Goal: Task Accomplishment & Management: Use online tool/utility

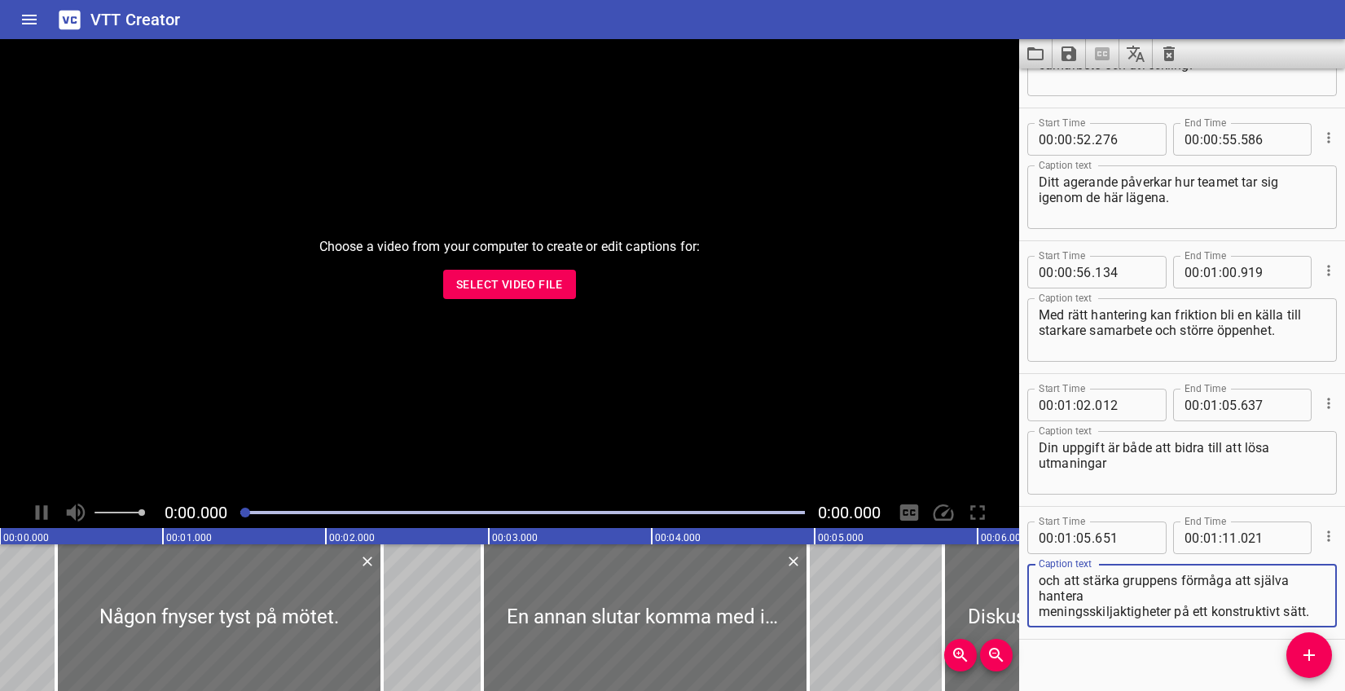
scroll to position [2243, 0]
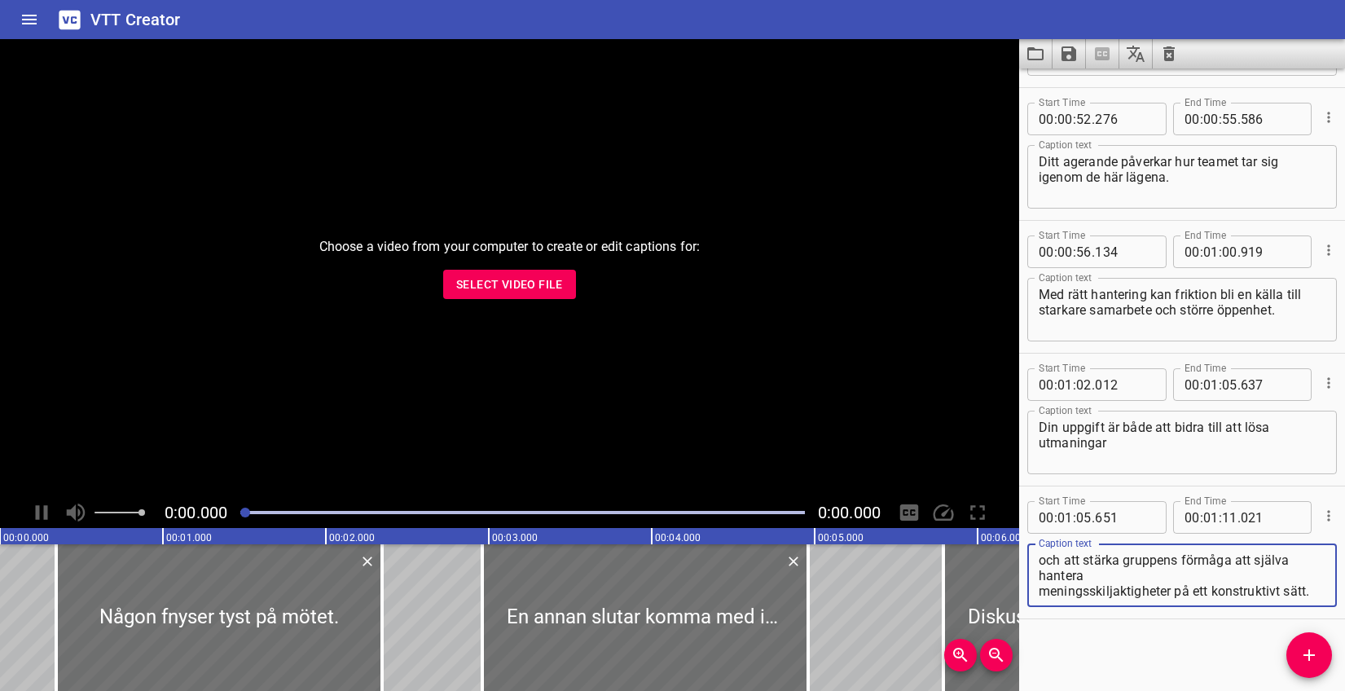
click at [494, 279] on span "Select Video File" at bounding box center [509, 285] width 107 height 20
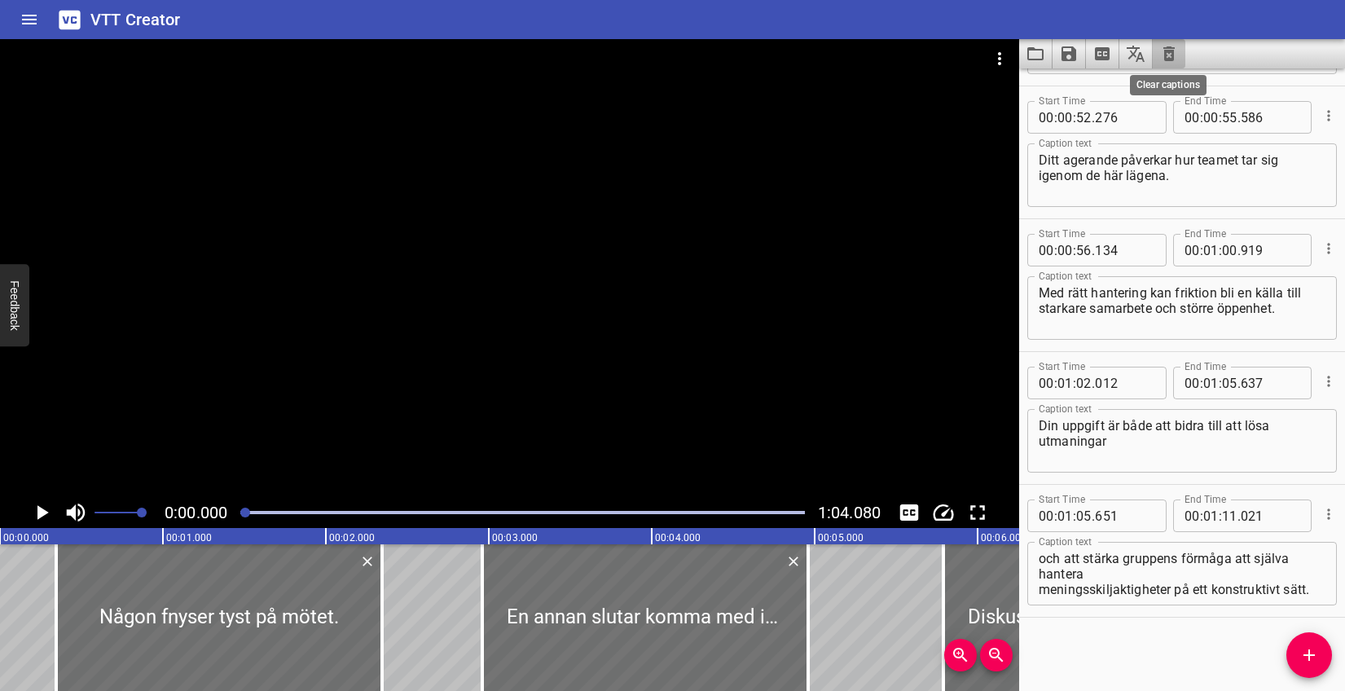
click at [1171, 48] on icon "Clear captions" at bounding box center [1168, 53] width 11 height 15
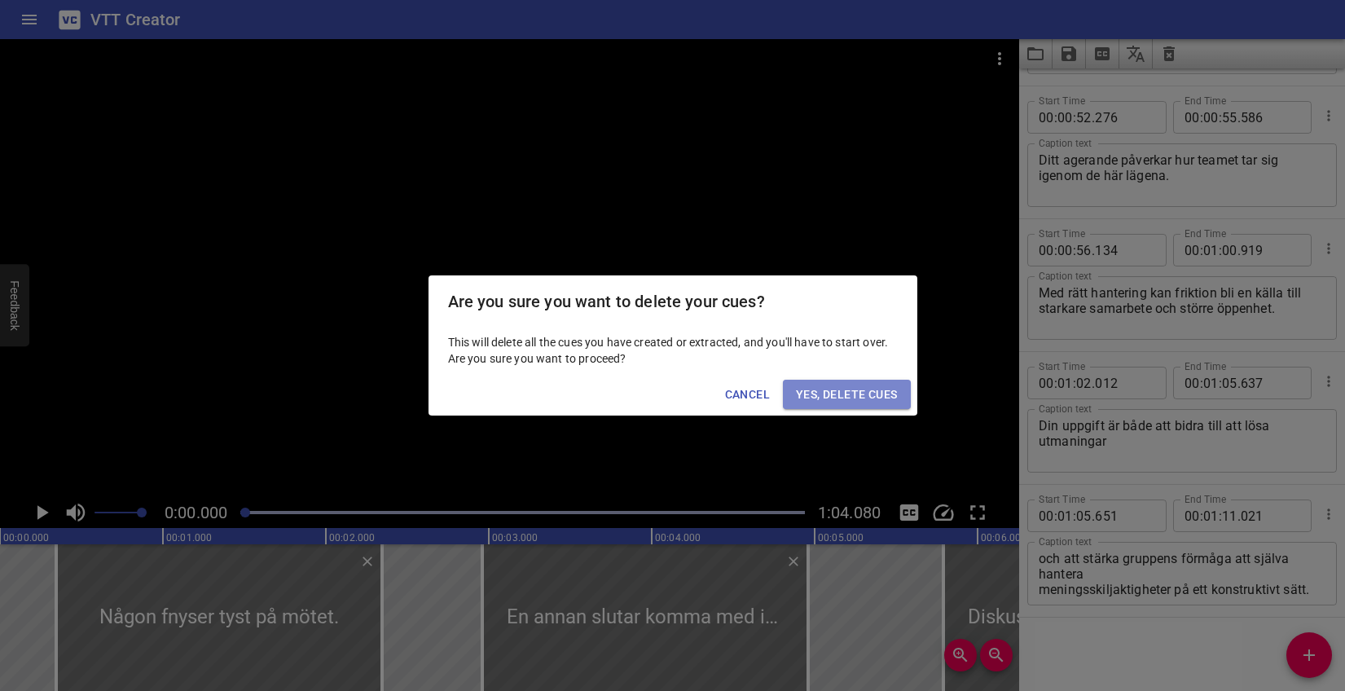
click at [833, 386] on span "Yes, Delete Cues" at bounding box center [846, 395] width 101 height 20
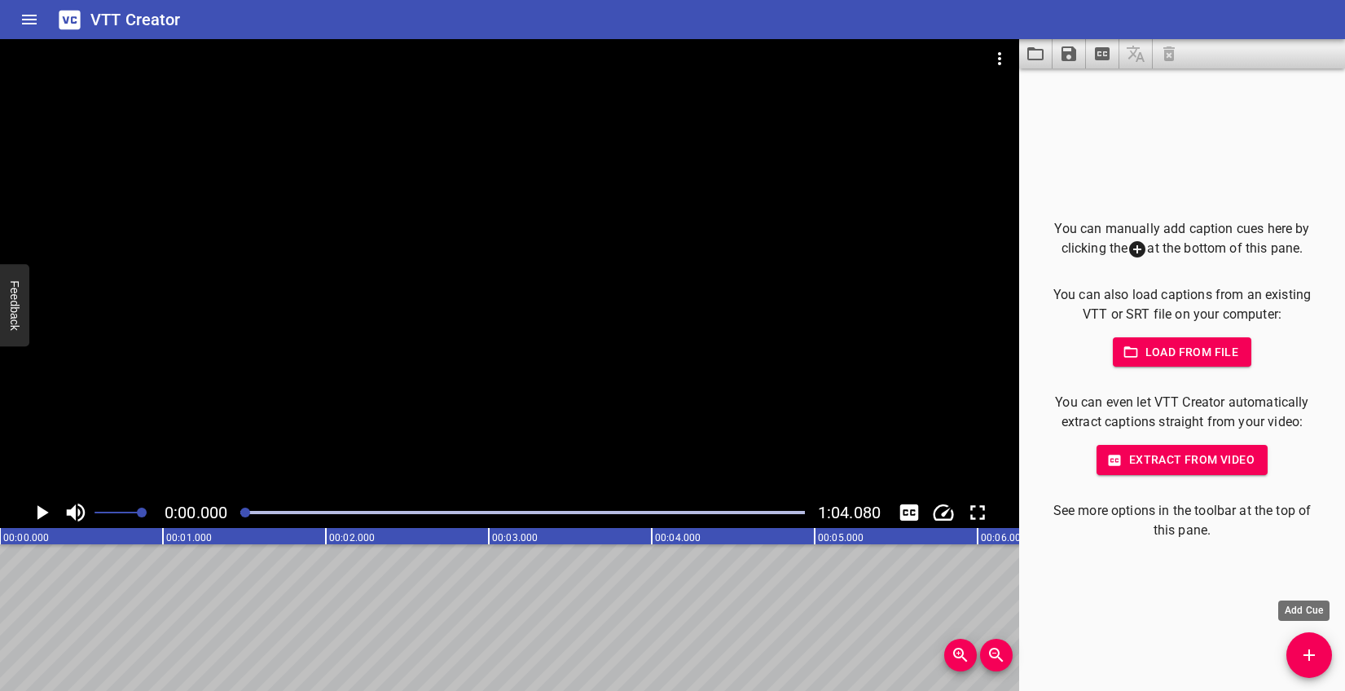
click at [1312, 664] on icon "Add Cue" at bounding box center [1309, 655] width 20 height 20
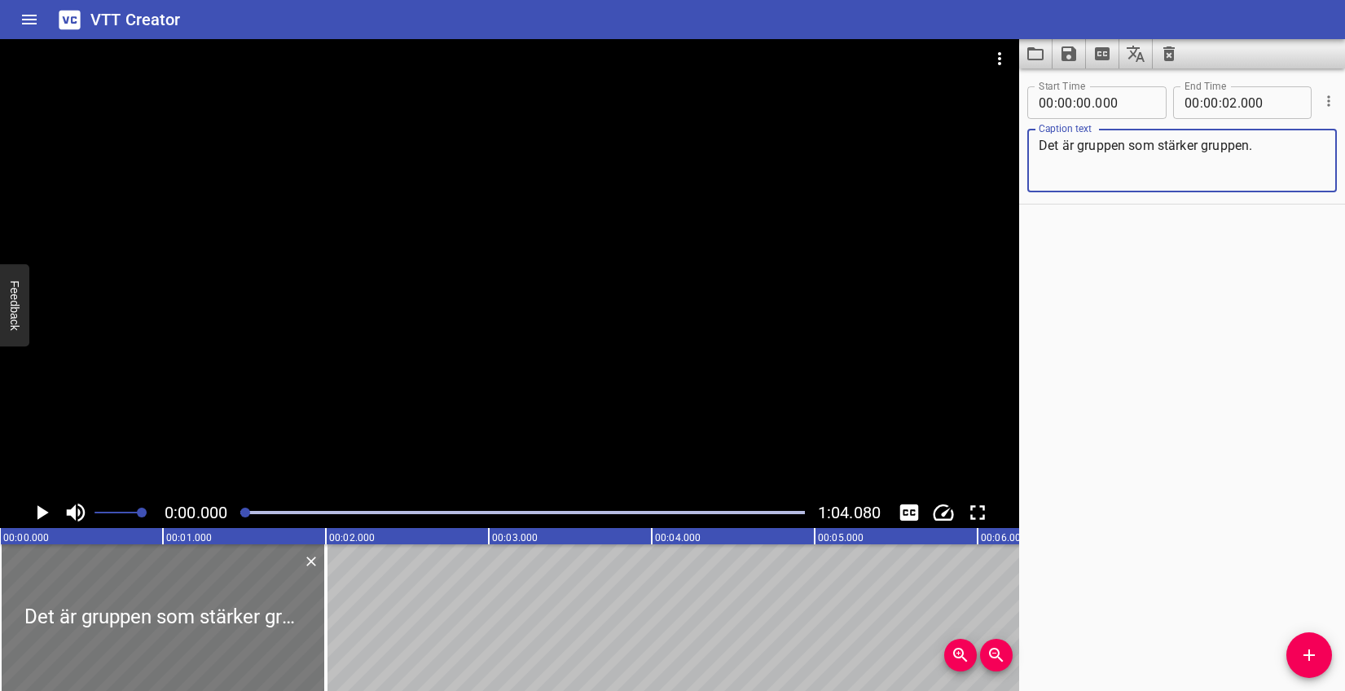
type textarea "Det är gruppen som stärker gruppen."
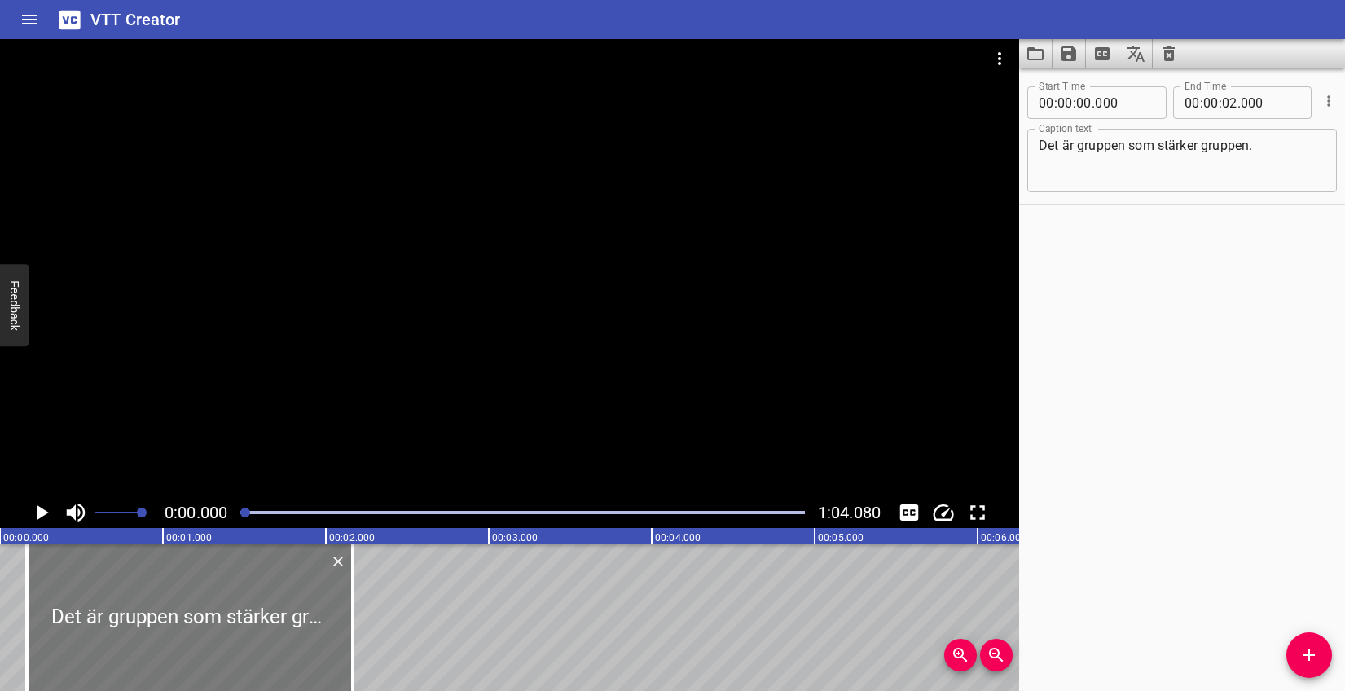
drag, startPoint x: 200, startPoint y: 626, endPoint x: 226, endPoint y: 624, distance: 27.0
click at [226, 624] on div at bounding box center [190, 617] width 326 height 147
type input "165"
drag, startPoint x: 354, startPoint y: 600, endPoint x: 389, endPoint y: 600, distance: 35.8
click at [389, 600] on div at bounding box center [388, 617] width 3 height 147
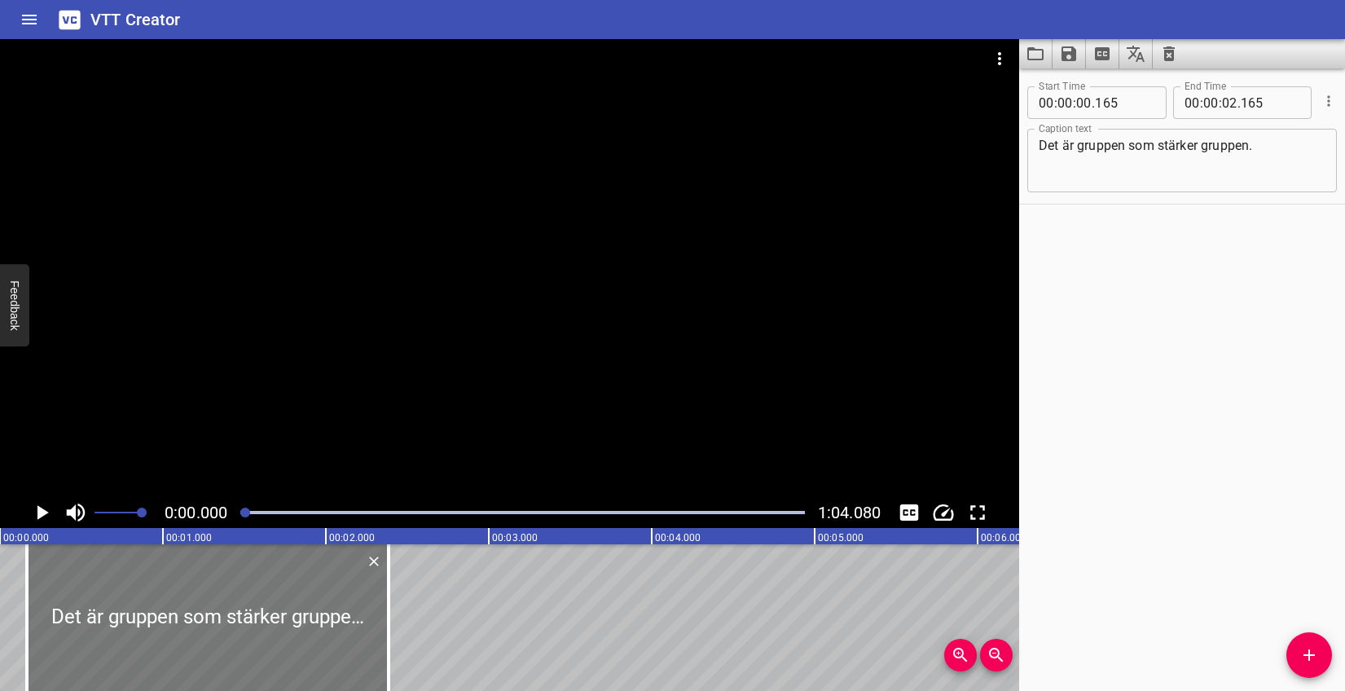
type input "385"
click at [38, 506] on icon "Play/Pause" at bounding box center [42, 512] width 11 height 15
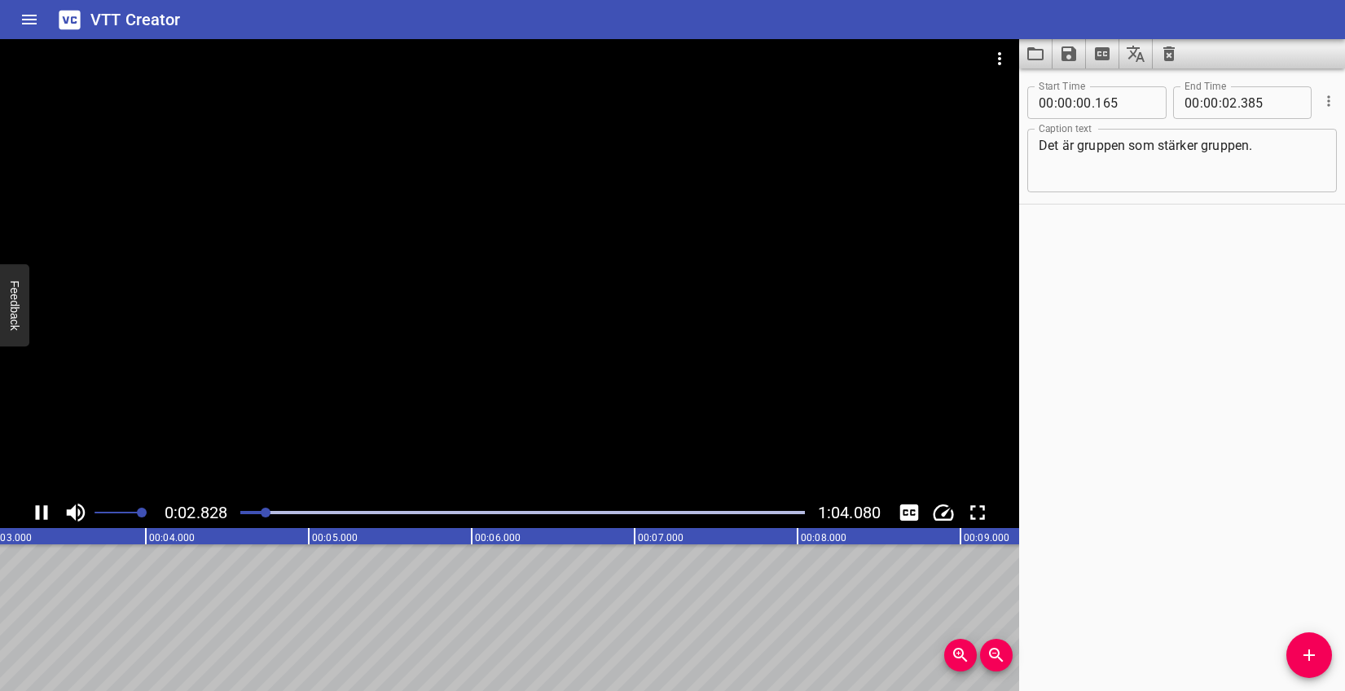
click at [57, 512] on div "0:02.828 1:04.080" at bounding box center [509, 512] width 1019 height 31
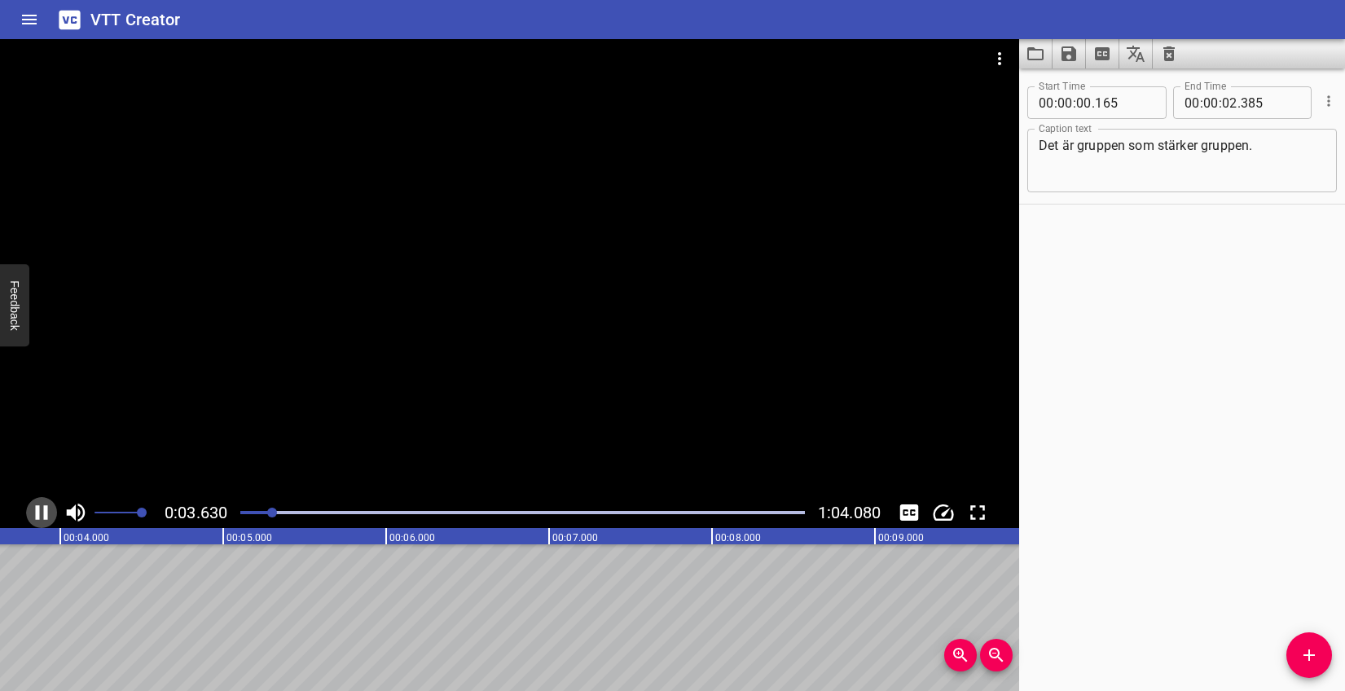
click at [54, 503] on button "Play/Pause" at bounding box center [41, 512] width 31 height 31
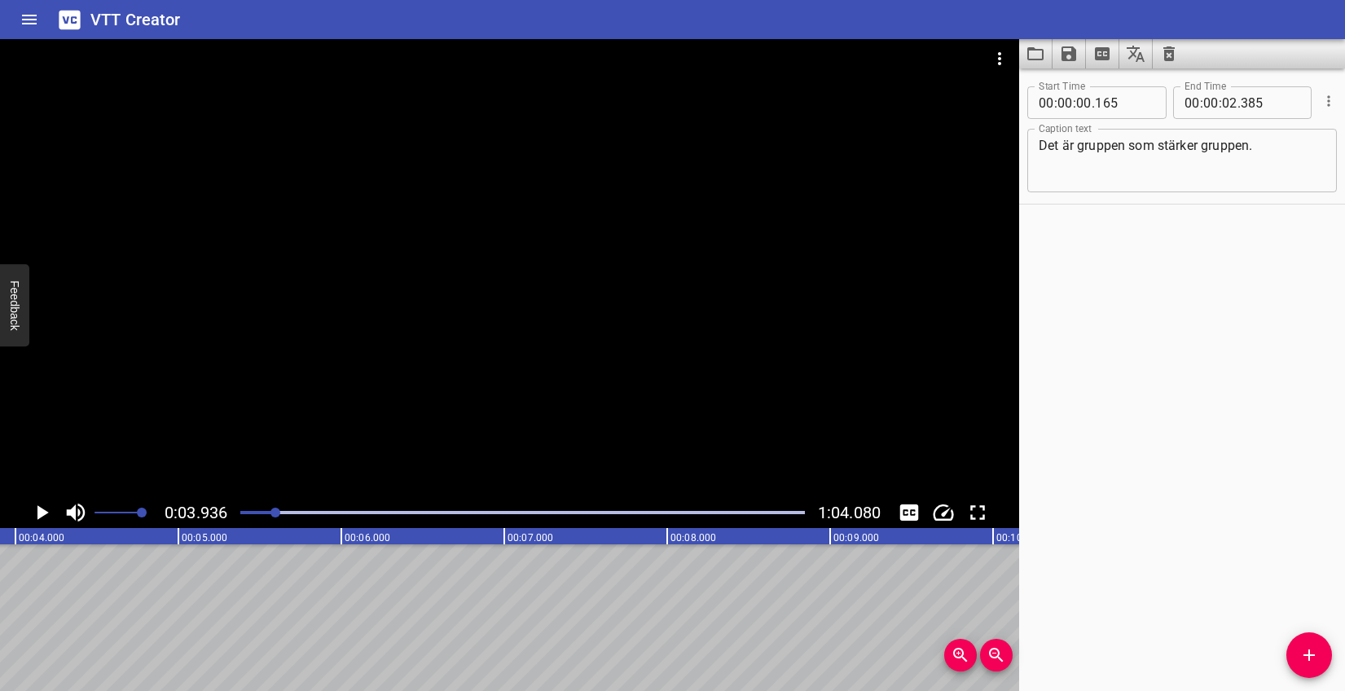
scroll to position [0, 641]
click at [1297, 658] on span "Add Cue" at bounding box center [1309, 655] width 46 height 20
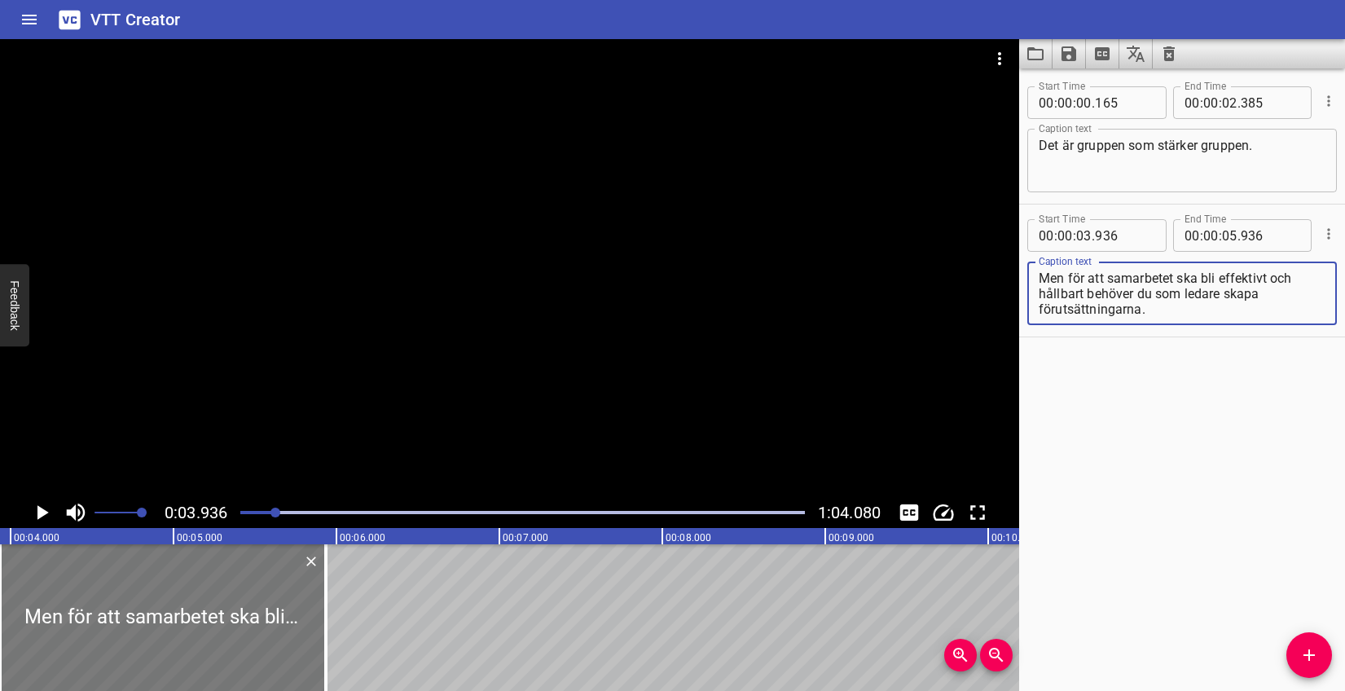
type textarea "Men för att samarbetet ska bli effektivt och hållbart behöver du som ledare ska…"
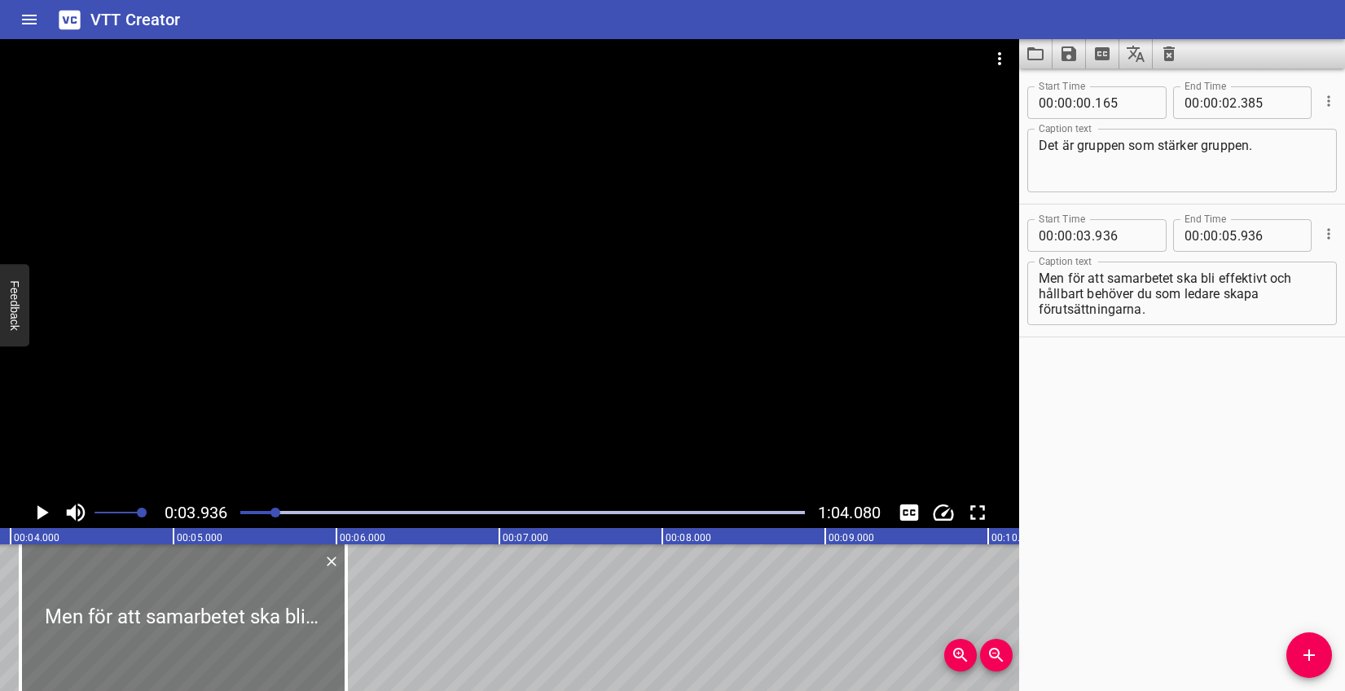
drag, startPoint x: 290, startPoint y: 604, endPoint x: 310, endPoint y: 601, distance: 20.5
click at [310, 601] on div at bounding box center [183, 617] width 326 height 147
type input "04"
type input "061"
type input "06"
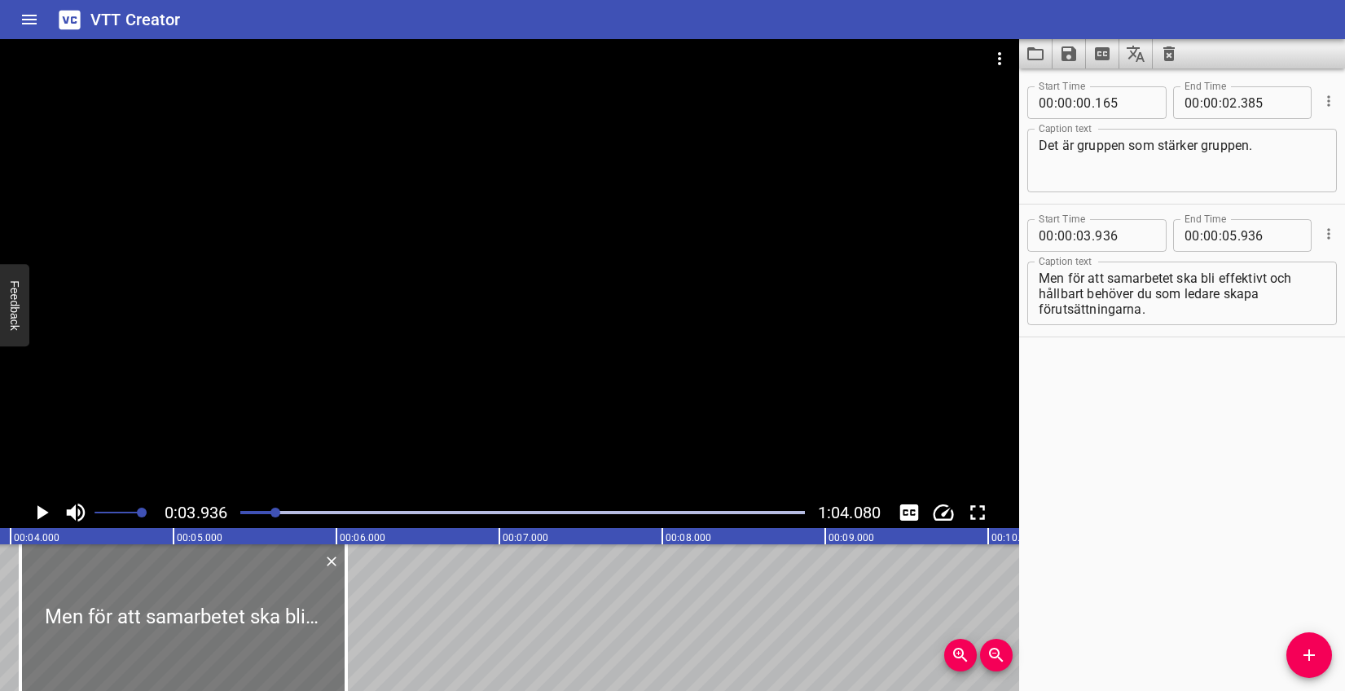
type input "061"
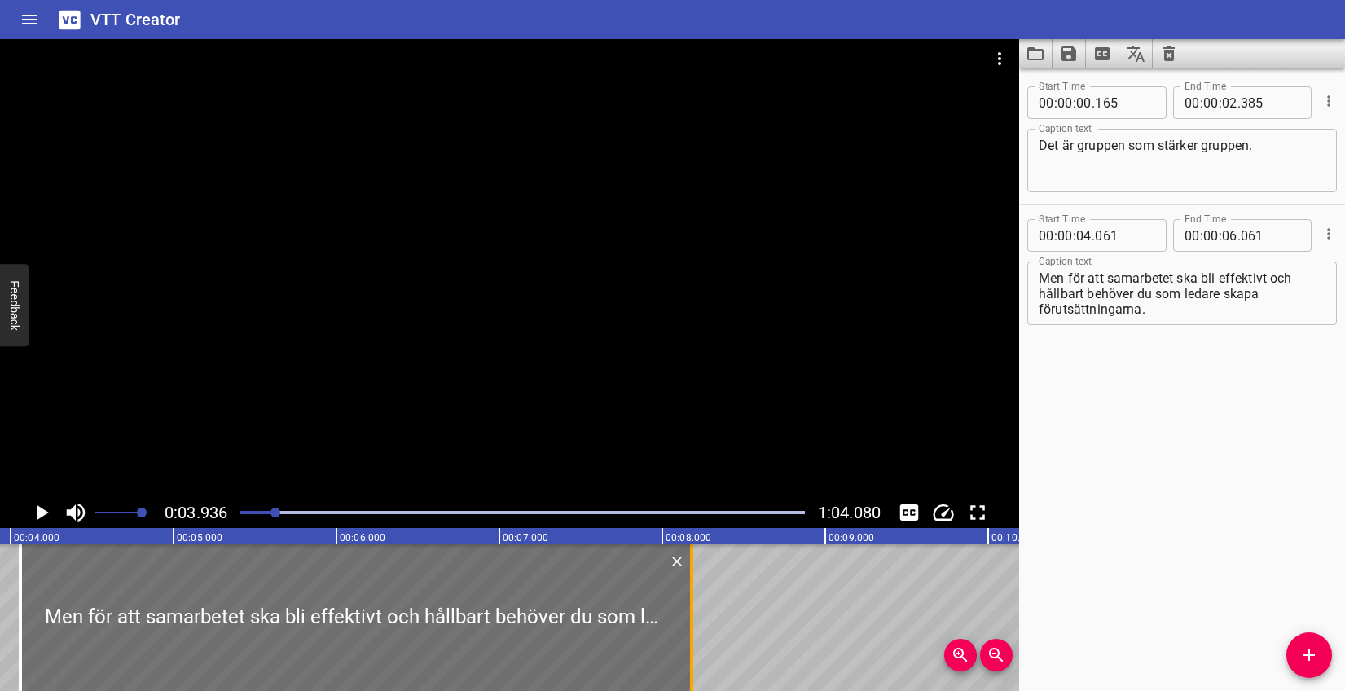
drag, startPoint x: 346, startPoint y: 605, endPoint x: 692, endPoint y: 596, distance: 345.5
click at [692, 596] on div at bounding box center [691, 617] width 3 height 147
type input "08"
type input "181"
click at [1088, 294] on textarea "Men för att samarbetet ska bli effektivt och hållbart behöver du som ledare ska…" at bounding box center [1182, 293] width 287 height 46
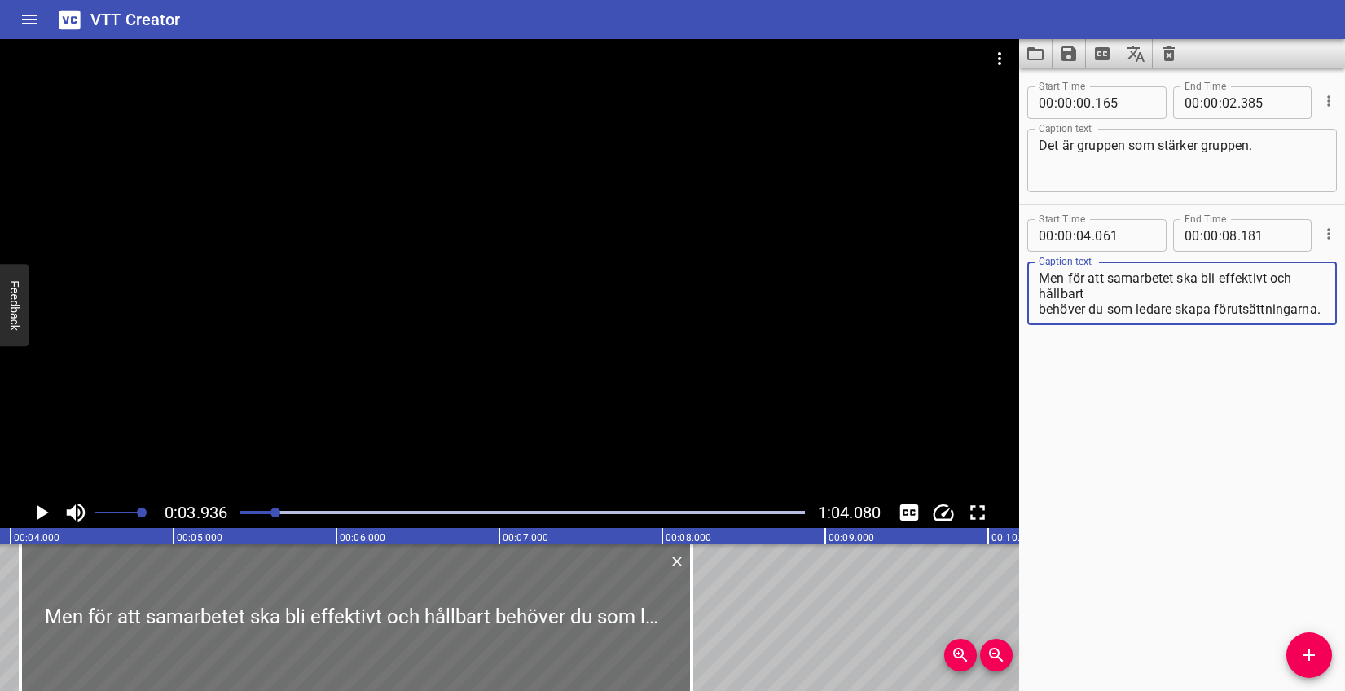
type textarea "Men för att samarbetet ska bli effektivt och hållbart behöver du som ledare ska…"
click at [37, 504] on icon "Play/Pause" at bounding box center [41, 512] width 24 height 24
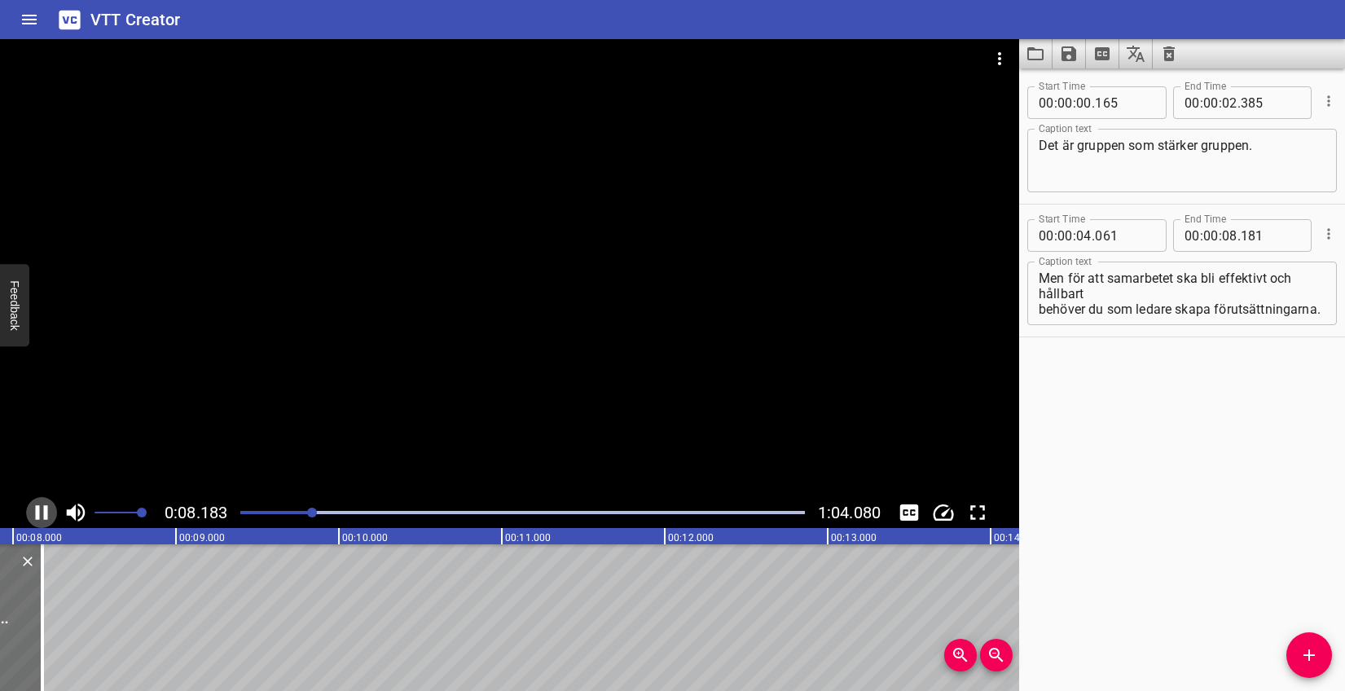
click at [43, 506] on icon "Play/Pause" at bounding box center [41, 512] width 24 height 24
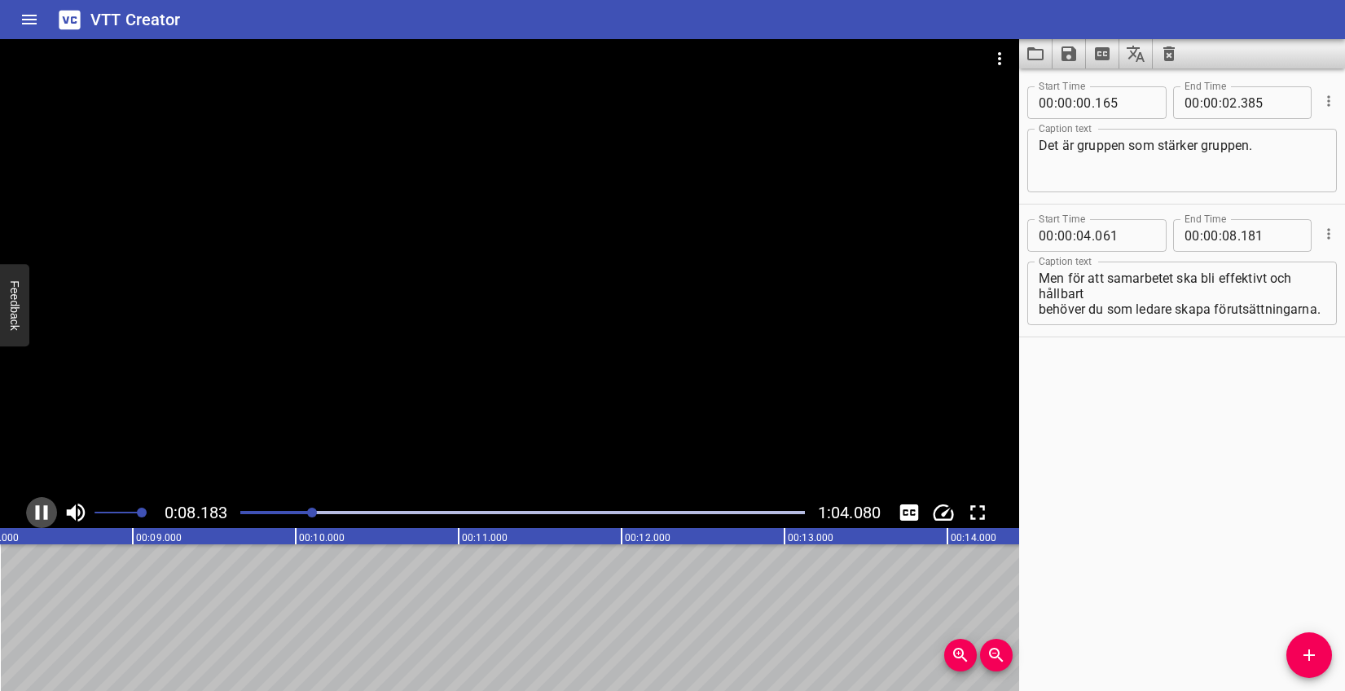
scroll to position [0, 1355]
click at [1302, 648] on icon "Add Cue" at bounding box center [1309, 655] width 20 height 20
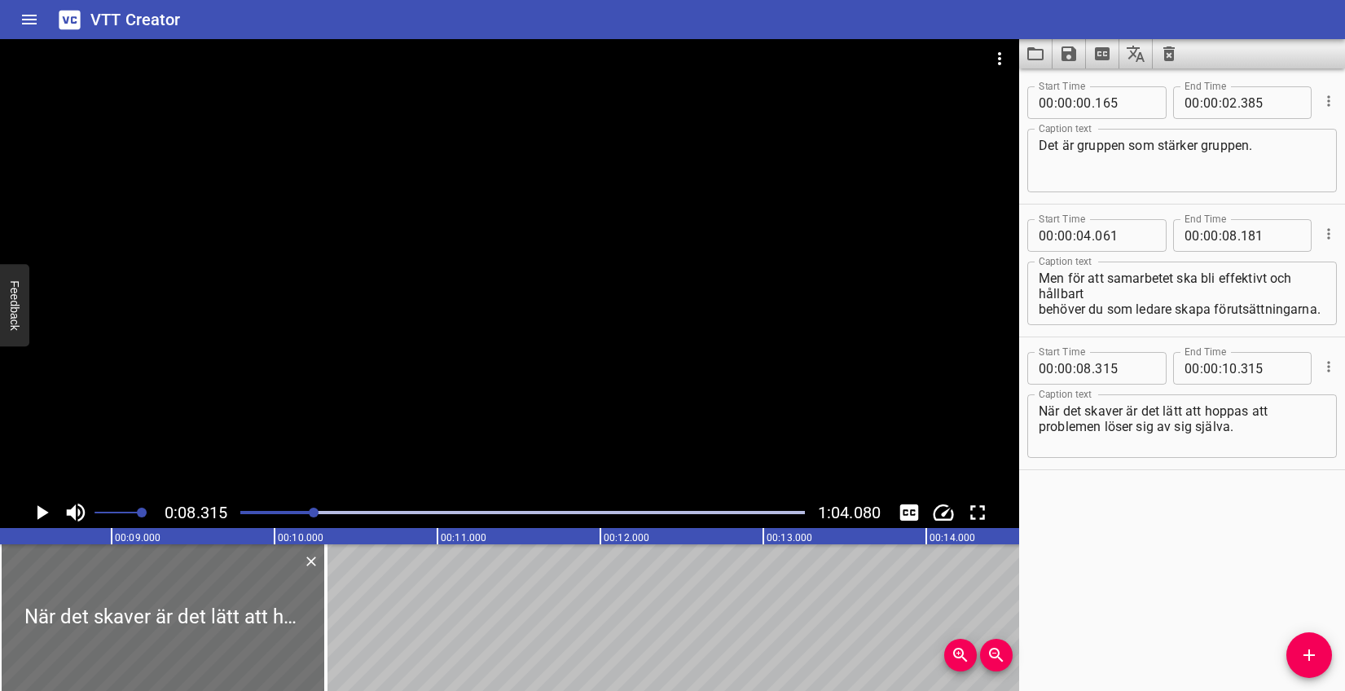
click at [1036, 430] on div "När det skaver är det lätt att hoppas att problemen löser sig av sig själva. Ca…" at bounding box center [1182, 426] width 310 height 64
click at [1040, 429] on textarea "När det skaver är det lätt att hoppas att problemen löser sig av sig själva." at bounding box center [1182, 426] width 287 height 46
type textarea "När det skaver är det lätt att hoppas att problemen löser sig av sig själva."
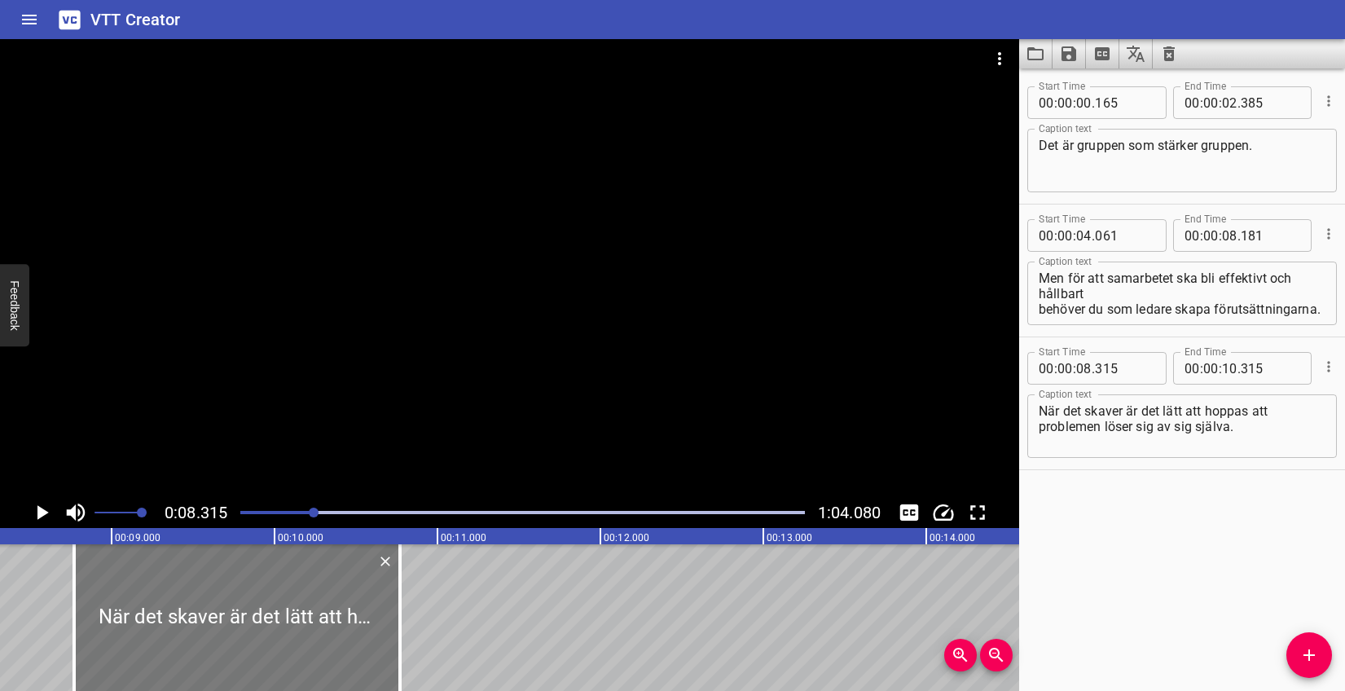
drag, startPoint x: 194, startPoint y: 611, endPoint x: 268, endPoint y: 605, distance: 74.4
click at [268, 605] on div at bounding box center [237, 617] width 326 height 147
type input "770"
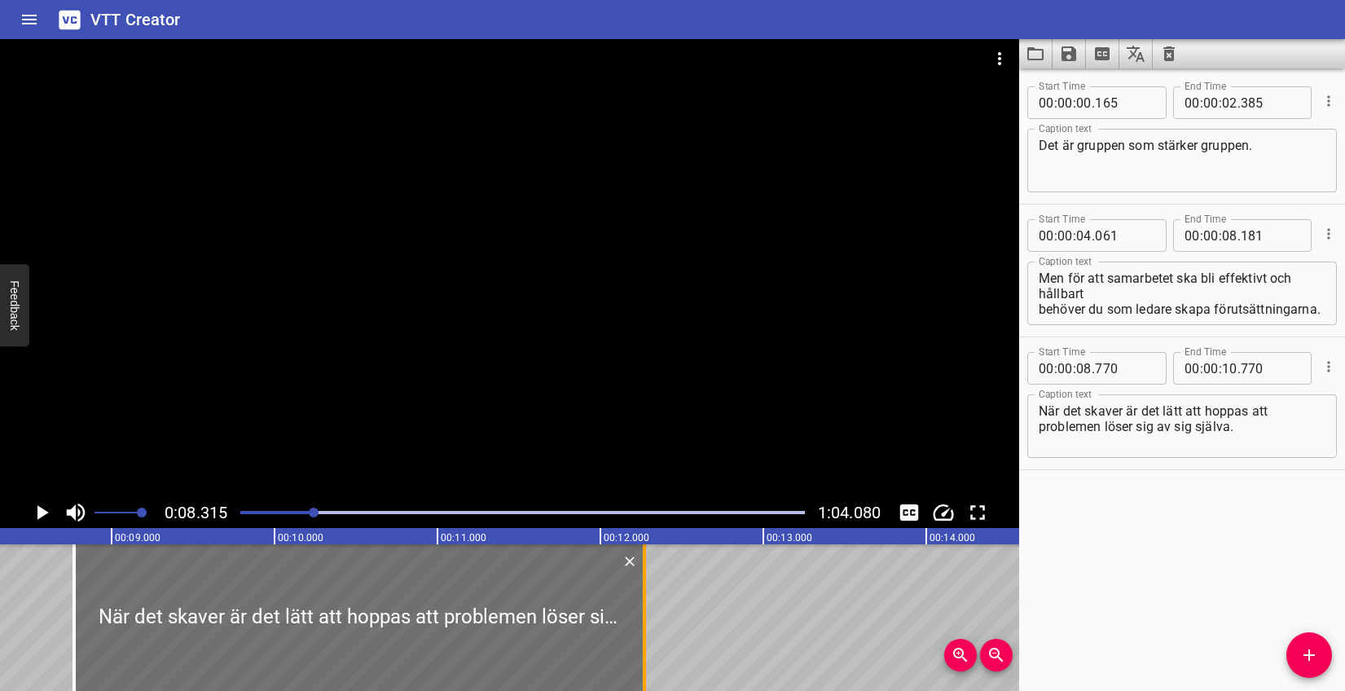
drag, startPoint x: 397, startPoint y: 592, endPoint x: 641, endPoint y: 584, distance: 244.5
click at [641, 584] on div at bounding box center [644, 617] width 16 height 147
type input "12"
type input "270"
click at [46, 513] on icon "Play/Pause" at bounding box center [42, 512] width 11 height 15
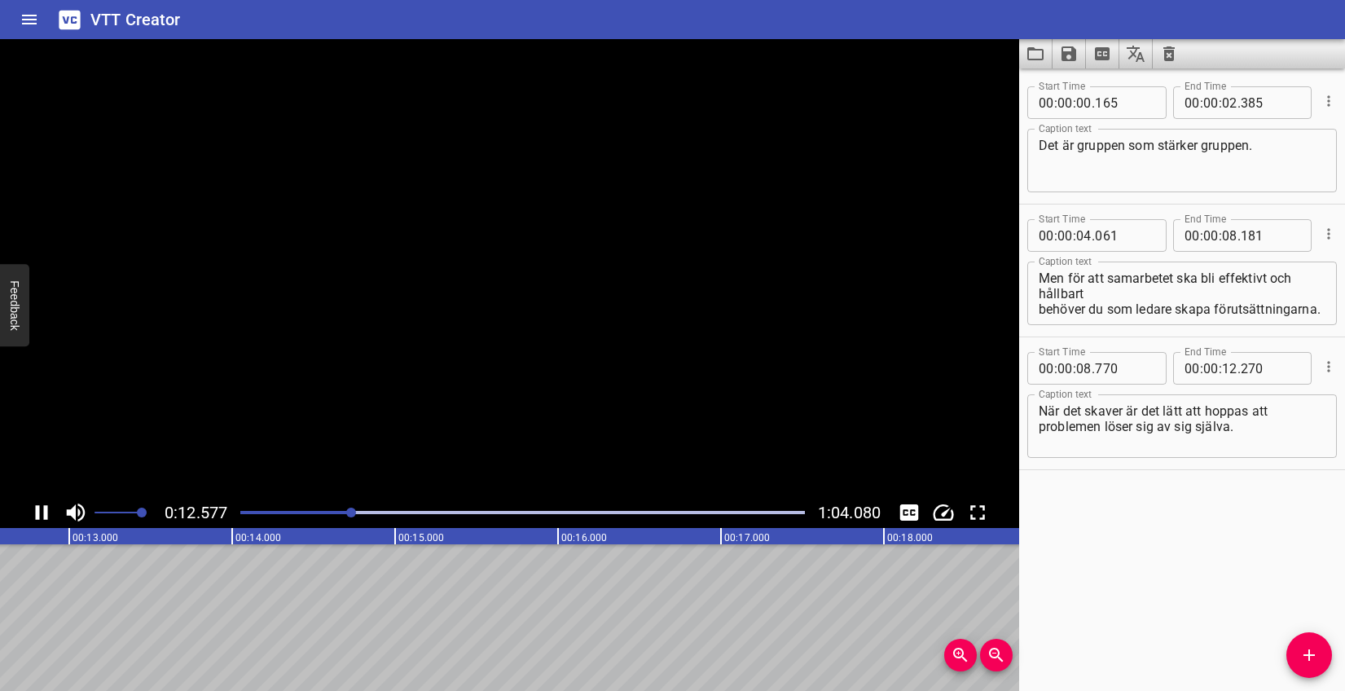
click at [50, 510] on icon "Play/Pause" at bounding box center [41, 512] width 24 height 24
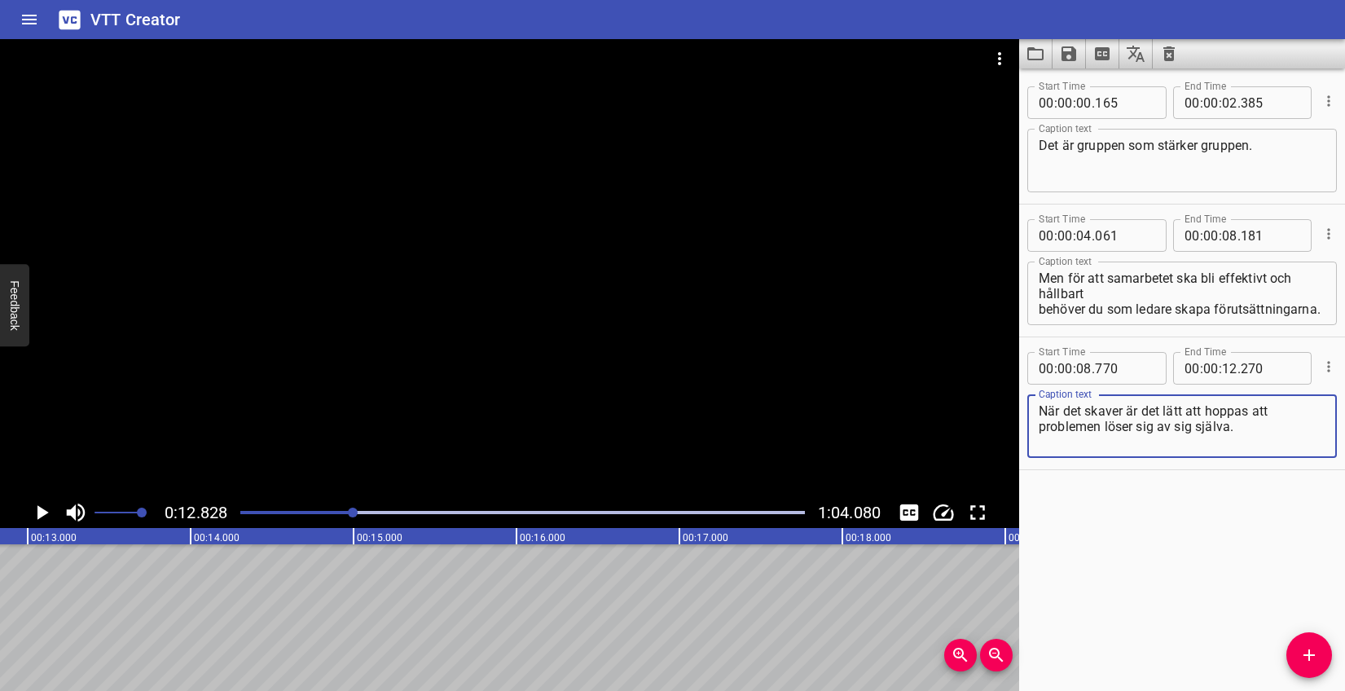
drag, startPoint x: 1241, startPoint y: 427, endPoint x: 1158, endPoint y: 426, distance: 82.3
click at [1158, 426] on textarea "När det skaver är det lätt att hoppas att problemen löser sig av sig själva." at bounding box center [1182, 426] width 287 height 46
type textarea "När det skaver är det lätt att hoppas att problemen löser sig själva."
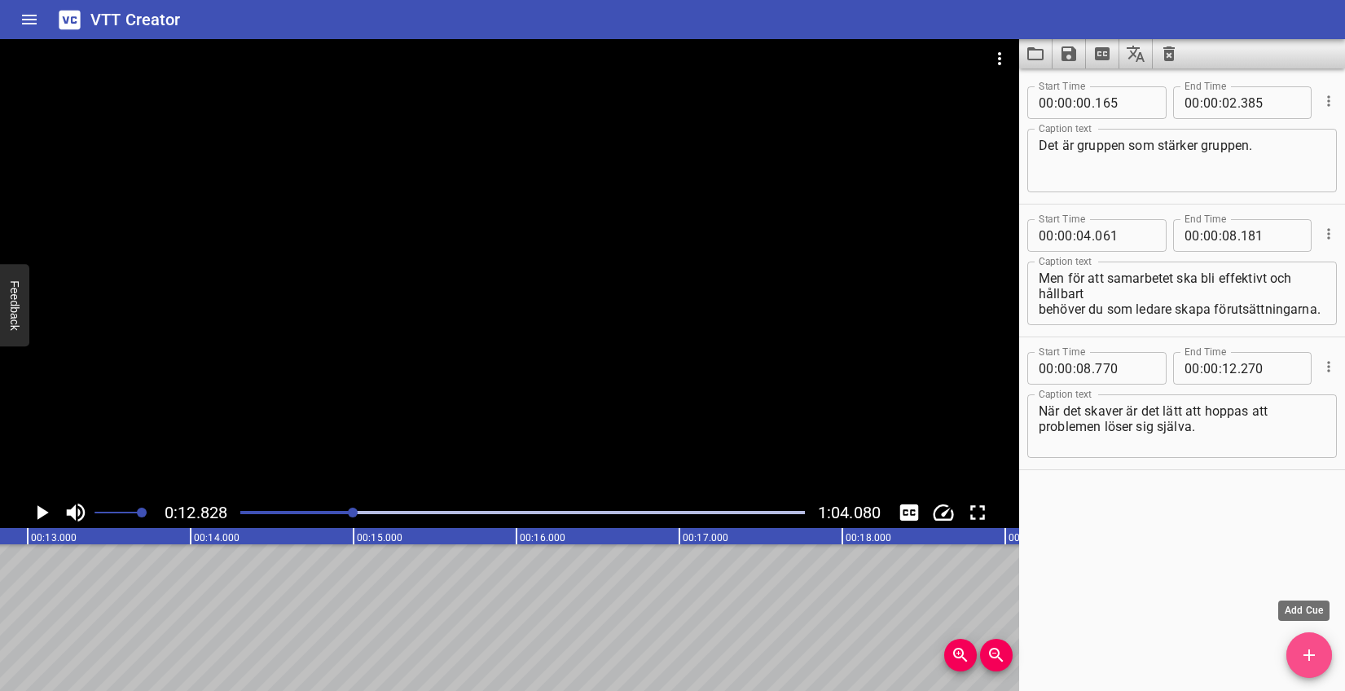
click at [1290, 648] on span "Add Cue" at bounding box center [1309, 655] width 46 height 20
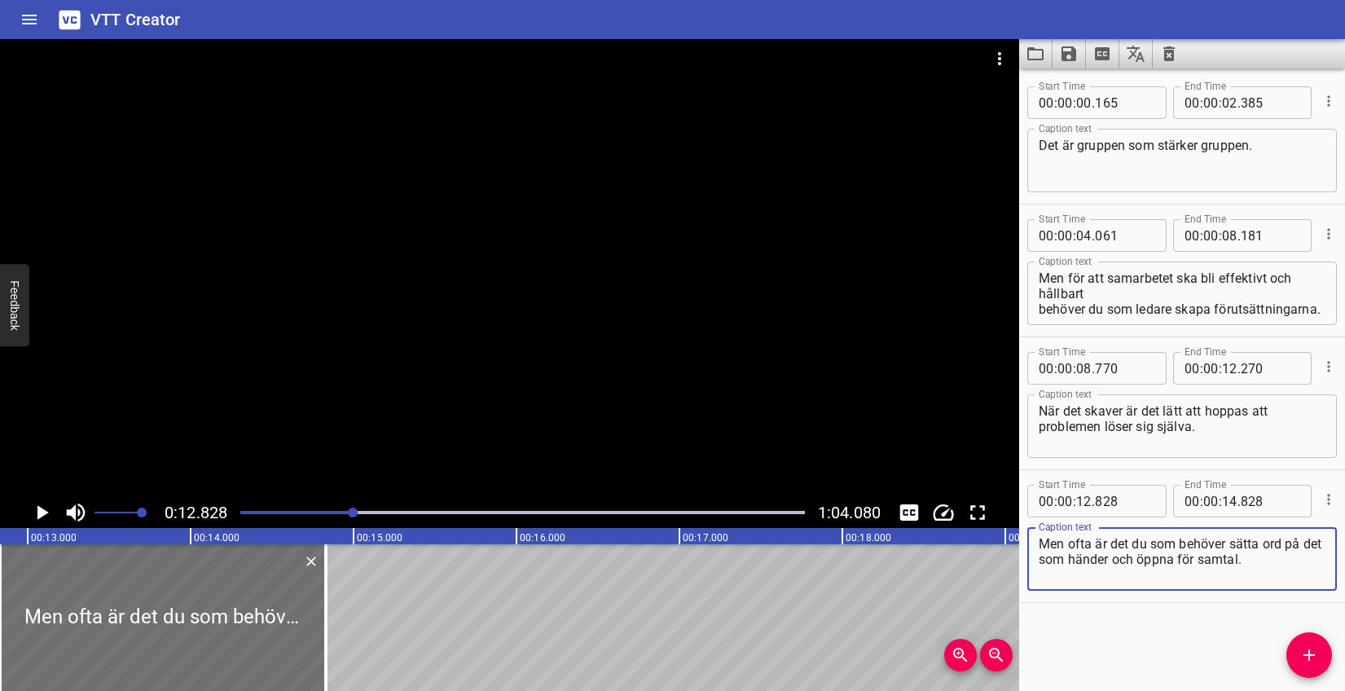
click at [1039, 561] on textarea "Men ofta är det du som behöver sätta ord på det som händer och öppna för samtal." at bounding box center [1182, 559] width 287 height 46
type textarea "Men ofta är det du som behöver sätta ord på det som händer och öppna för samtal."
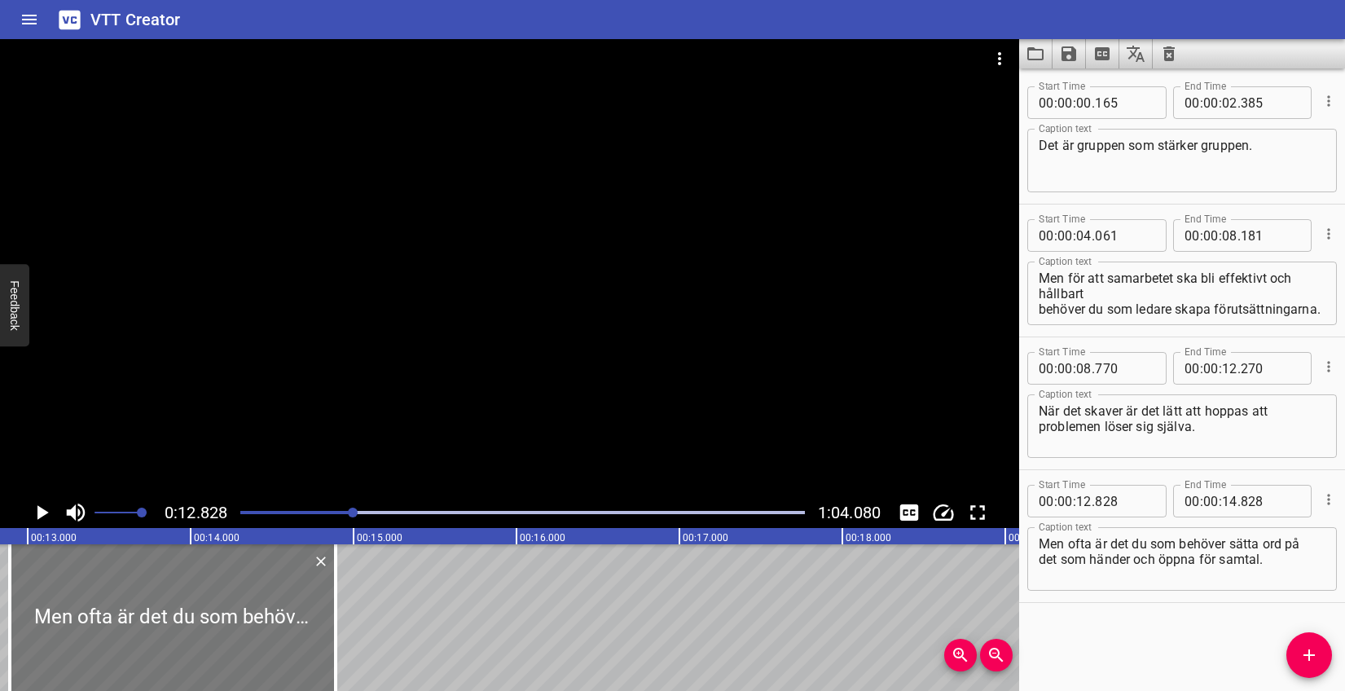
drag, startPoint x: 193, startPoint y: 598, endPoint x: 204, endPoint y: 596, distance: 10.9
click at [204, 596] on div at bounding box center [173, 617] width 326 height 147
type input "893"
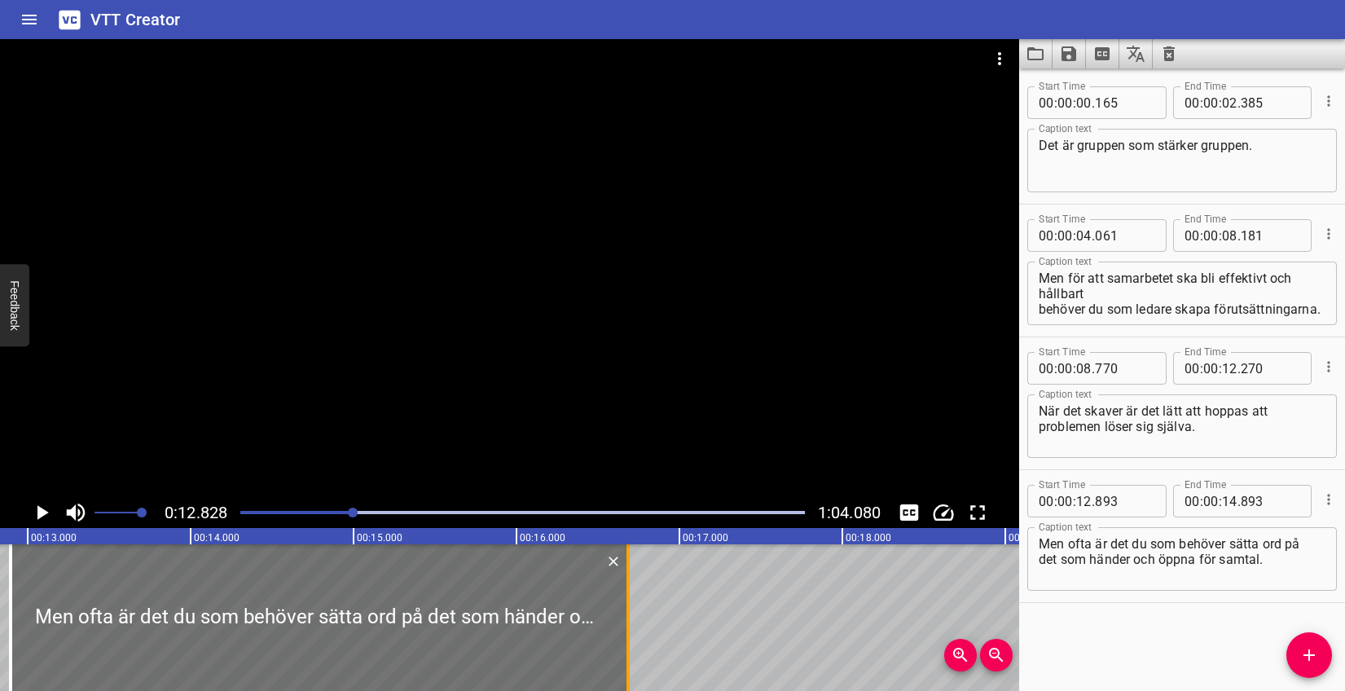
drag, startPoint x: 336, startPoint y: 591, endPoint x: 627, endPoint y: 583, distance: 291.8
click at [627, 583] on div at bounding box center [627, 617] width 3 height 147
type input "16"
type input "683"
click at [46, 514] on icon "Play/Pause" at bounding box center [41, 512] width 24 height 24
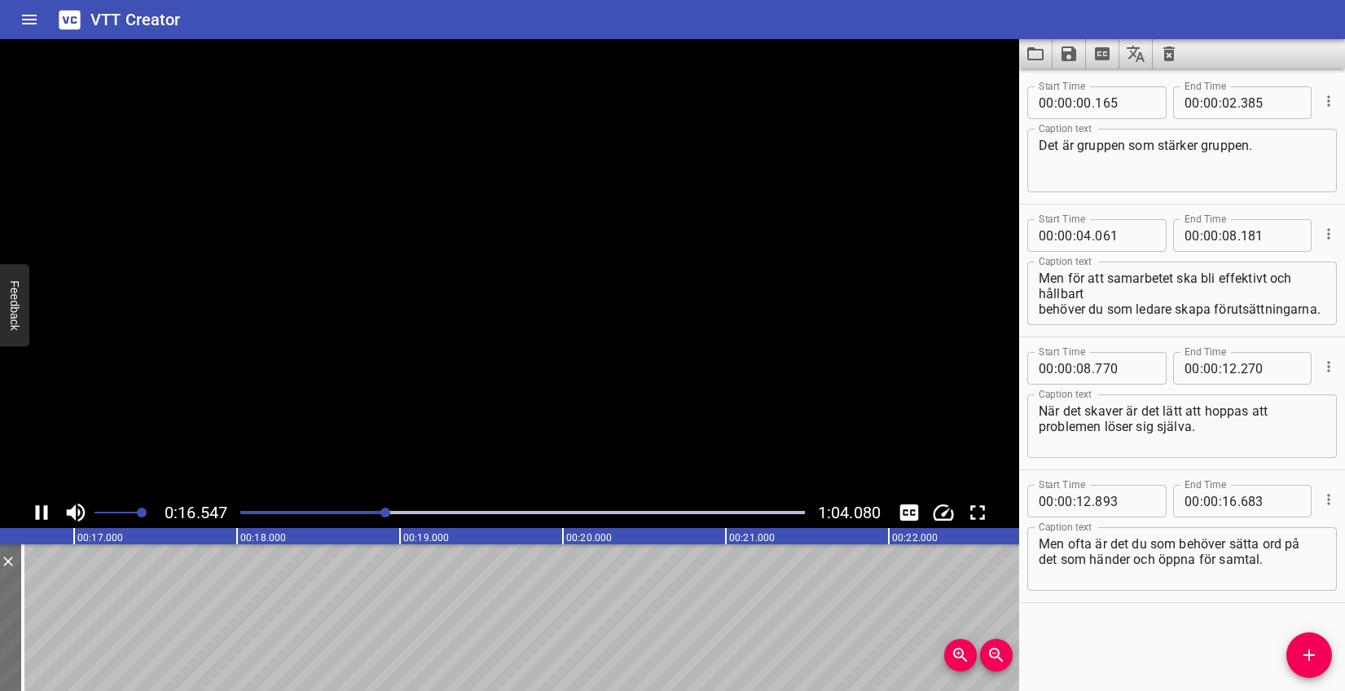
click at [46, 514] on icon "Play/Pause" at bounding box center [42, 512] width 12 height 15
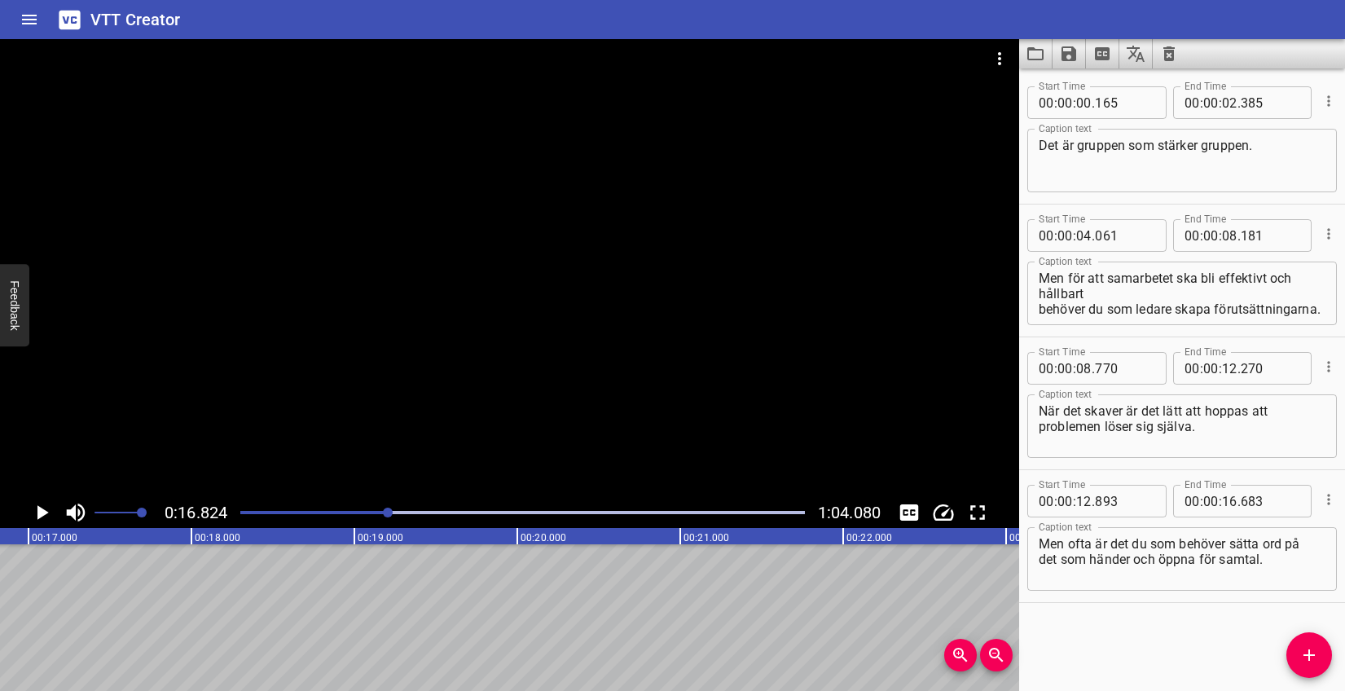
drag, startPoint x: 1310, startPoint y: 648, endPoint x: 889, endPoint y: 641, distance: 421.3
click at [1310, 648] on icon "Add Cue" at bounding box center [1309, 655] width 20 height 20
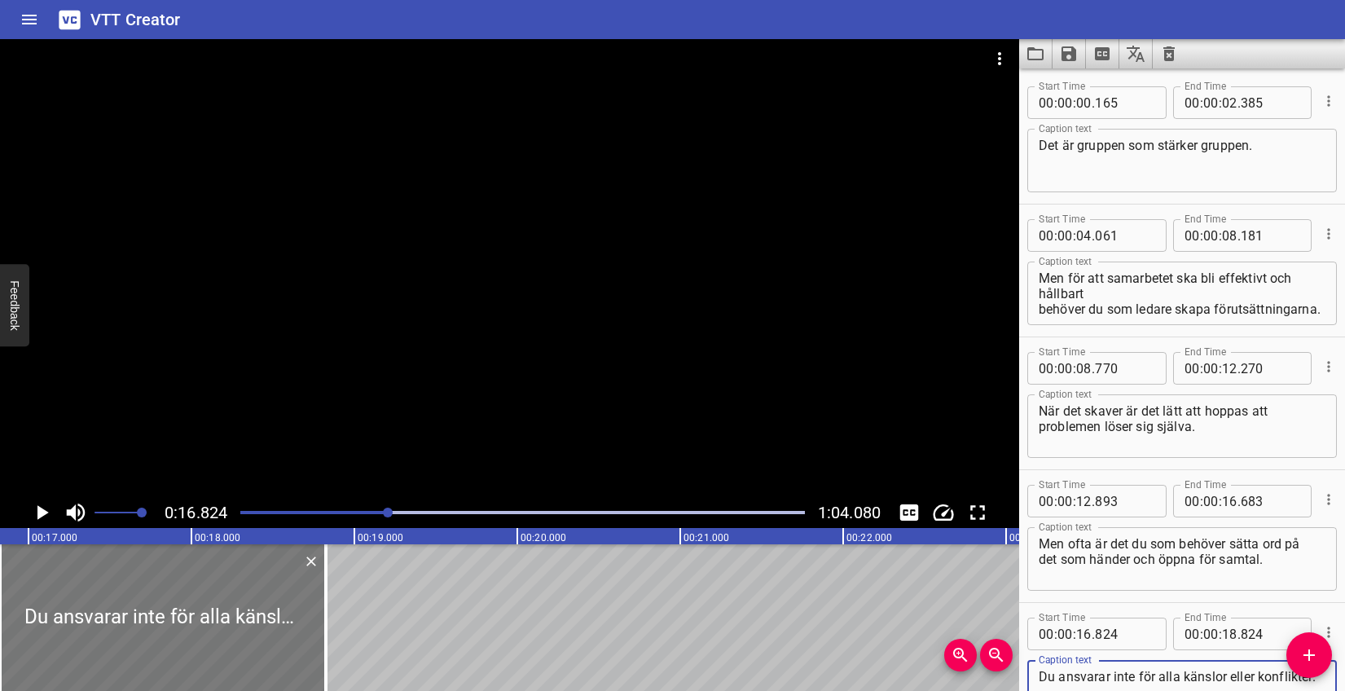
type textarea "Du ansvarar inte för alla känslor eller konflikter."
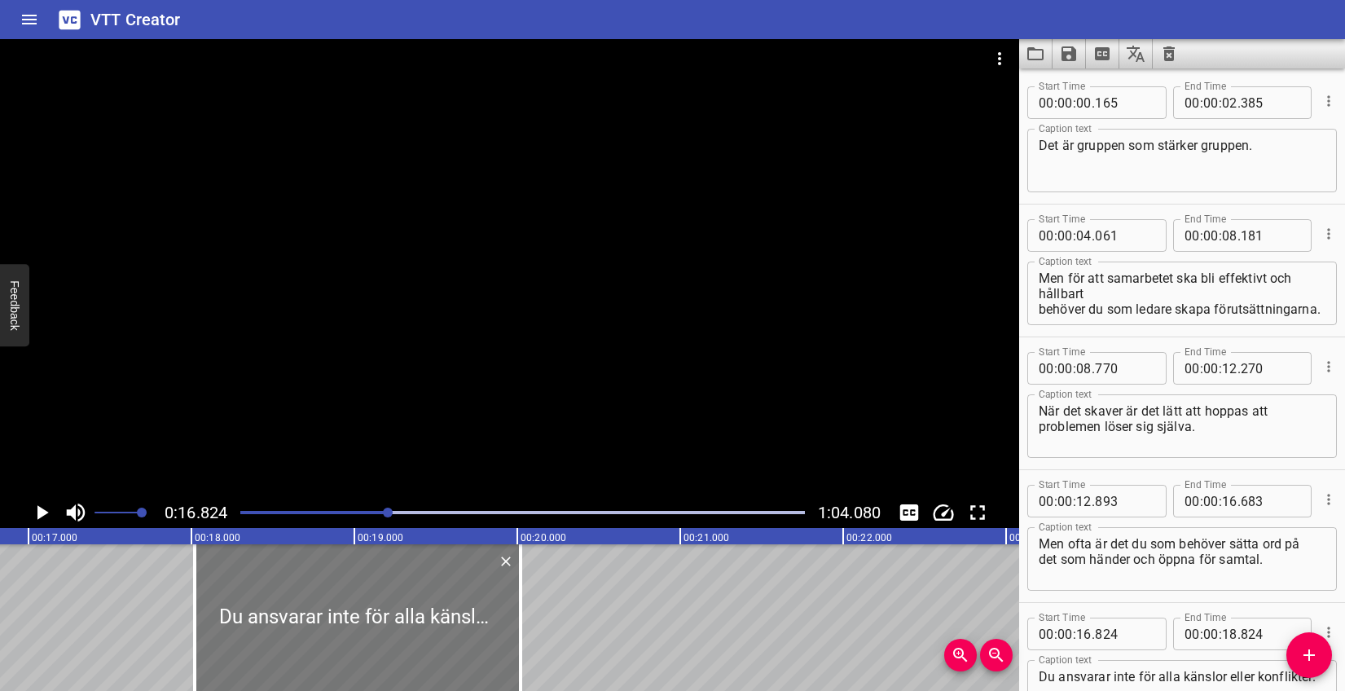
drag, startPoint x: 328, startPoint y: 613, endPoint x: 383, endPoint y: 605, distance: 55.2
click at [383, 605] on div at bounding box center [358, 617] width 326 height 147
type input "18"
type input "019"
type input "20"
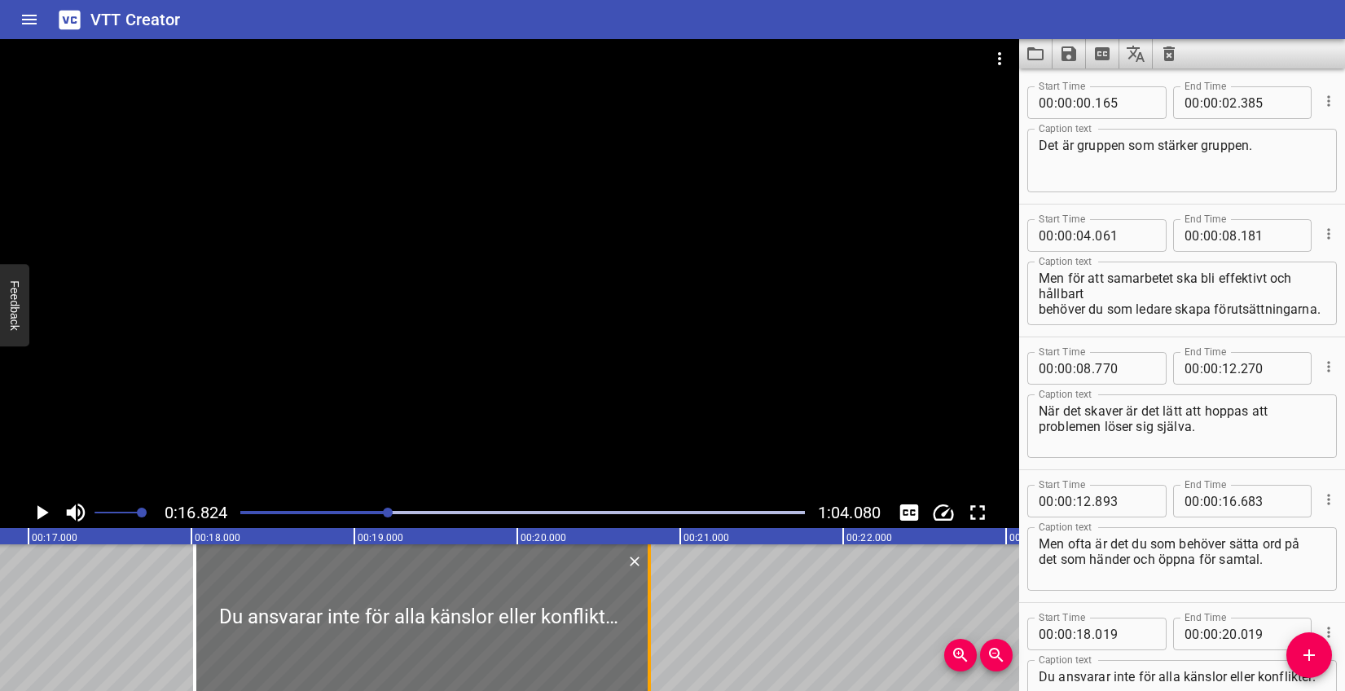
drag, startPoint x: 518, startPoint y: 585, endPoint x: 647, endPoint y: 581, distance: 128.8
click at [647, 581] on div at bounding box center [649, 617] width 16 height 147
type input "809"
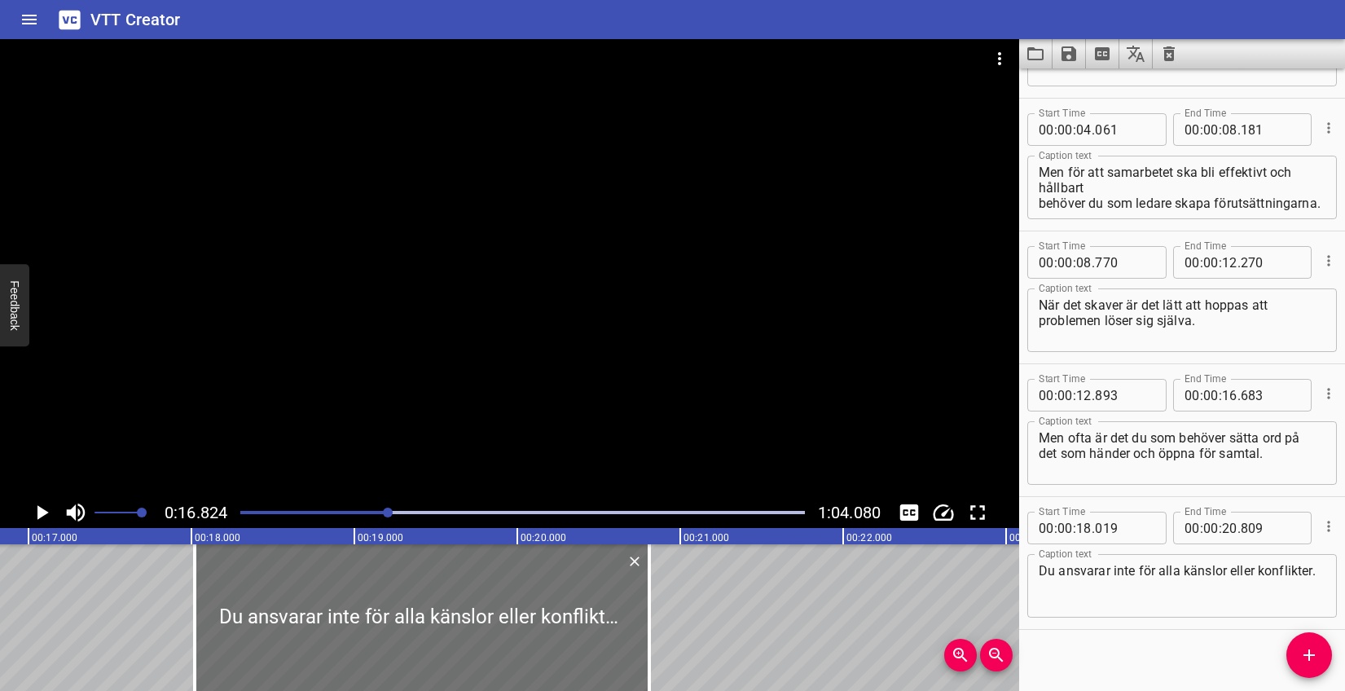
scroll to position [118, 0]
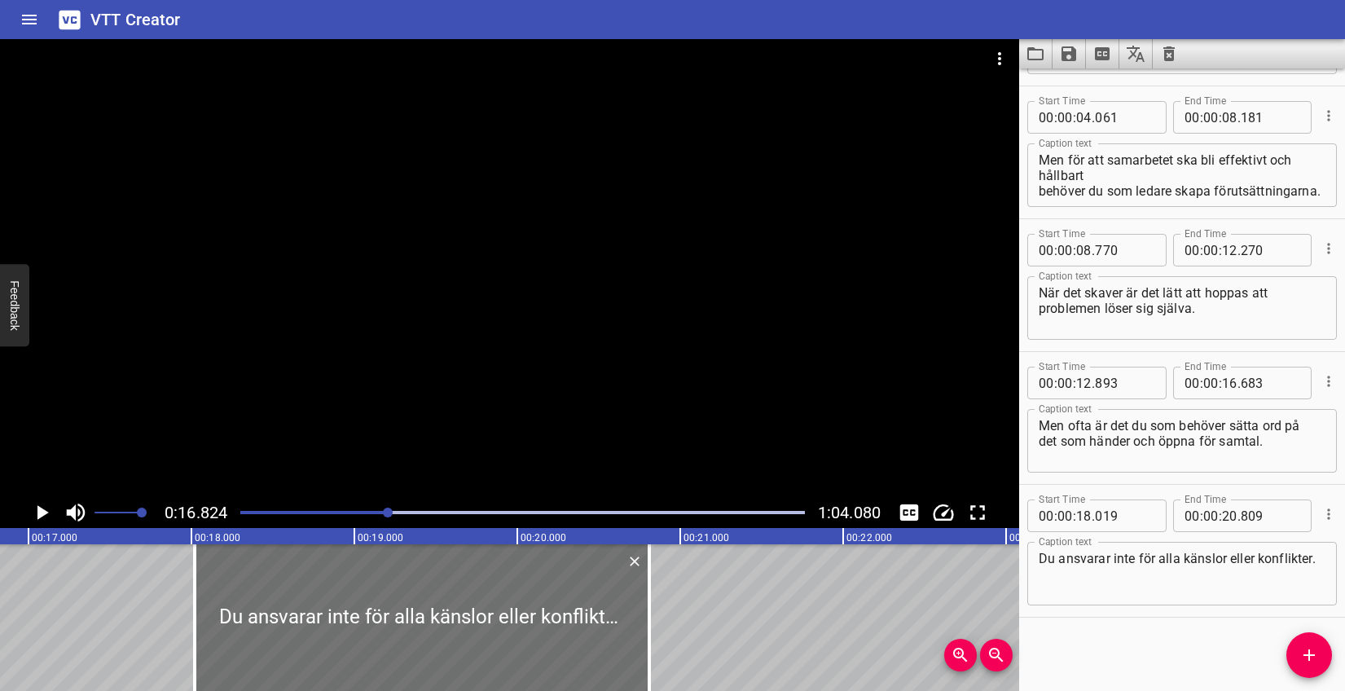
click at [32, 508] on icon "Play/Pause" at bounding box center [41, 512] width 24 height 24
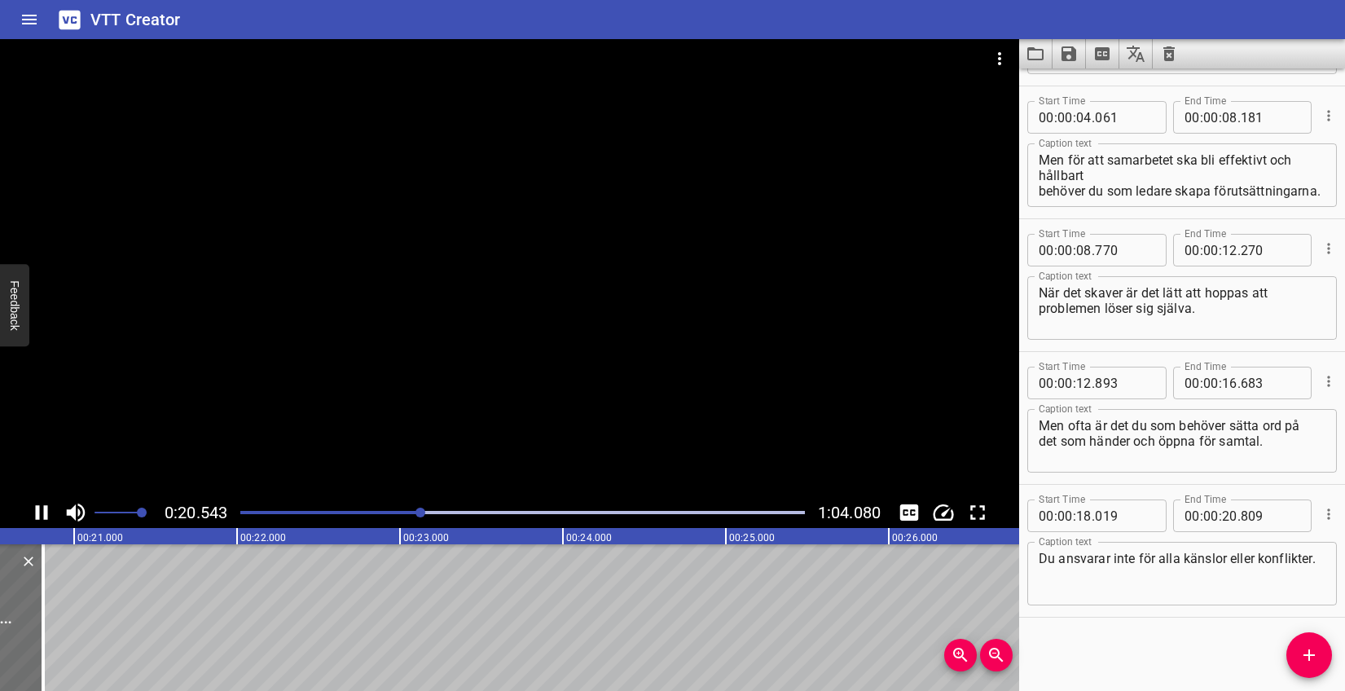
click at [38, 507] on icon "Play/Pause" at bounding box center [42, 512] width 12 height 15
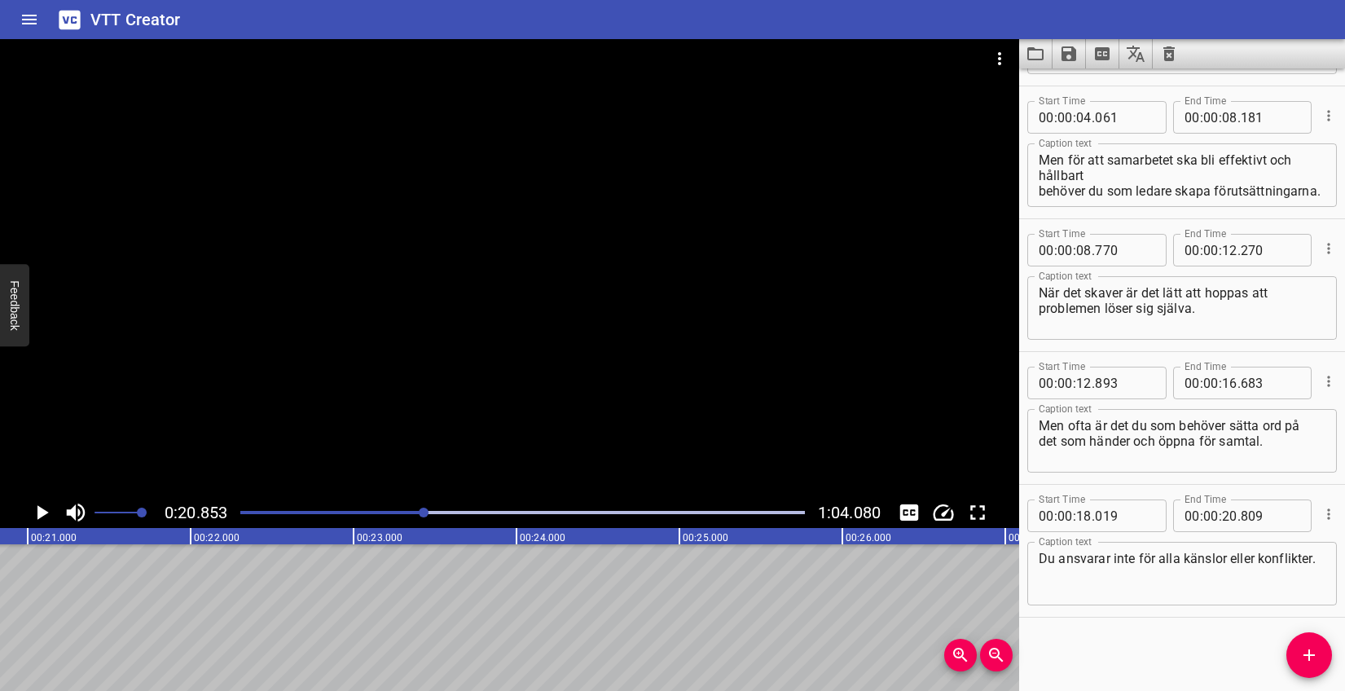
scroll to position [0, 3398]
click at [1317, 659] on icon "Add Cue" at bounding box center [1309, 655] width 20 height 20
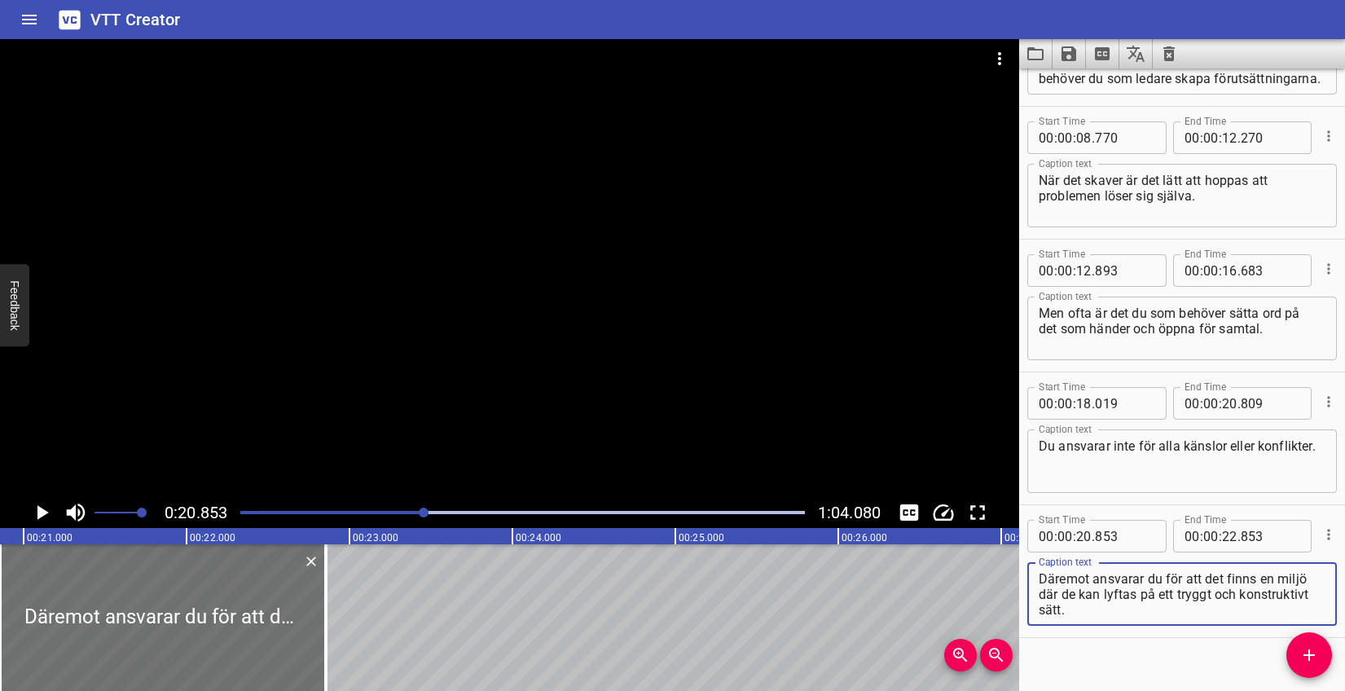
scroll to position [251, 0]
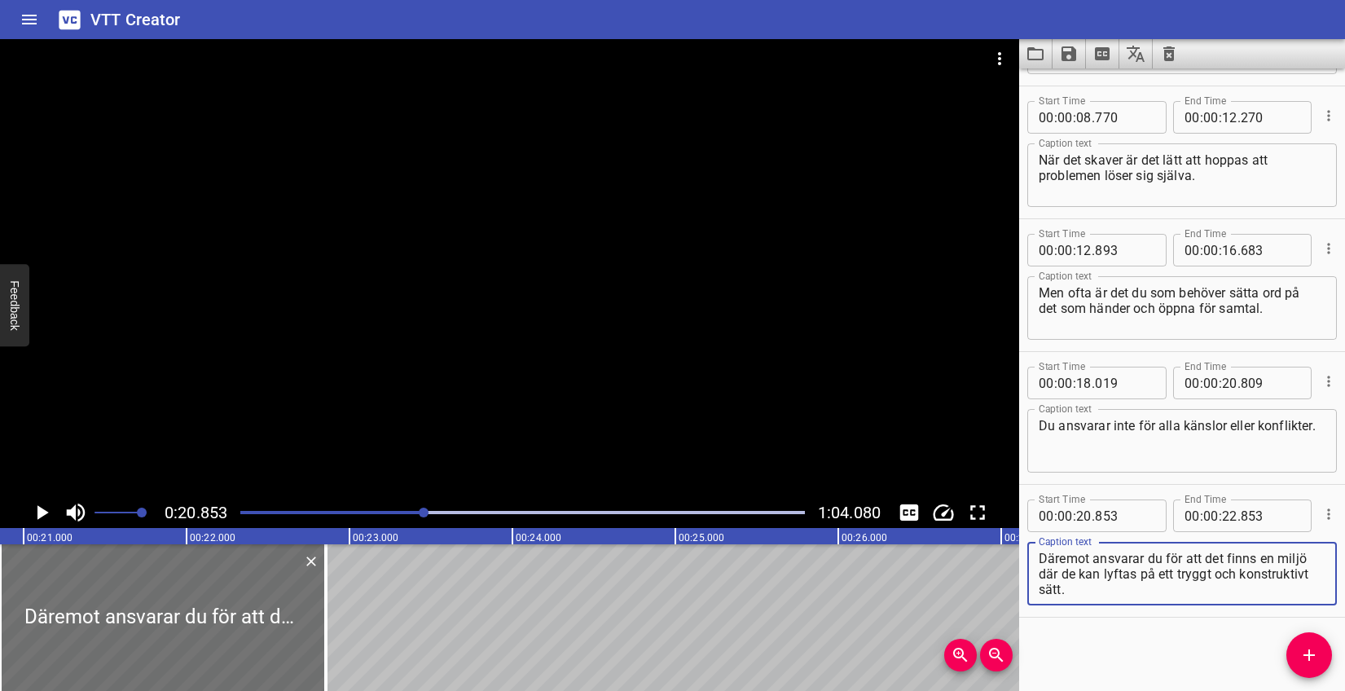
click at [1062, 576] on textarea "Däremot ansvarar du för att det finns en miljö där de kan lyftas på ett tryggt …" at bounding box center [1182, 574] width 287 height 46
type textarea "Däremot ansvarar du för att det finns en miljö där de kan lyftas på ett tryggt …"
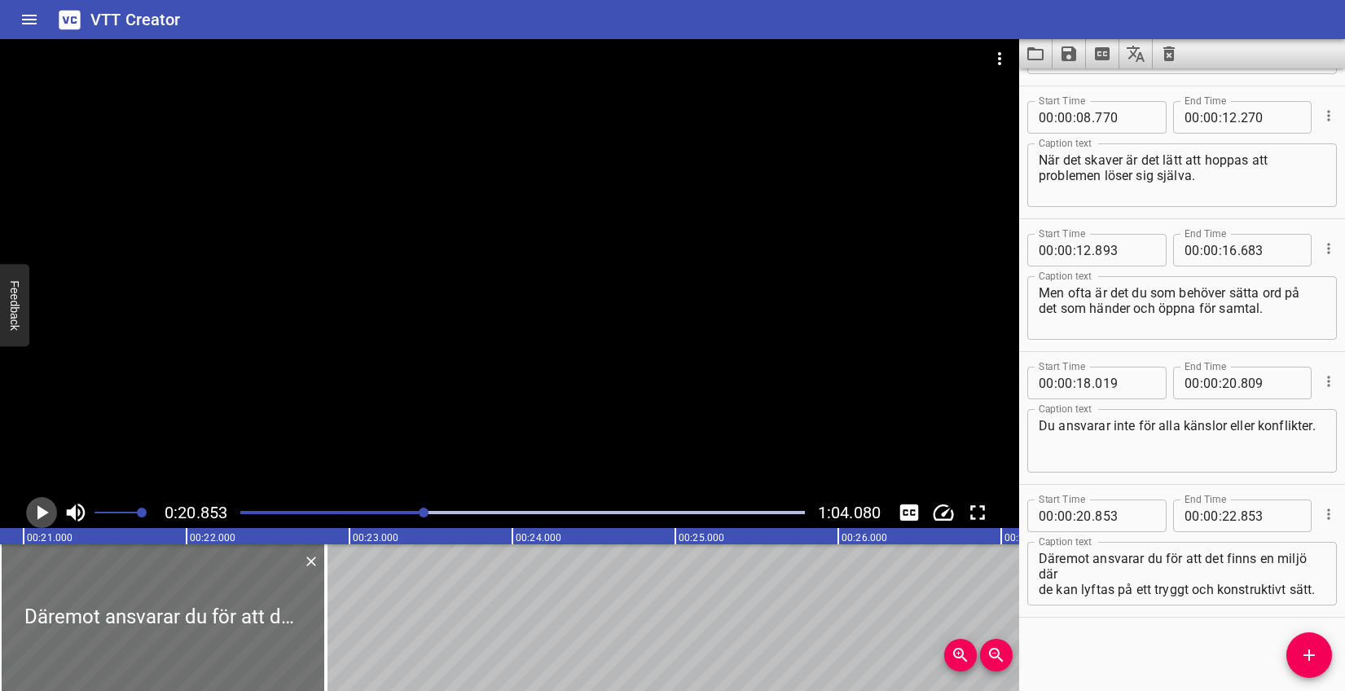
click at [49, 512] on icon "Play/Pause" at bounding box center [41, 512] width 24 height 24
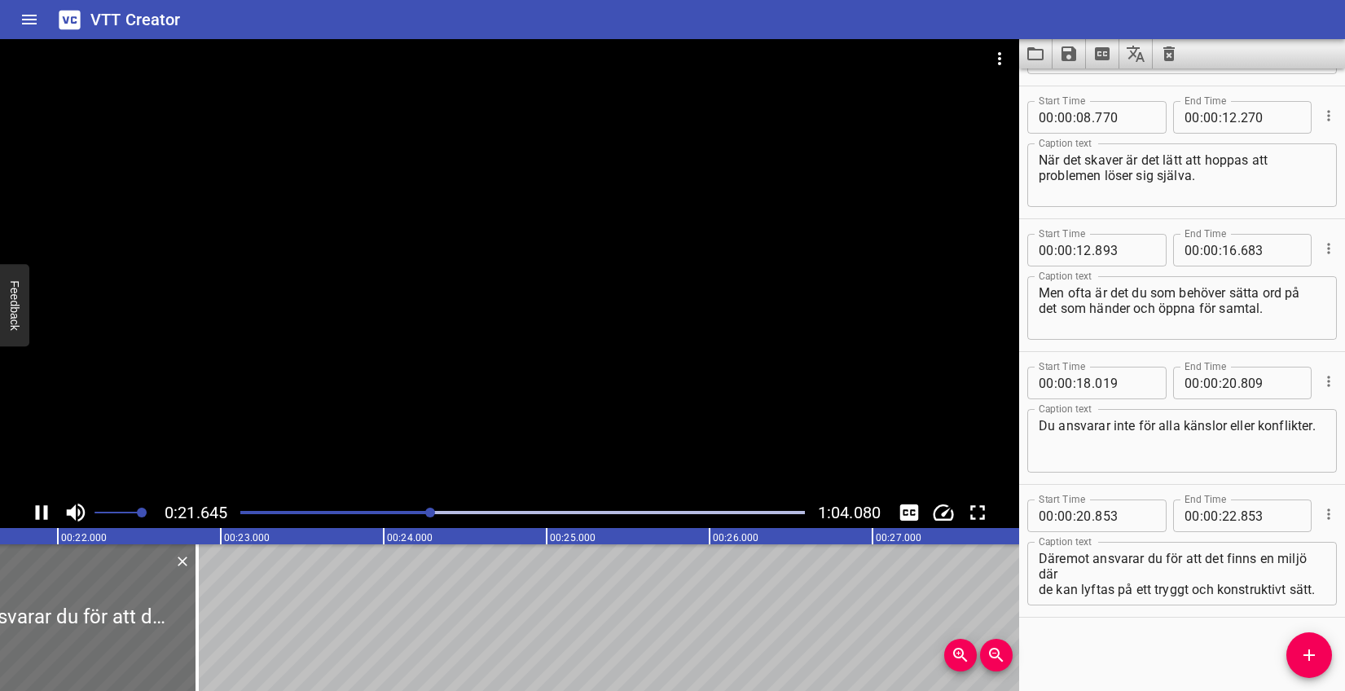
click at [47, 511] on icon "Play/Pause" at bounding box center [42, 512] width 12 height 15
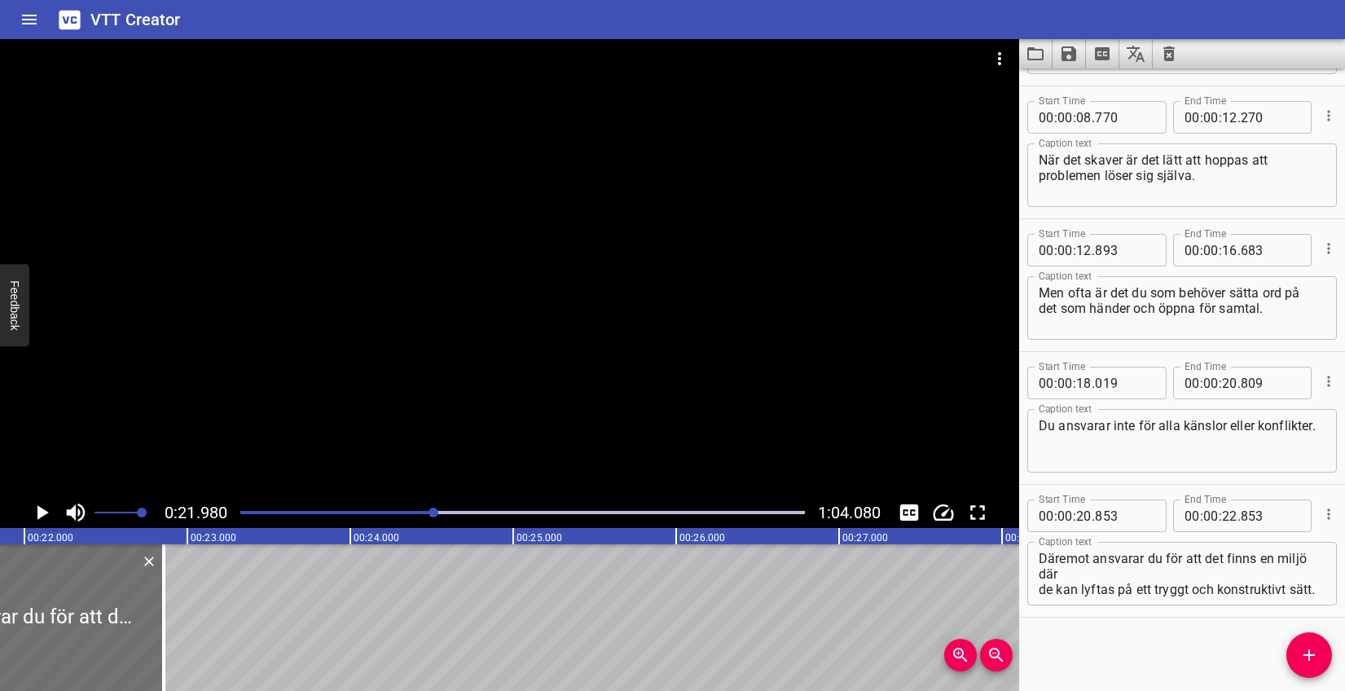
scroll to position [0, 3581]
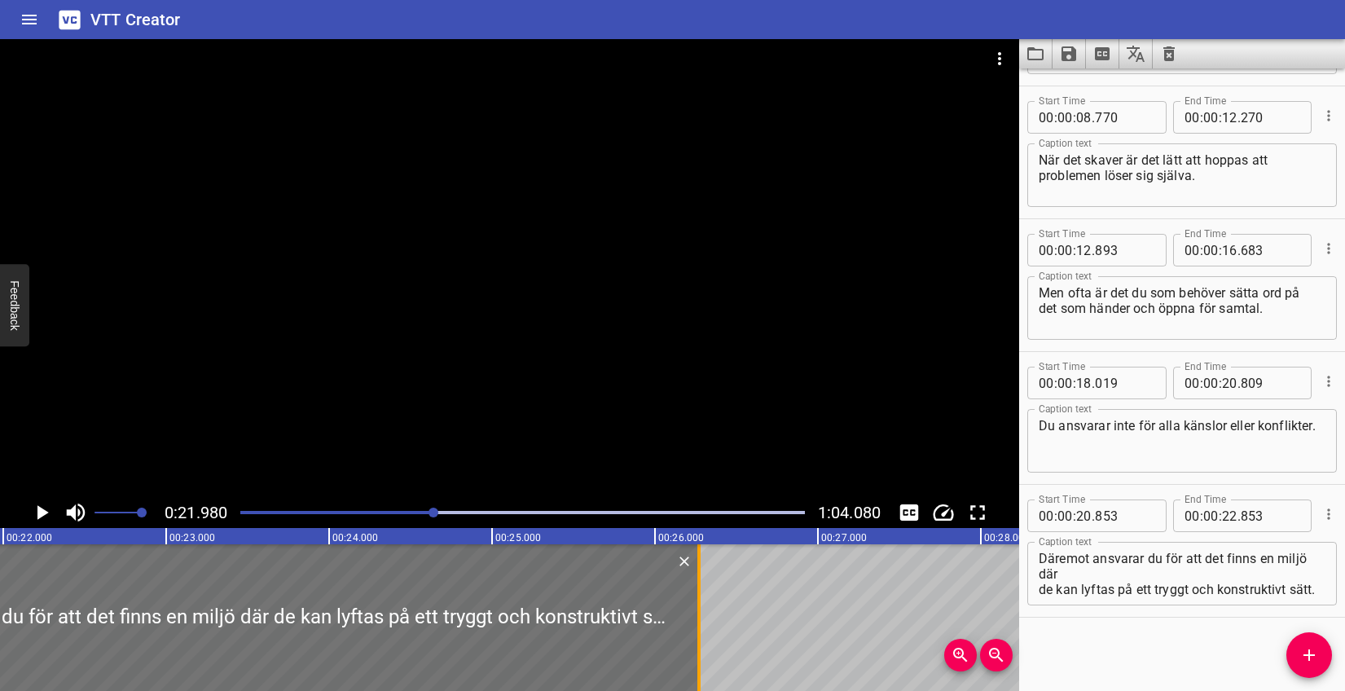
drag, startPoint x: 143, startPoint y: 590, endPoint x: 698, endPoint y: 590, distance: 555.6
click at [698, 590] on div at bounding box center [698, 617] width 3 height 147
type input "26"
type input "263"
click at [46, 509] on icon "Play/Pause" at bounding box center [41, 512] width 24 height 24
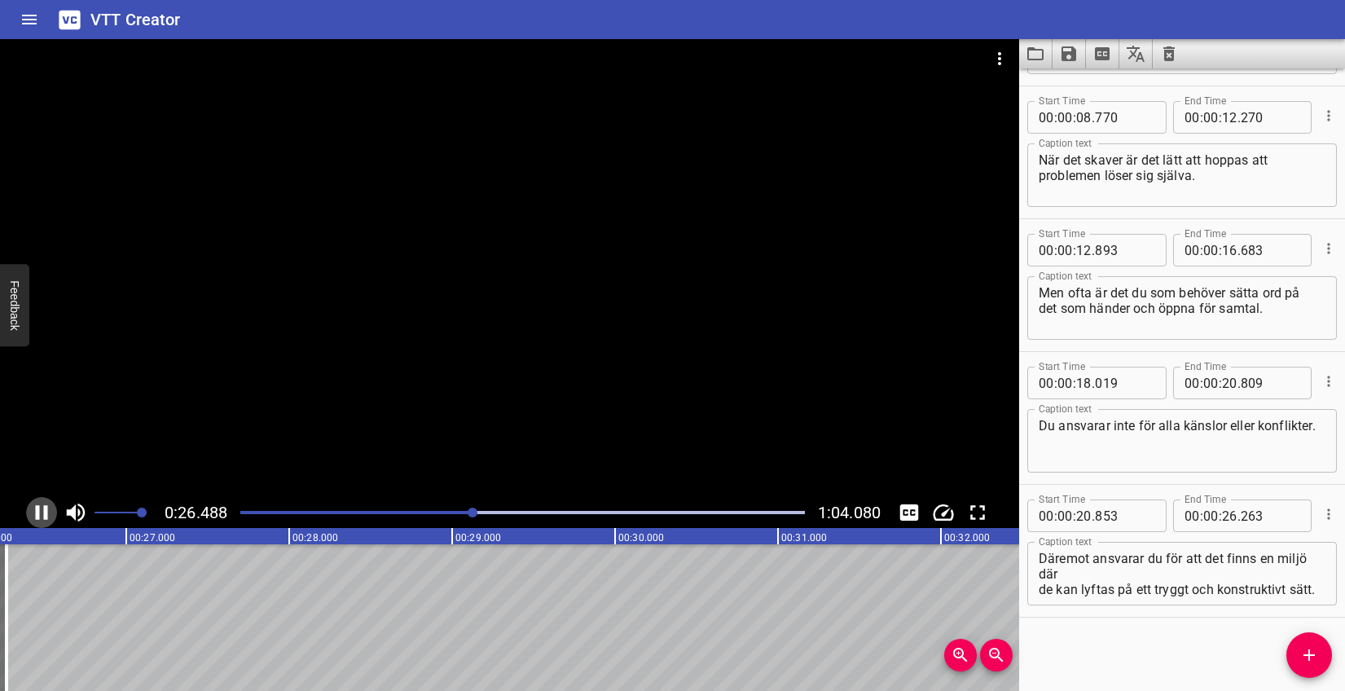
click at [45, 509] on icon "Play/Pause" at bounding box center [42, 512] width 12 height 15
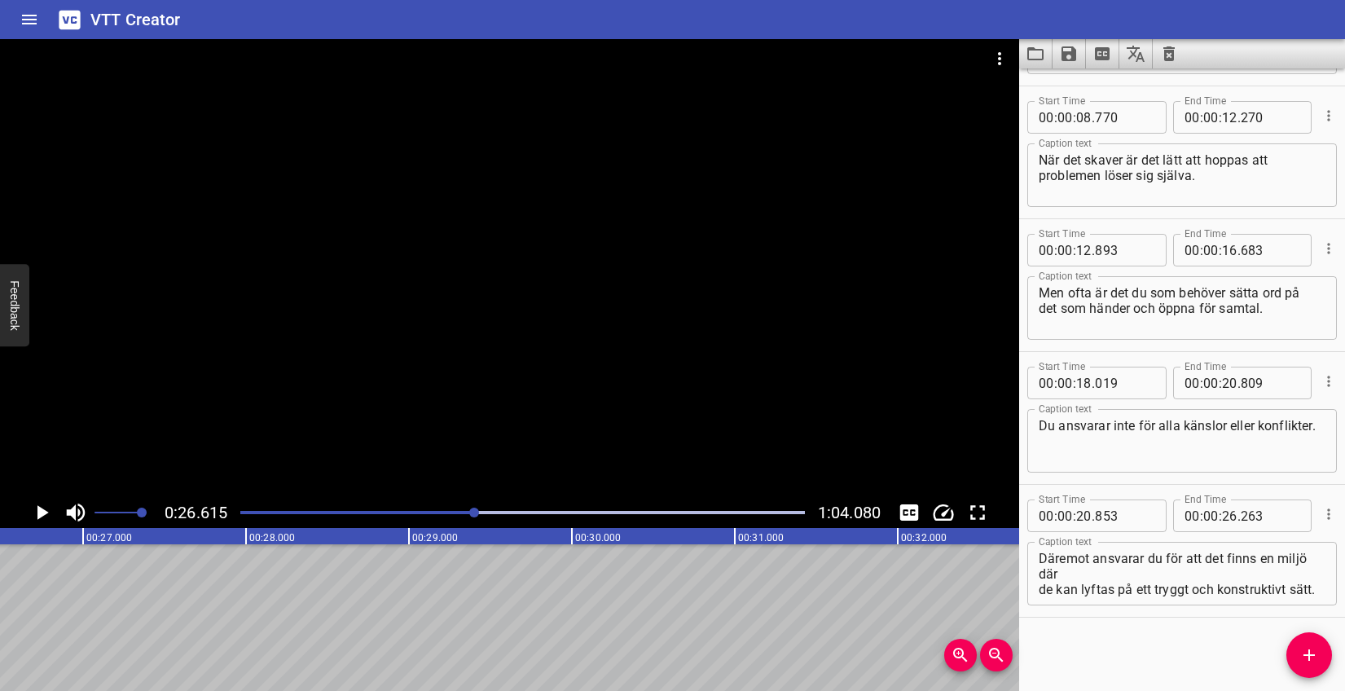
scroll to position [0, 4337]
drag, startPoint x: 1302, startPoint y: 643, endPoint x: 1274, endPoint y: 642, distance: 27.7
click at [1301, 644] on button "Add Cue" at bounding box center [1309, 655] width 46 height 46
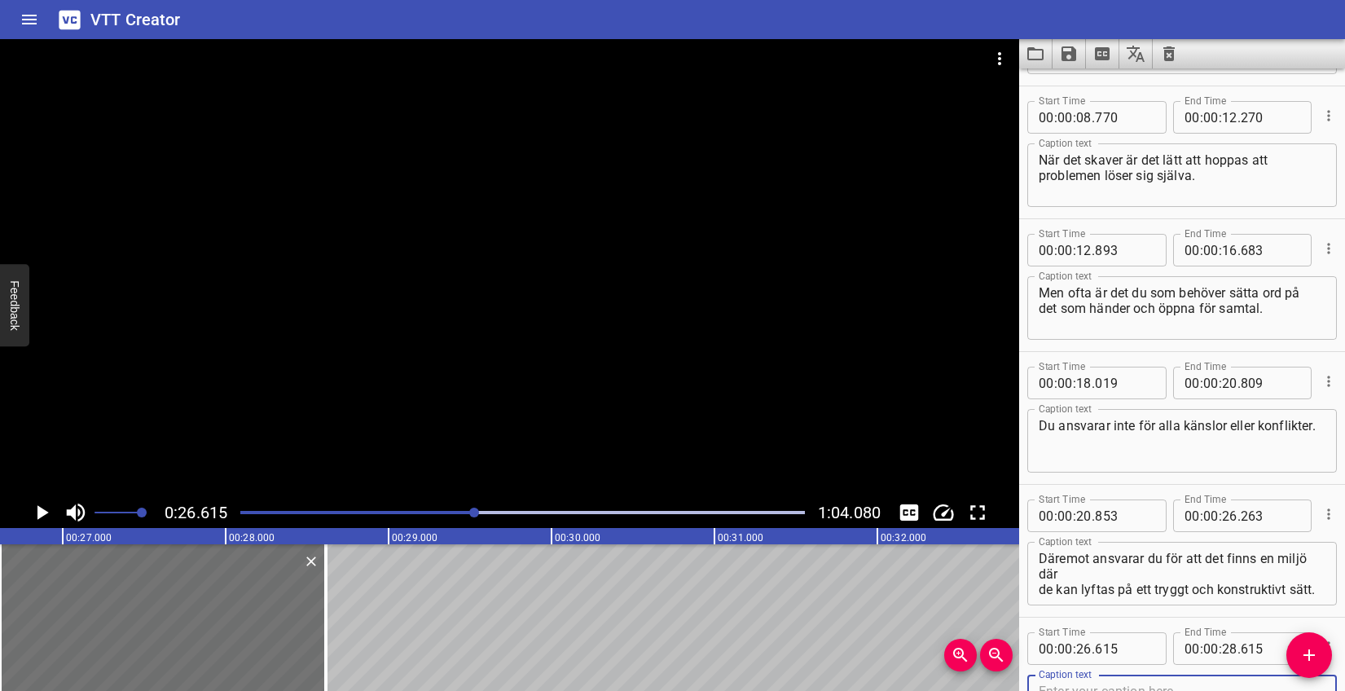
scroll to position [259, 0]
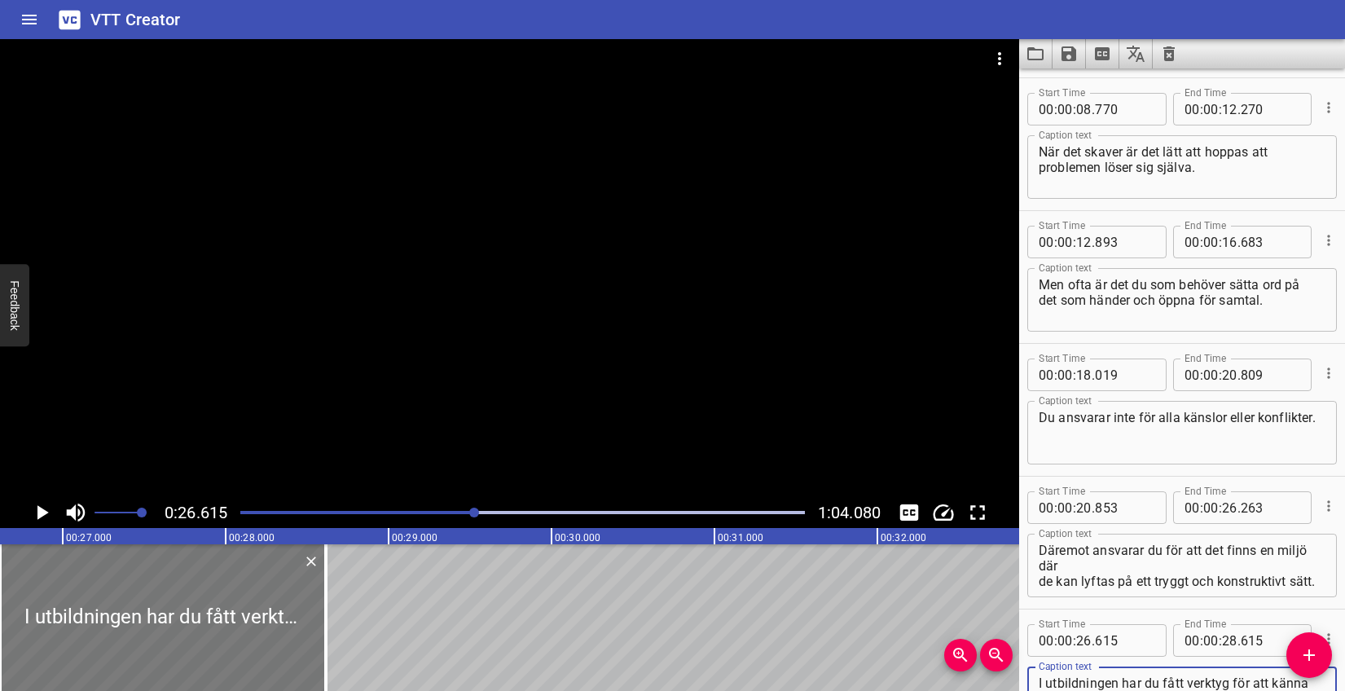
type textarea "I utbildningen har du fått verktyg för att känna igen tidiga tecken, öppna upp …"
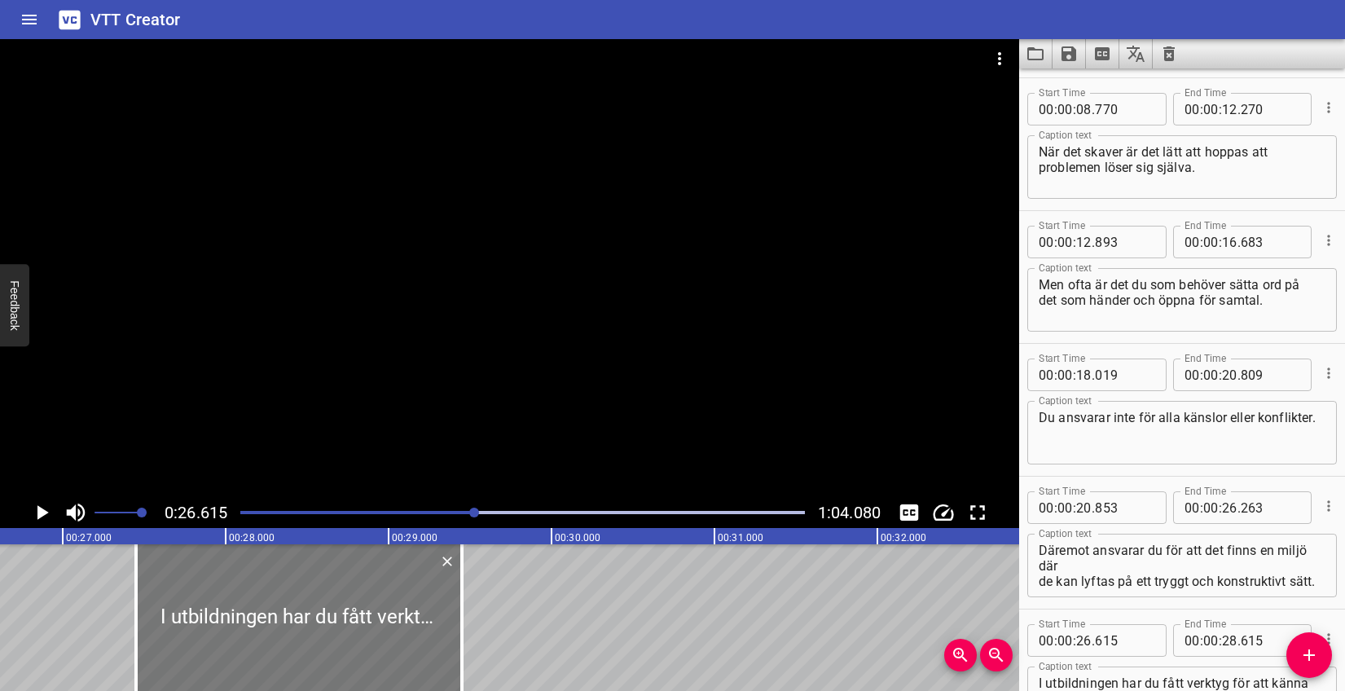
drag, startPoint x: 271, startPoint y: 631, endPoint x: 407, endPoint y: 613, distance: 137.2
click at [407, 613] on div at bounding box center [299, 617] width 326 height 147
type input "27"
type input "450"
type input "29"
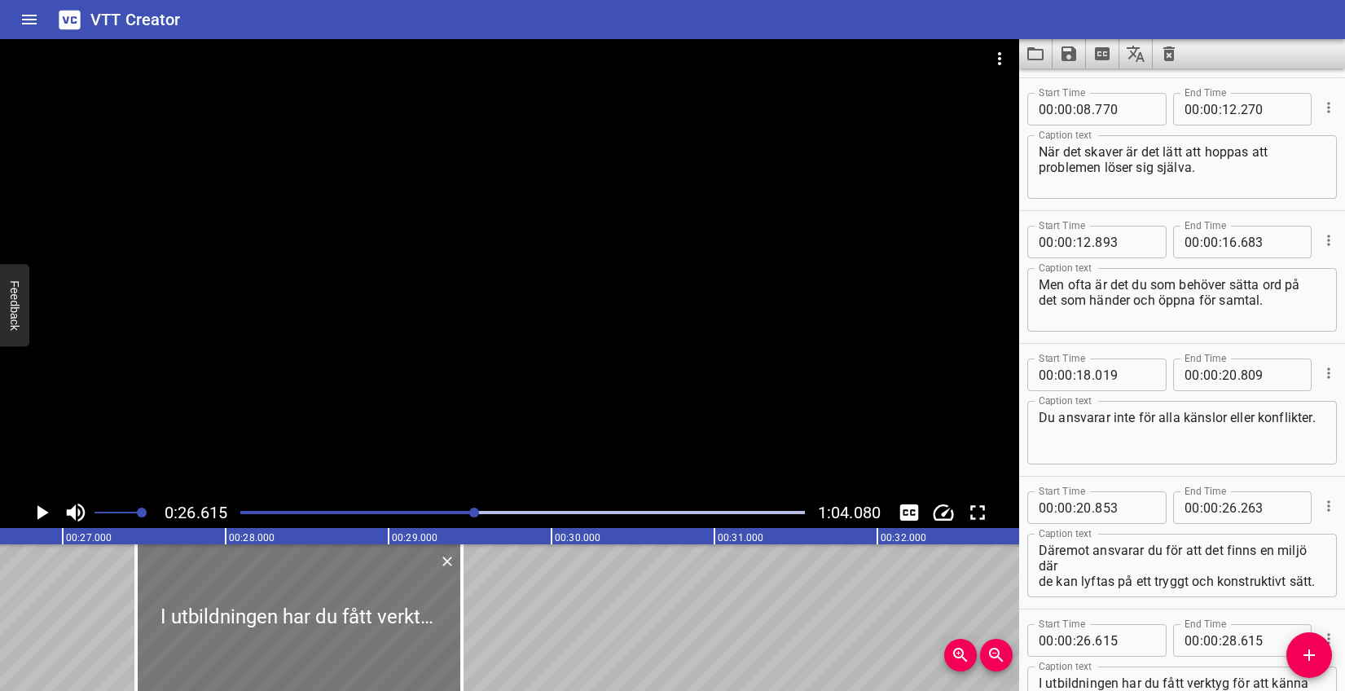
type input "450"
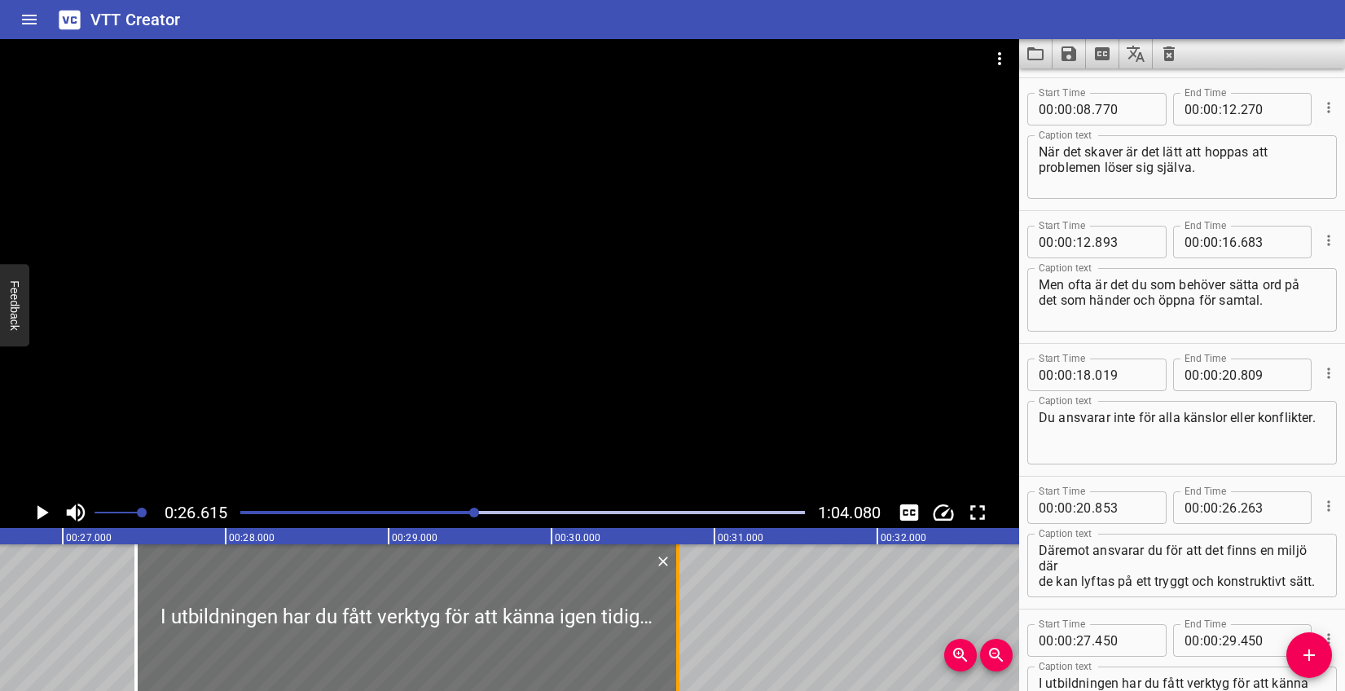
drag, startPoint x: 465, startPoint y: 595, endPoint x: 681, endPoint y: 595, distance: 215.9
click at [681, 595] on div at bounding box center [678, 617] width 16 height 147
type input "30"
type input "775"
click at [51, 512] on icon "Play/Pause" at bounding box center [41, 512] width 24 height 24
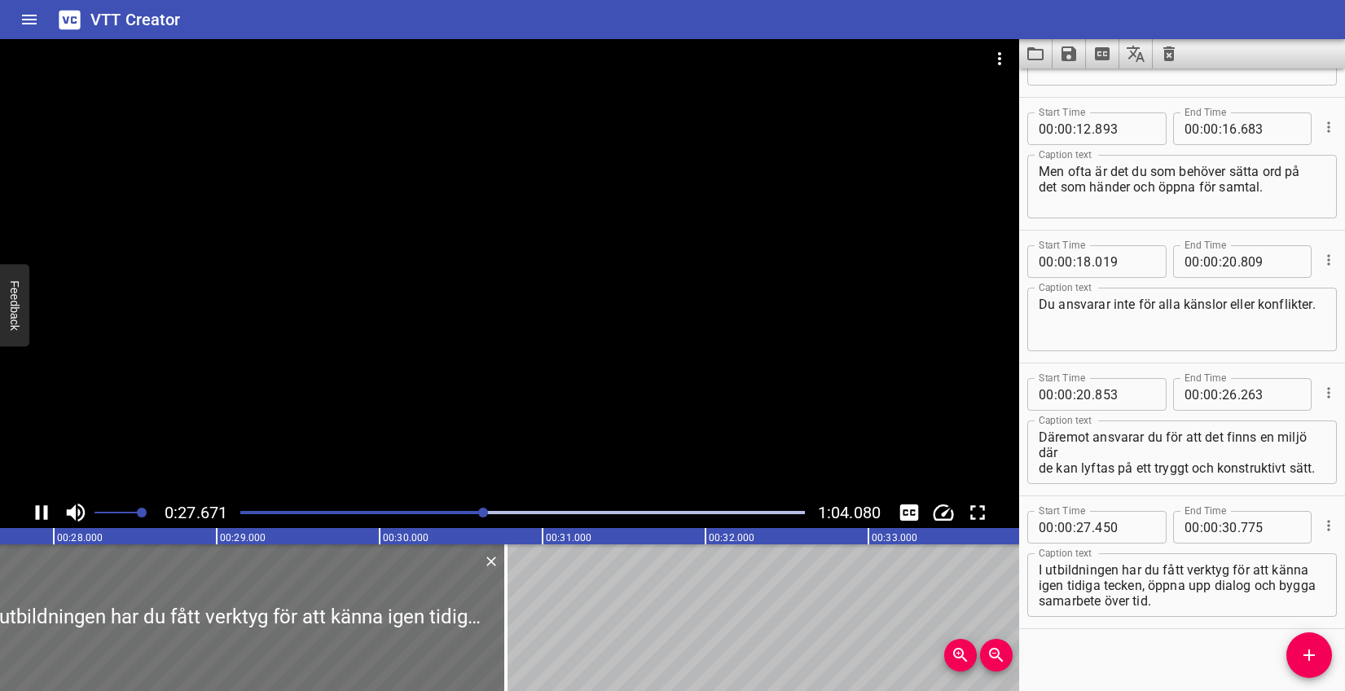
scroll to position [384, 0]
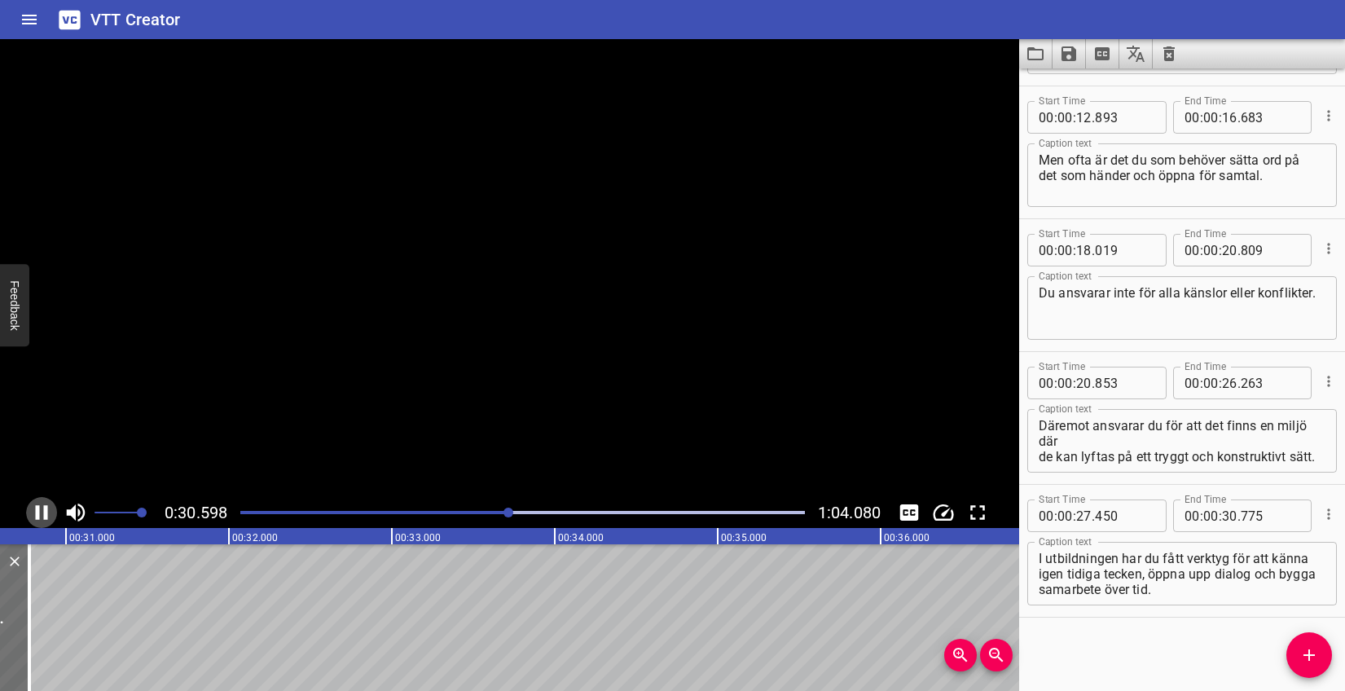
click at [51, 512] on icon "Play/Pause" at bounding box center [41, 512] width 24 height 24
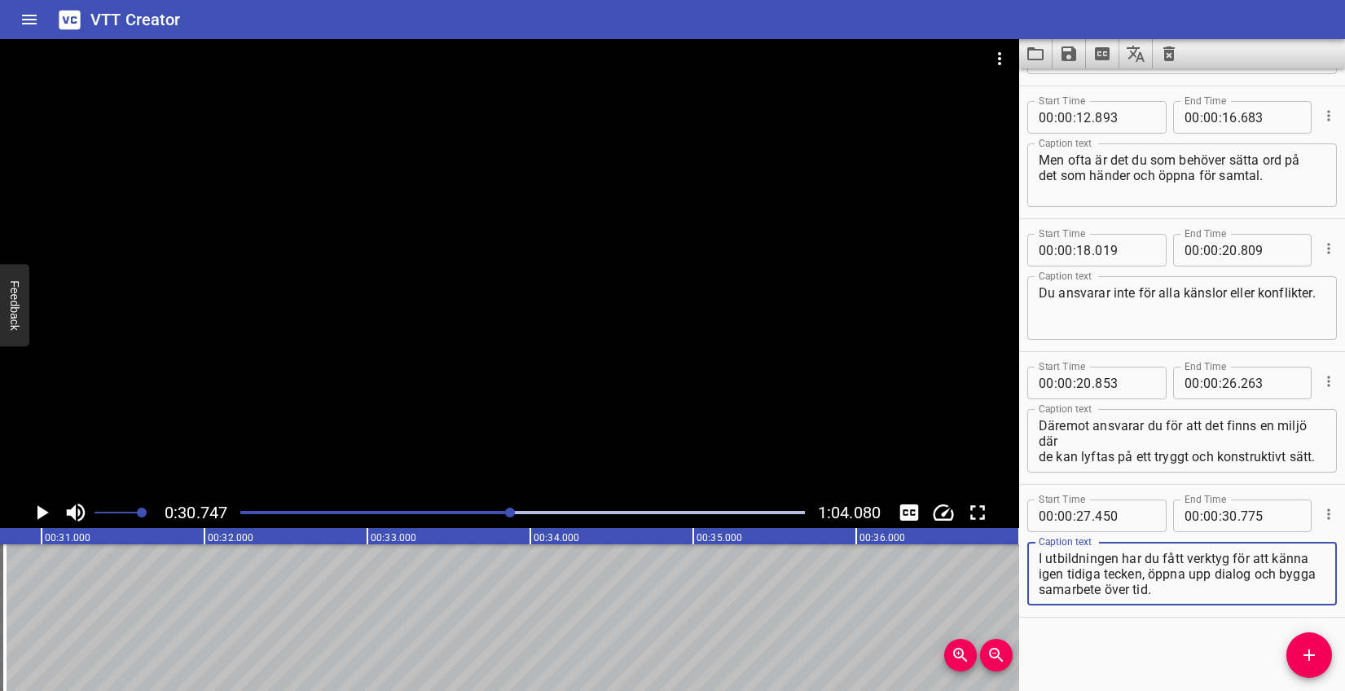
drag, startPoint x: 1194, startPoint y: 591, endPoint x: 1152, endPoint y: 578, distance: 43.5
click at [1152, 578] on textarea "I utbildningen har du fått verktyg för att känna igen tidiga tecken, öppna upp …" at bounding box center [1182, 574] width 287 height 46
type textarea "I utbildningen har du fått verktyg för att känna igen tidiga tecken,"
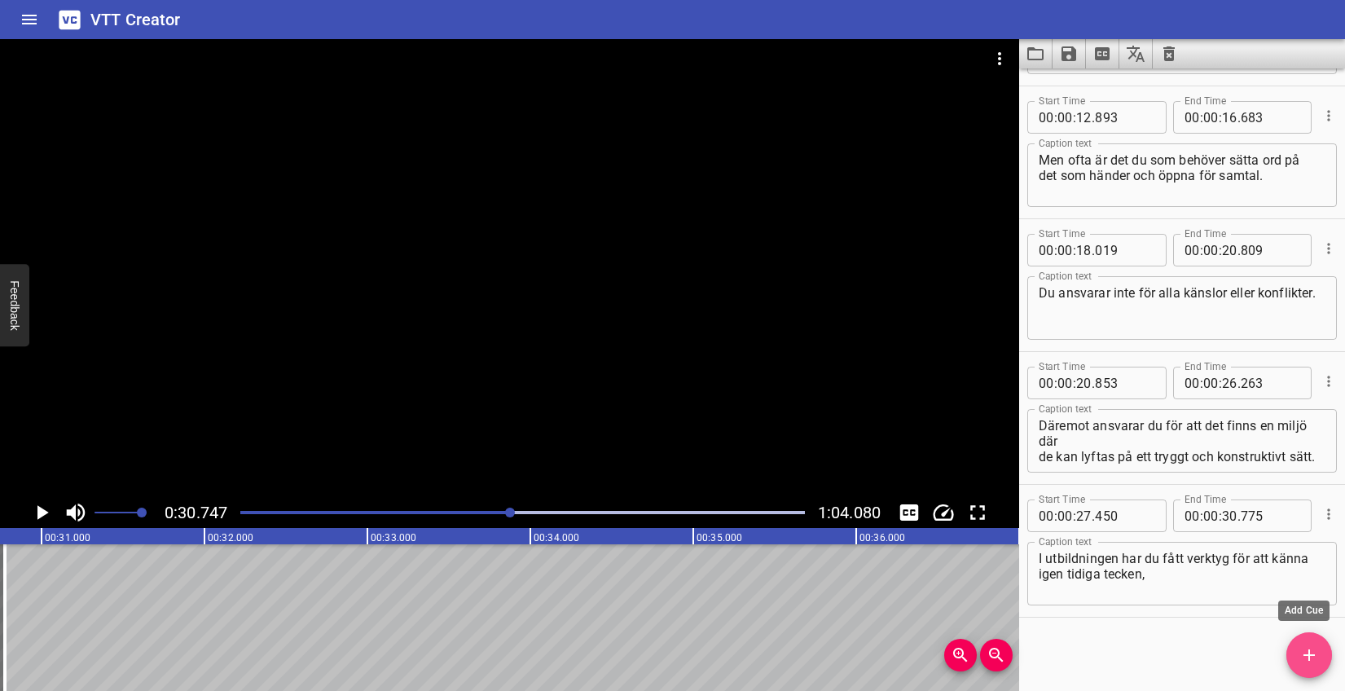
click at [1304, 651] on icon "Add Cue" at bounding box center [1309, 655] width 20 height 20
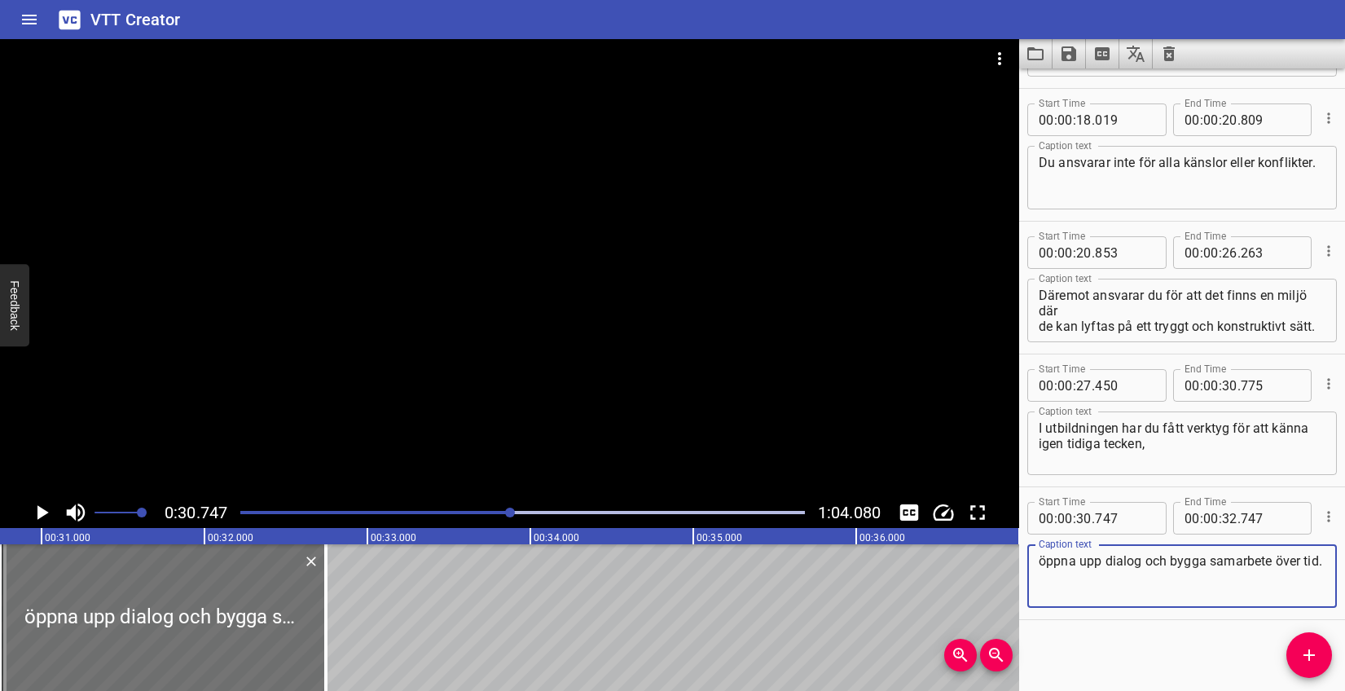
scroll to position [517, 0]
type textarea "öppna upp dialog och bygga samarbete över tid."
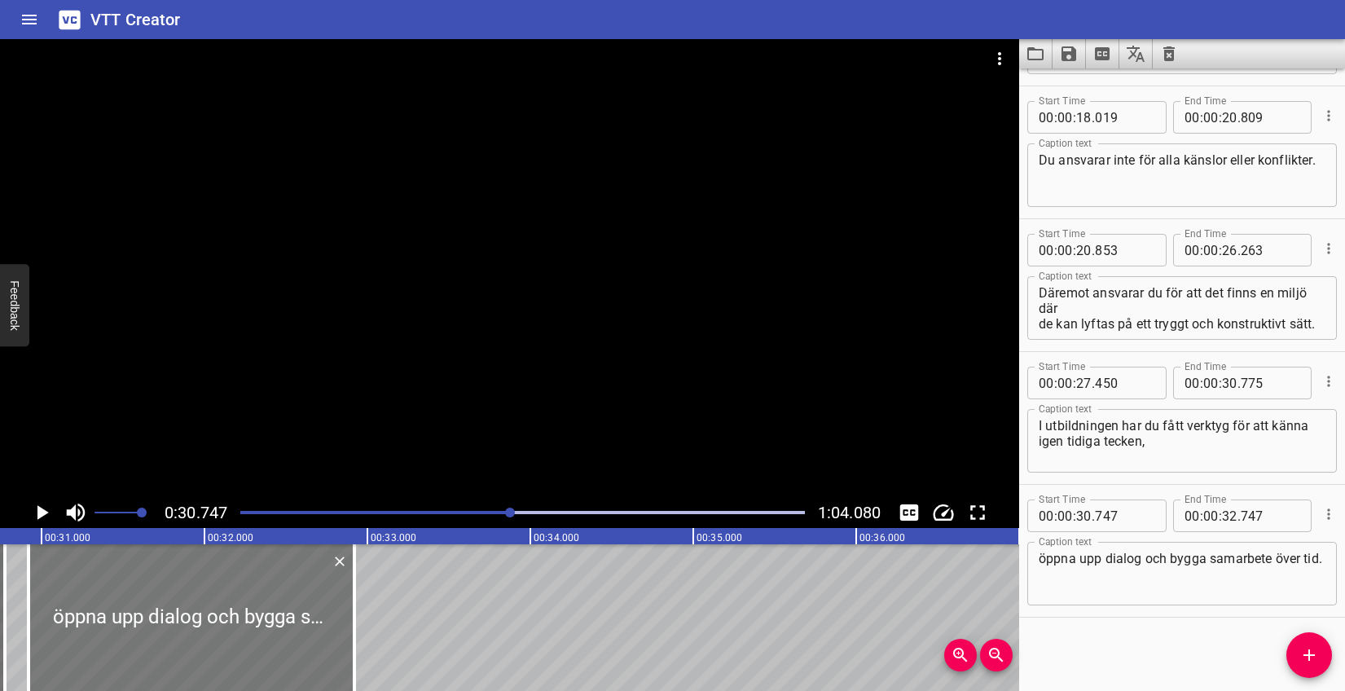
drag, startPoint x: 84, startPoint y: 570, endPoint x: 112, endPoint y: 569, distance: 27.7
click at [112, 569] on div at bounding box center [192, 617] width 326 height 147
type input "922"
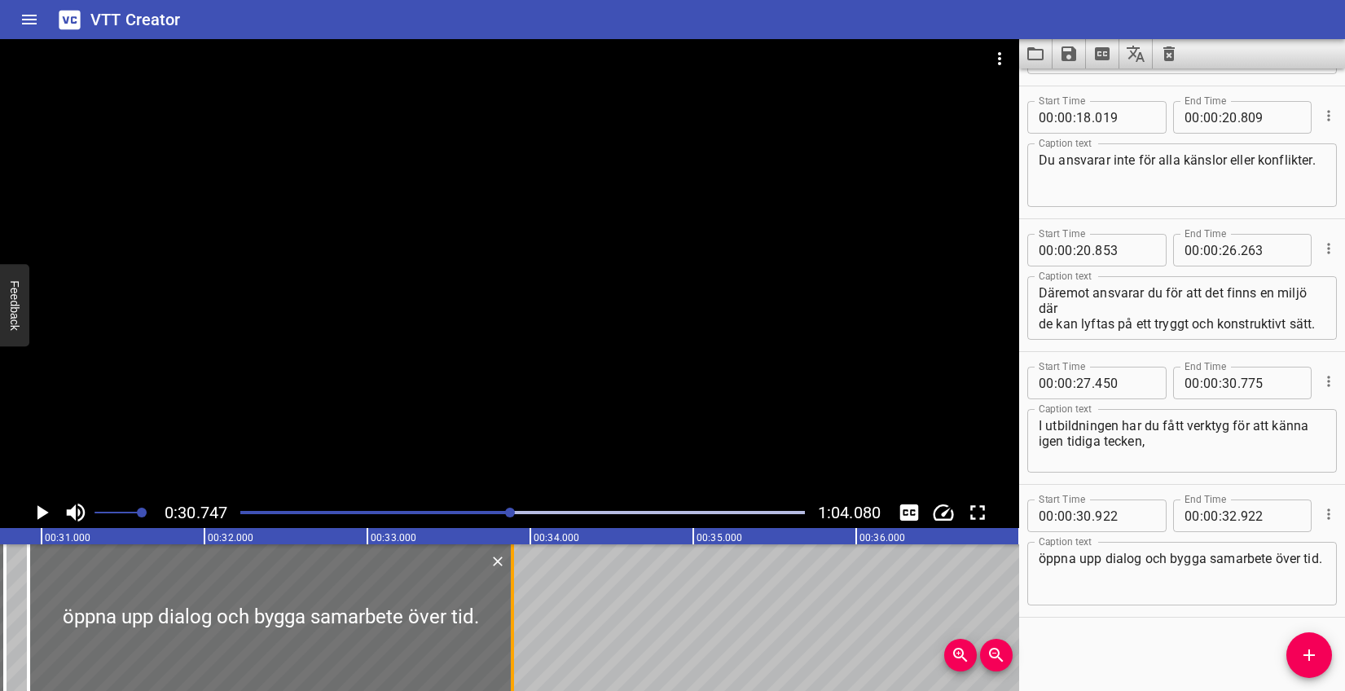
drag, startPoint x: 348, startPoint y: 587, endPoint x: 506, endPoint y: 581, distance: 158.2
click at [506, 581] on div at bounding box center [512, 617] width 16 height 147
type input "33"
type input "892"
click at [41, 508] on icon "Play/Pause" at bounding box center [42, 512] width 11 height 15
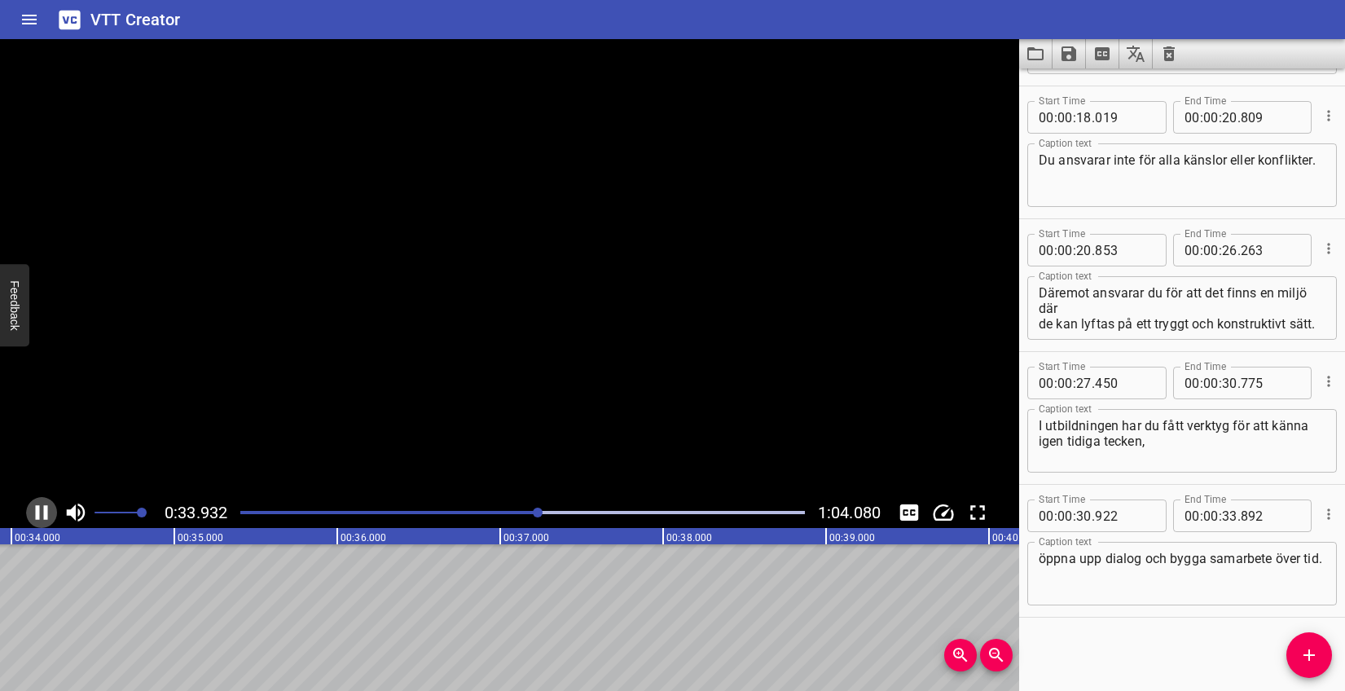
click at [41, 508] on icon "Play/Pause" at bounding box center [41, 512] width 24 height 24
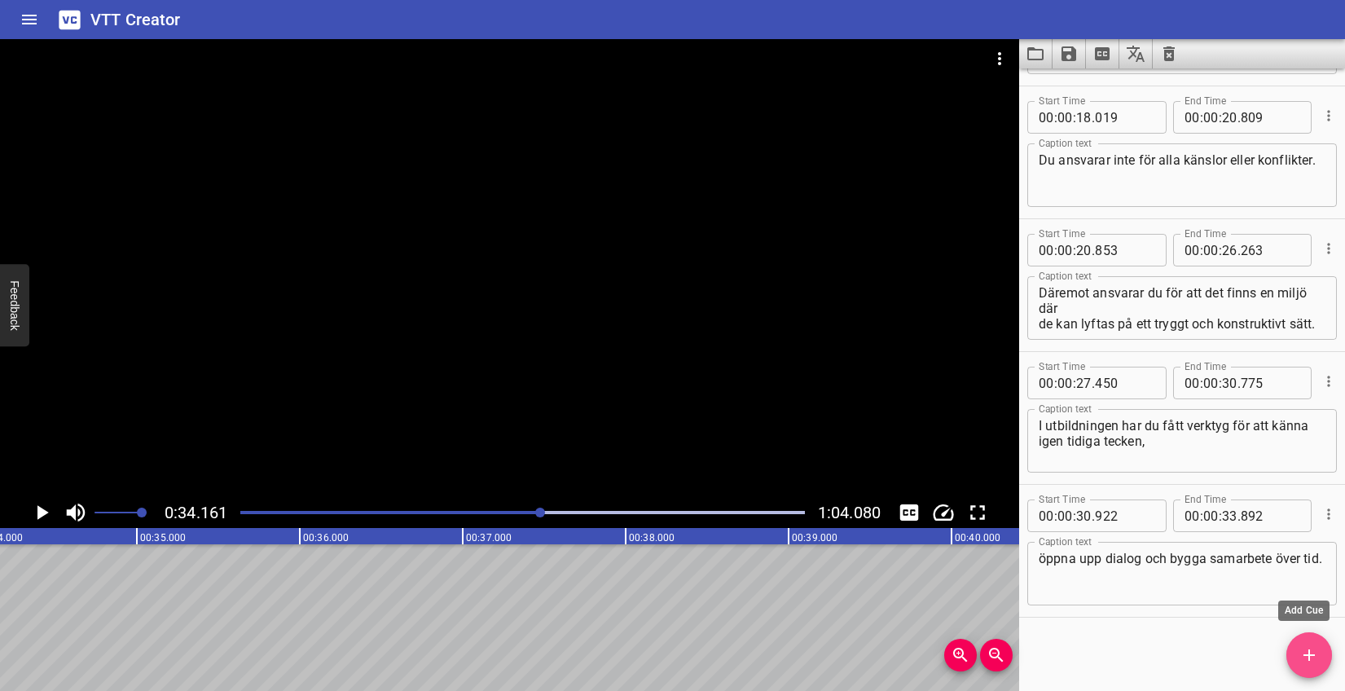
drag, startPoint x: 1309, startPoint y: 655, endPoint x: 1029, endPoint y: 656, distance: 280.3
click at [1299, 656] on icon "Add Cue" at bounding box center [1309, 655] width 20 height 20
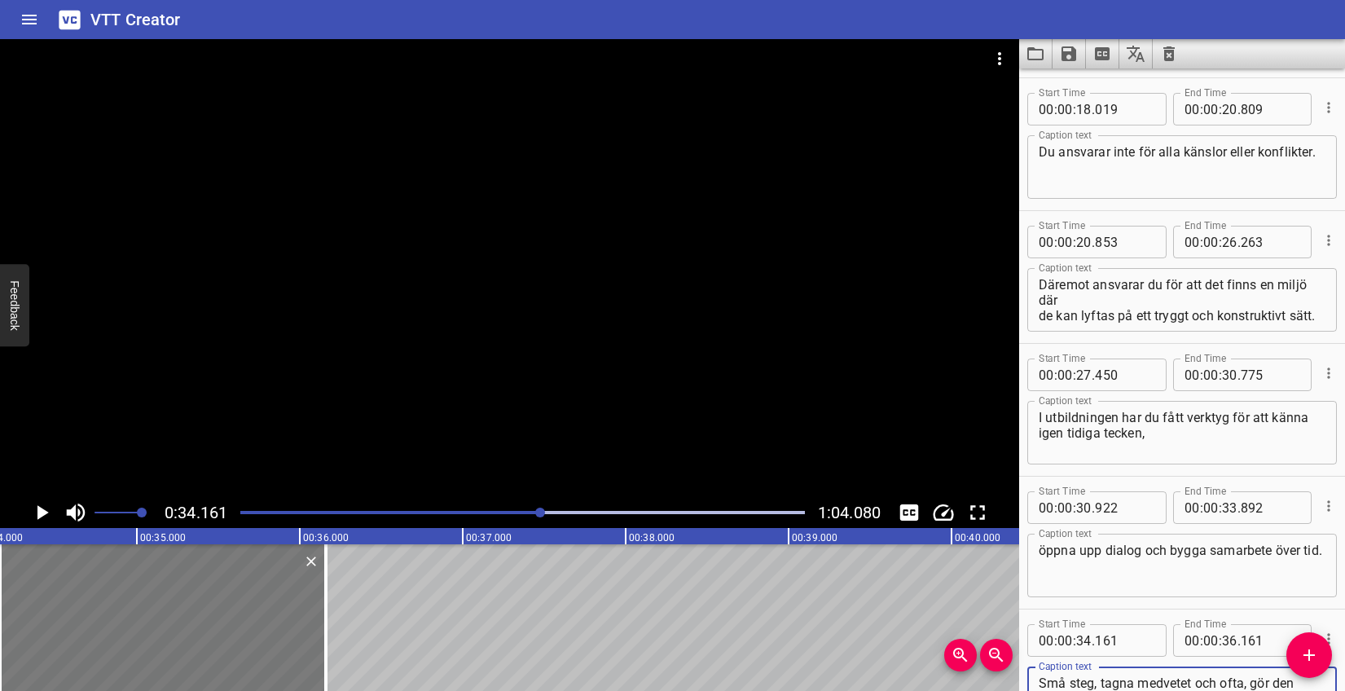
type textarea "Små steg, tagna medvetet och ofta, gör den stora skillnaden."
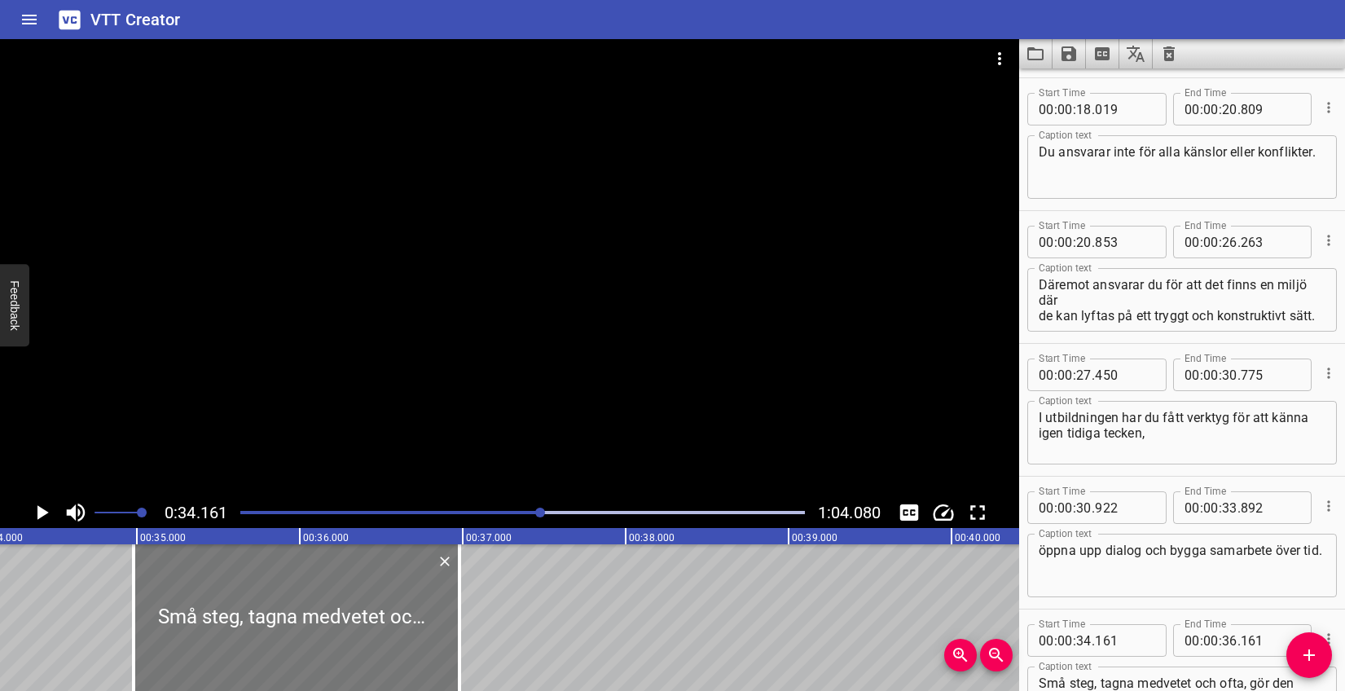
drag, startPoint x: 290, startPoint y: 624, endPoint x: 424, endPoint y: 612, distance: 134.2
click at [424, 612] on div at bounding box center [297, 617] width 326 height 147
type input "981"
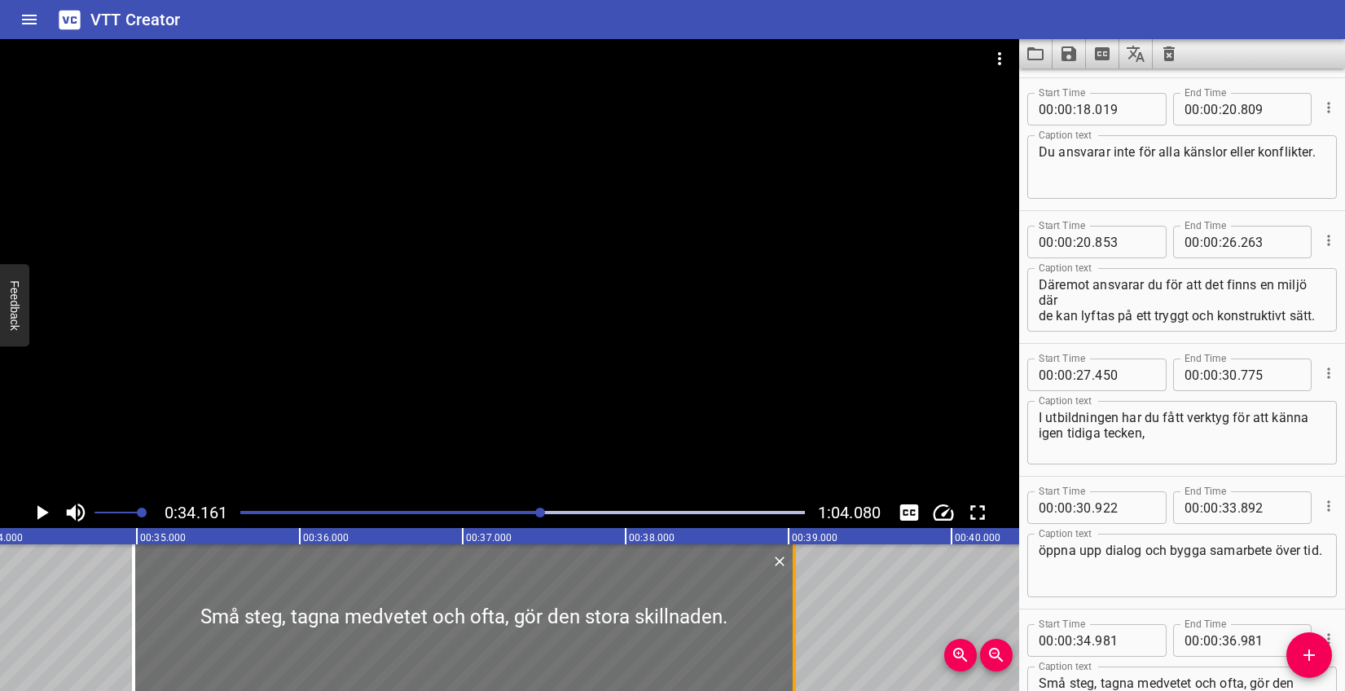
drag, startPoint x: 455, startPoint y: 607, endPoint x: 789, endPoint y: 602, distance: 334.9
click at [789, 602] on div at bounding box center [794, 617] width 16 height 147
type input "39"
type input "036"
click at [37, 506] on icon "Play/Pause" at bounding box center [42, 512] width 11 height 15
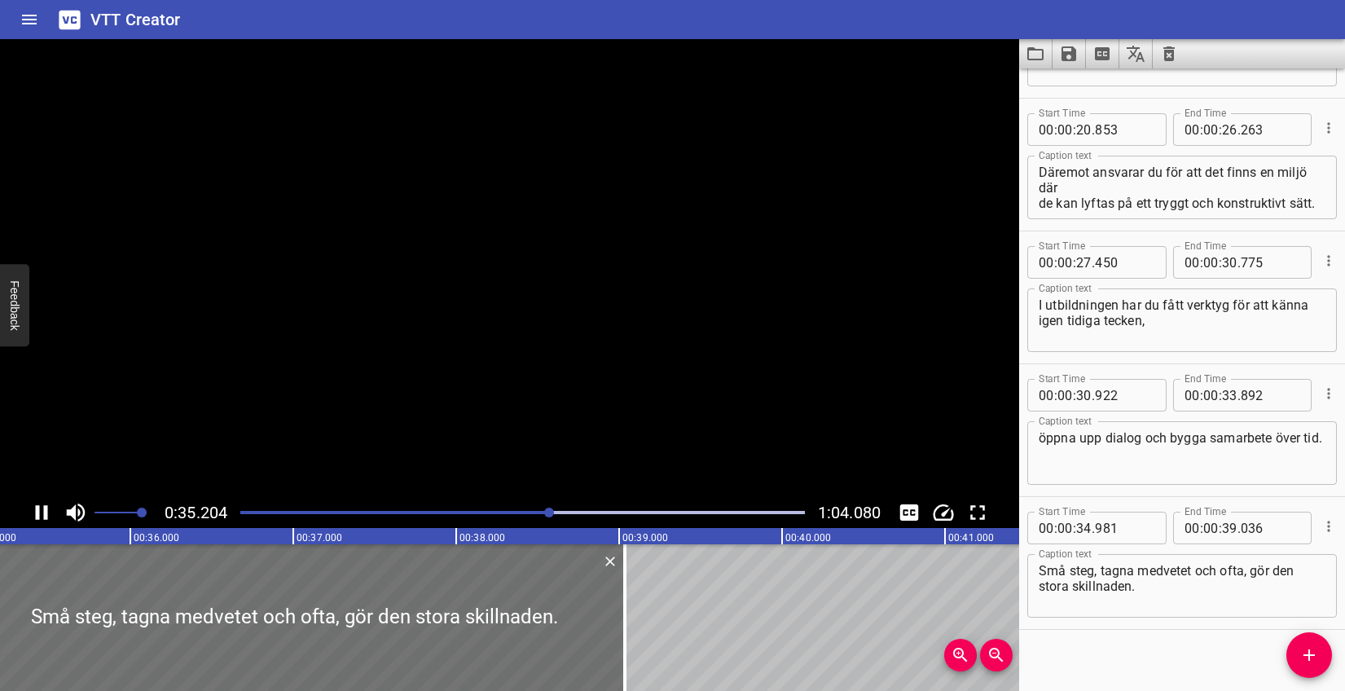
scroll to position [649, 0]
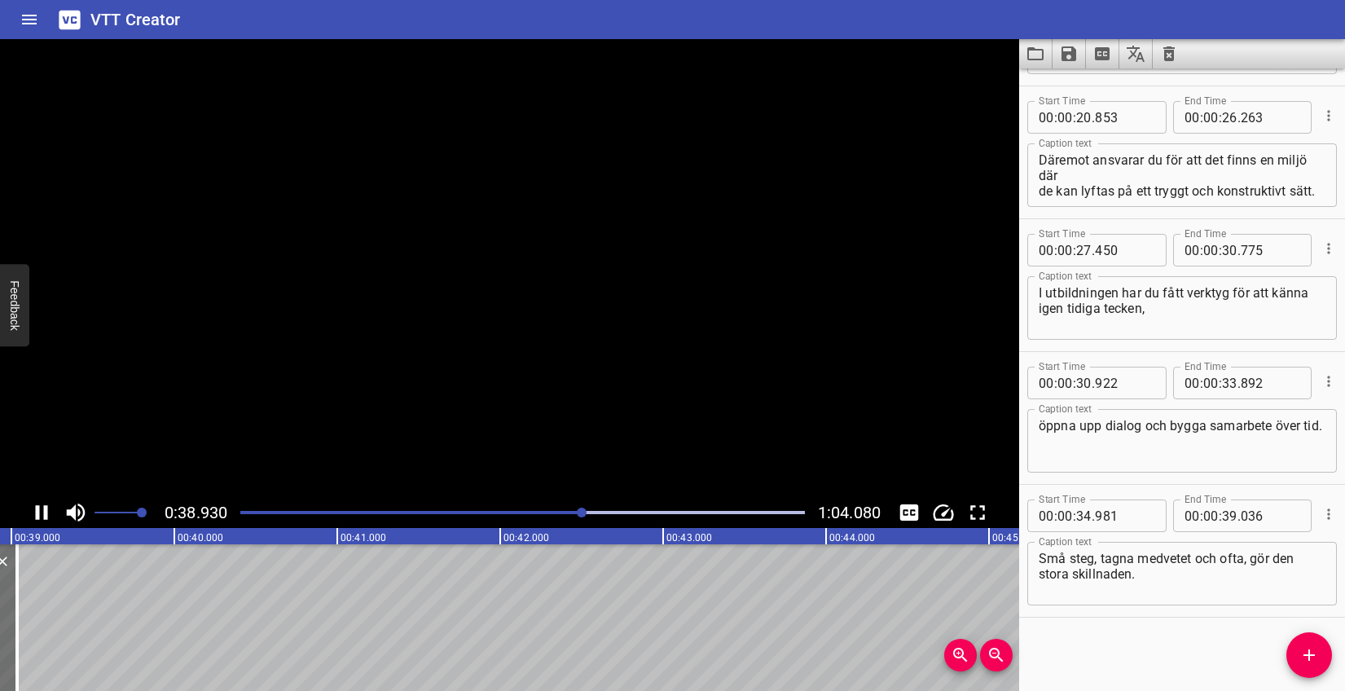
click at [37, 506] on icon "Play/Pause" at bounding box center [42, 512] width 12 height 15
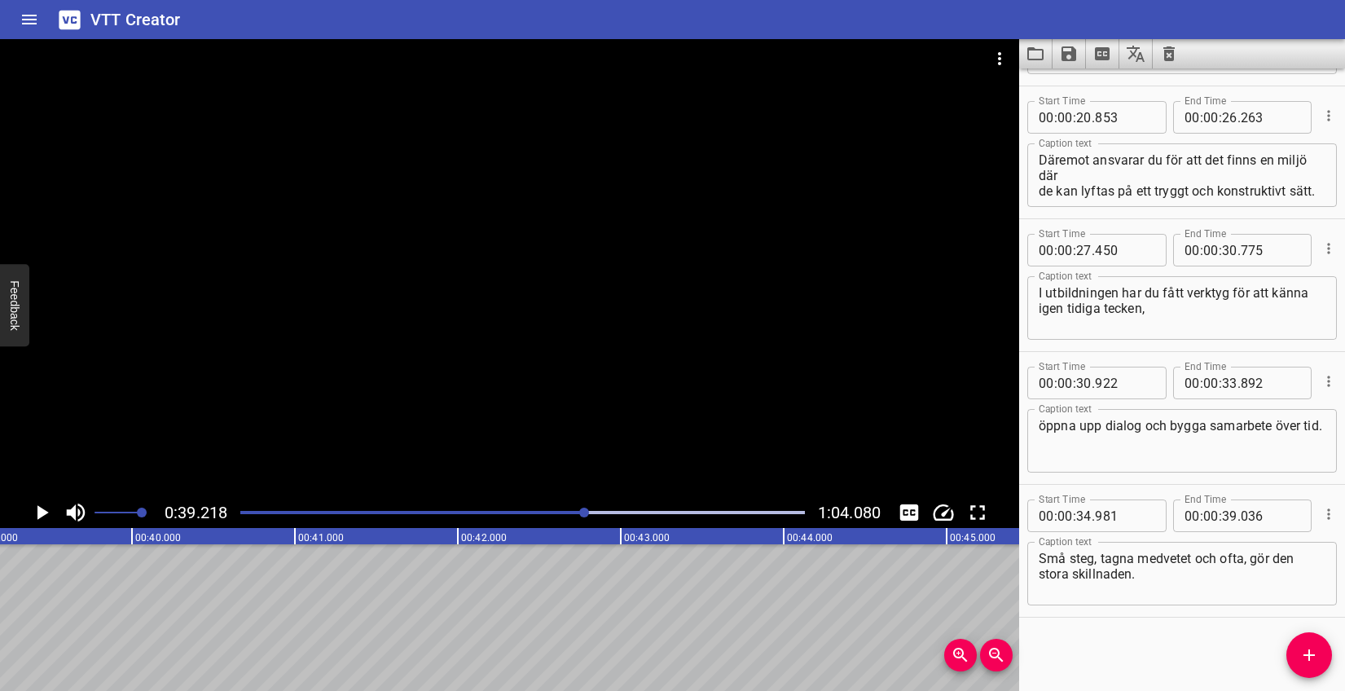
scroll to position [0, 6390]
drag, startPoint x: 1303, startPoint y: 648, endPoint x: 1223, endPoint y: 632, distance: 81.3
click at [1303, 648] on icon "Add Cue" at bounding box center [1309, 655] width 20 height 20
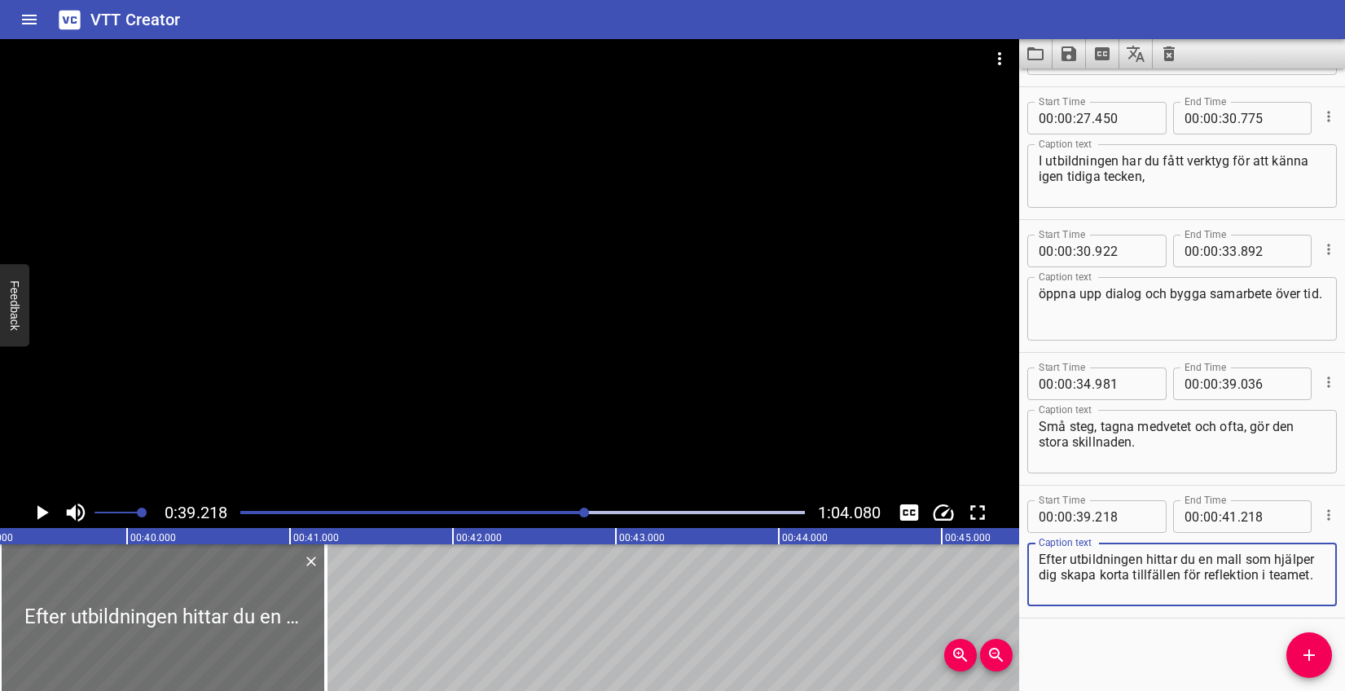
scroll to position [782, 0]
click at [1105, 574] on textarea "Efter utbildningen hittar du en mall som hjälper dig skapa korta tillfällen för…" at bounding box center [1182, 574] width 287 height 46
type textarea "Efter utbildningen hittar du en mall som hjälper dig skapa korta tillfällen för…"
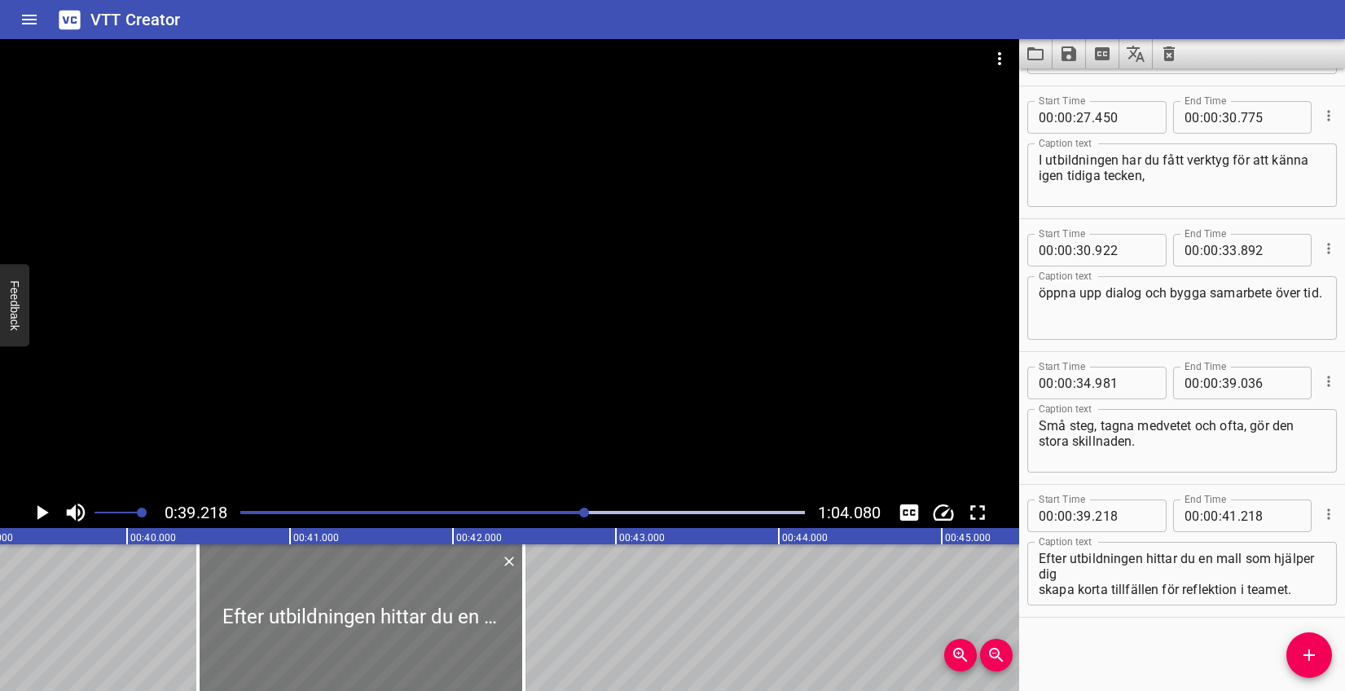
drag, startPoint x: 218, startPoint y: 619, endPoint x: 414, endPoint y: 616, distance: 195.6
click at [414, 616] on div at bounding box center [361, 617] width 326 height 147
type input "40"
type input "433"
type input "42"
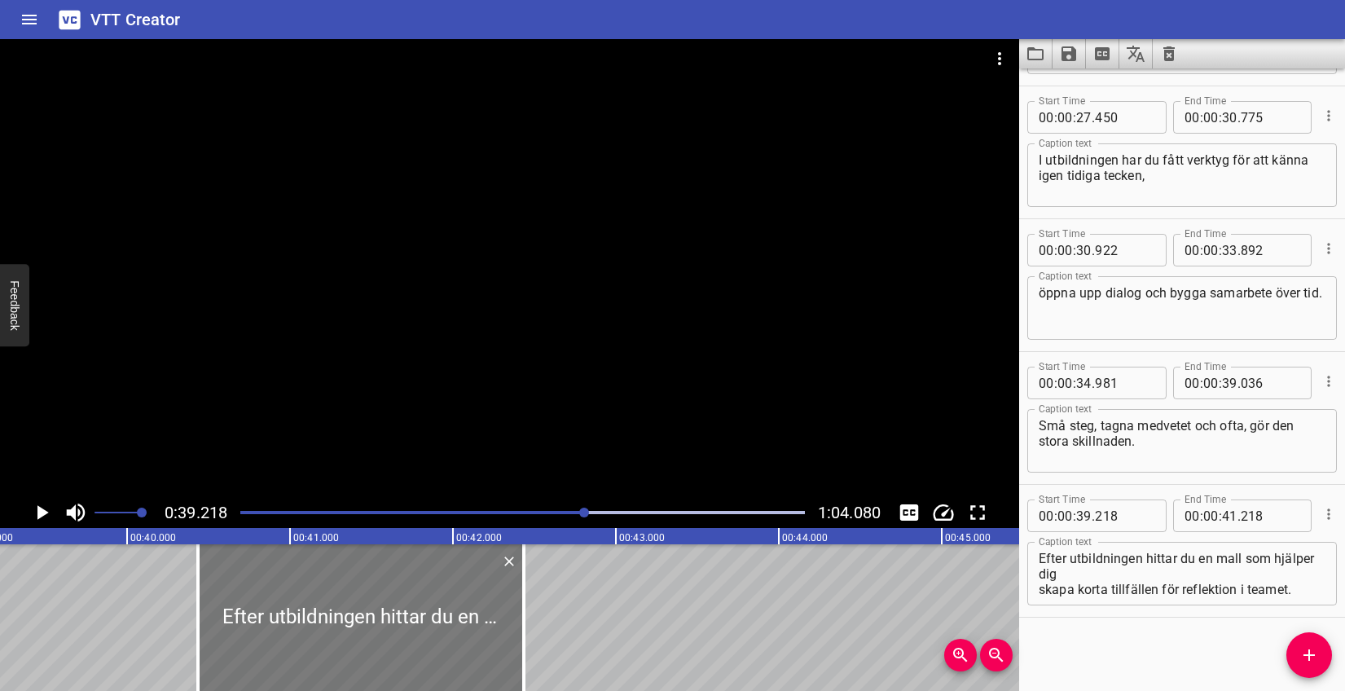
type input "433"
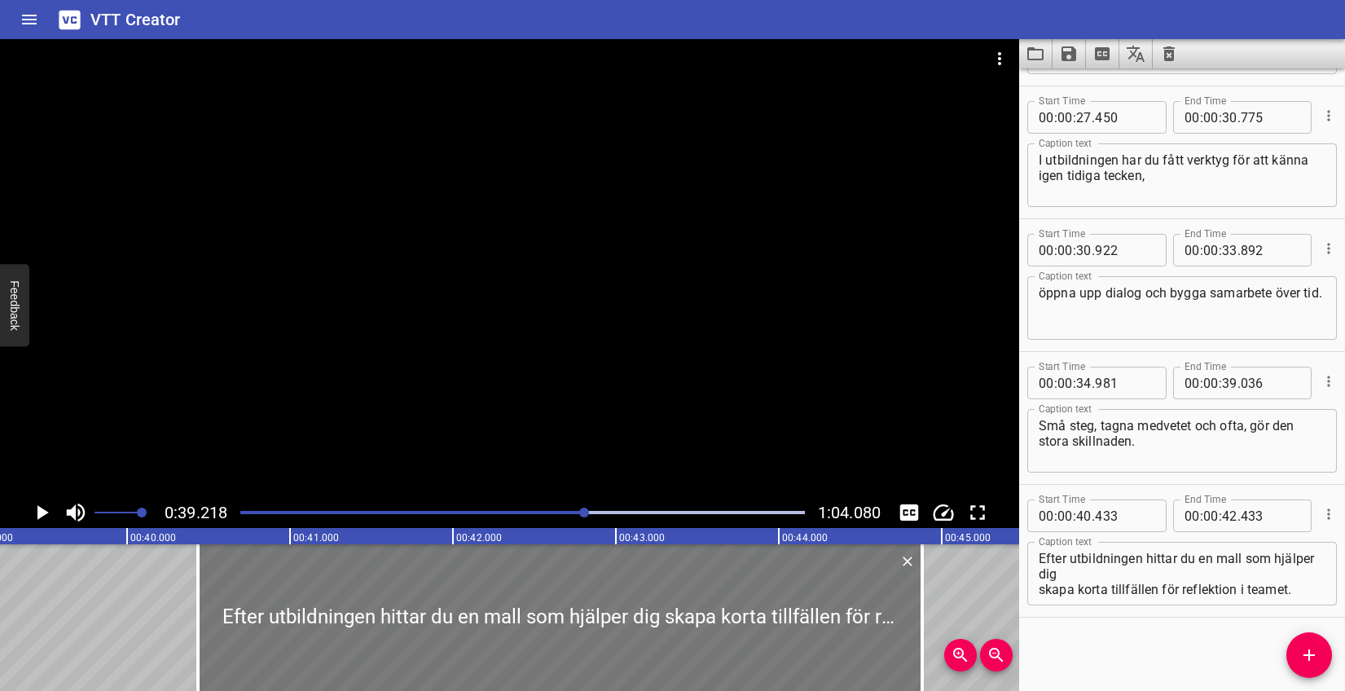
drag, startPoint x: 518, startPoint y: 600, endPoint x: 844, endPoint y: 594, distance: 325.9
click at [917, 594] on div at bounding box center [922, 617] width 16 height 147
type input "44"
type input "878"
click at [45, 517] on icon "Play/Pause" at bounding box center [41, 512] width 24 height 24
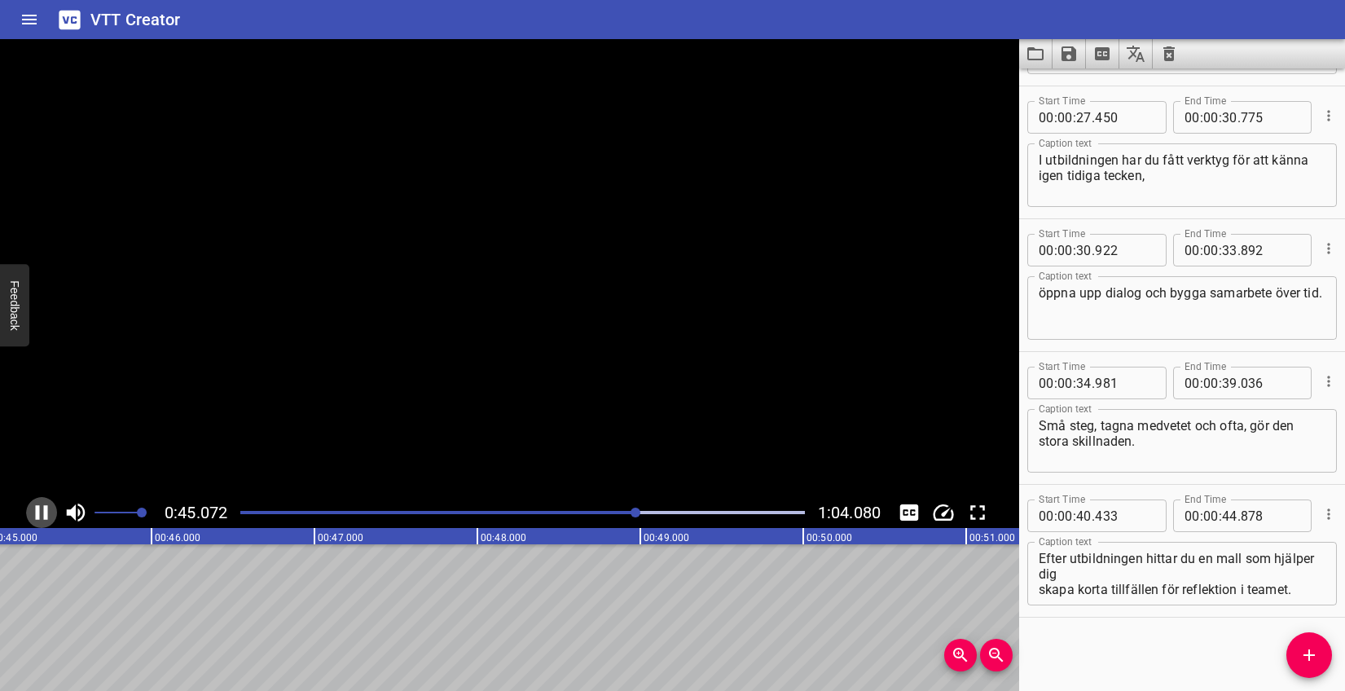
click at [45, 517] on icon "Play/Pause" at bounding box center [42, 512] width 12 height 15
drag, startPoint x: 1301, startPoint y: 646, endPoint x: 1208, endPoint y: 646, distance: 92.9
click at [1301, 646] on icon "Add Cue" at bounding box center [1309, 655] width 20 height 20
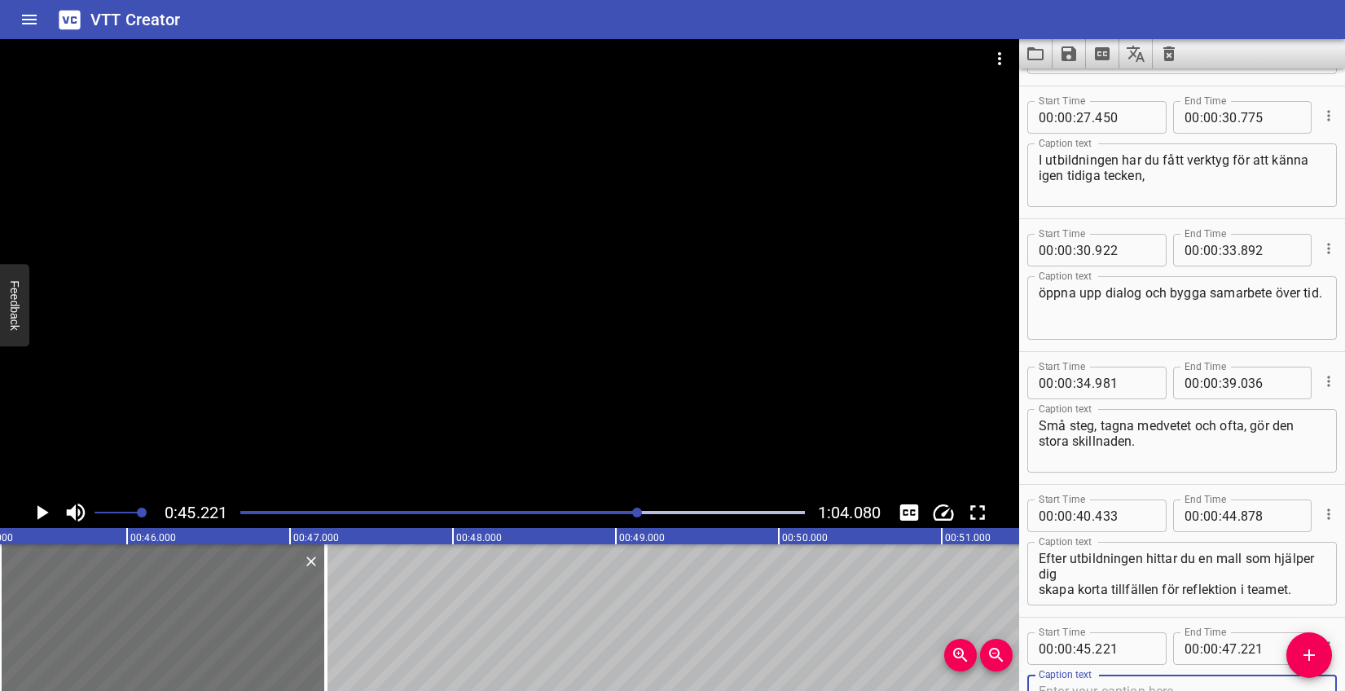
scroll to position [790, 0]
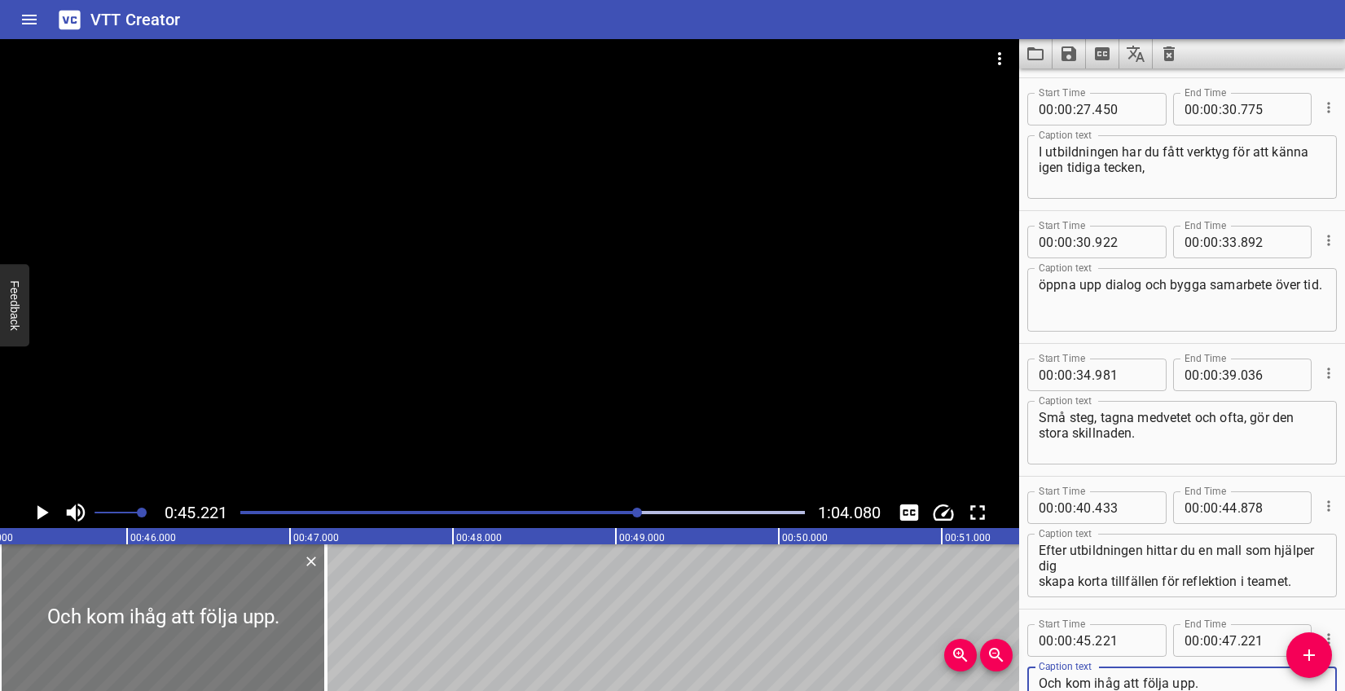
type textarea "Och kom ihåg att följa upp."
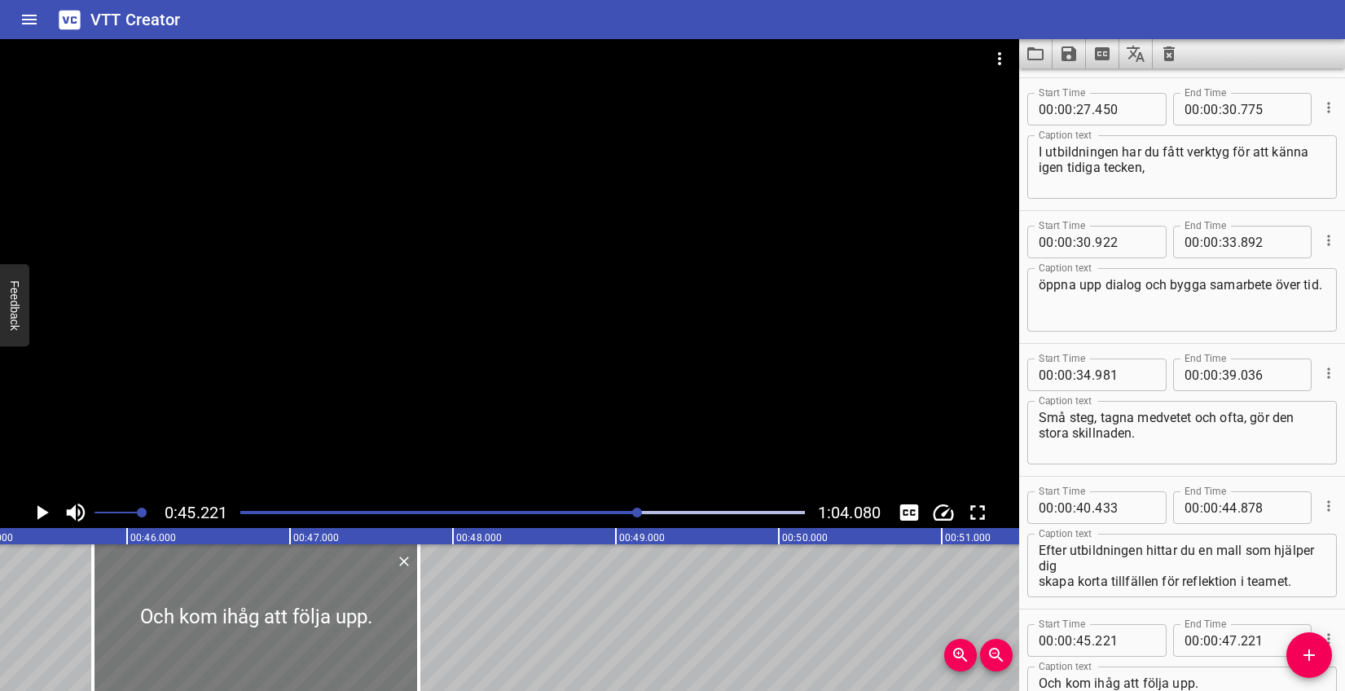
drag, startPoint x: 251, startPoint y: 641, endPoint x: 340, endPoint y: 631, distance: 89.3
click at [340, 631] on div at bounding box center [256, 617] width 326 height 147
type input "806"
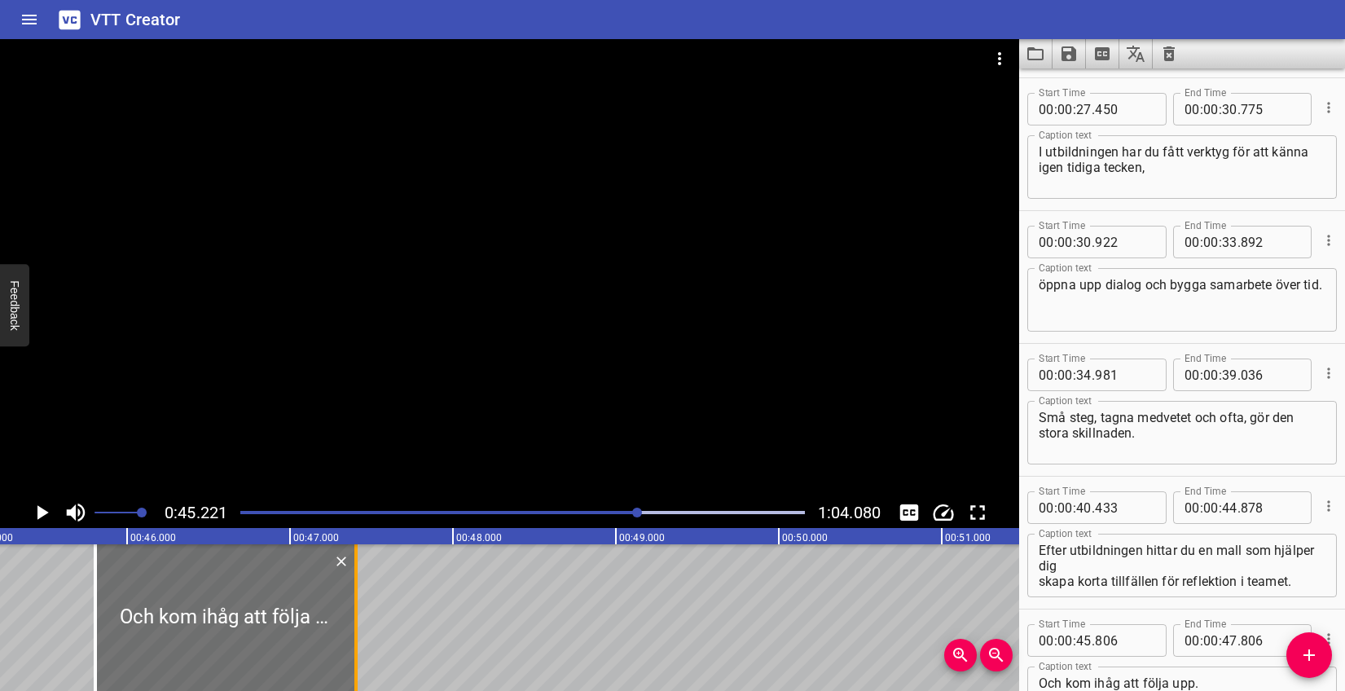
drag, startPoint x: 415, startPoint y: 617, endPoint x: 350, endPoint y: 616, distance: 65.2
click at [350, 616] on div at bounding box center [356, 617] width 16 height 147
type input "406"
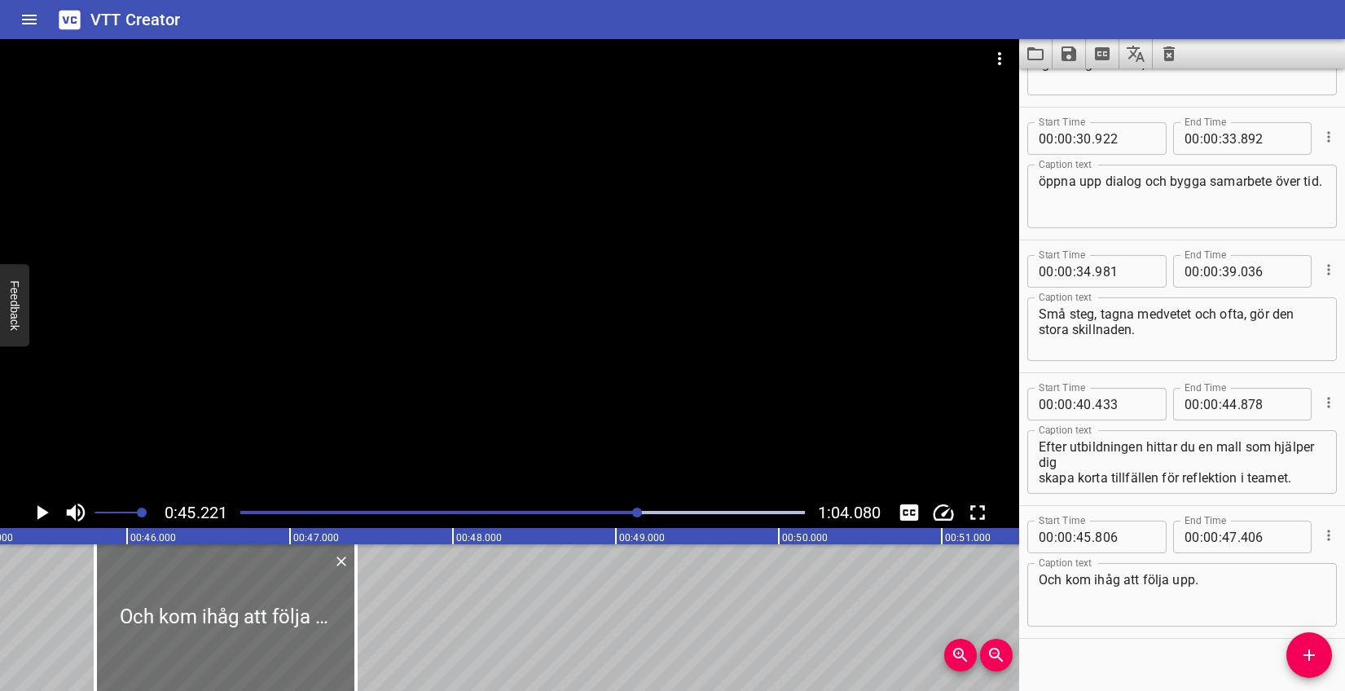
scroll to position [915, 0]
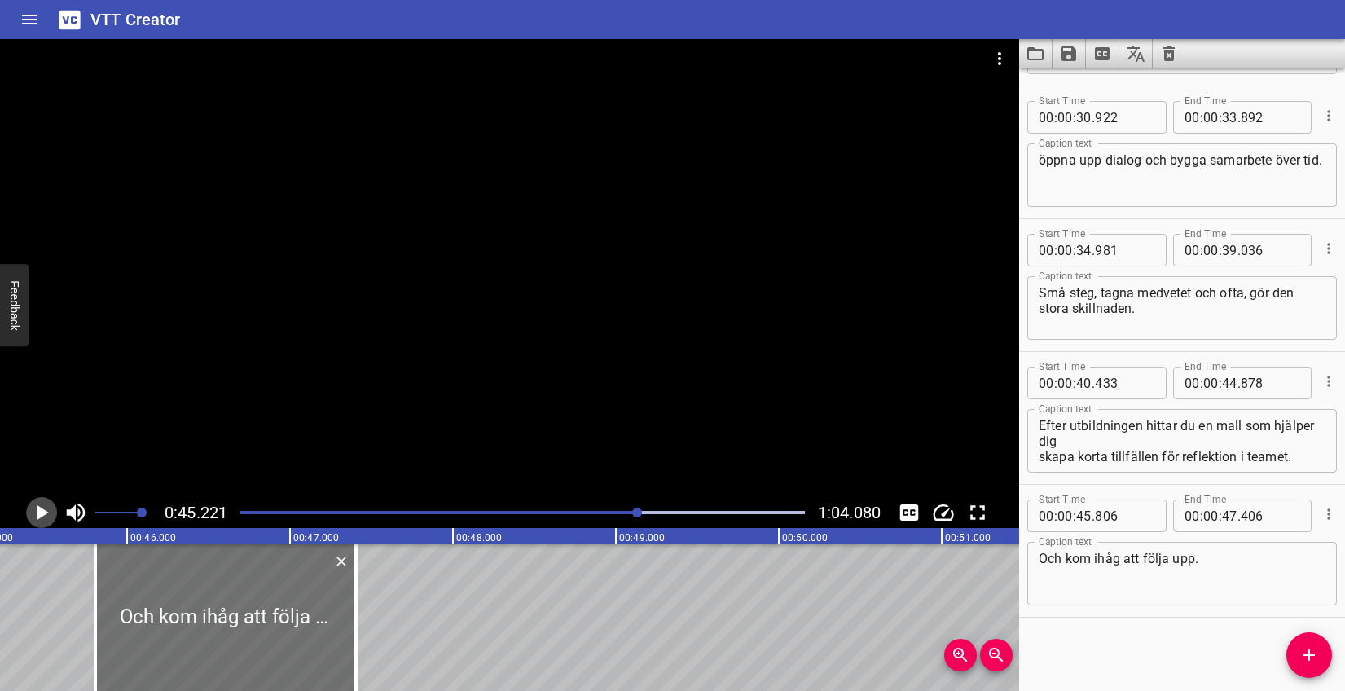
click at [33, 512] on icon "Play/Pause" at bounding box center [41, 512] width 24 height 24
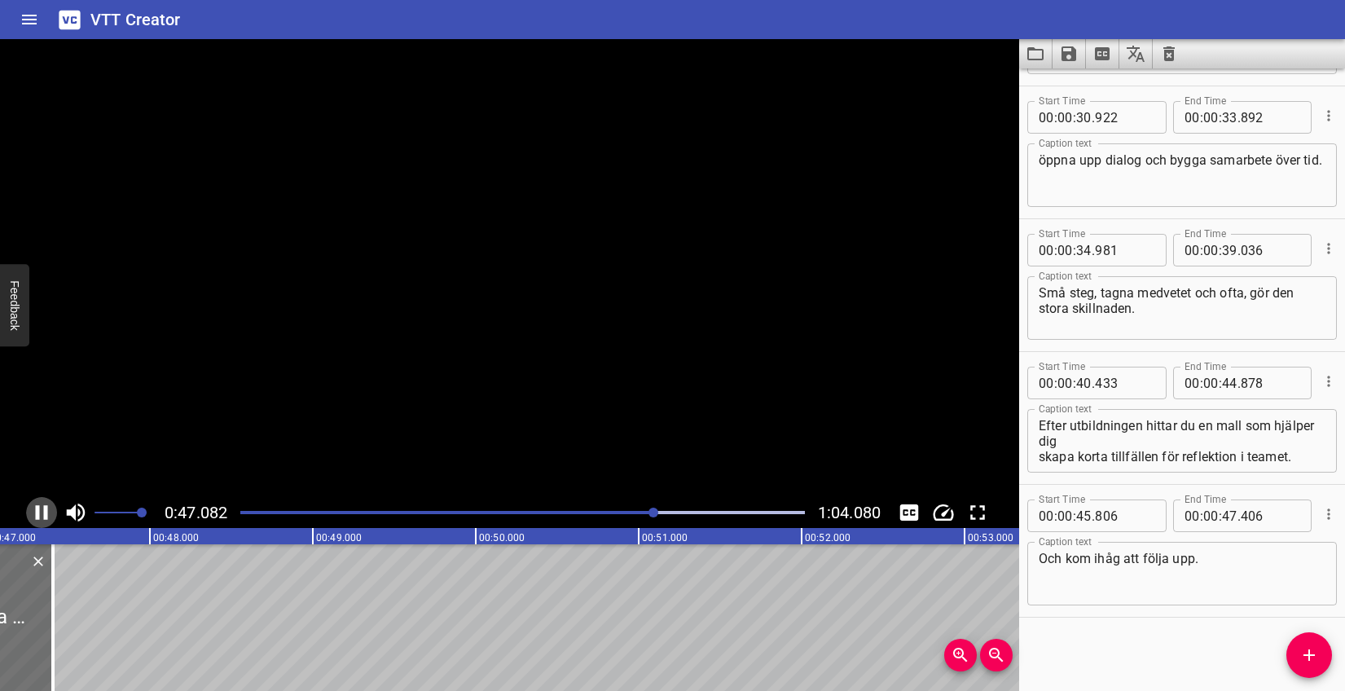
click at [33, 512] on icon "Play/Pause" at bounding box center [41, 512] width 24 height 24
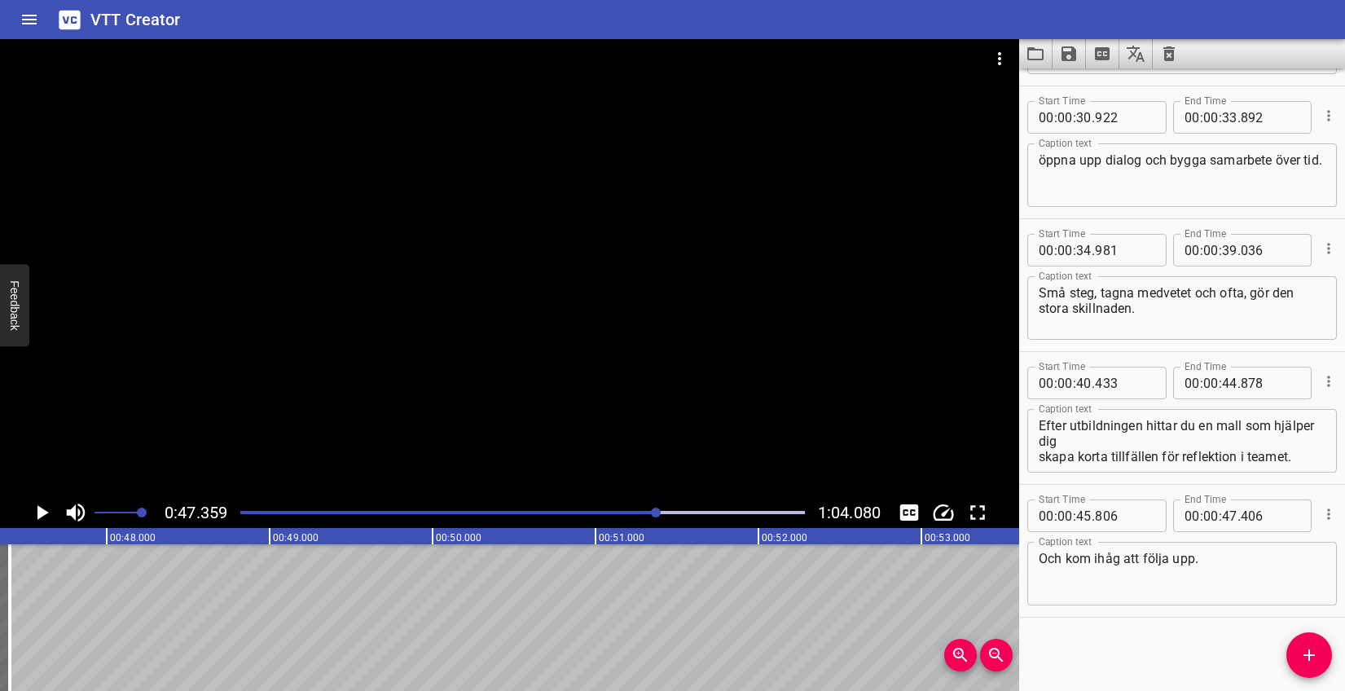
scroll to position [0, 7717]
drag, startPoint x: 1304, startPoint y: 647, endPoint x: 877, endPoint y: 647, distance: 426.9
click at [1304, 647] on icon "Add Cue" at bounding box center [1309, 655] width 20 height 20
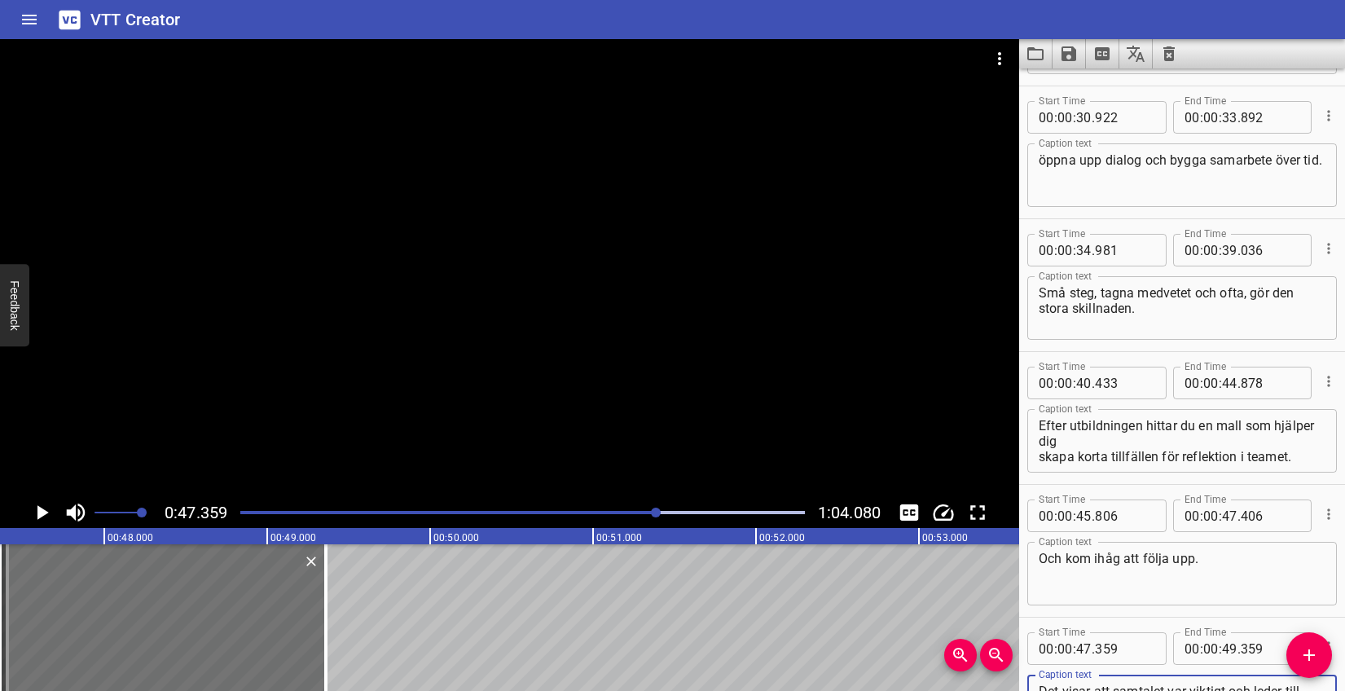
scroll to position [923, 0]
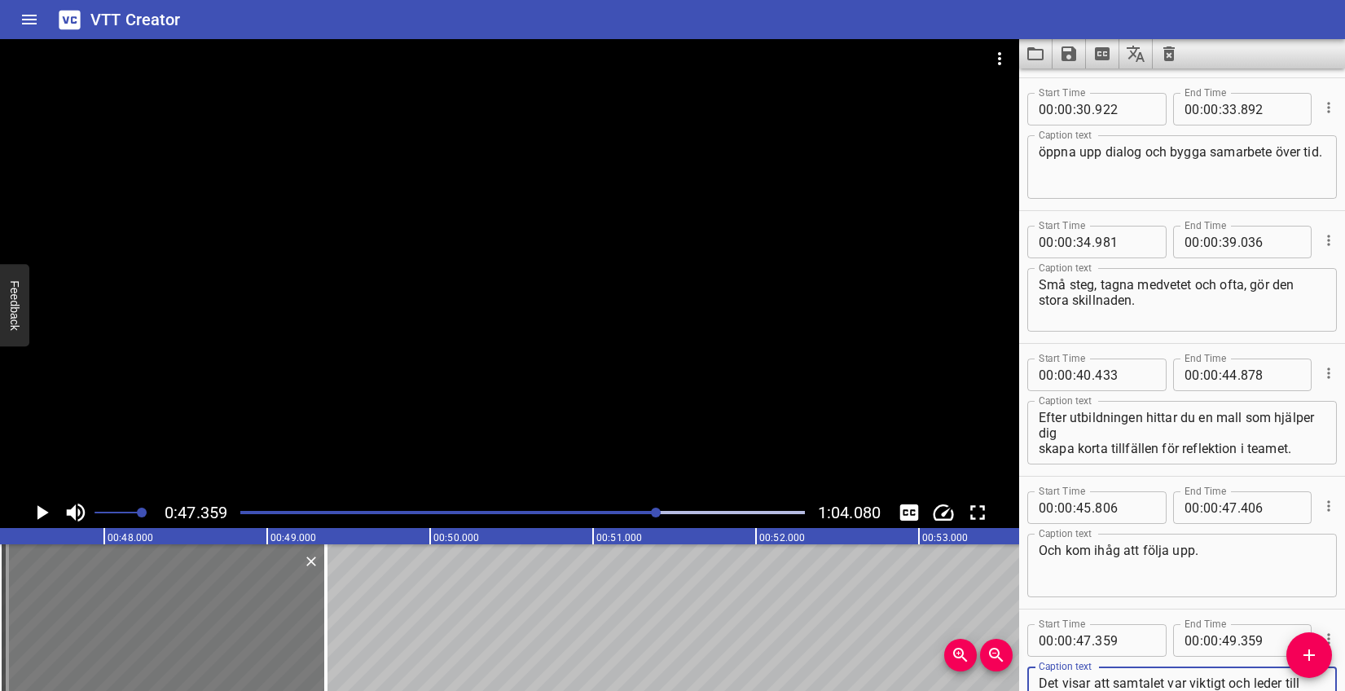
type textarea "Det visar att samtalet var viktigt och leder till verklig förändring."
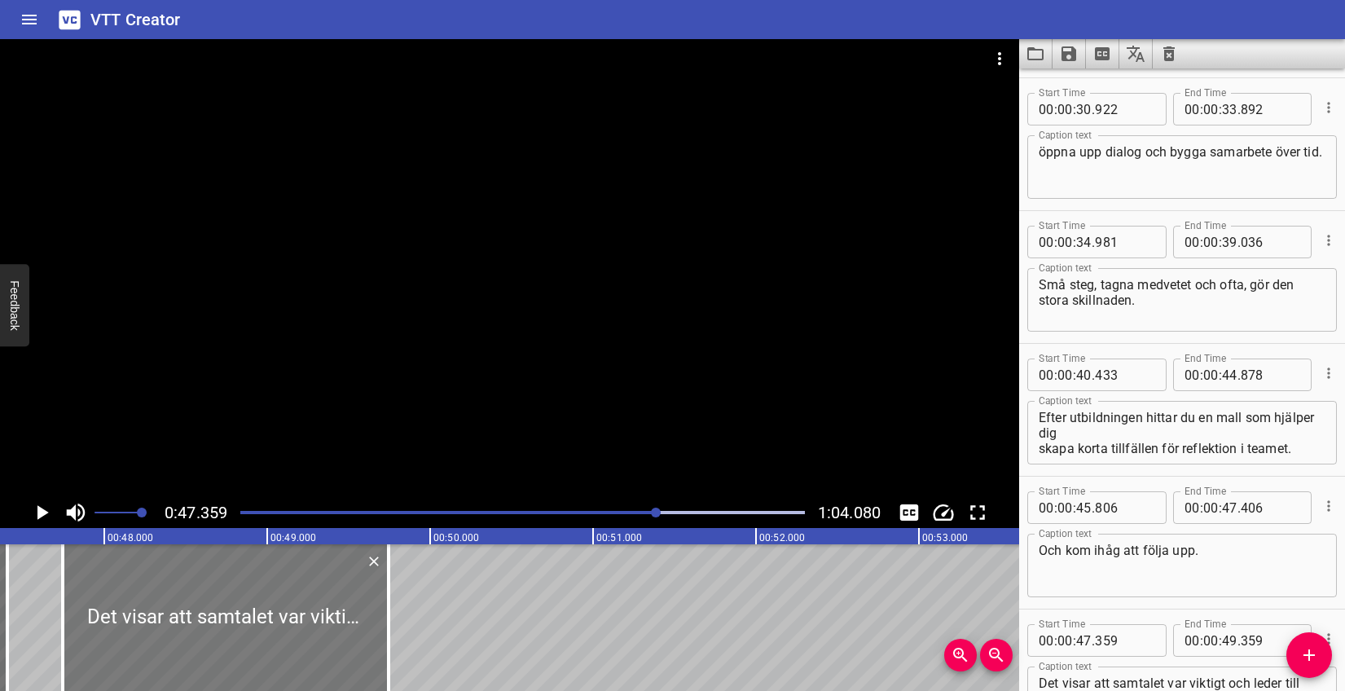
drag, startPoint x: 302, startPoint y: 604, endPoint x: 365, endPoint y: 597, distance: 63.1
click at [365, 597] on div at bounding box center [226, 617] width 326 height 147
type input "744"
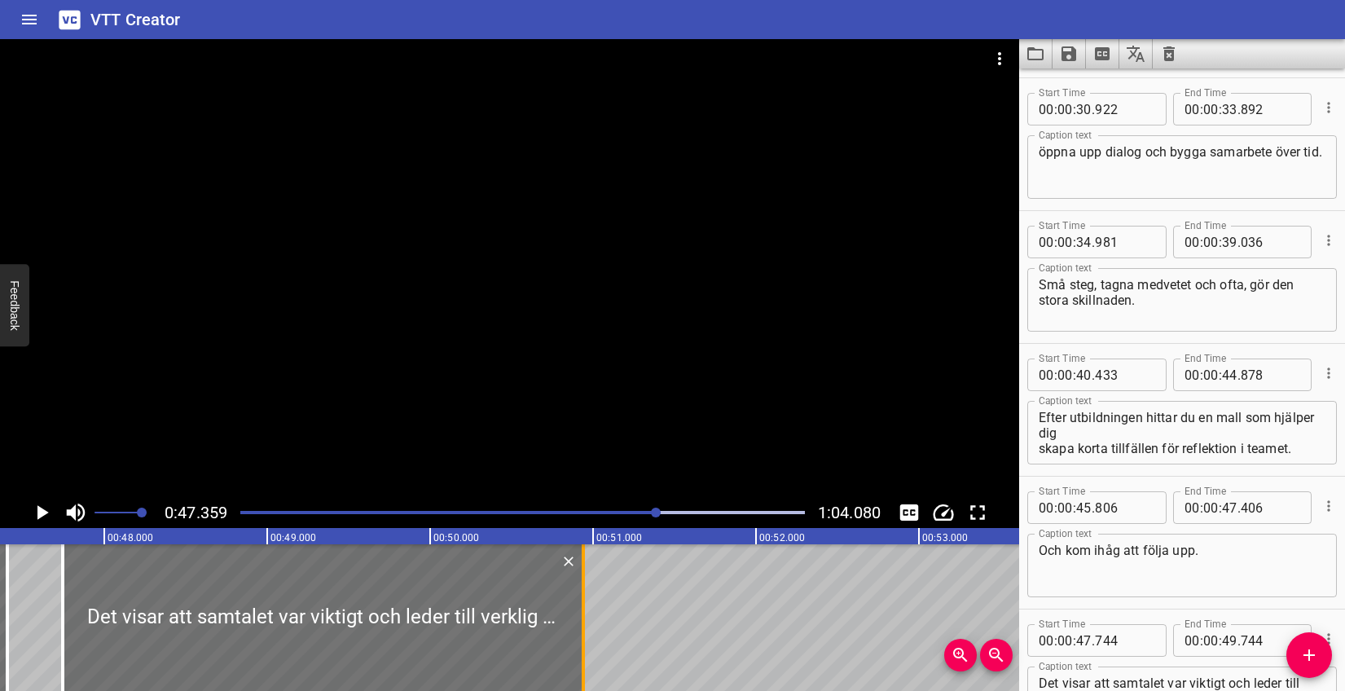
drag, startPoint x: 384, startPoint y: 594, endPoint x: 578, endPoint y: 588, distance: 194.8
click at [578, 588] on div at bounding box center [583, 617] width 16 height 147
type input "50"
type input "939"
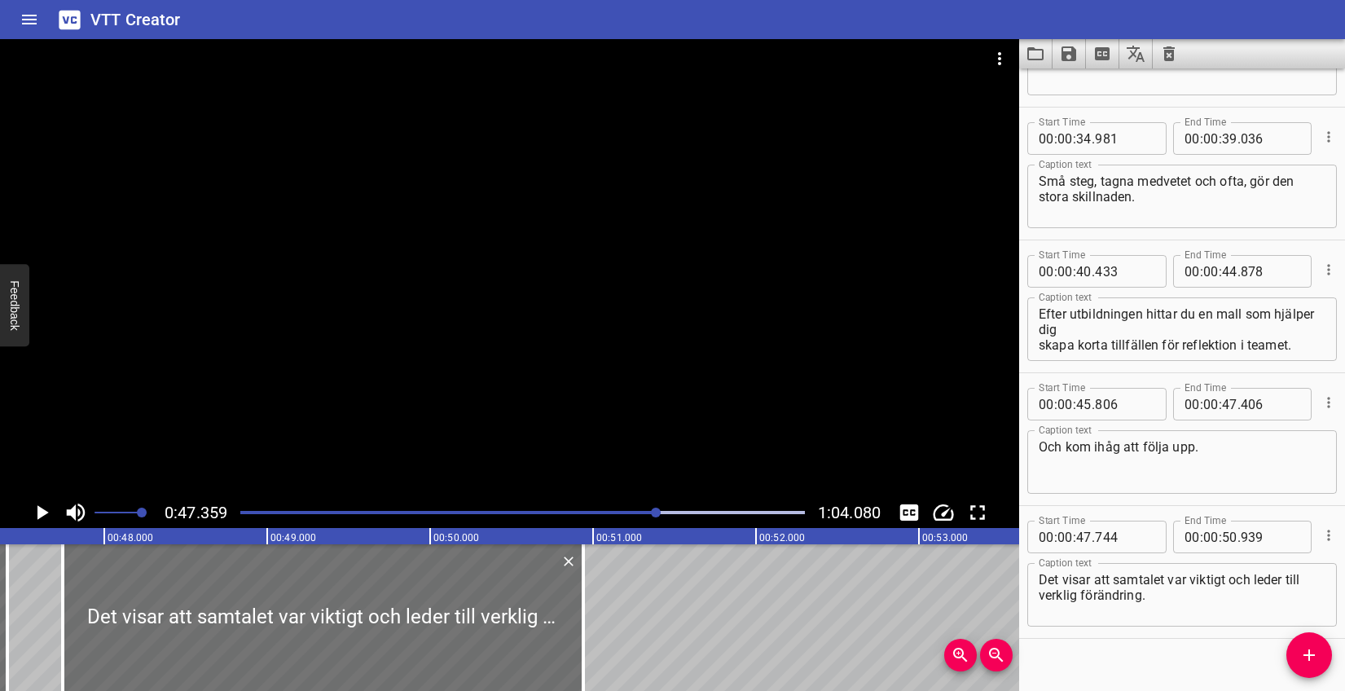
scroll to position [1048, 0]
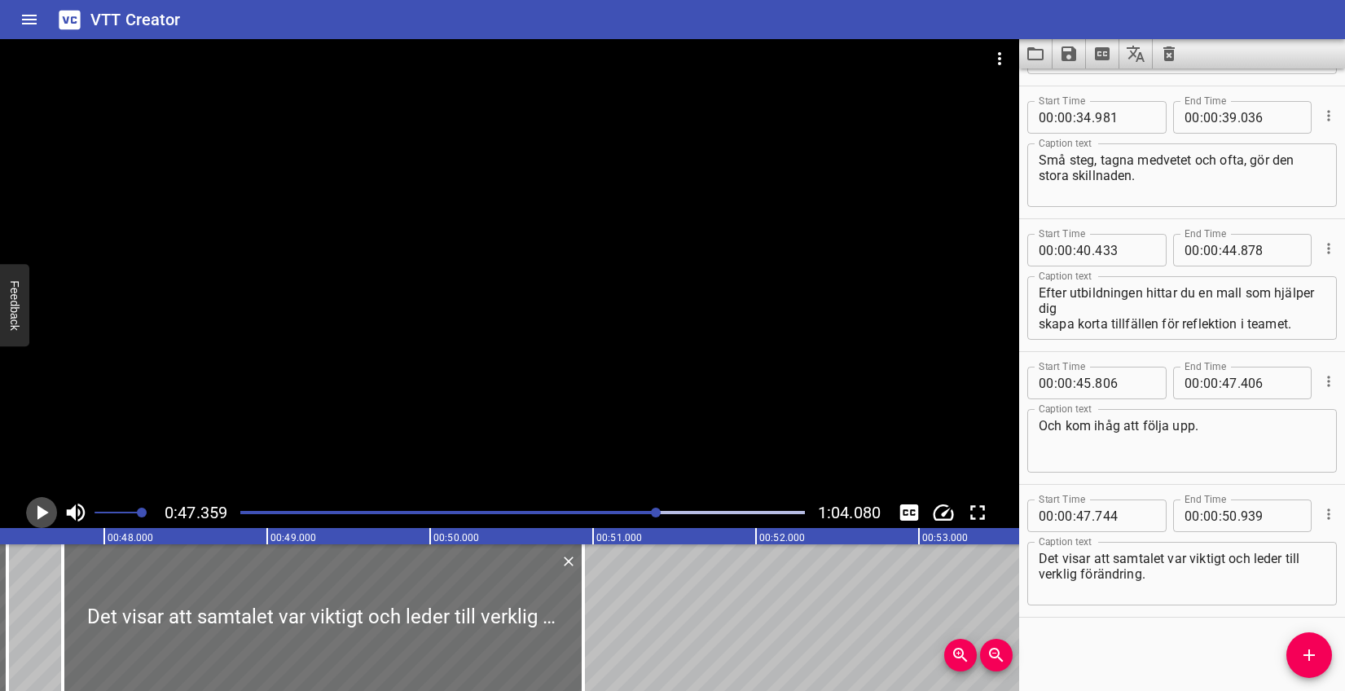
click at [42, 514] on icon "Play/Pause" at bounding box center [42, 512] width 11 height 15
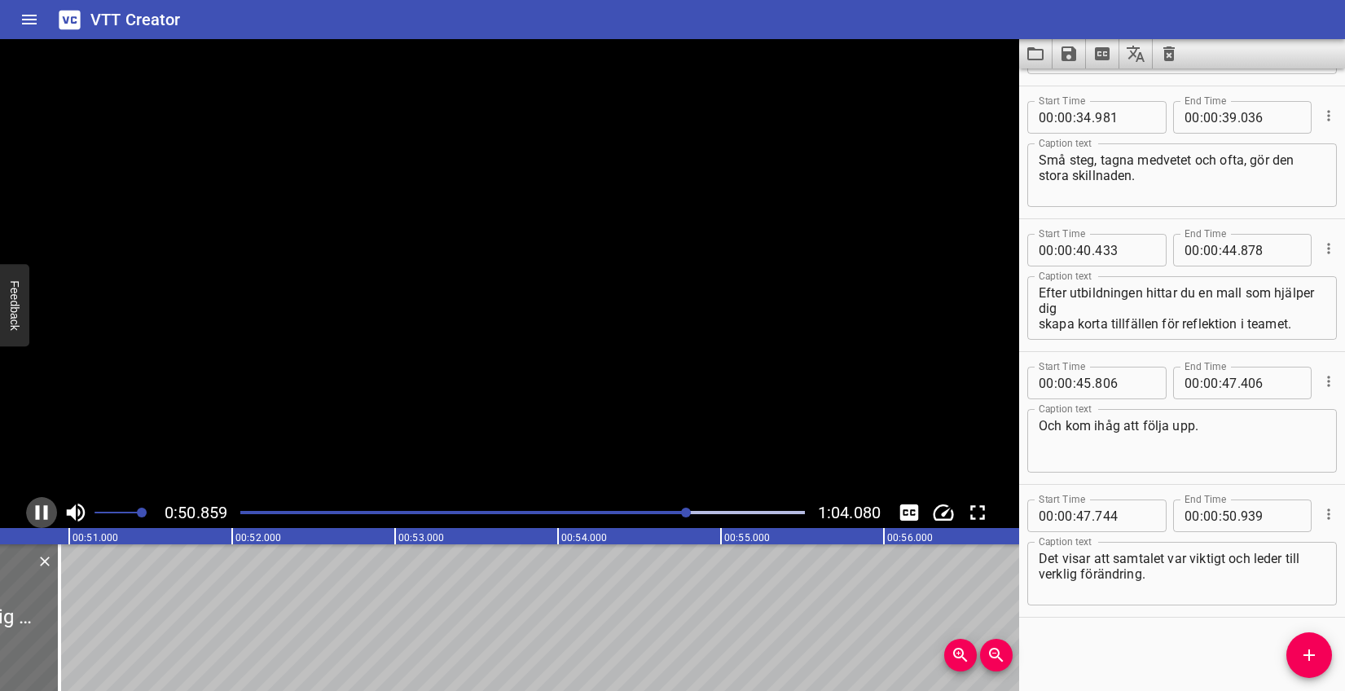
click at [42, 514] on icon "Play/Pause" at bounding box center [41, 512] width 24 height 24
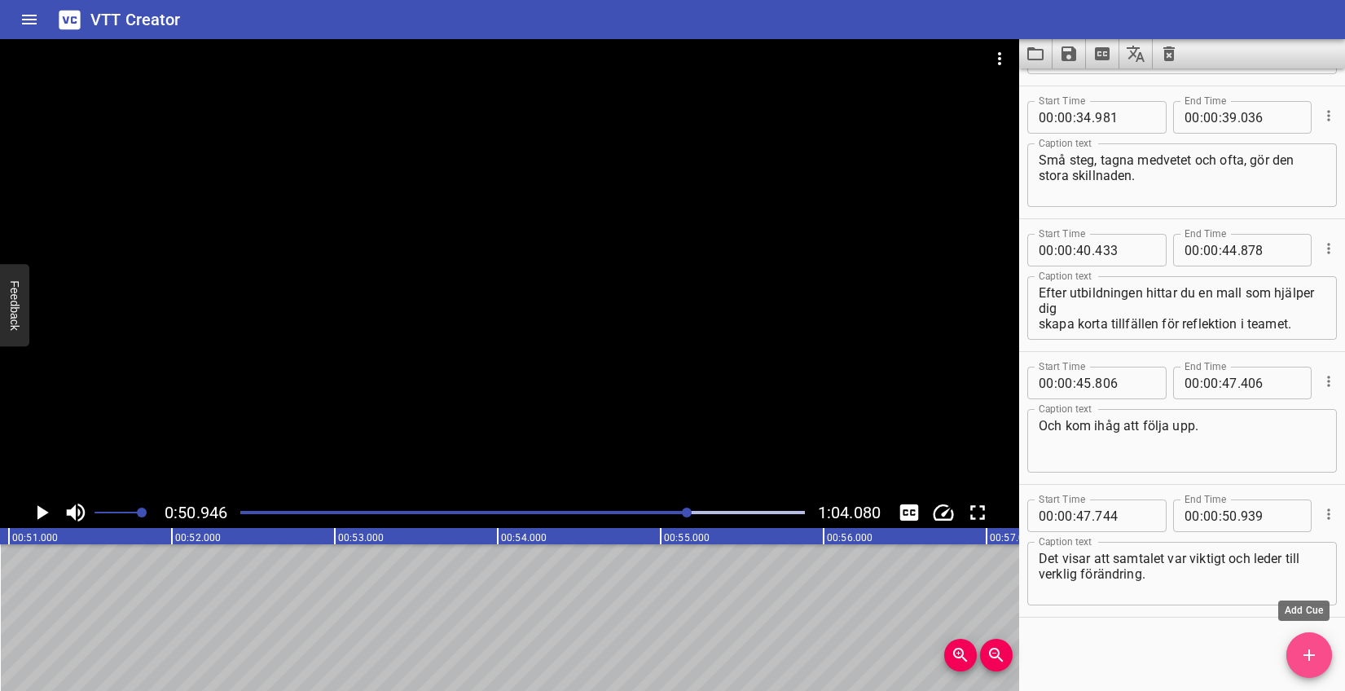
click at [1304, 653] on icon "Add Cue" at bounding box center [1309, 655] width 20 height 20
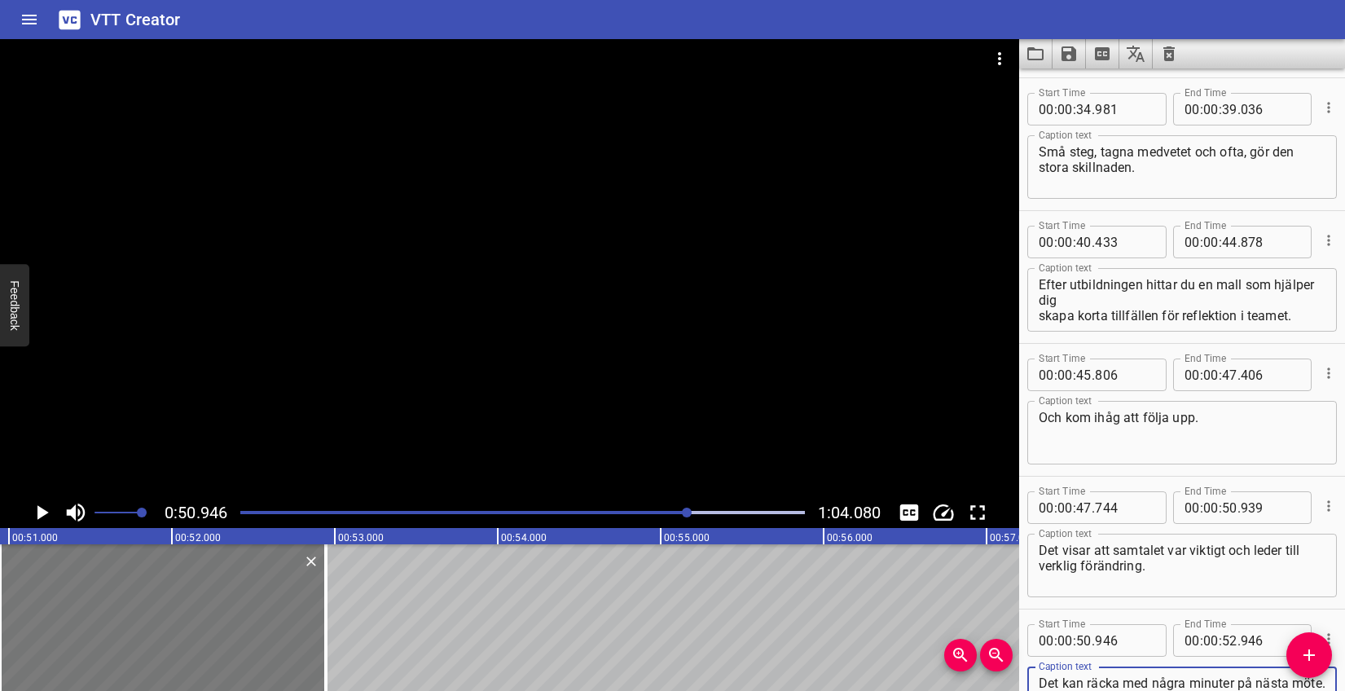
type textarea "Det kan räcka med några minuter på nästa möte."
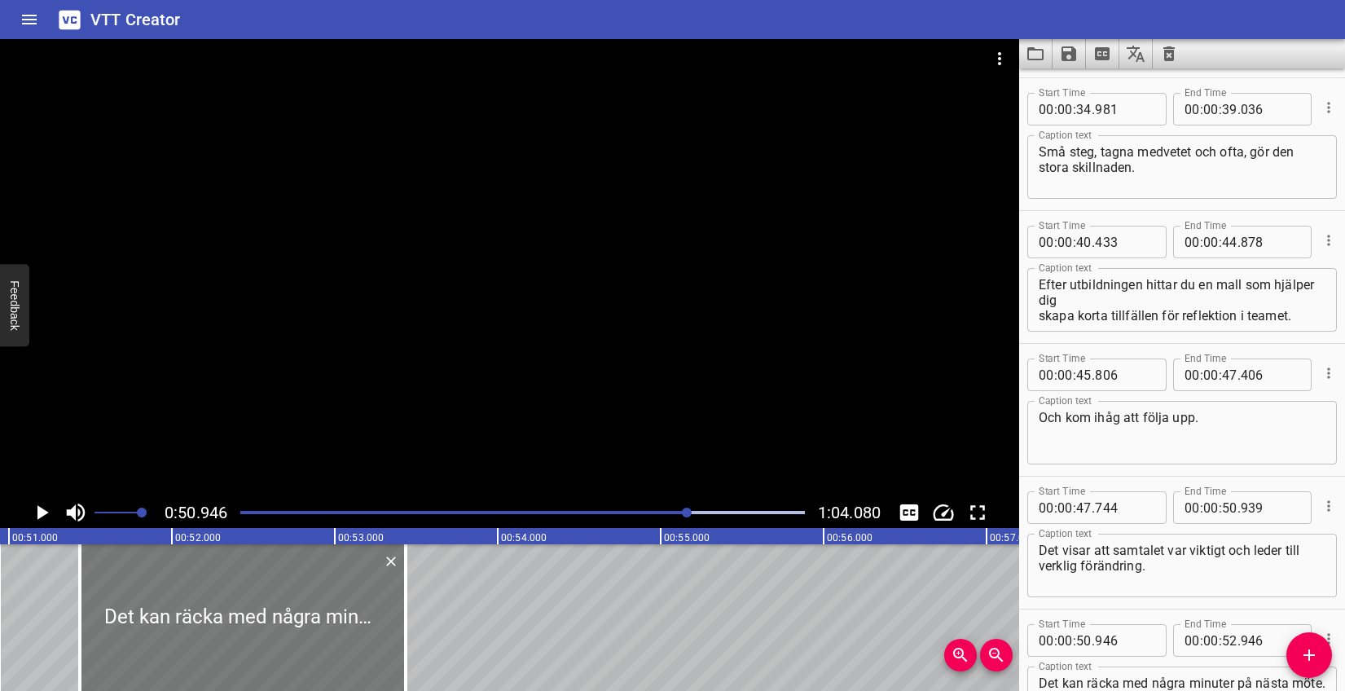
drag, startPoint x: 236, startPoint y: 640, endPoint x: 316, endPoint y: 631, distance: 80.3
click at [316, 631] on div at bounding box center [243, 617] width 326 height 147
type input "51"
type input "436"
type input "53"
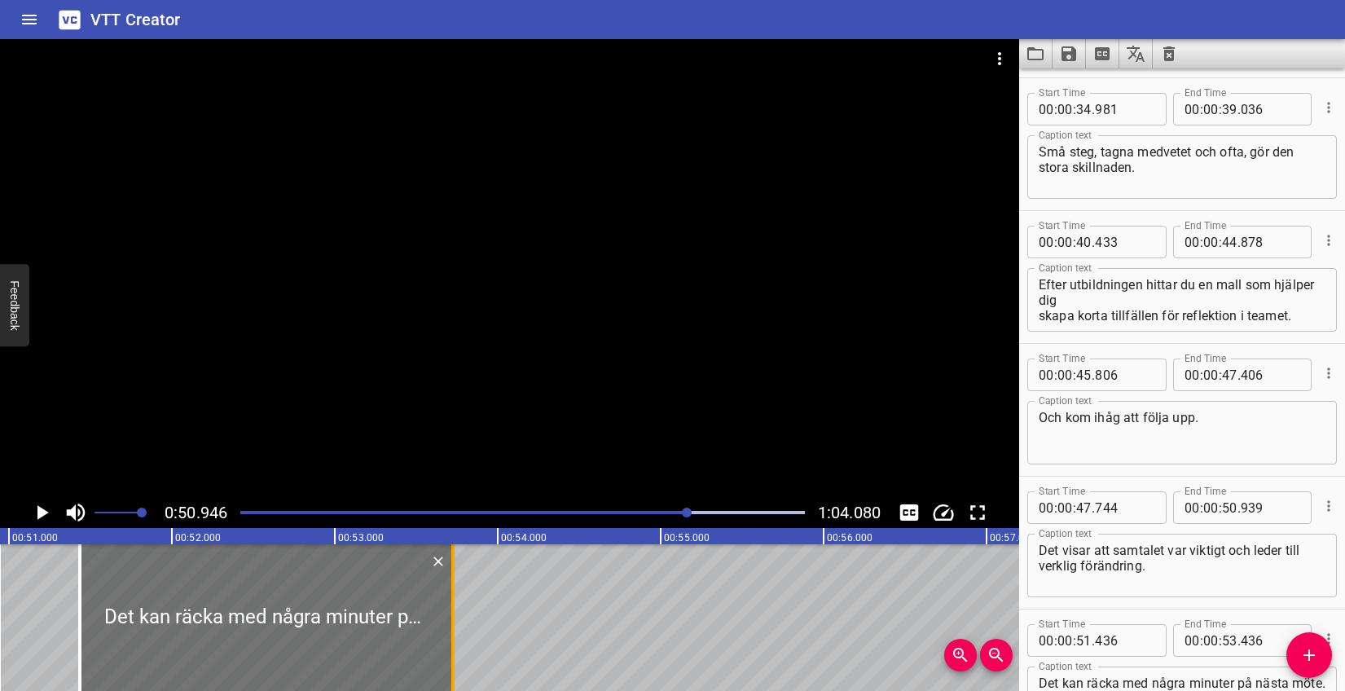
drag, startPoint x: 400, startPoint y: 605, endPoint x: 447, endPoint y: 600, distance: 47.5
click at [447, 600] on div at bounding box center [453, 617] width 16 height 147
type input "726"
click at [47, 505] on icon "Play/Pause" at bounding box center [41, 512] width 24 height 24
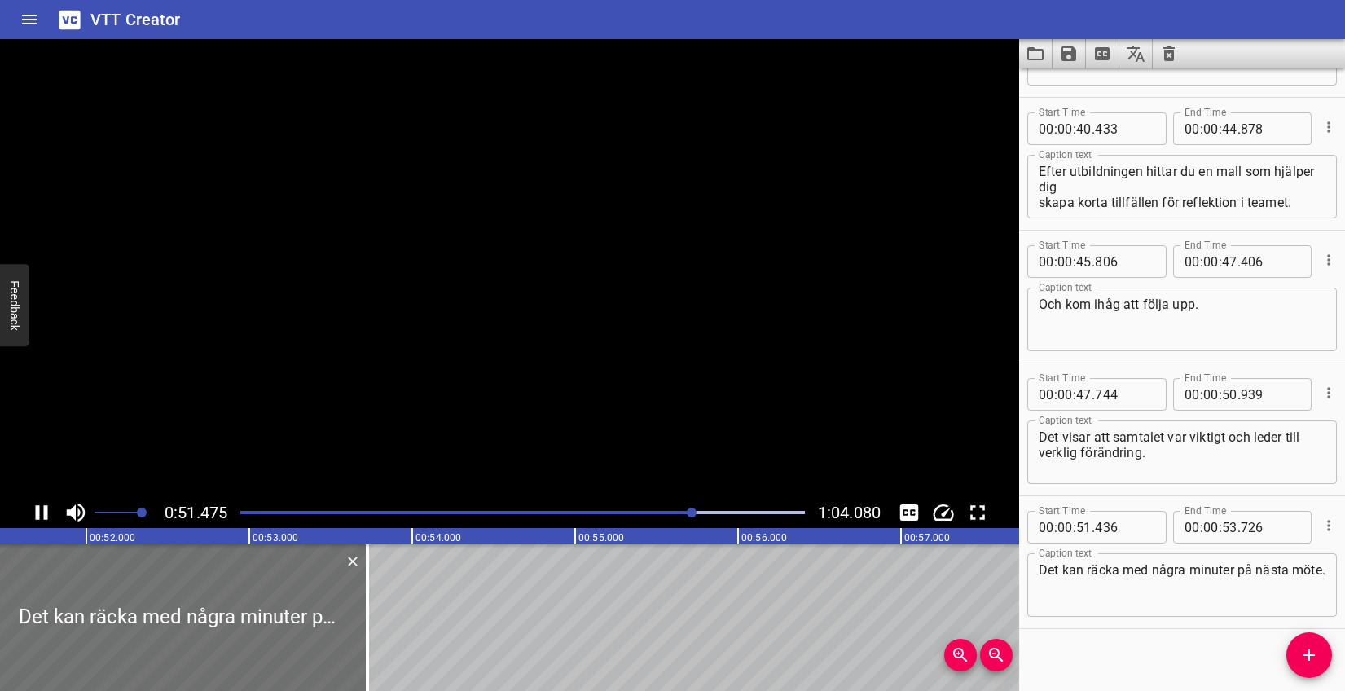
scroll to position [1180, 0]
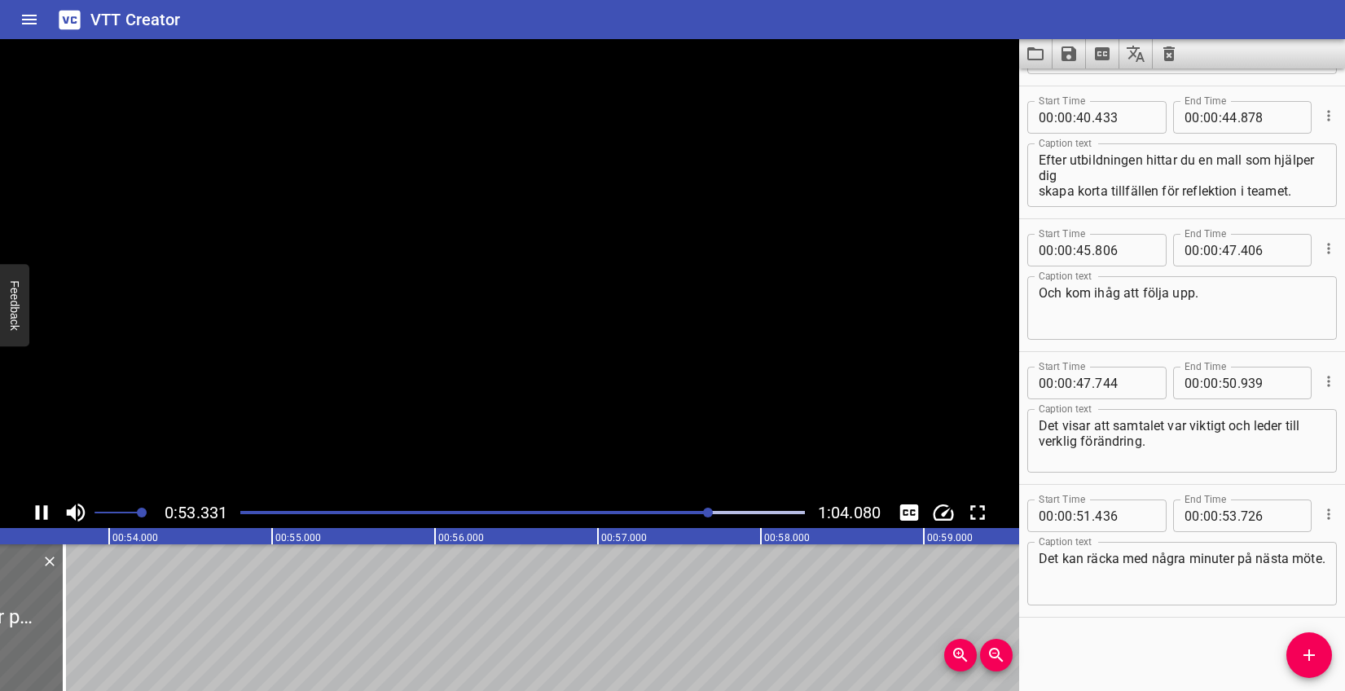
click at [47, 505] on icon "Play/Pause" at bounding box center [41, 512] width 24 height 24
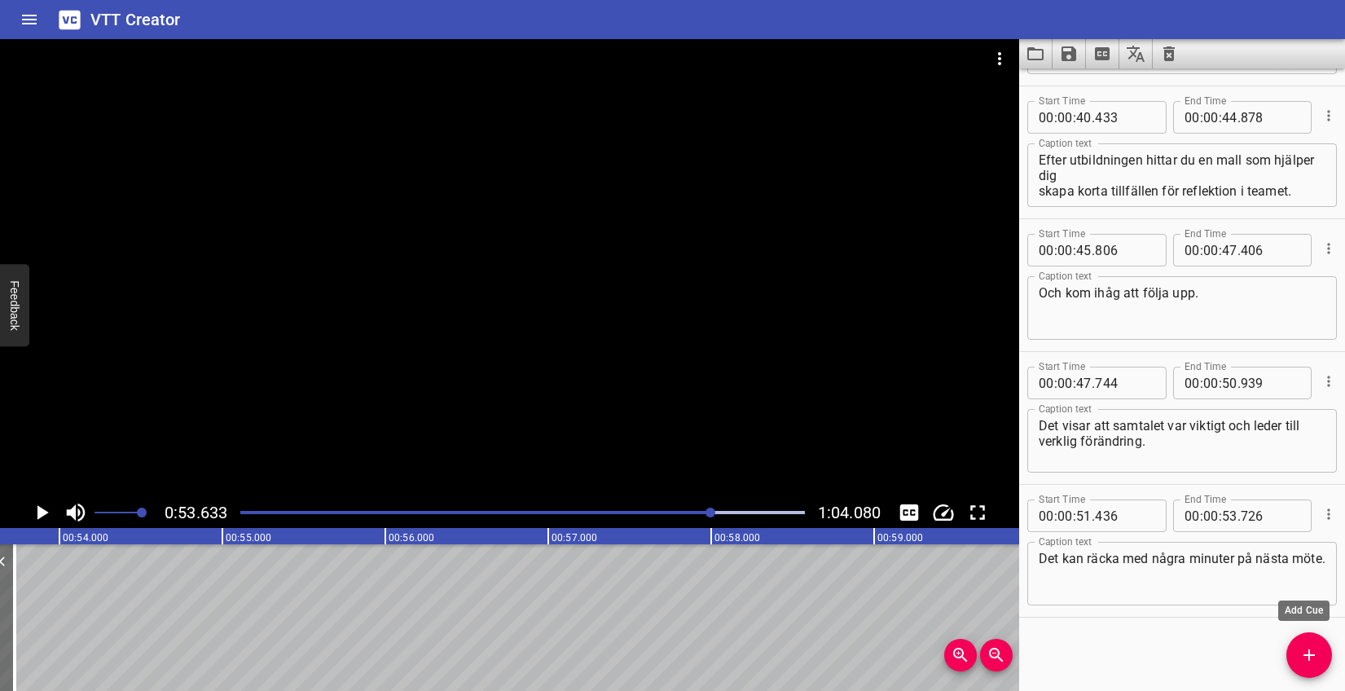
drag, startPoint x: 1297, startPoint y: 646, endPoint x: 1255, endPoint y: 647, distance: 41.6
click at [1297, 647] on span "Add Cue" at bounding box center [1309, 655] width 46 height 20
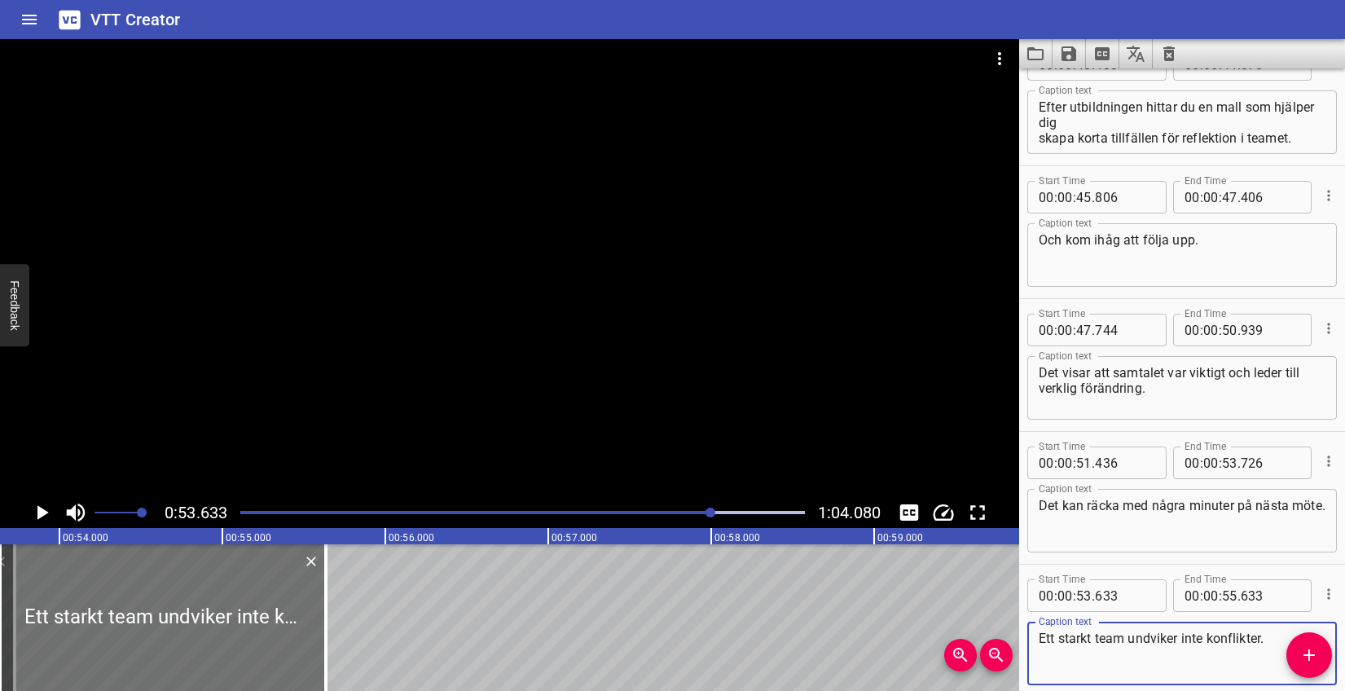
scroll to position [1270, 0]
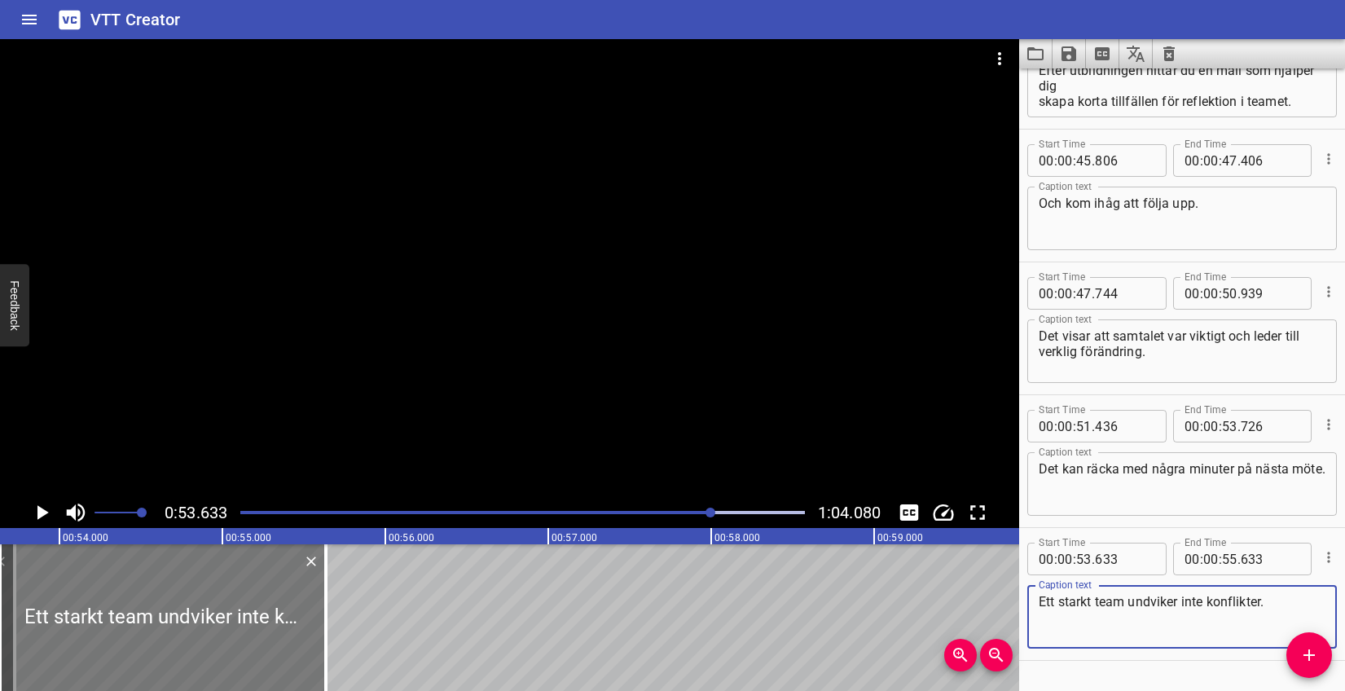
type textarea "Ett starkt team undviker inte konflikter."
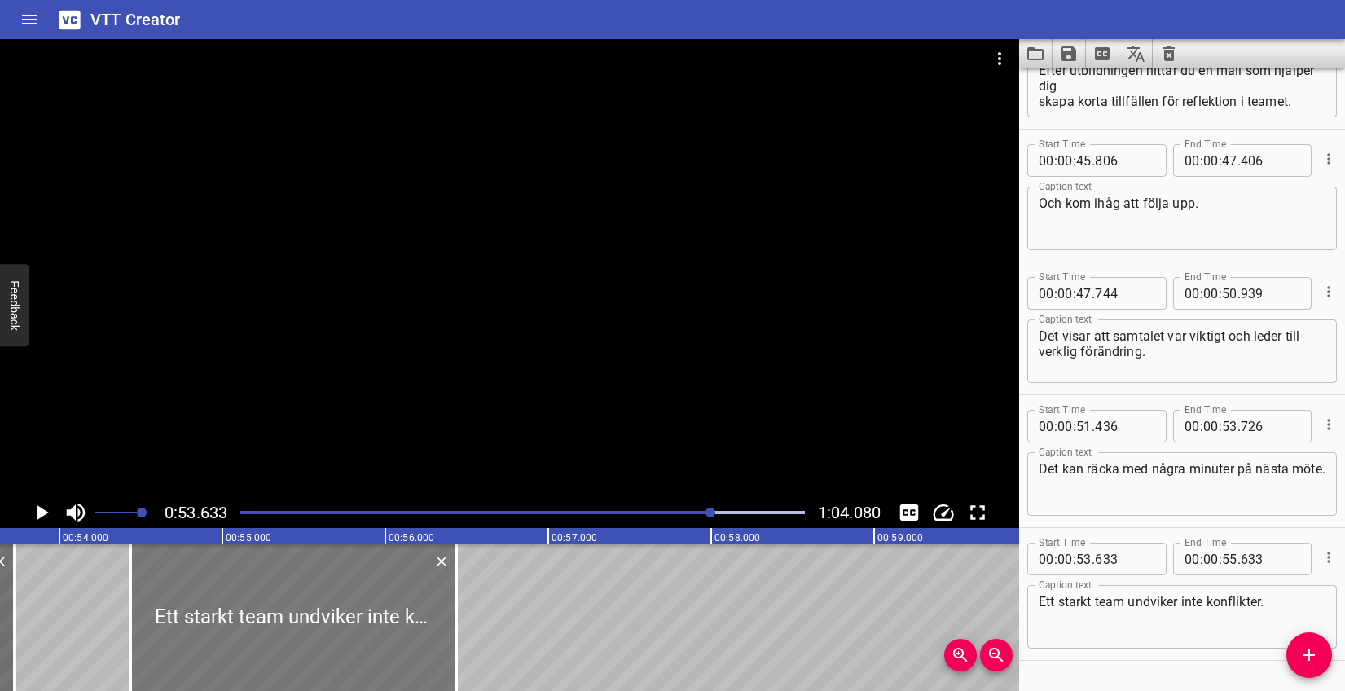
drag, startPoint x: 235, startPoint y: 604, endPoint x: 365, endPoint y: 598, distance: 130.5
click at [365, 598] on div at bounding box center [293, 617] width 326 height 147
type input "54"
type input "433"
type input "56"
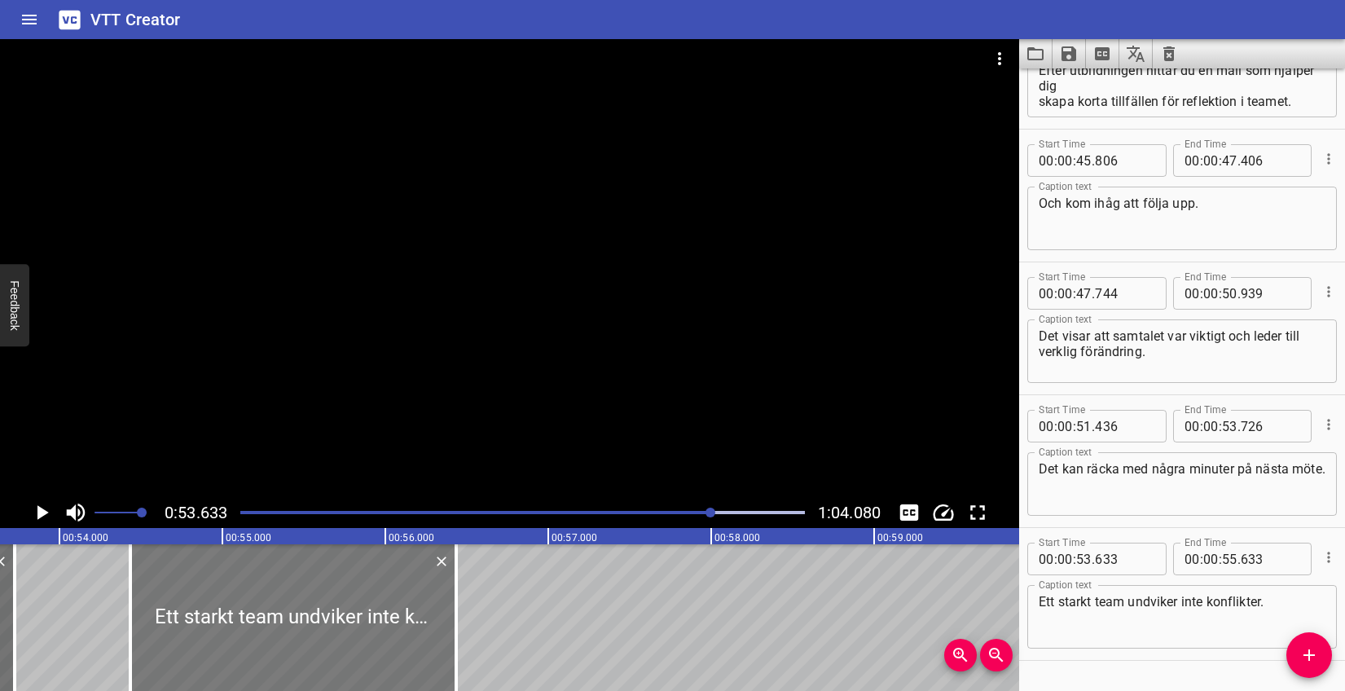
type input "433"
click at [49, 514] on icon "Play/Pause" at bounding box center [41, 512] width 24 height 24
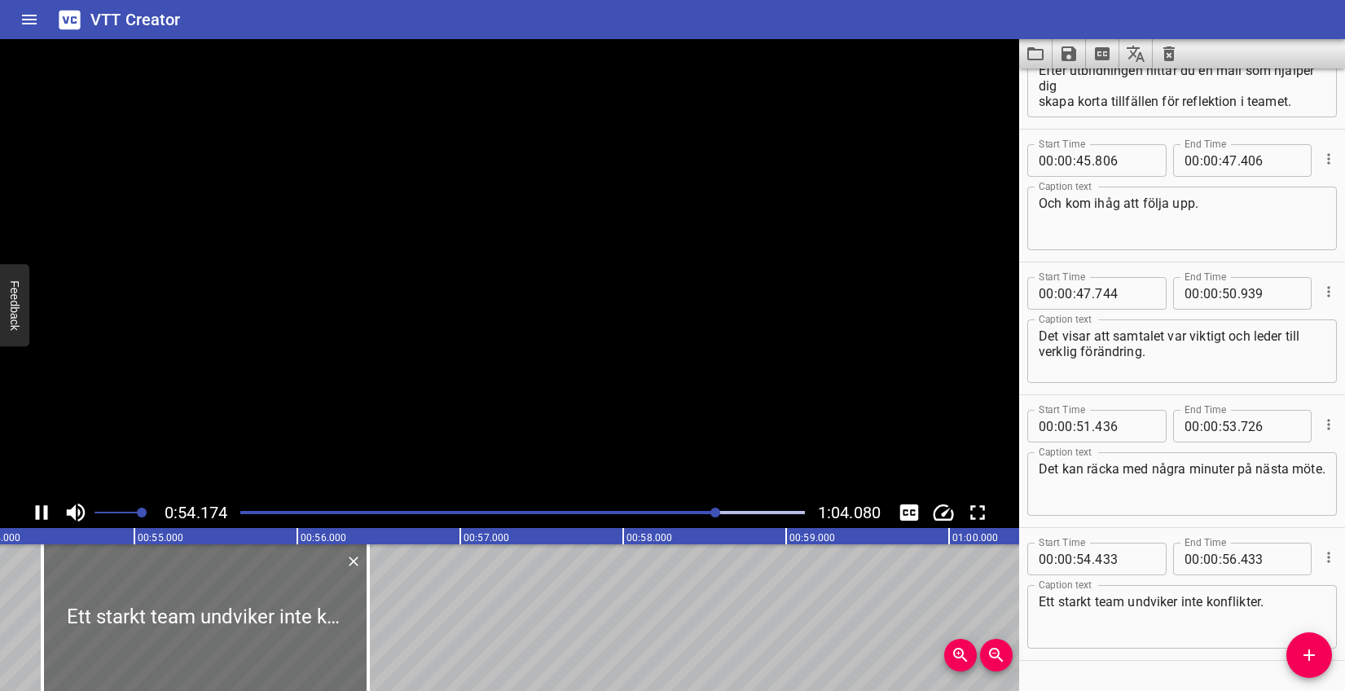
scroll to position [1313, 0]
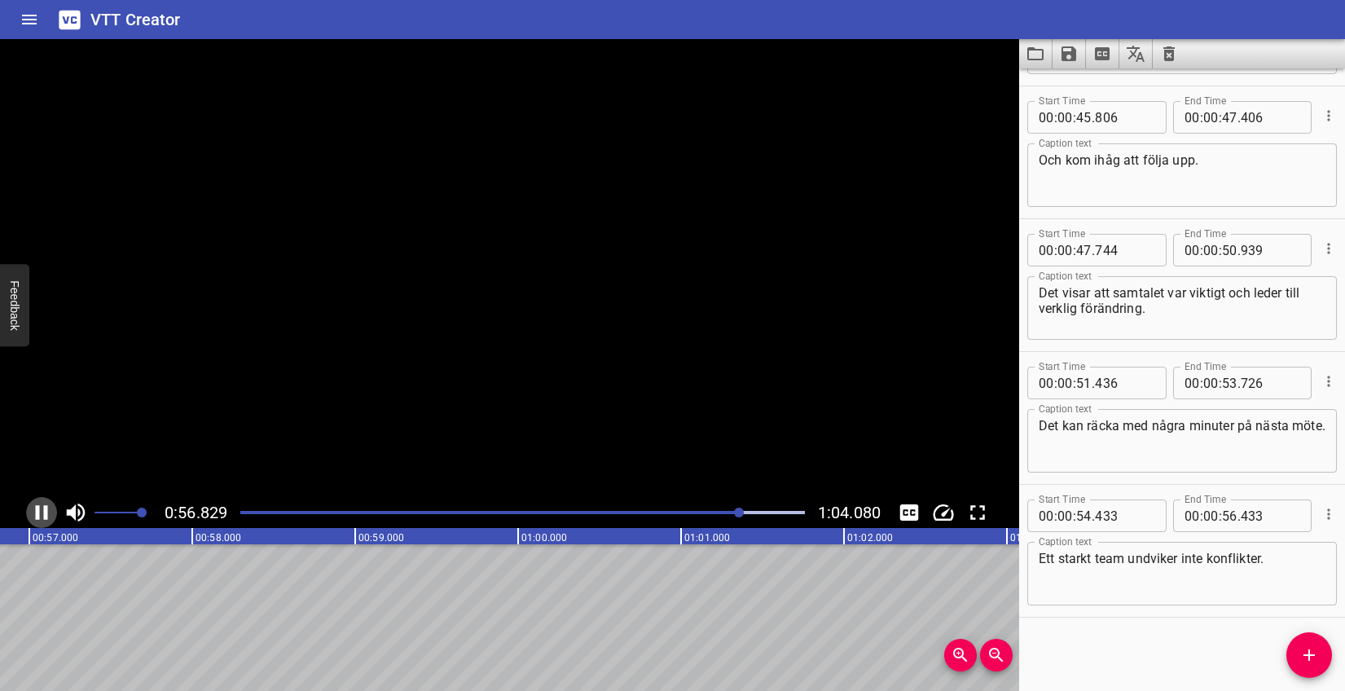
click at [49, 514] on icon "Play/Pause" at bounding box center [41, 512] width 24 height 24
click at [1299, 651] on span "Add Cue" at bounding box center [1309, 655] width 46 height 20
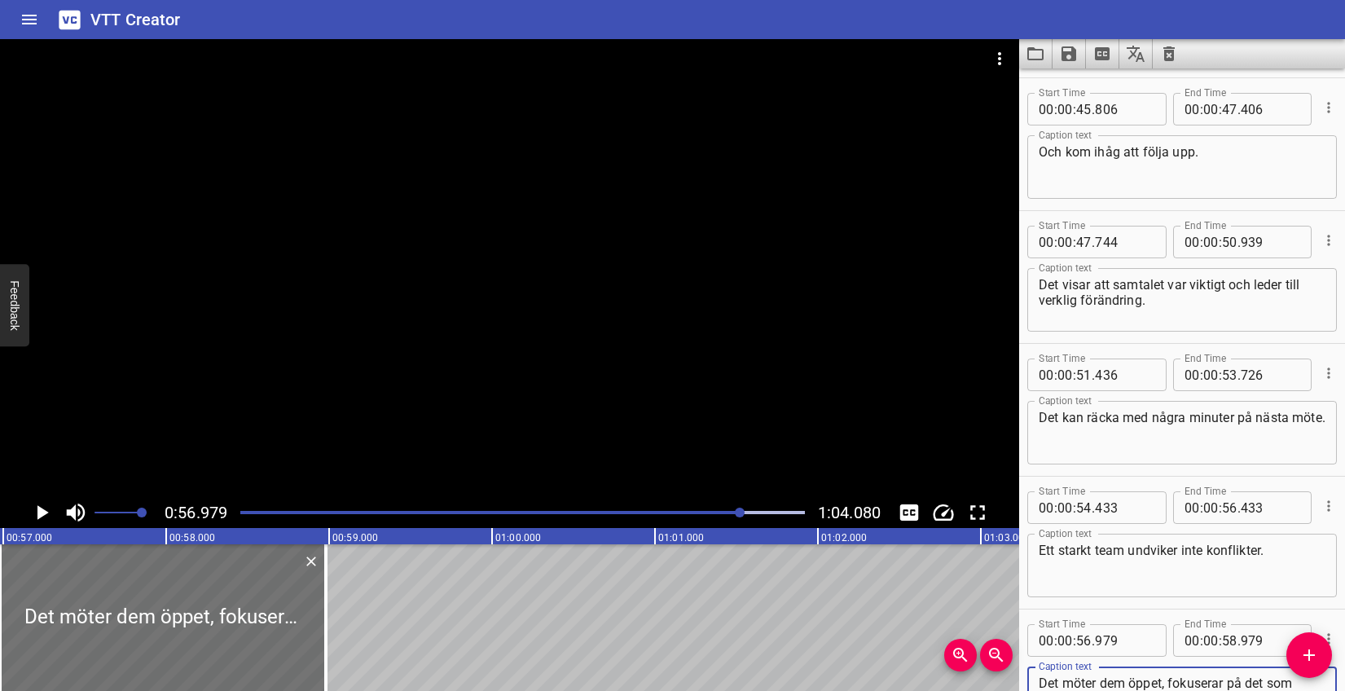
scroll to position [1403, 0]
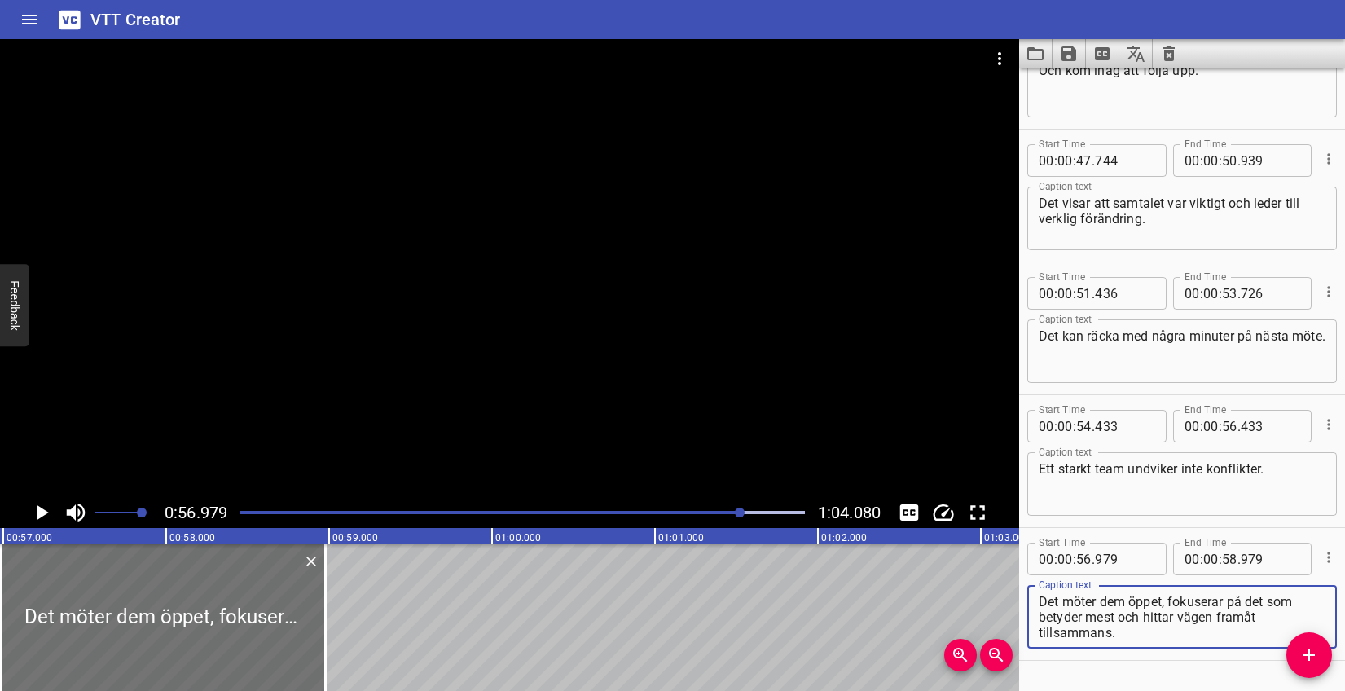
click at [1119, 614] on textarea "Det möter dem öppet, fokuserar på det som betyder mest och hittar vägen framåt …" at bounding box center [1182, 617] width 287 height 46
type textarea "Det möter dem öppet, fokuserar på det som betyder mest och hittar vägen framåt …"
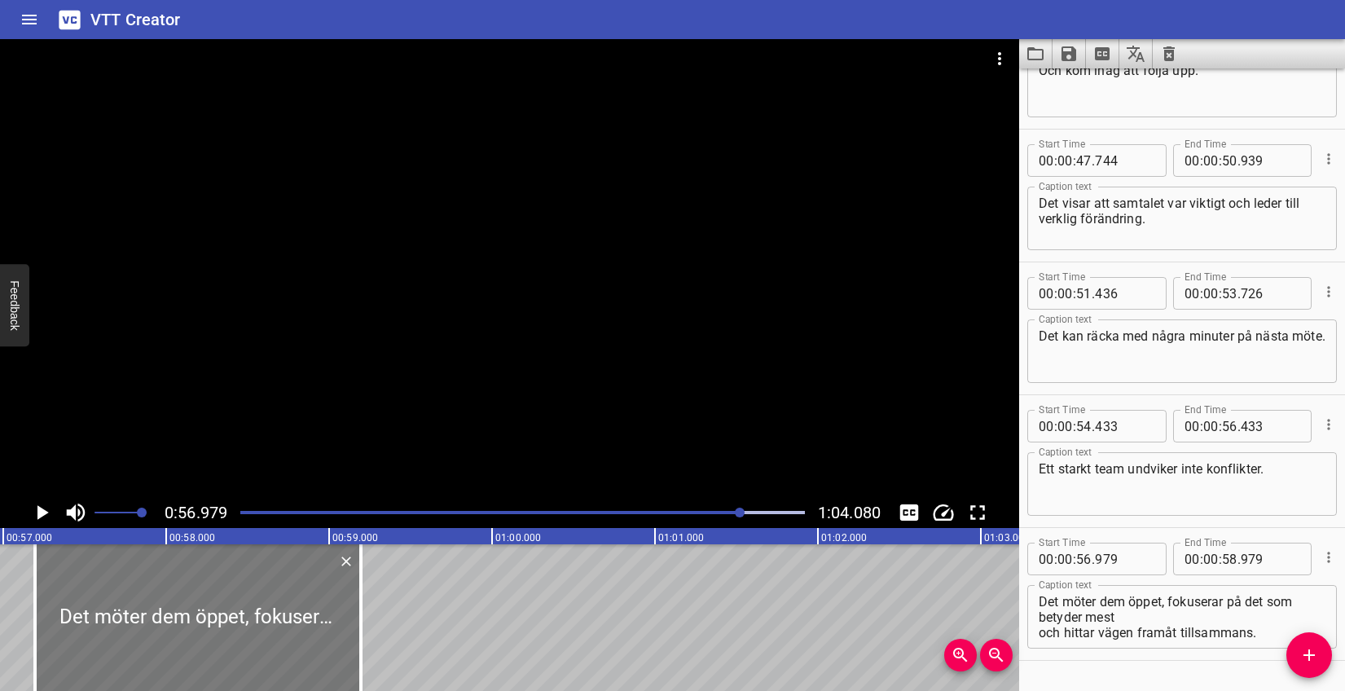
drag, startPoint x: 231, startPoint y: 625, endPoint x: 248, endPoint y: 625, distance: 17.1
click at [248, 625] on div at bounding box center [198, 617] width 326 height 147
type input "57"
type input "194"
type input "59"
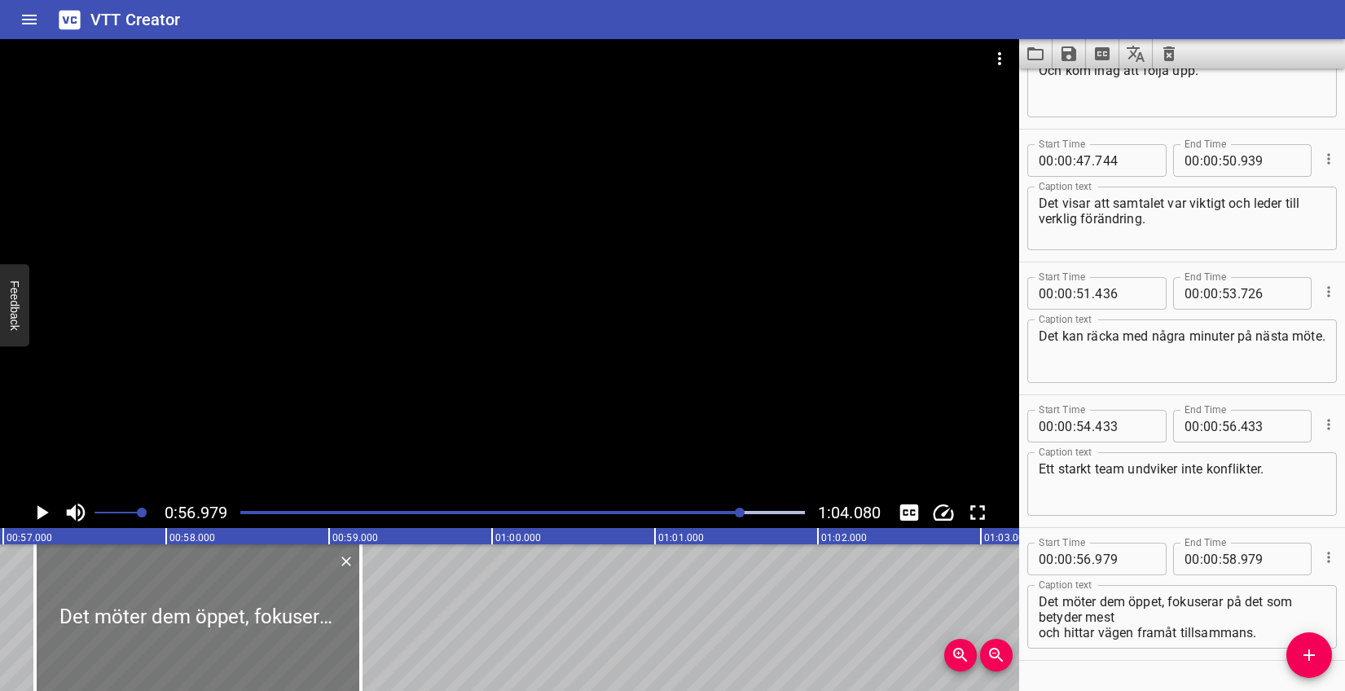
type input "194"
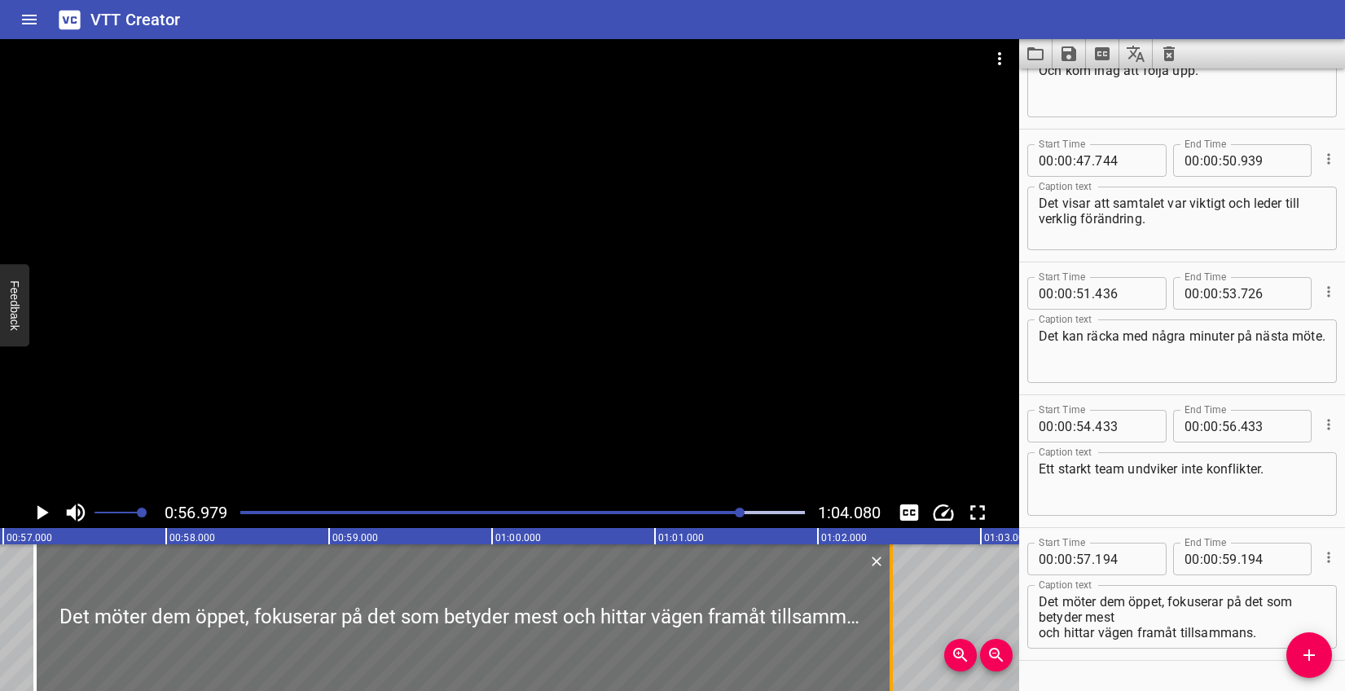
drag, startPoint x: 366, startPoint y: 615, endPoint x: 896, endPoint y: 611, distance: 530.4
click at [896, 611] on div at bounding box center [891, 617] width 16 height 147
type input "01"
type input "02"
type input "449"
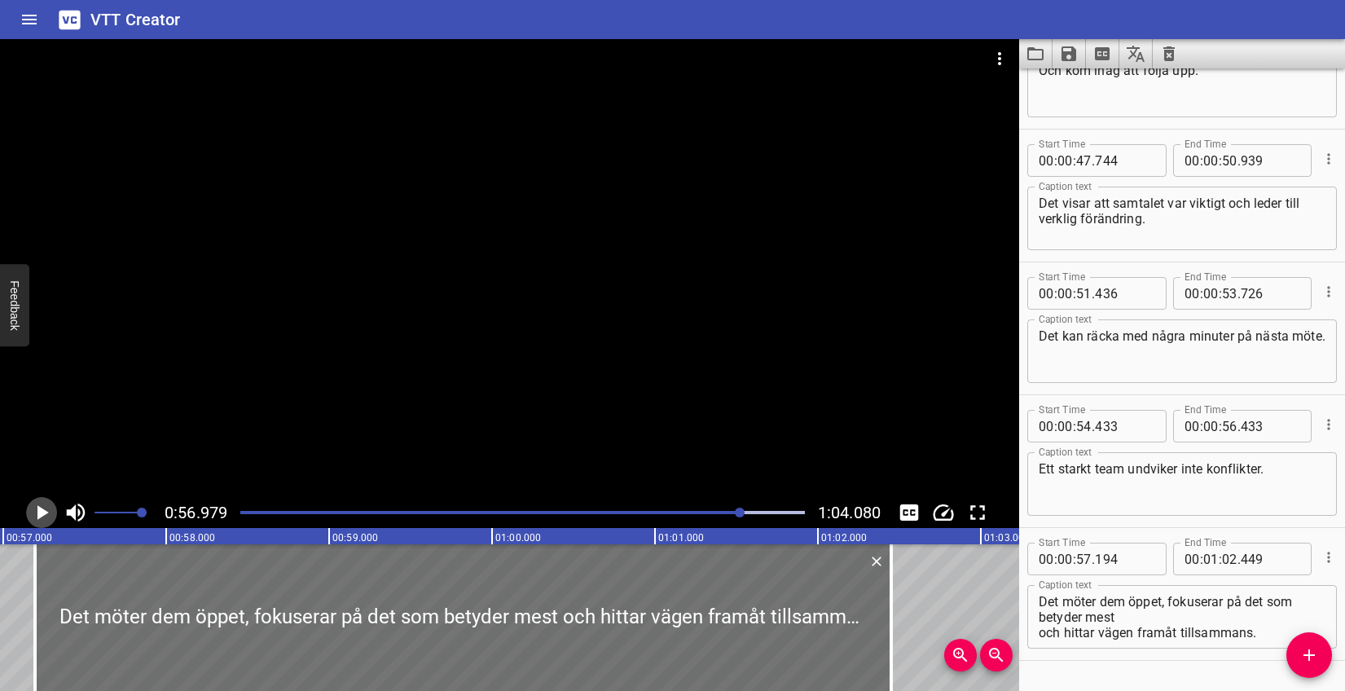
click at [52, 512] on icon "Play/Pause" at bounding box center [41, 512] width 24 height 24
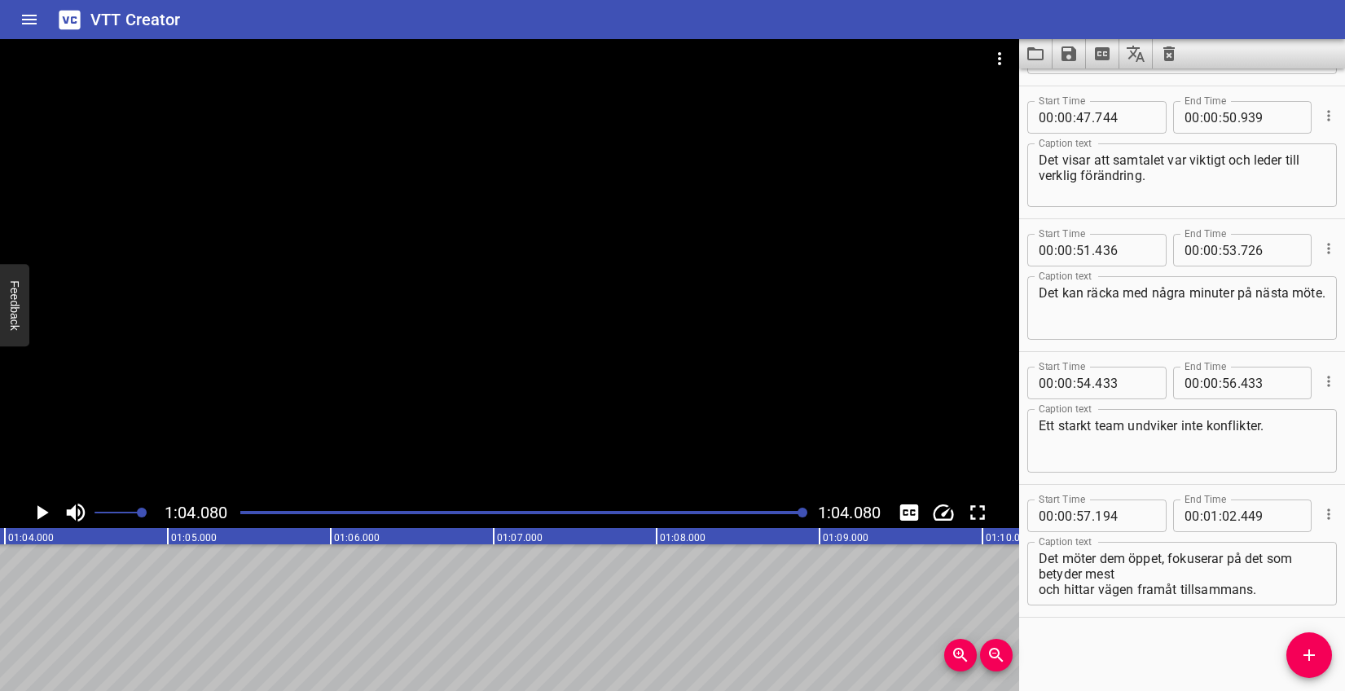
scroll to position [0, 10441]
click at [1066, 63] on icon "Save captions to file" at bounding box center [1069, 54] width 20 height 20
click at [1082, 95] on li "Save to VTT file" at bounding box center [1113, 89] width 120 height 29
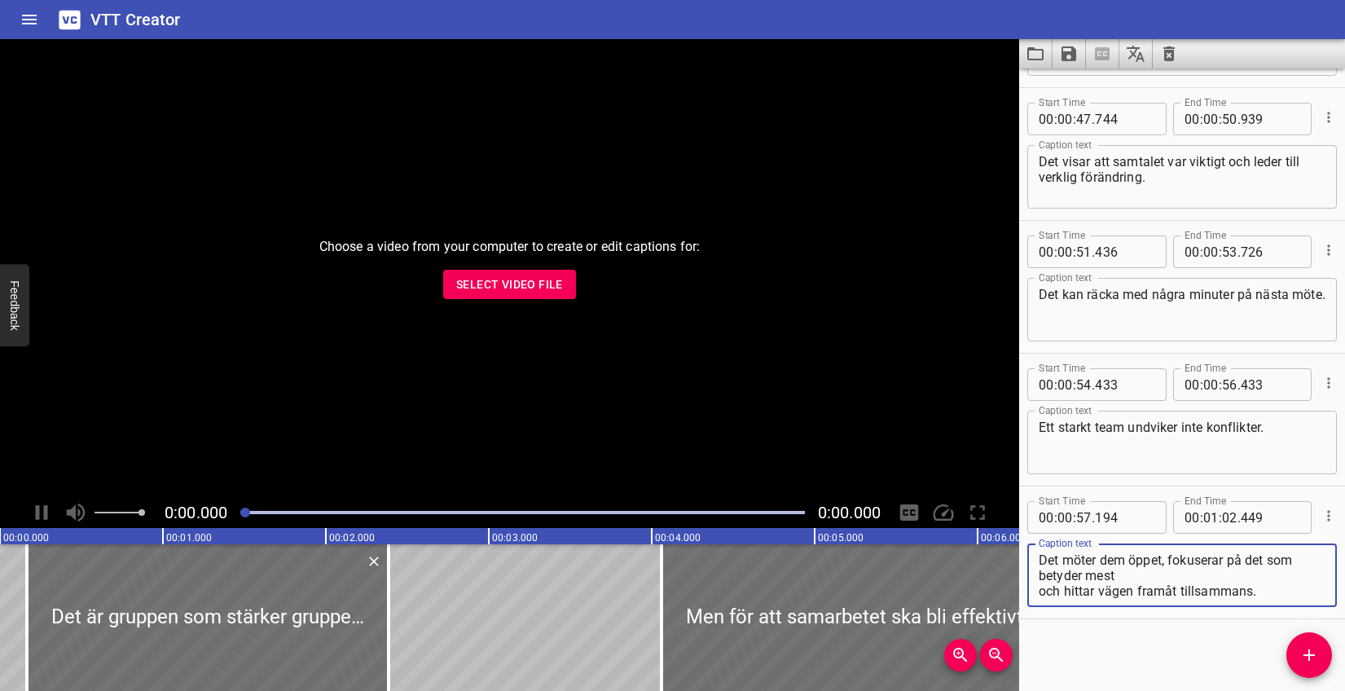
scroll to position [1446, 0]
click at [511, 285] on span "Select Video File" at bounding box center [509, 285] width 107 height 20
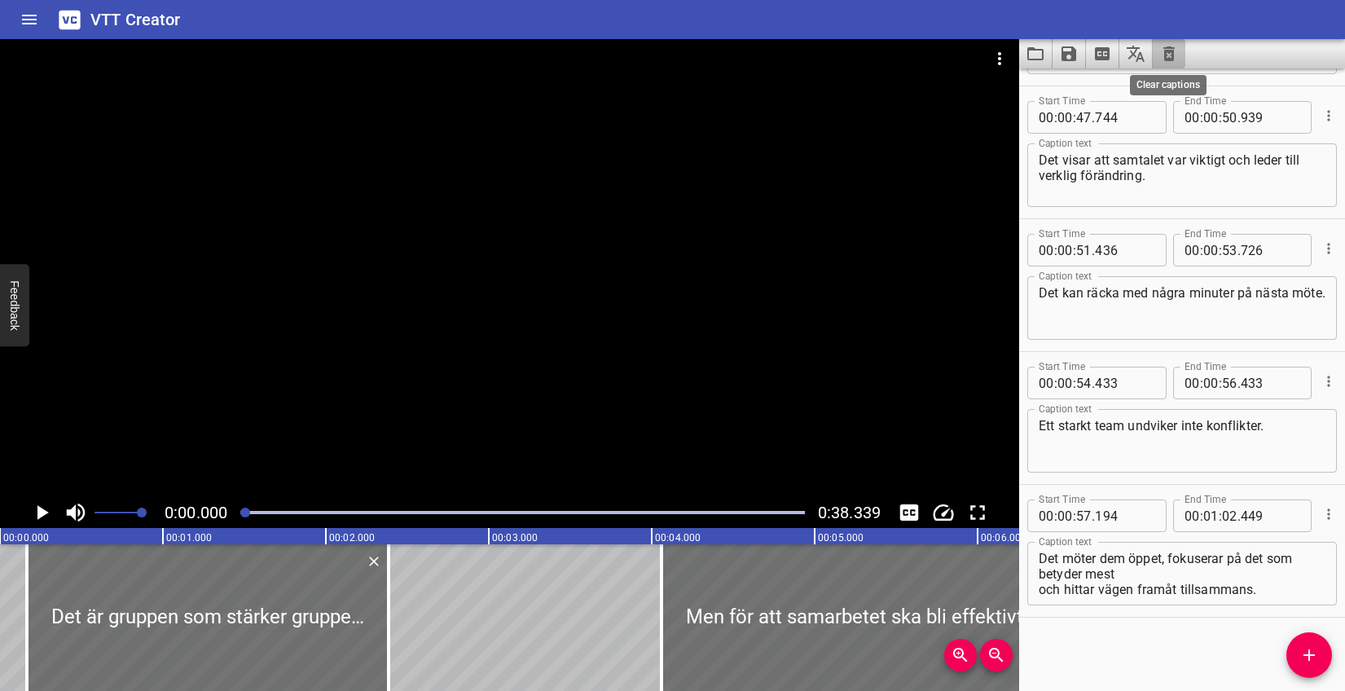
click at [1165, 48] on icon "Clear captions" at bounding box center [1168, 53] width 11 height 15
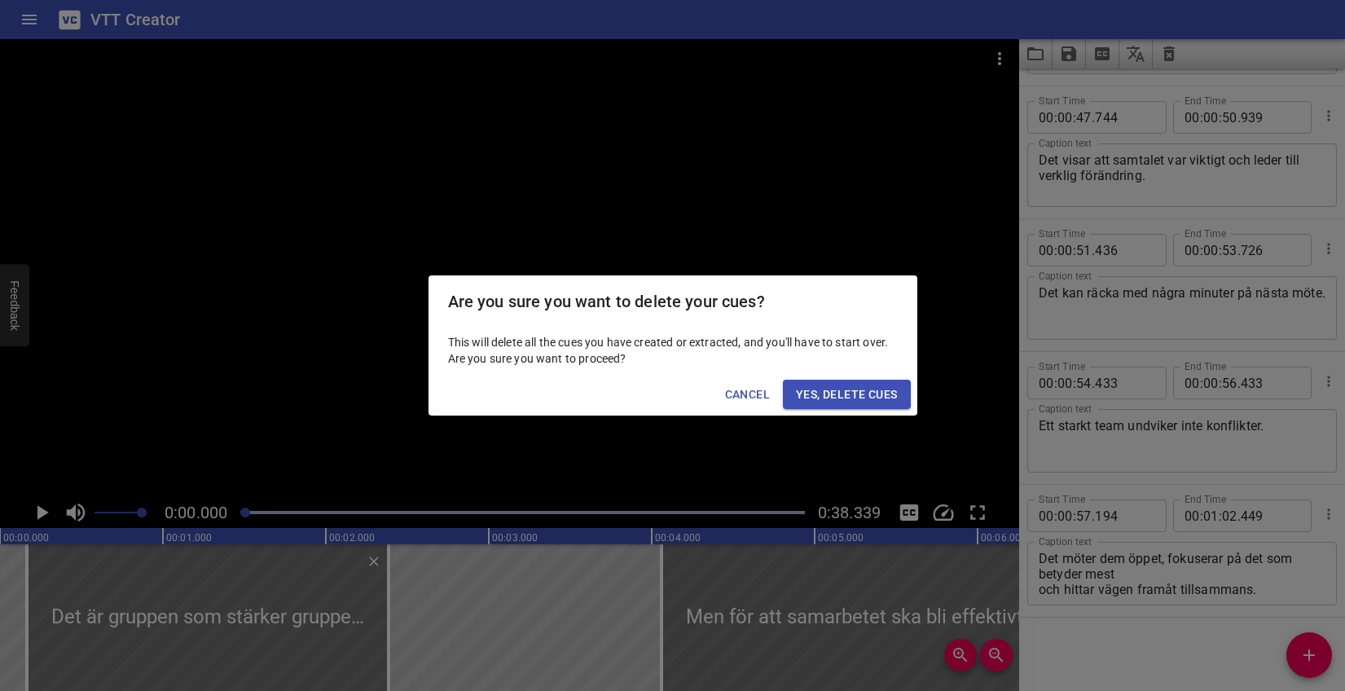
click at [820, 386] on span "Yes, Delete Cues" at bounding box center [846, 395] width 101 height 20
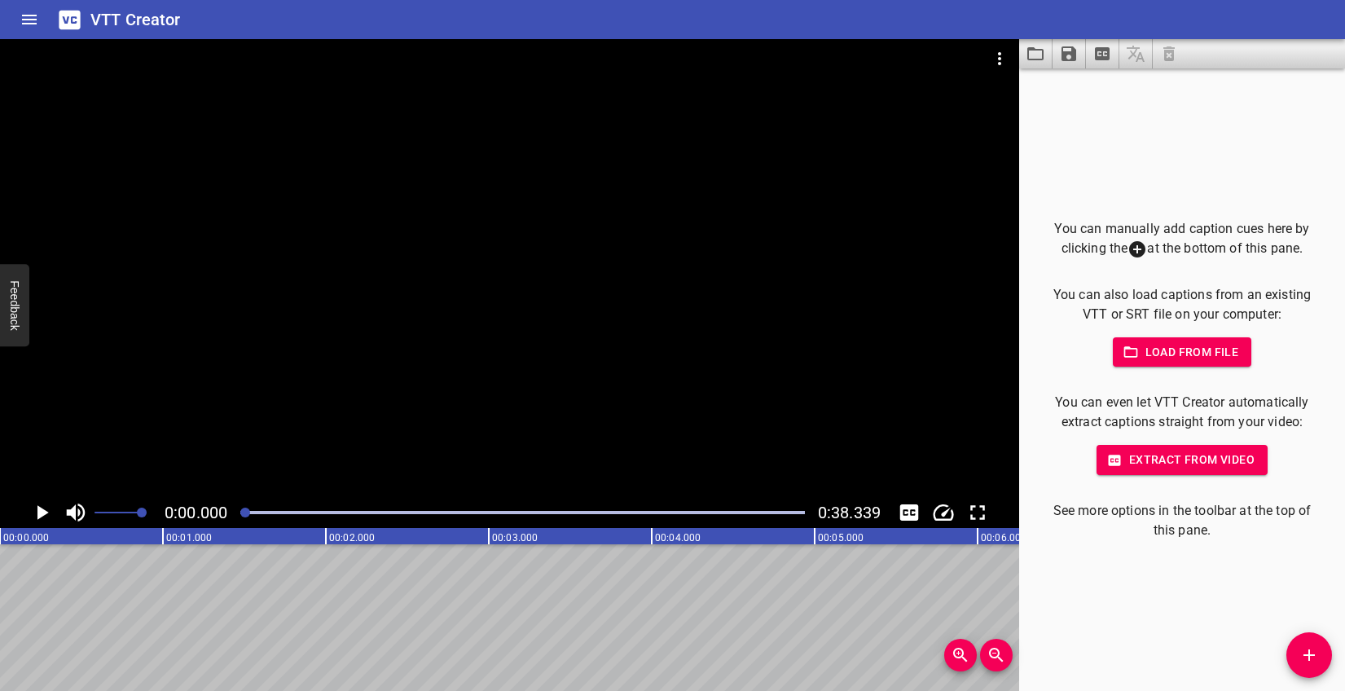
click at [1321, 655] on span "Add Cue" at bounding box center [1309, 655] width 46 height 20
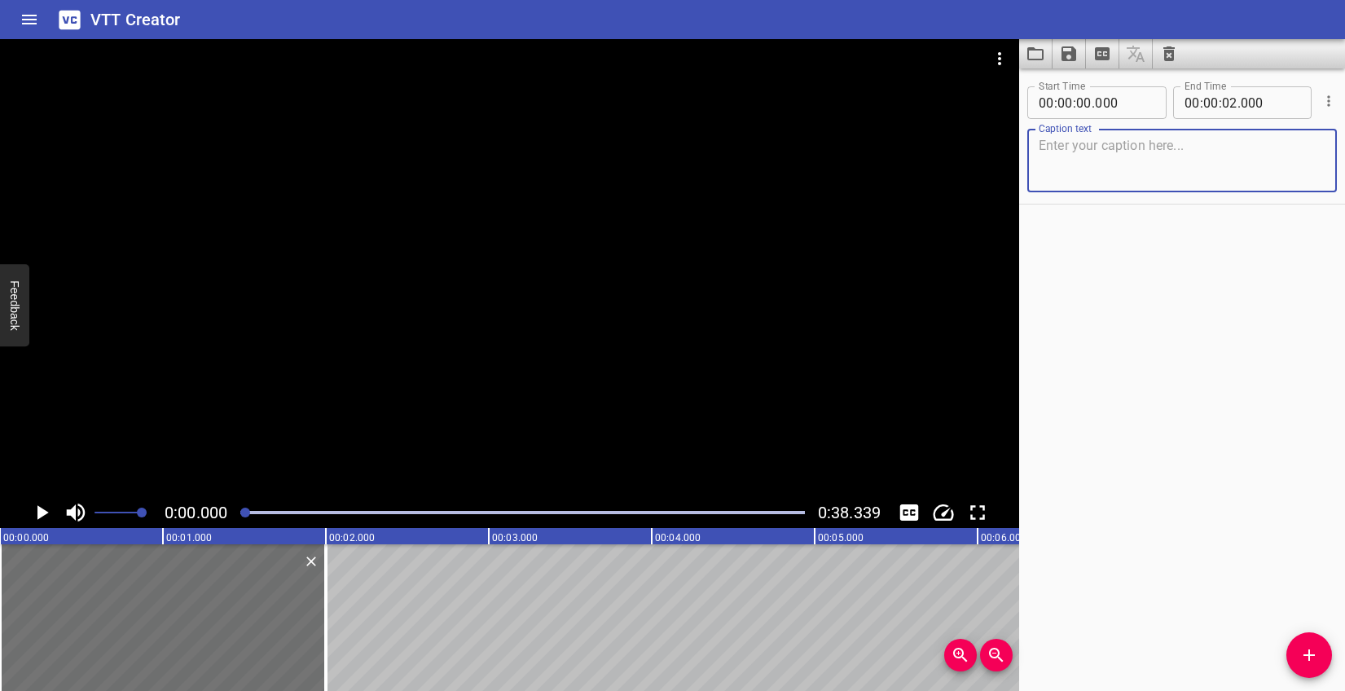
click at [1143, 167] on textarea at bounding box center [1182, 161] width 287 height 46
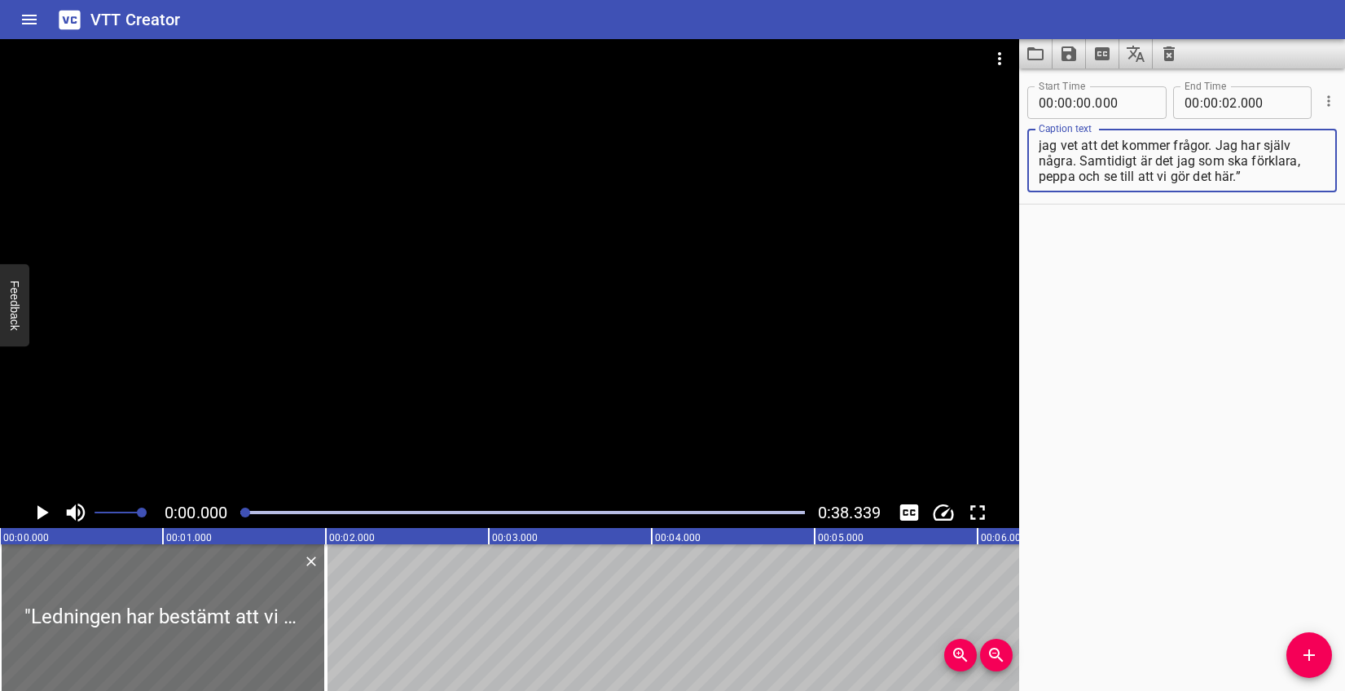
scroll to position [0, 0]
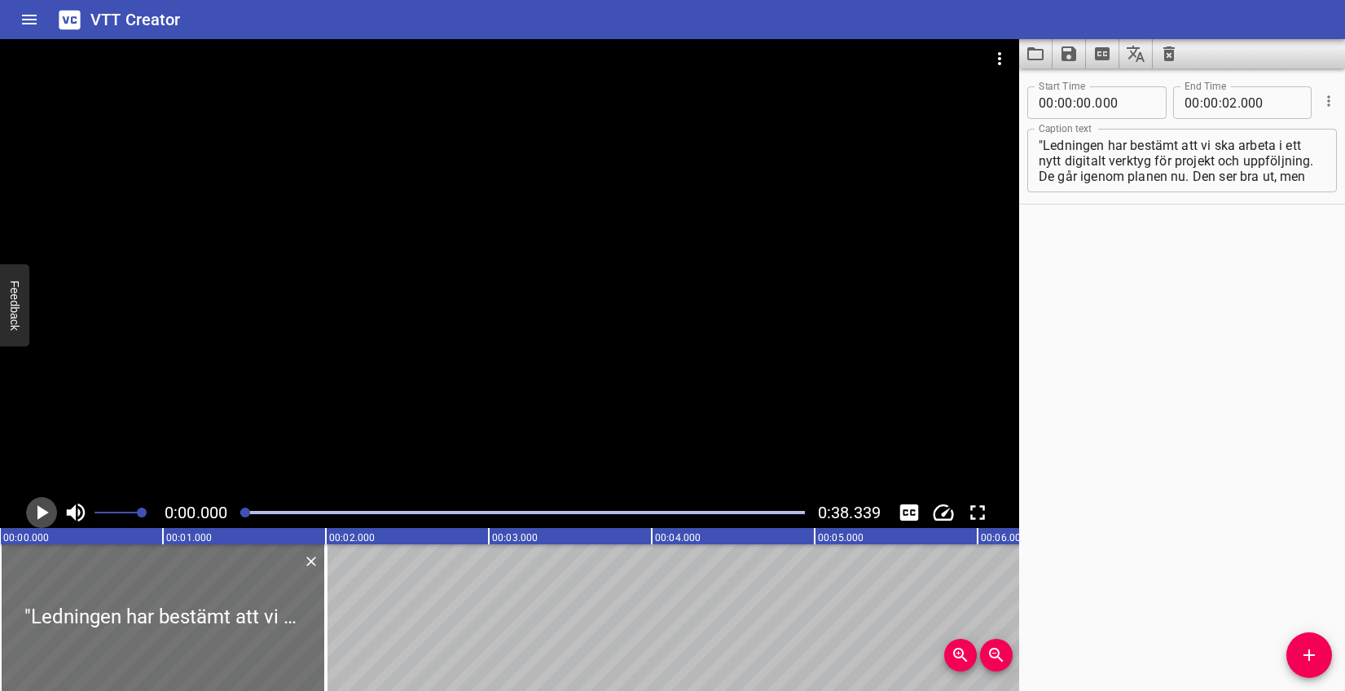
click at [45, 502] on icon "Play/Pause" at bounding box center [41, 512] width 24 height 24
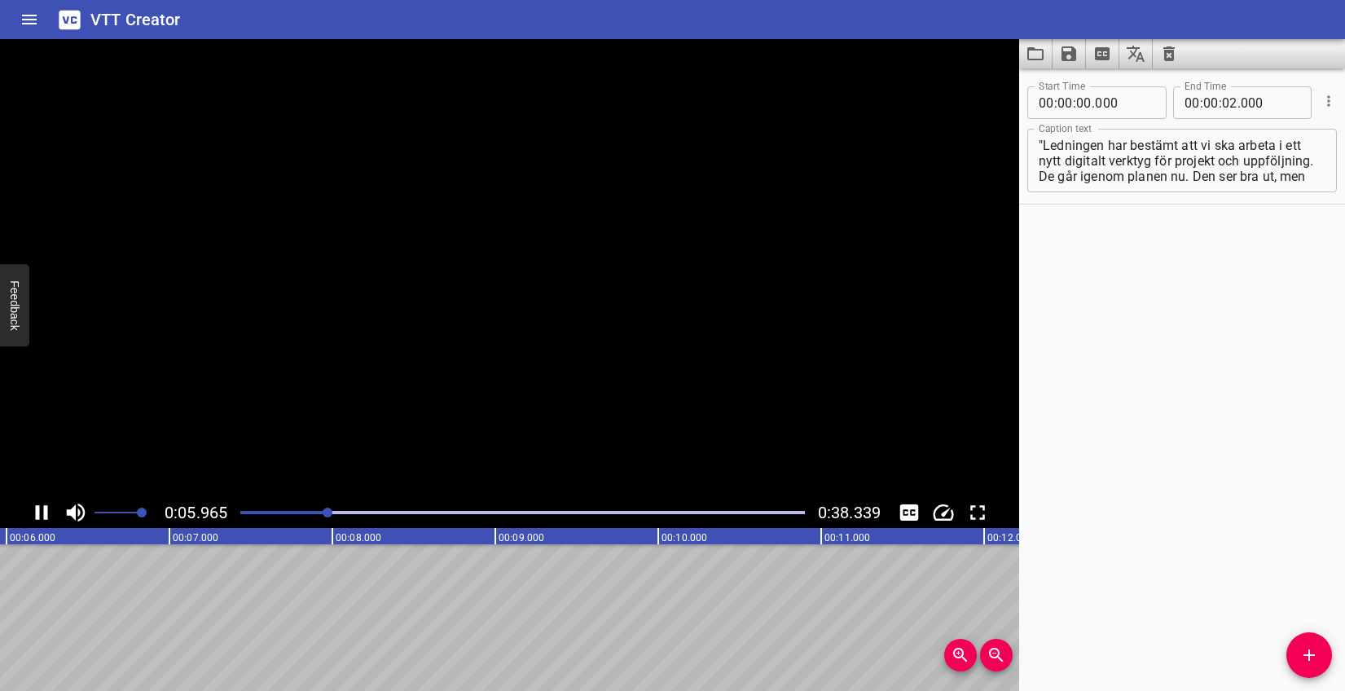
click at [45, 502] on icon "Play/Pause" at bounding box center [41, 512] width 24 height 24
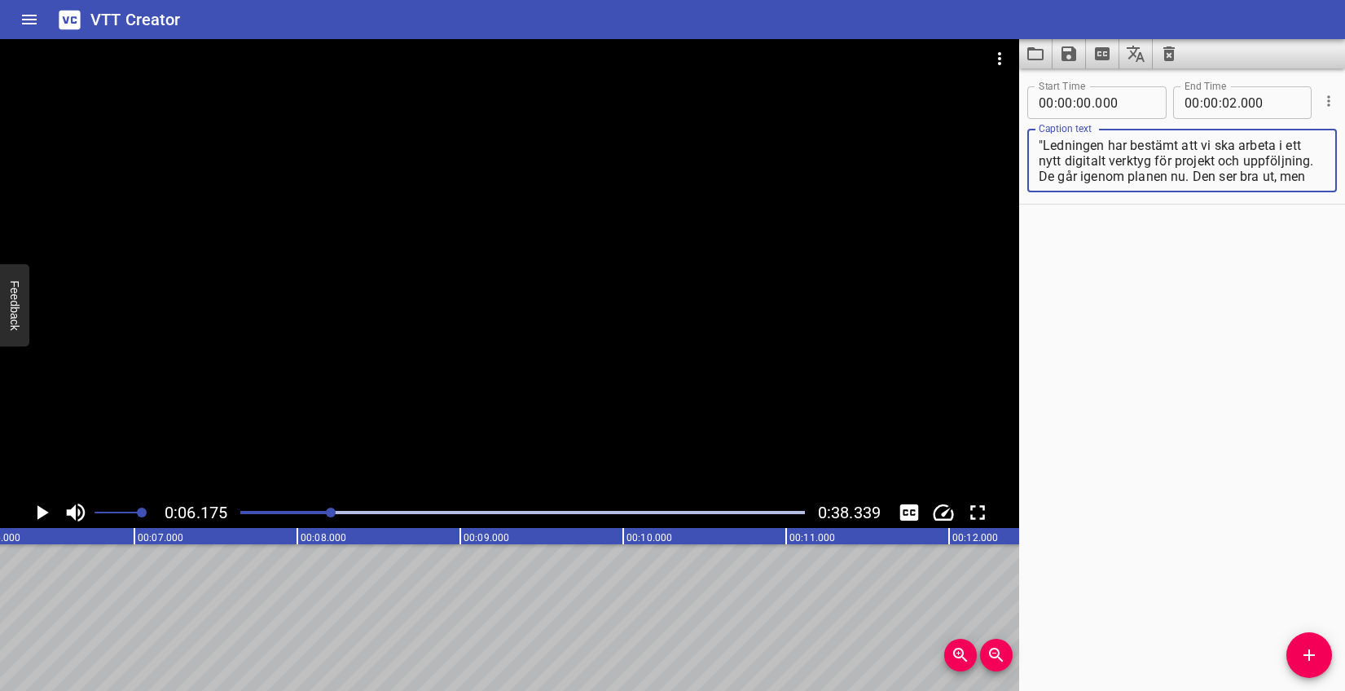
scroll to position [62, 0]
drag, startPoint x: 1111, startPoint y: 174, endPoint x: 1307, endPoint y: 281, distance: 222.8
click at [1307, 281] on div "Start Time 00 : 00 : 00 . 000 Start Time End Time 00 : 00 : 02 . 000 End Time C…" at bounding box center [1182, 379] width 326 height 622
type textarea ""Ledningen har bestämt att vi ska arbeta i ett nytt digitalt verktyg för projek…"
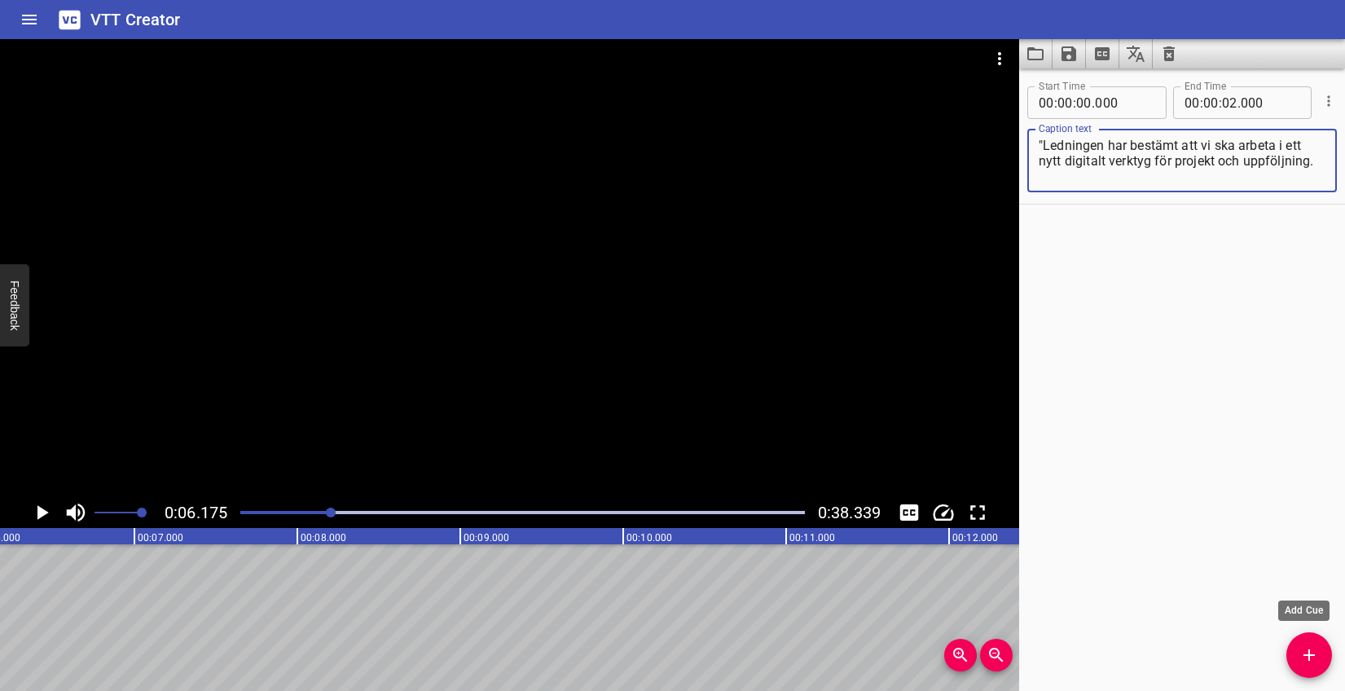
drag, startPoint x: 1306, startPoint y: 644, endPoint x: 1295, endPoint y: 626, distance: 21.5
click at [1306, 645] on button "Add Cue" at bounding box center [1309, 655] width 46 height 46
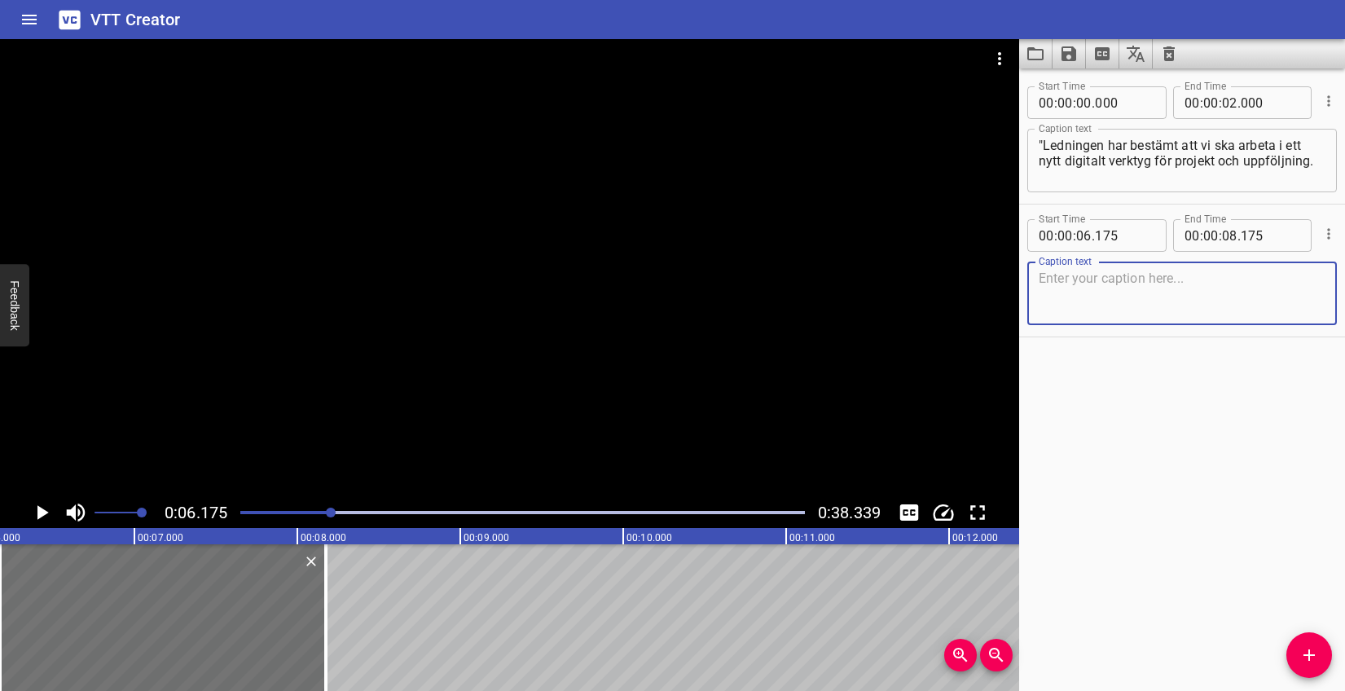
click at [1132, 297] on textarea at bounding box center [1182, 293] width 287 height 46
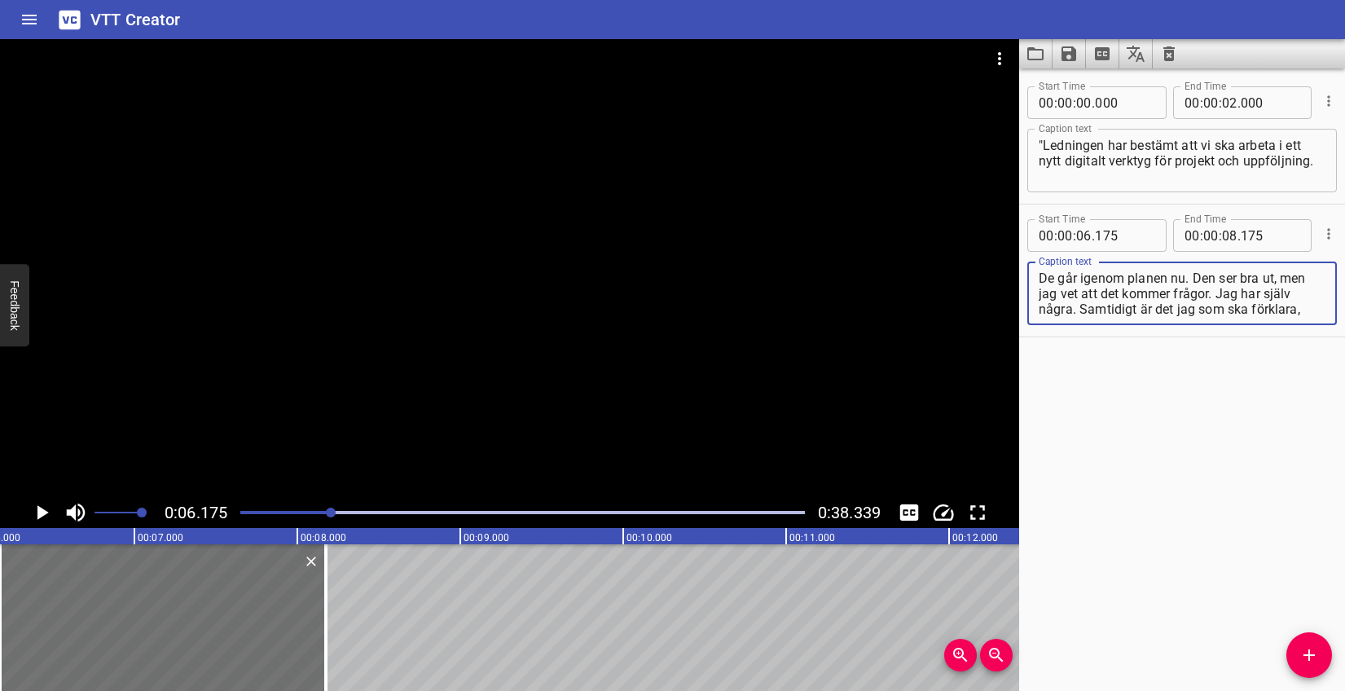
scroll to position [15, 0]
type textarea "De går igenom planen nu. Den ser bra ut, men jag vet att det kommer frågor. Jag…"
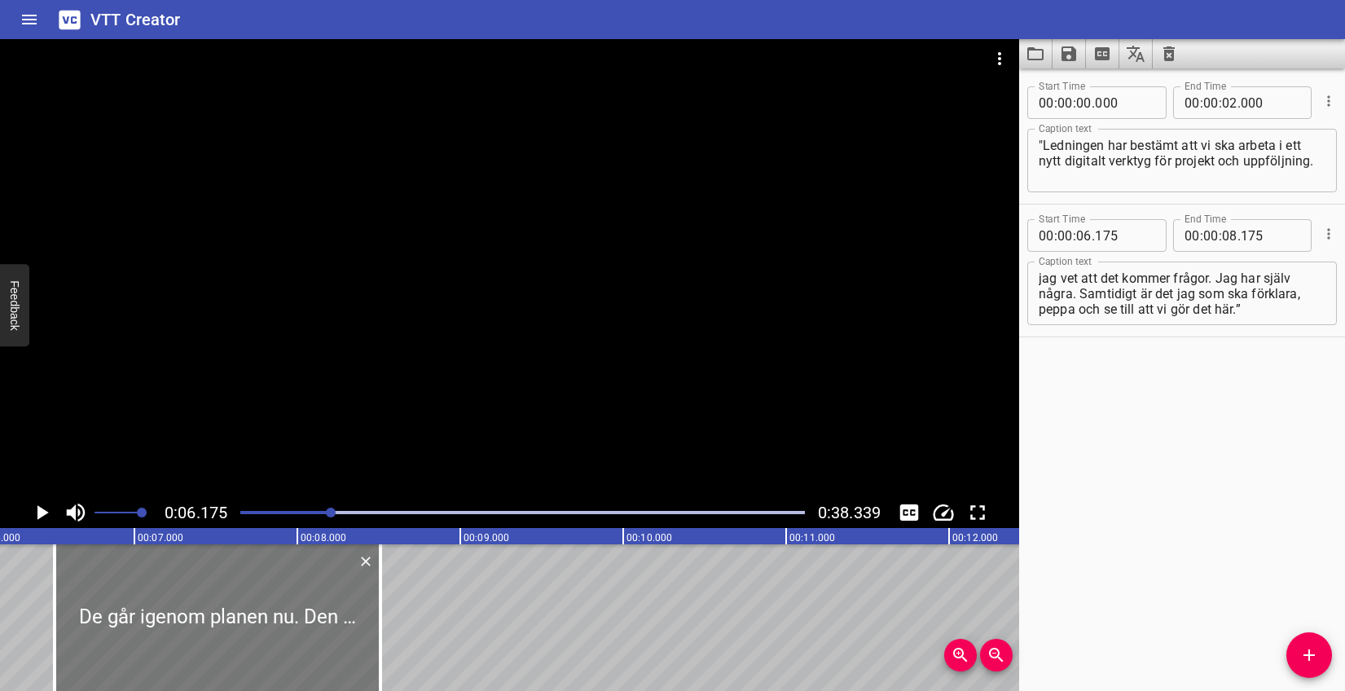
drag, startPoint x: 217, startPoint y: 600, endPoint x: 271, endPoint y: 591, distance: 55.5
click at [271, 591] on div at bounding box center [218, 617] width 326 height 147
type input "510"
drag, startPoint x: 1191, startPoint y: 275, endPoint x: 1343, endPoint y: 367, distance: 177.7
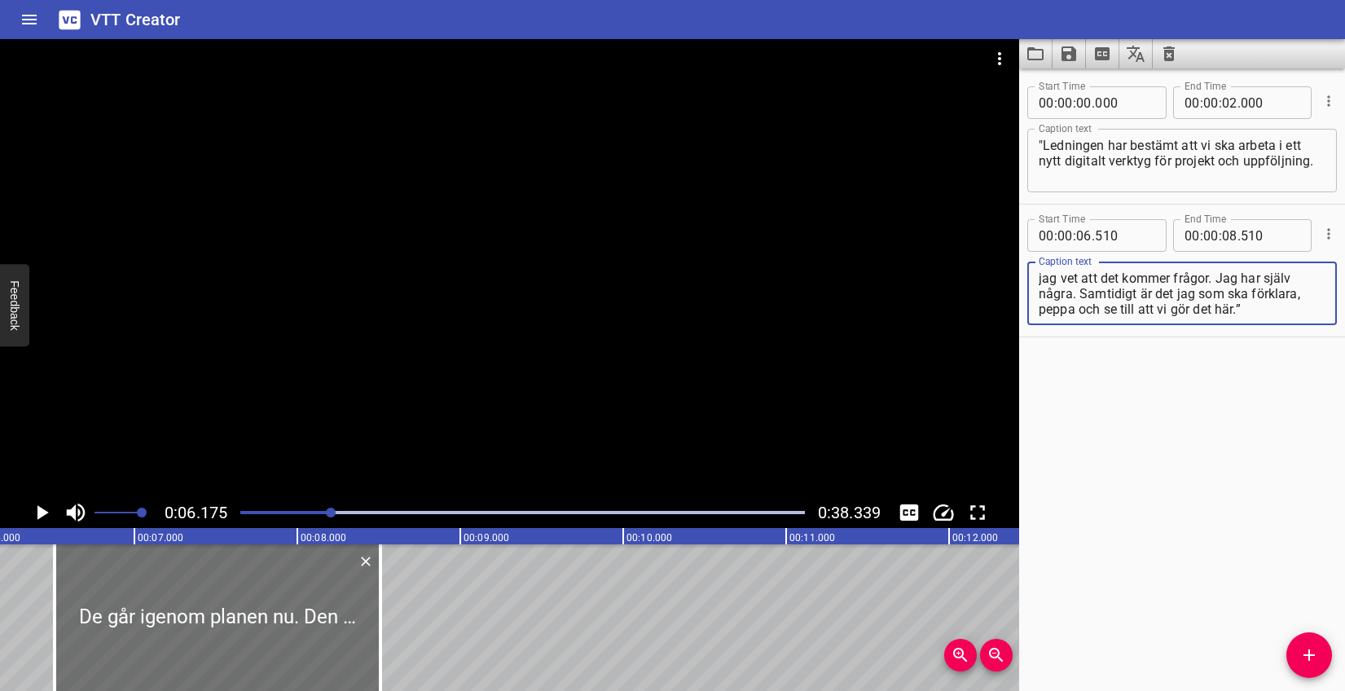
click at [1343, 367] on div "Start Time 00 : 00 : 00 . 000 Start Time End Time 00 : 00 : 02 . 000 End Time C…" at bounding box center [1182, 379] width 326 height 622
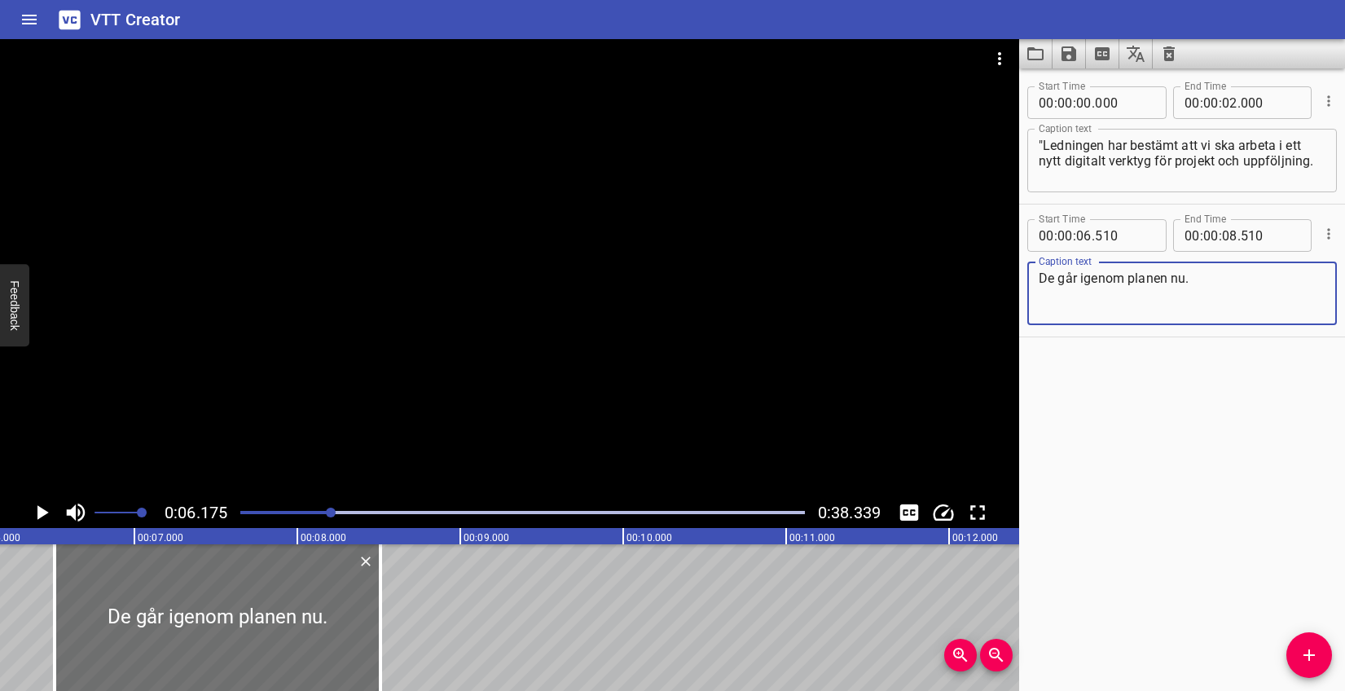
type textarea "De går igenom planen nu."
click at [42, 507] on icon "Play/Pause" at bounding box center [41, 512] width 24 height 24
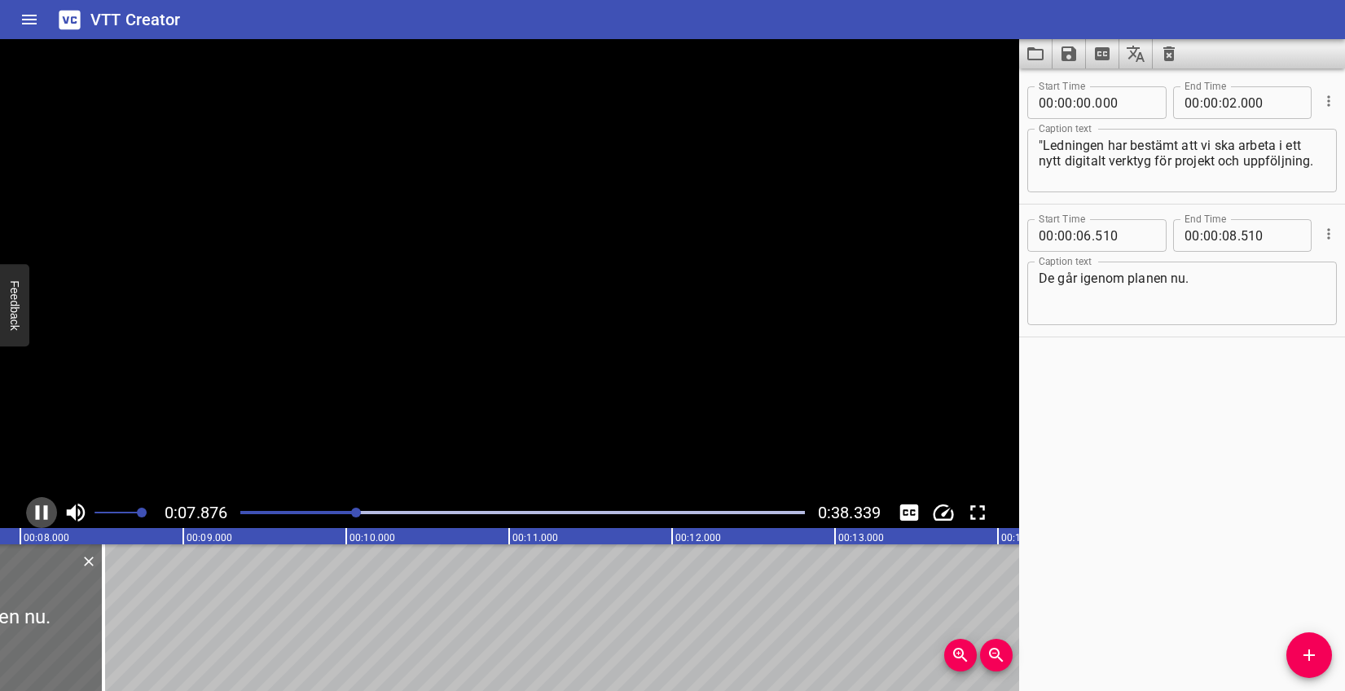
click at [42, 507] on icon "Play/Pause" at bounding box center [41, 512] width 24 height 24
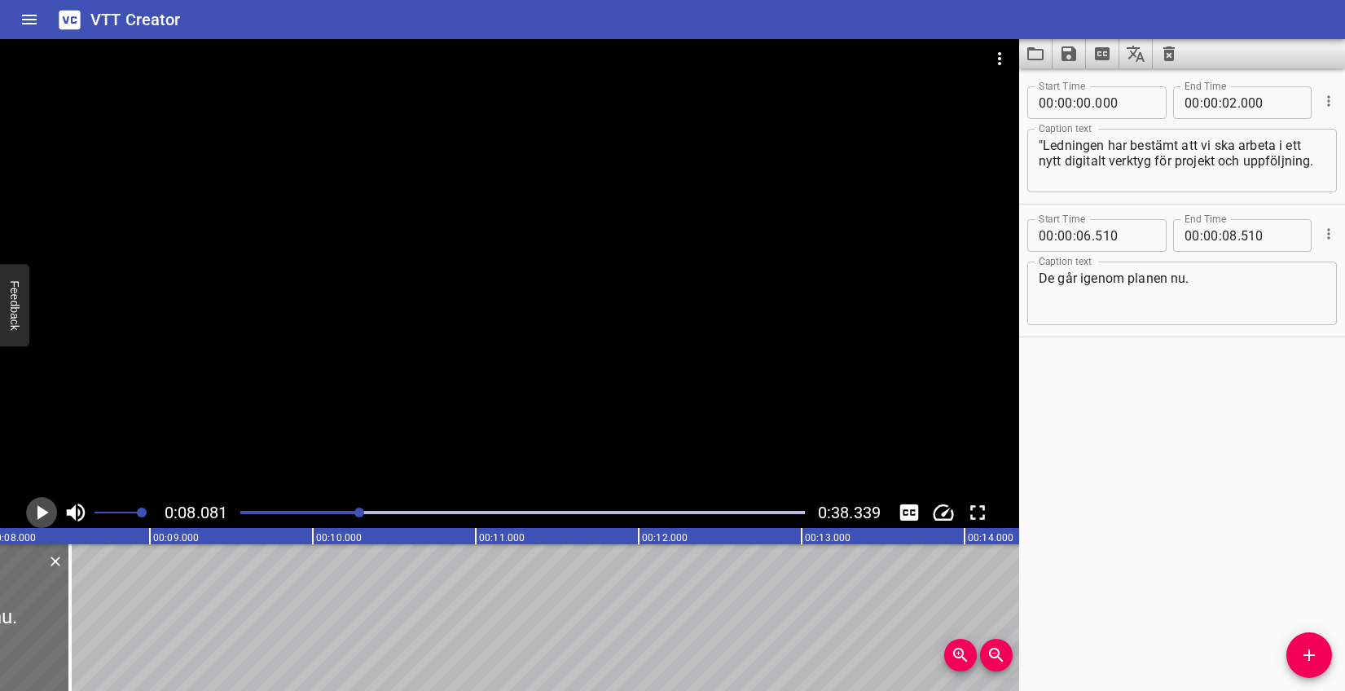
click at [42, 507] on icon "Play/Pause" at bounding box center [41, 512] width 24 height 24
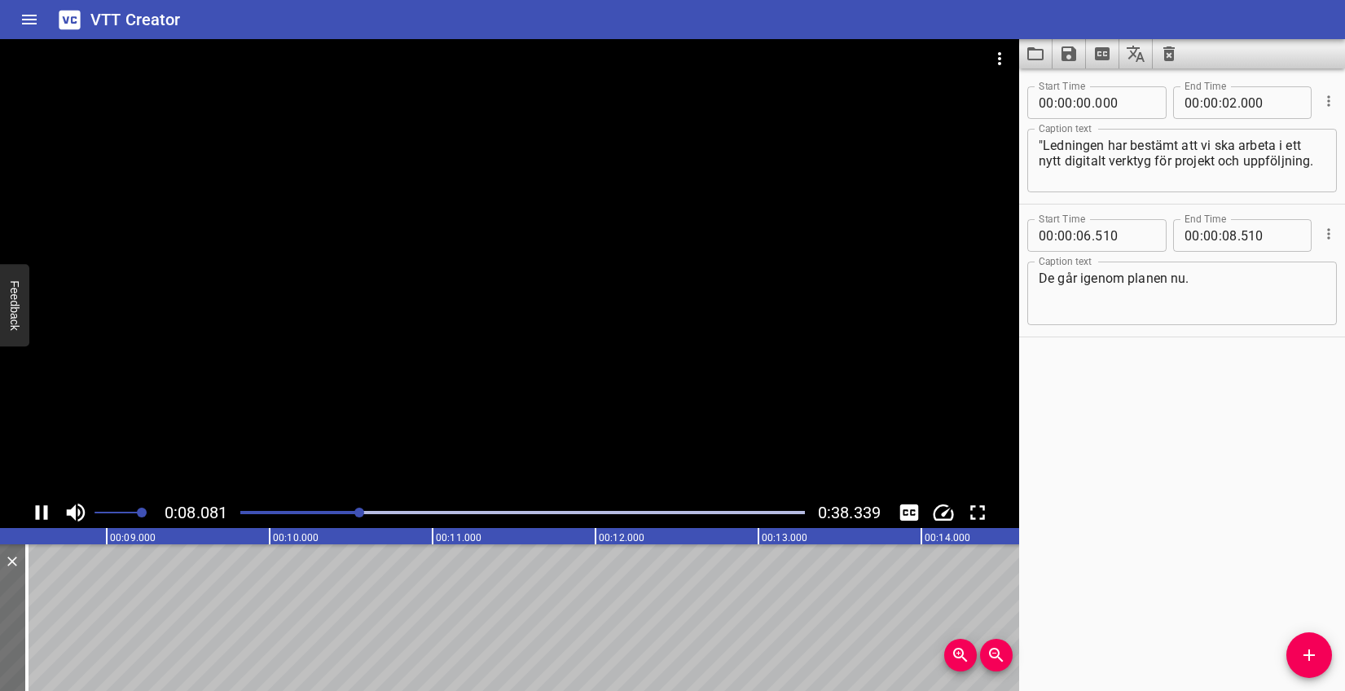
click at [42, 507] on icon "Play/Pause" at bounding box center [41, 512] width 24 height 24
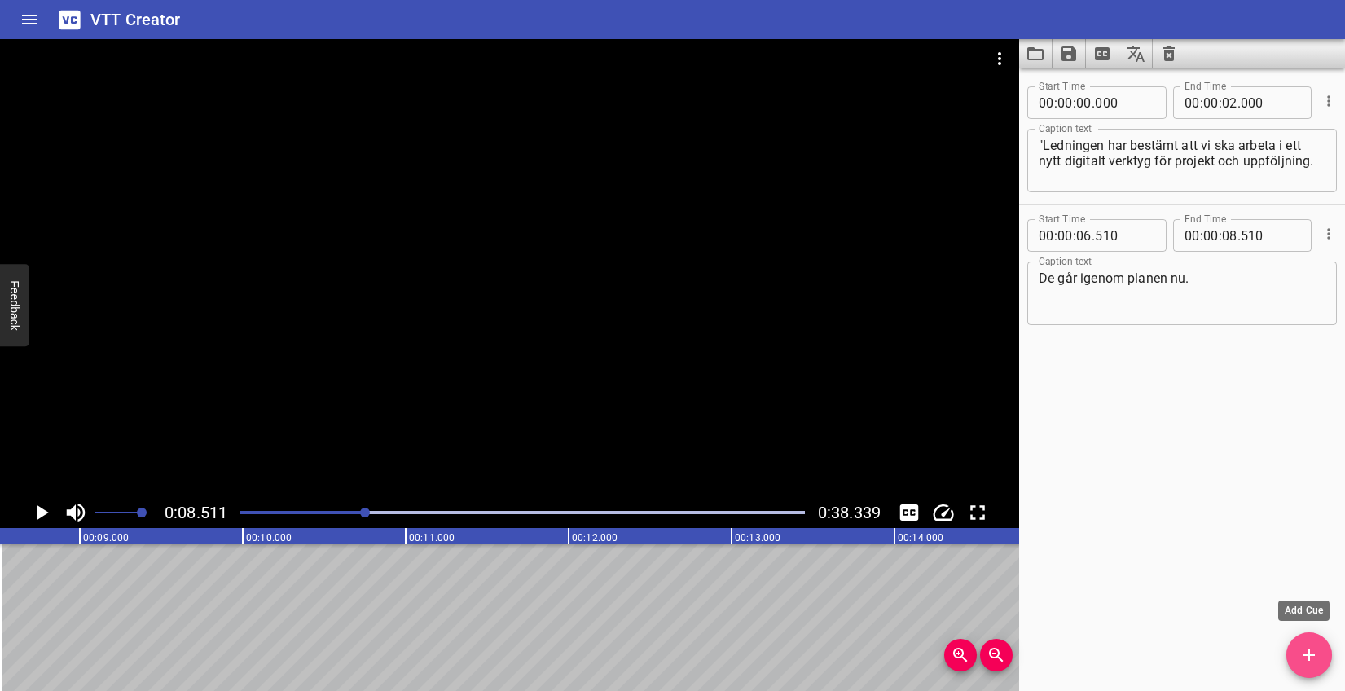
click at [1304, 648] on icon "Add Cue" at bounding box center [1309, 655] width 20 height 20
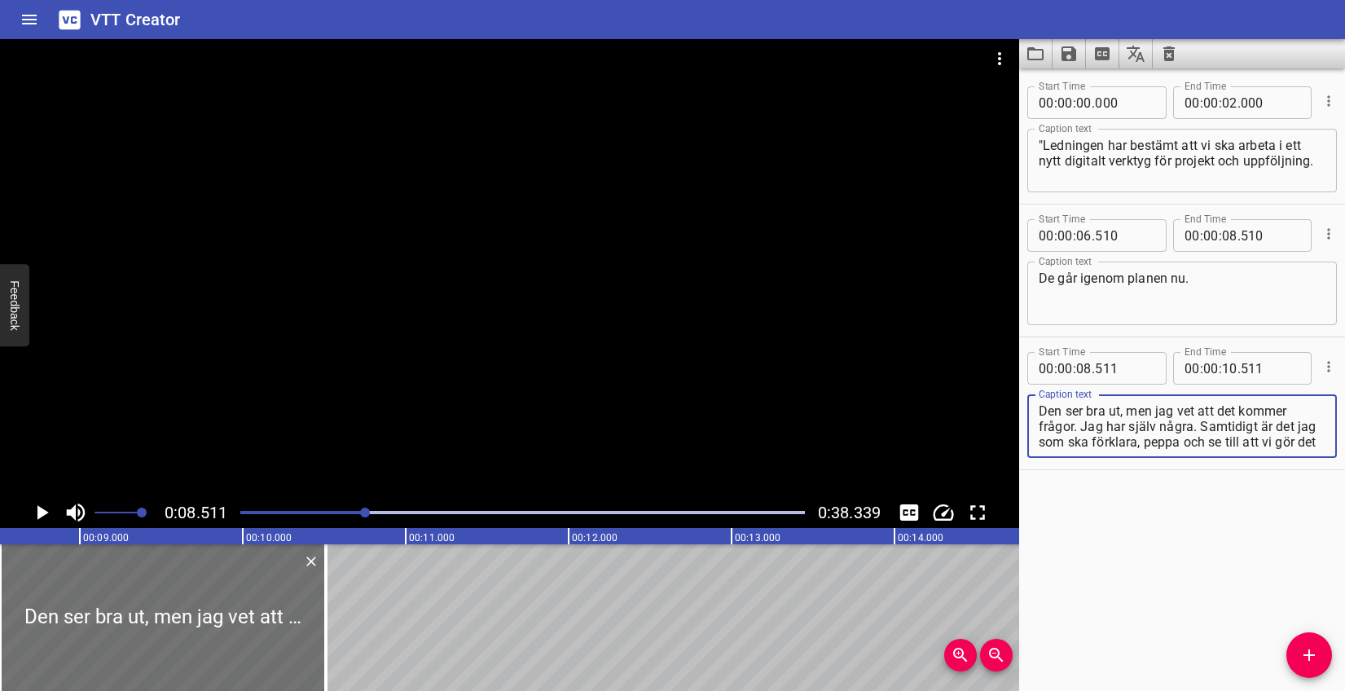
scroll to position [15, 0]
drag, startPoint x: 1084, startPoint y: 422, endPoint x: 1218, endPoint y: 494, distance: 152.3
click at [1218, 494] on div "Start Time 00 : 00 : 00 . 000 Start Time End Time 00 : 00 : 02 . 000 End Time C…" at bounding box center [1182, 379] width 326 height 622
type textarea "Den ser bra ut, men jag vet att det kommer frågor."
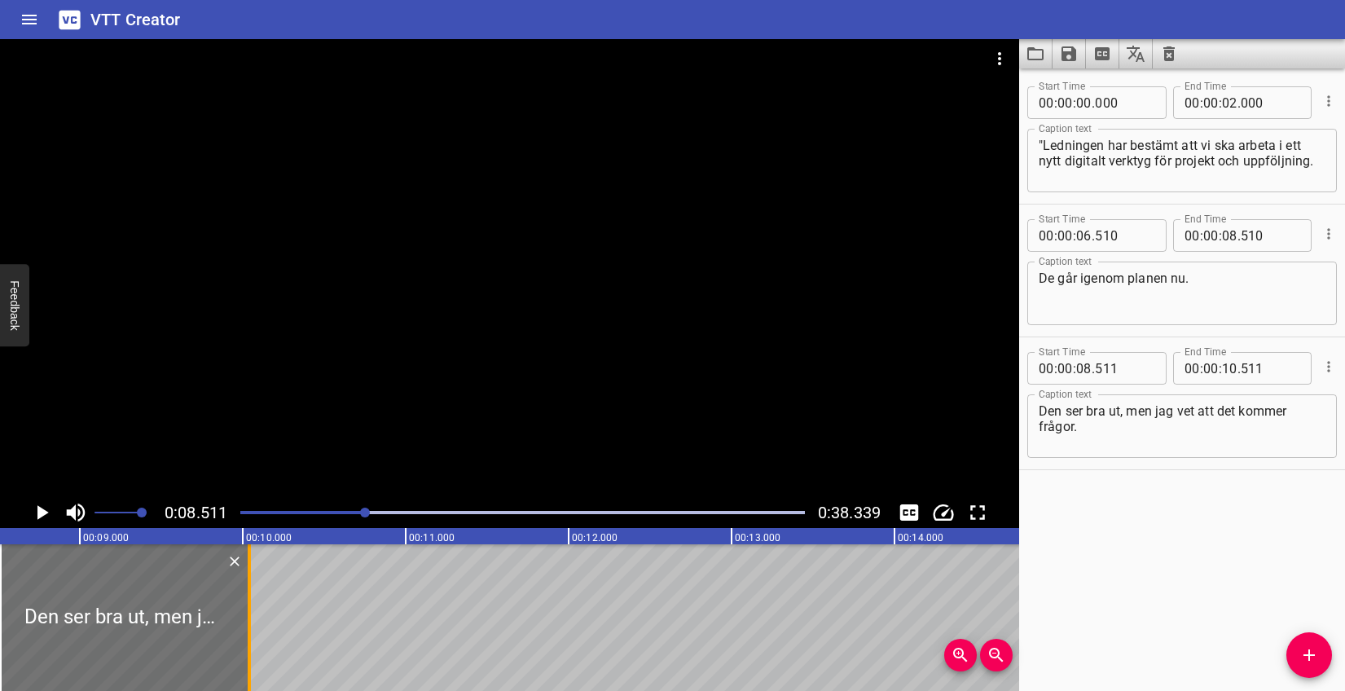
drag, startPoint x: 323, startPoint y: 591, endPoint x: 247, endPoint y: 596, distance: 76.7
click at [247, 596] on div at bounding box center [249, 617] width 16 height 147
type input "041"
click at [43, 508] on icon "Play/Pause" at bounding box center [41, 512] width 24 height 24
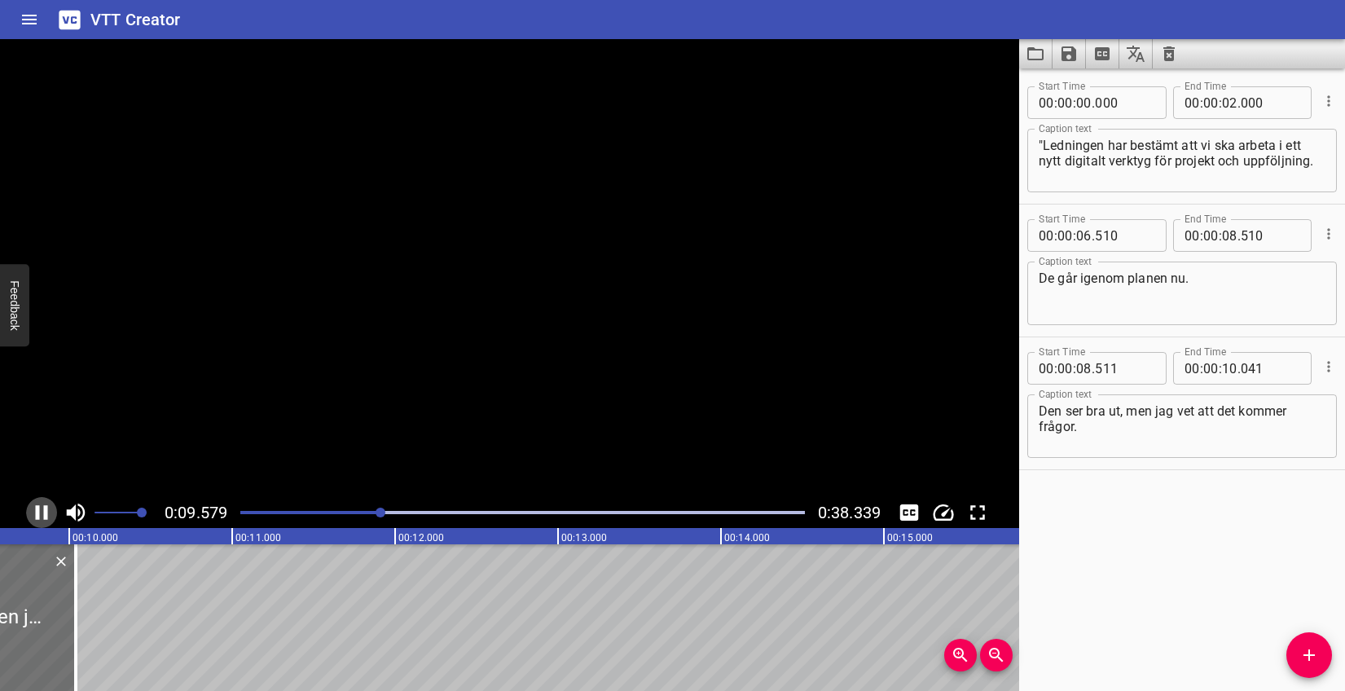
click at [43, 507] on icon "Play/Pause" at bounding box center [41, 512] width 24 height 24
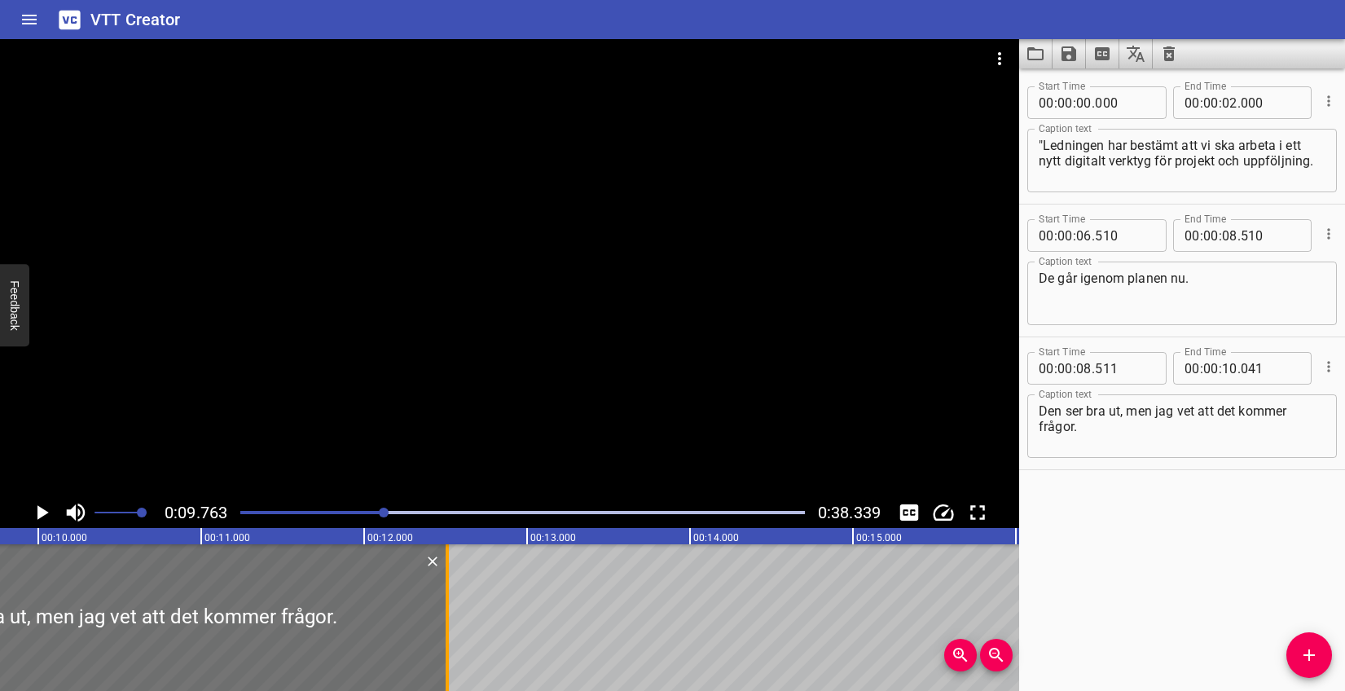
drag, startPoint x: 42, startPoint y: 574, endPoint x: 445, endPoint y: 577, distance: 402.5
click at [445, 577] on div at bounding box center [447, 617] width 16 height 147
type input "12"
type input "511"
click at [49, 517] on icon "Play/Pause" at bounding box center [41, 512] width 24 height 24
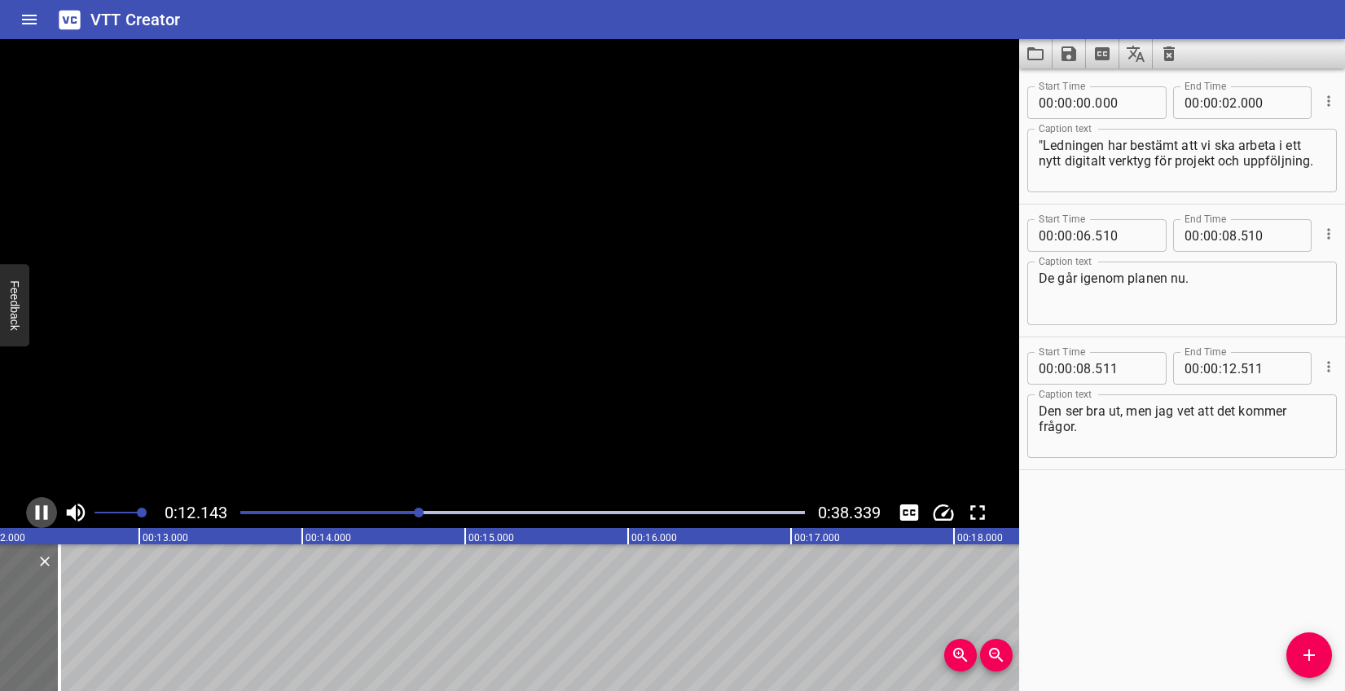
click at [49, 517] on icon "Play/Pause" at bounding box center [41, 512] width 24 height 24
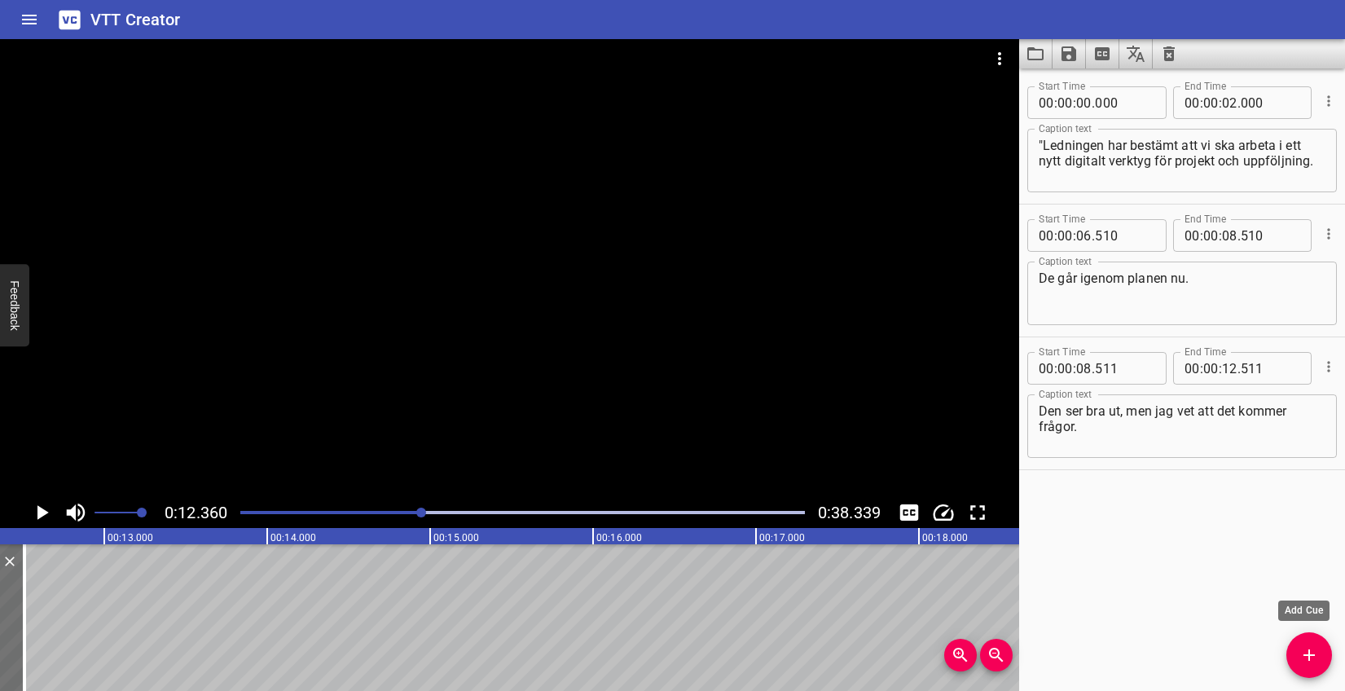
click at [1317, 657] on icon "Add Cue" at bounding box center [1309, 655] width 20 height 20
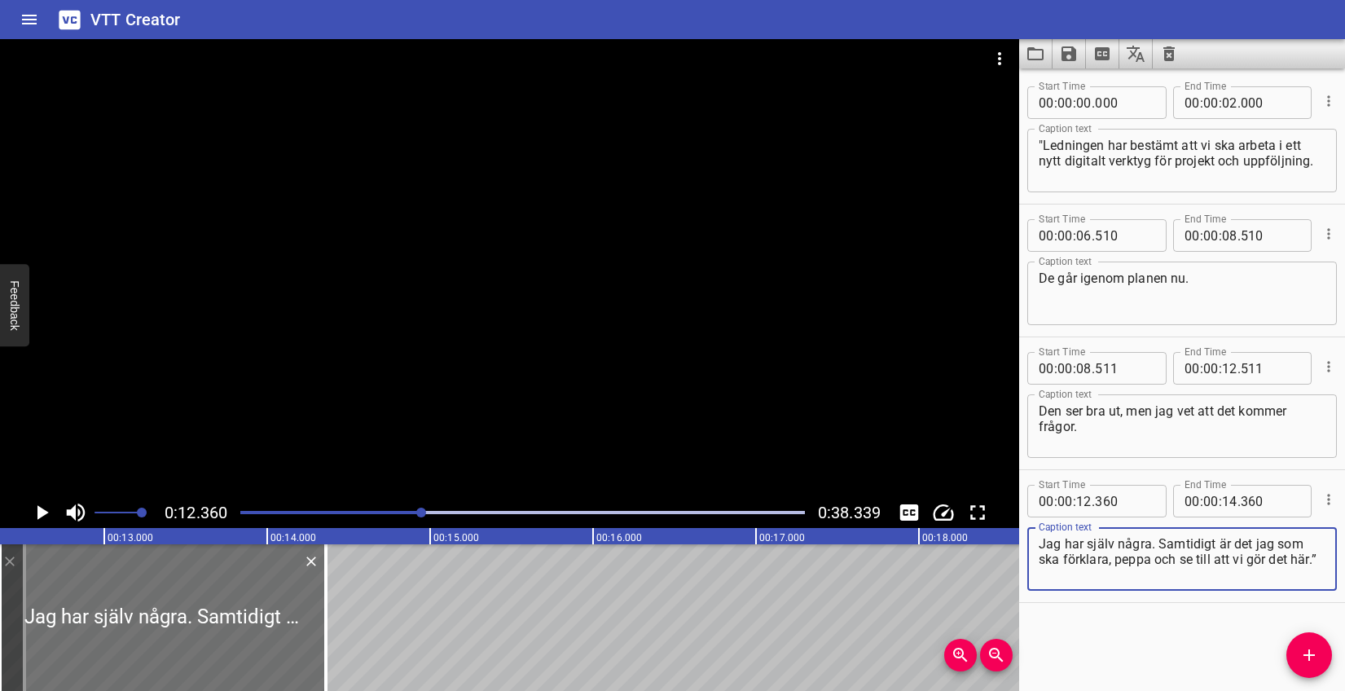
drag, startPoint x: 1158, startPoint y: 543, endPoint x: 1282, endPoint y: 607, distance: 140.3
click at [1282, 607] on div "Start Time 00 : 00 : 00 . 000 Start Time End Time 00 : 00 : 02 . 000 End Time C…" at bounding box center [1182, 379] width 326 height 622
type textarea "Jag har själv några."
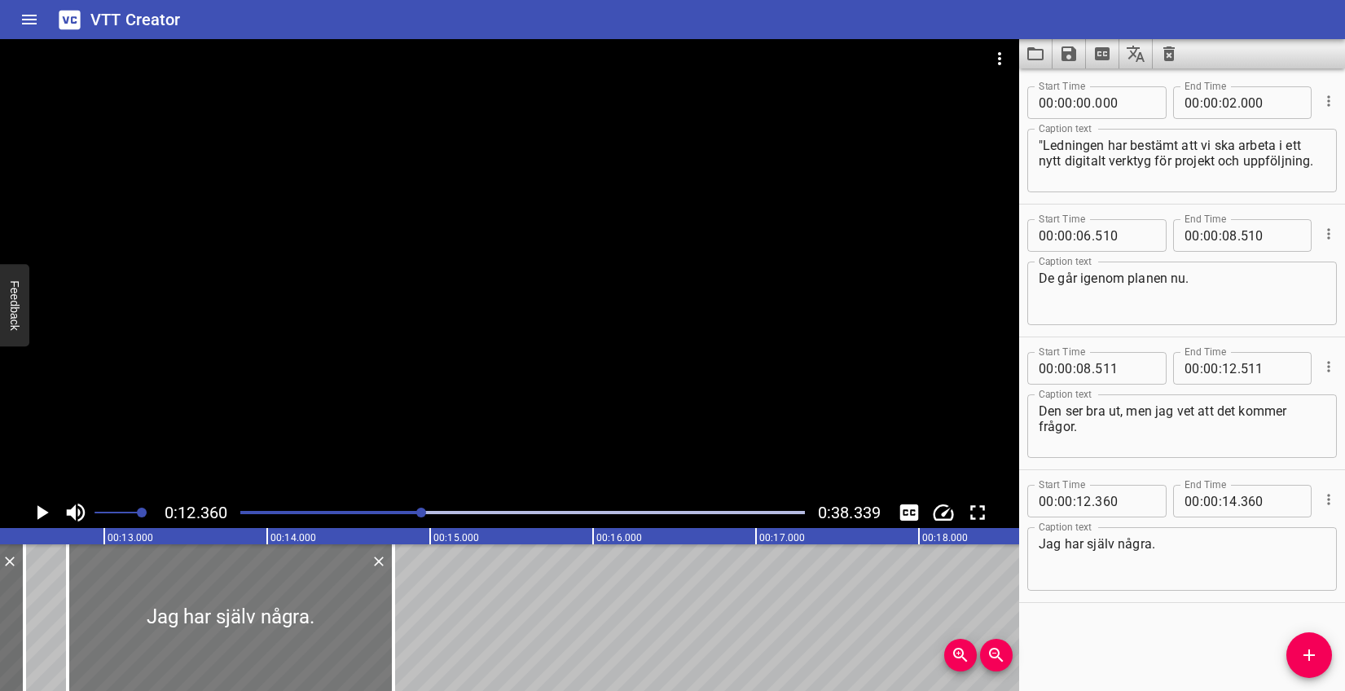
drag, startPoint x: 265, startPoint y: 618, endPoint x: 332, endPoint y: 618, distance: 67.6
click at [332, 618] on div at bounding box center [231, 617] width 326 height 147
type input "775"
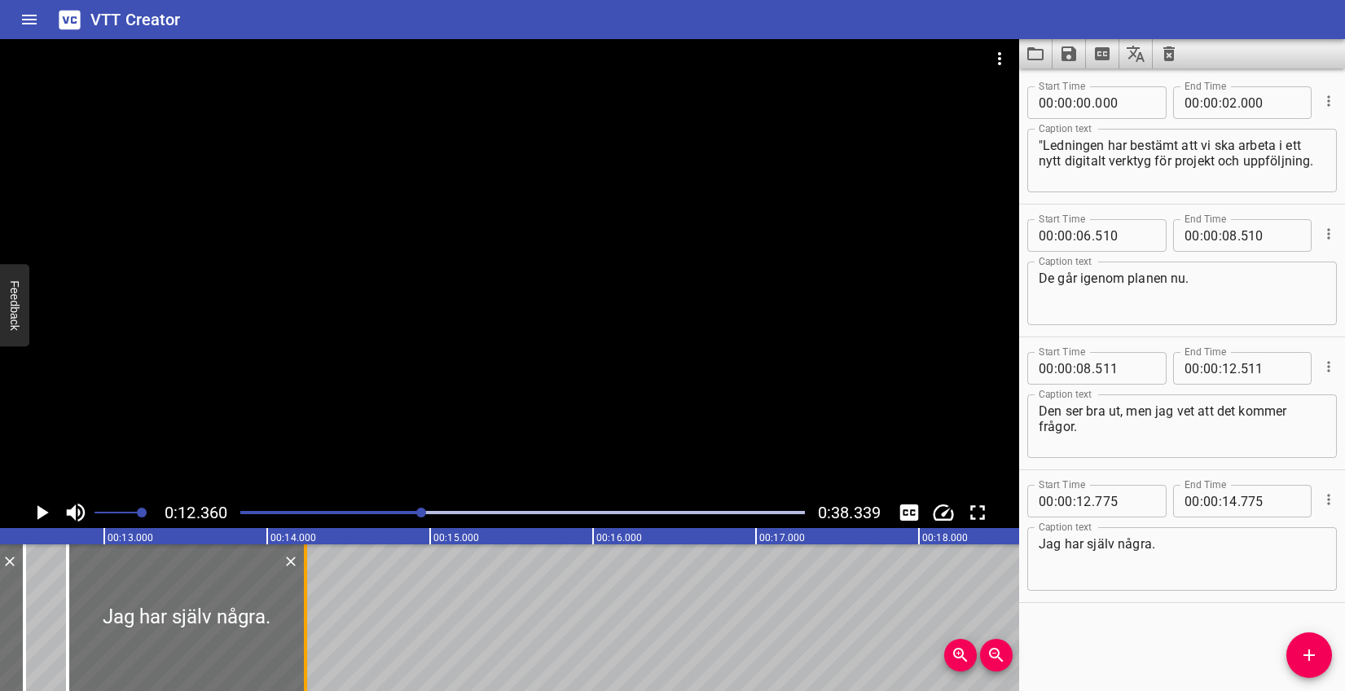
drag, startPoint x: 393, startPoint y: 589, endPoint x: 305, endPoint y: 595, distance: 88.2
click at [305, 595] on div at bounding box center [305, 617] width 3 height 147
type input "235"
click at [41, 512] on icon "Play/Pause" at bounding box center [42, 512] width 11 height 15
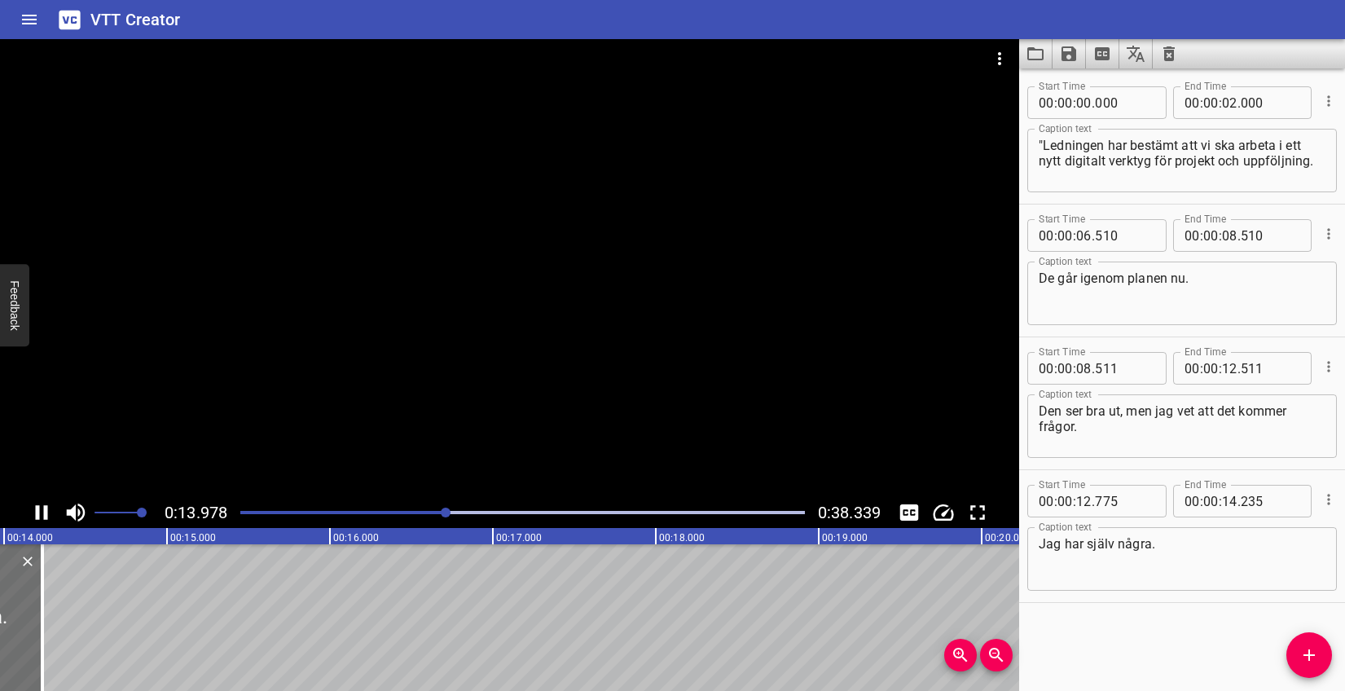
click at [40, 512] on icon "Play/Pause" at bounding box center [41, 512] width 24 height 24
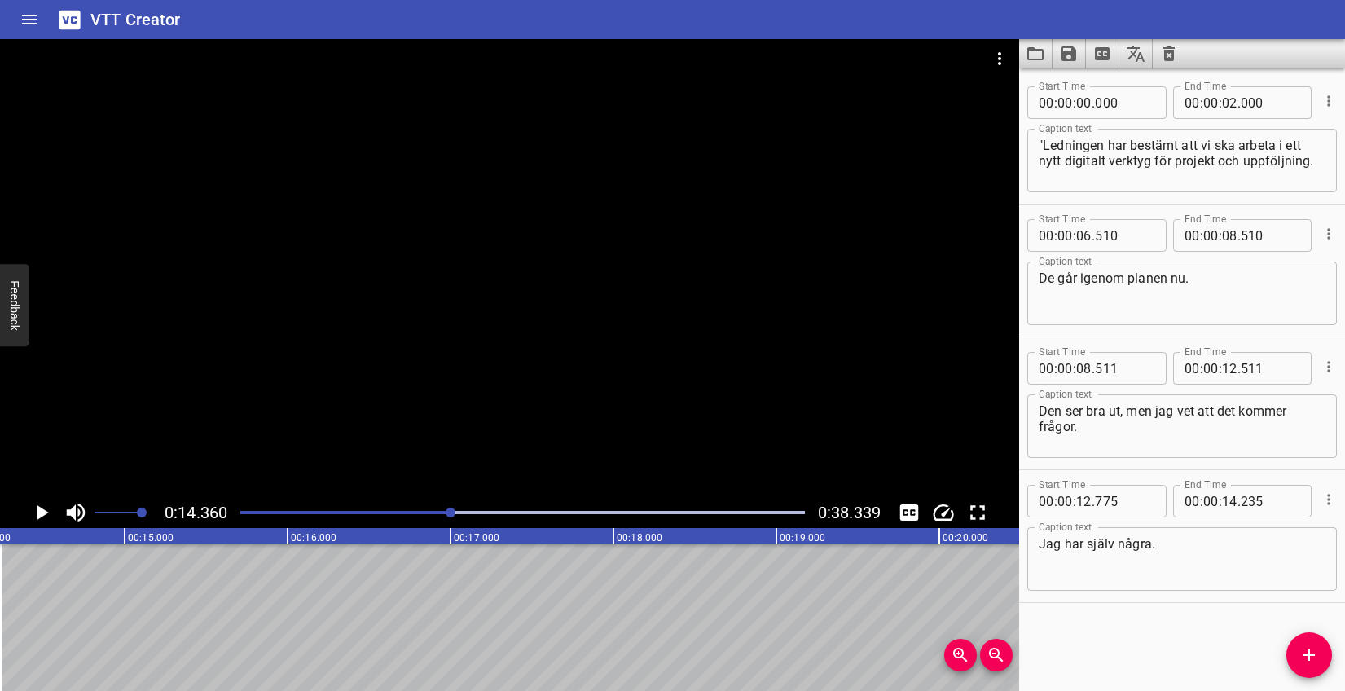
scroll to position [0, 2340]
click at [1318, 662] on icon "Add Cue" at bounding box center [1309, 655] width 20 height 20
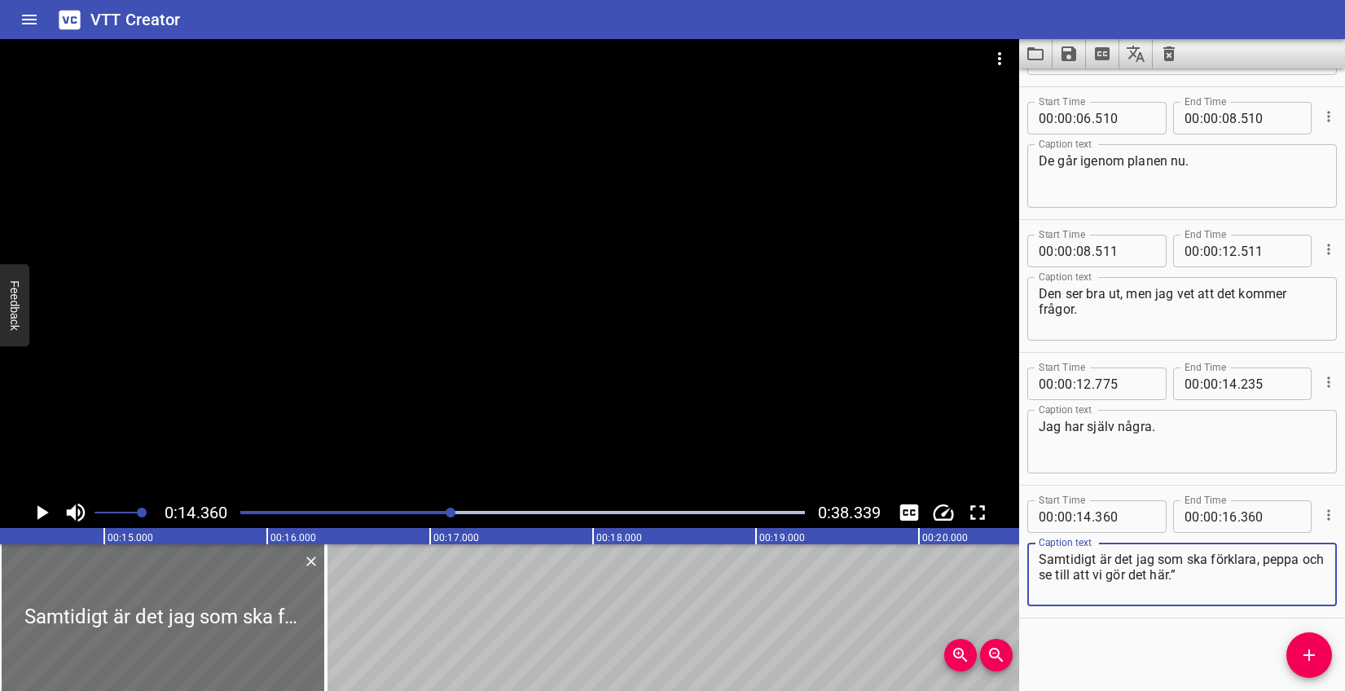
scroll to position [118, 0]
type textarea "Samtidigt är det jag som ska förklara, peppa och se till att vi gör det här.”"
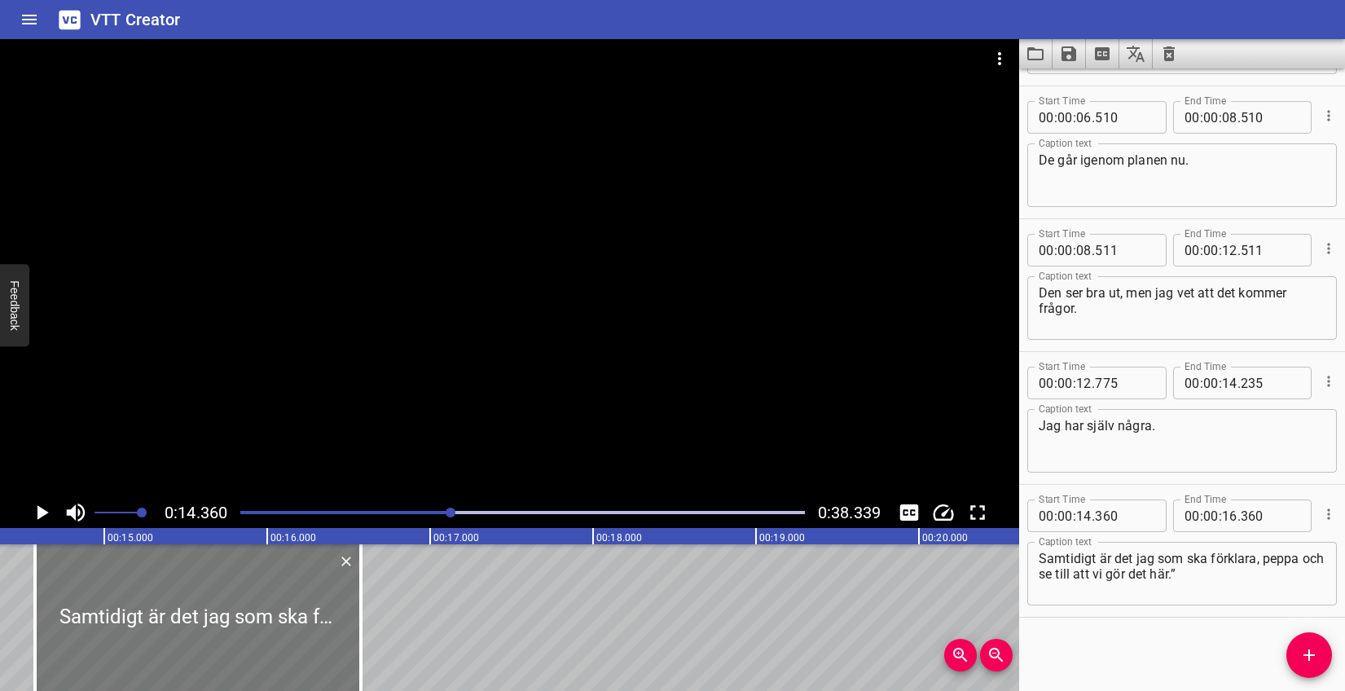
drag, startPoint x: 251, startPoint y: 620, endPoint x: 282, endPoint y: 625, distance: 31.3
click at [282, 625] on div at bounding box center [198, 617] width 326 height 147
type input "575"
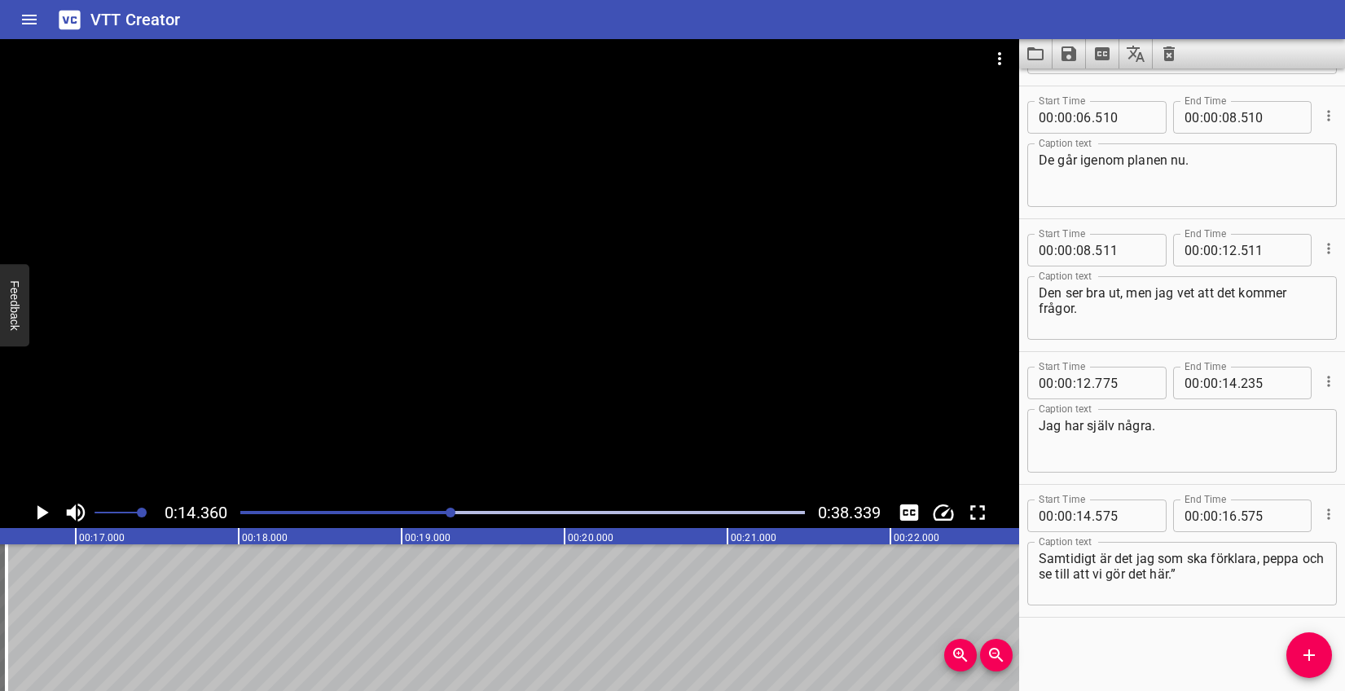
scroll to position [0, 2597]
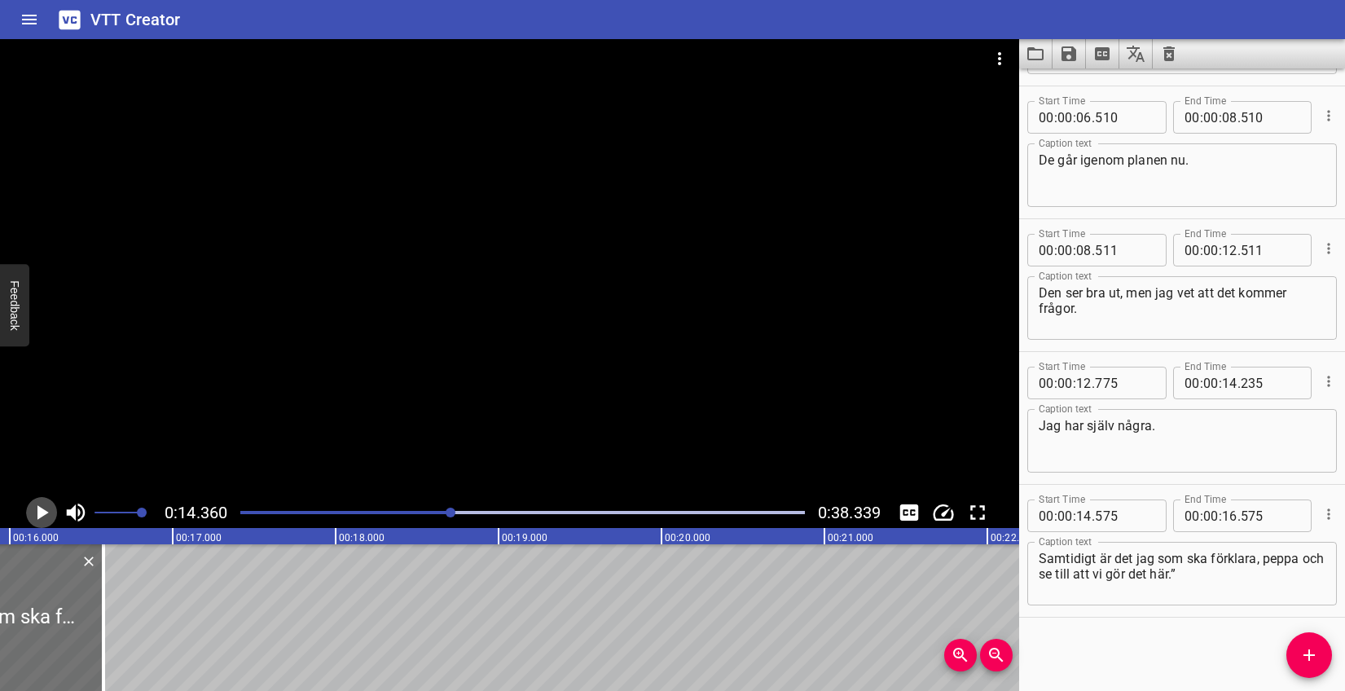
click at [35, 508] on icon "Play/Pause" at bounding box center [41, 512] width 24 height 24
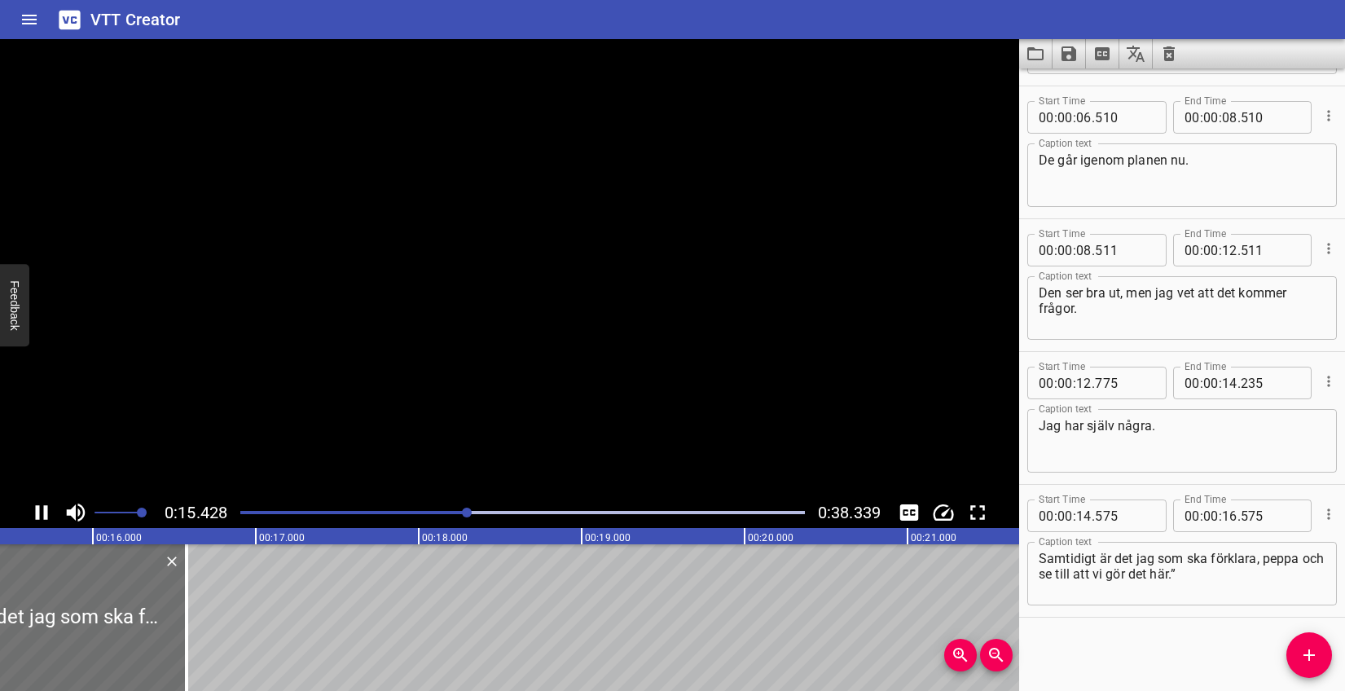
click at [35, 508] on icon "Play/Pause" at bounding box center [41, 512] width 24 height 24
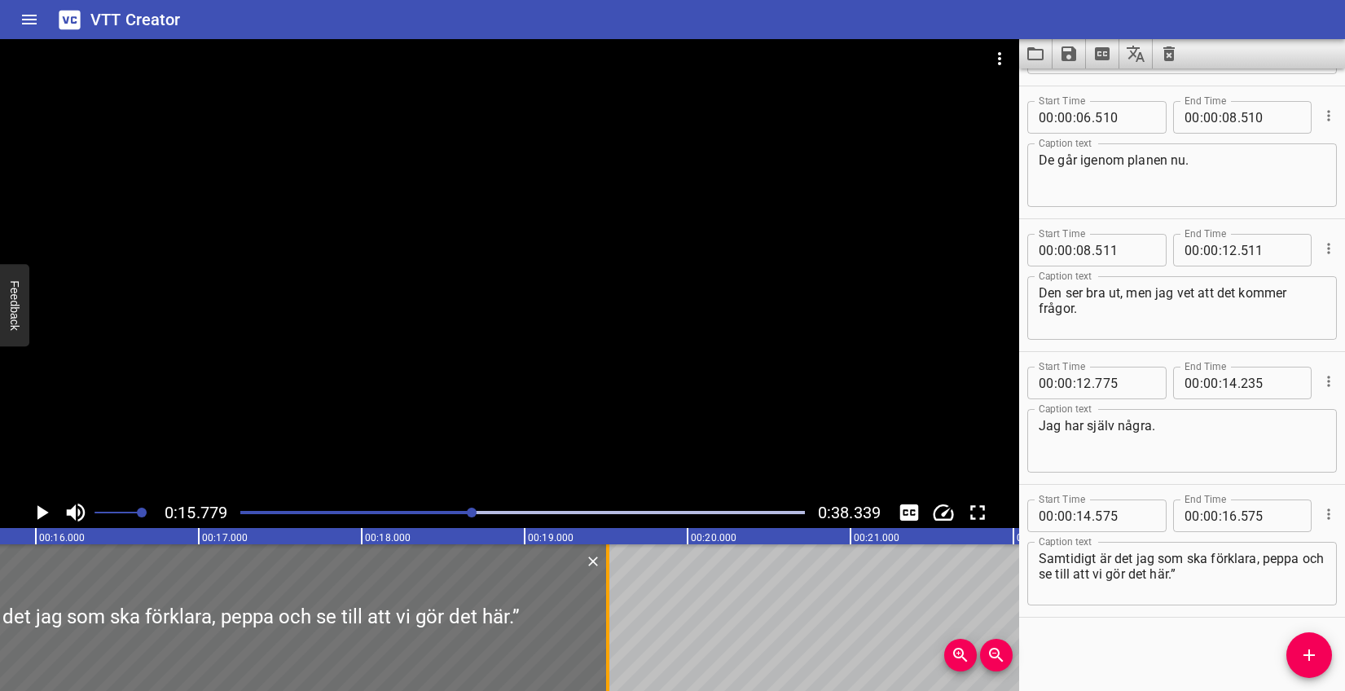
drag, startPoint x: 131, startPoint y: 594, endPoint x: 609, endPoint y: 601, distance: 478.3
click at [609, 601] on div at bounding box center [608, 617] width 16 height 147
type input "19"
type input "510"
click at [37, 507] on icon "Play/Pause" at bounding box center [42, 512] width 11 height 15
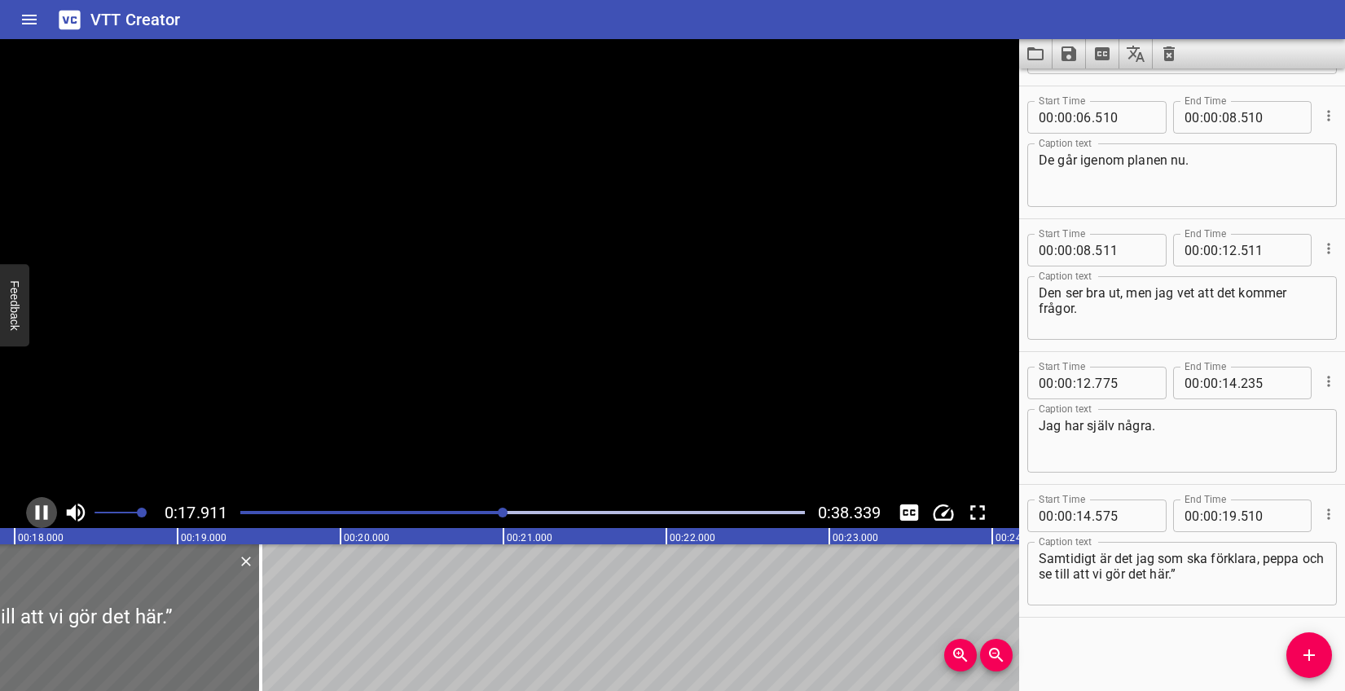
click at [37, 507] on icon "Play/Pause" at bounding box center [42, 512] width 12 height 15
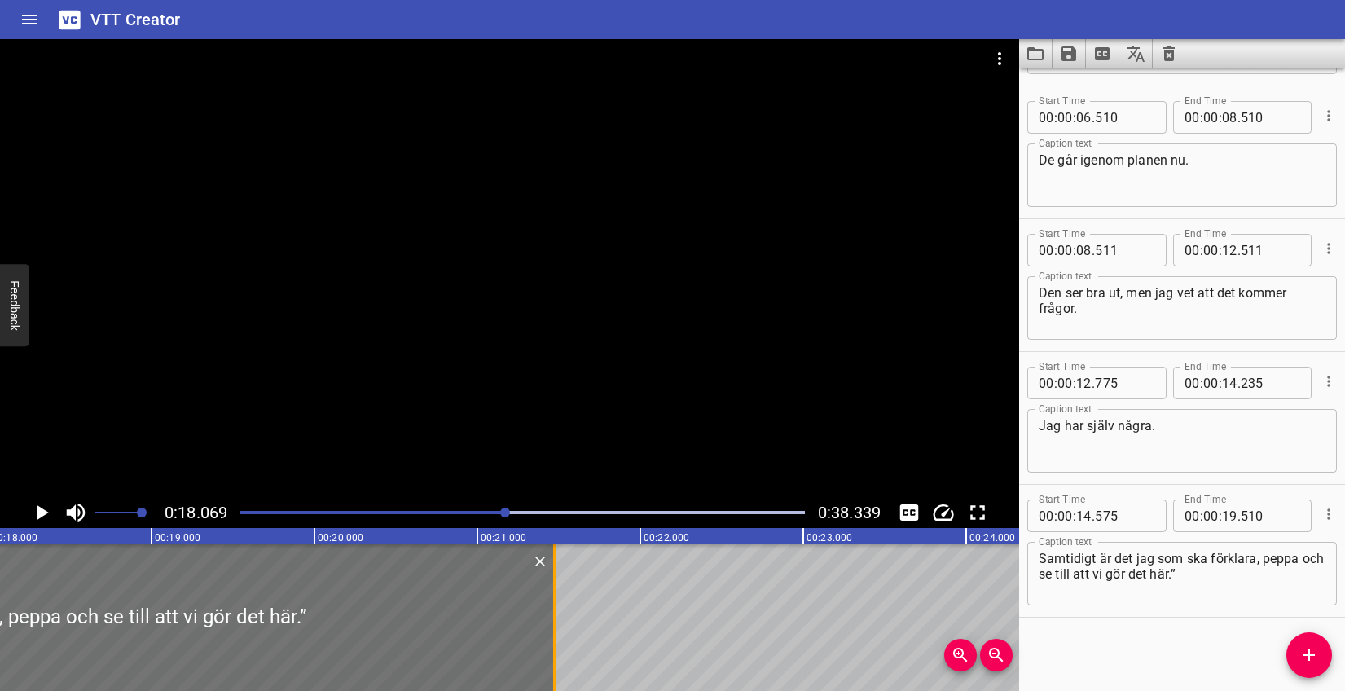
drag, startPoint x: 227, startPoint y: 610, endPoint x: 547, endPoint y: 607, distance: 320.2
click at [547, 607] on div at bounding box center [555, 617] width 16 height 147
type input "21"
type input "475"
click at [1265, 562] on textarea "Samtidigt är det jag som ska förklara, peppa och se till att vi gör det här.”" at bounding box center [1182, 574] width 287 height 46
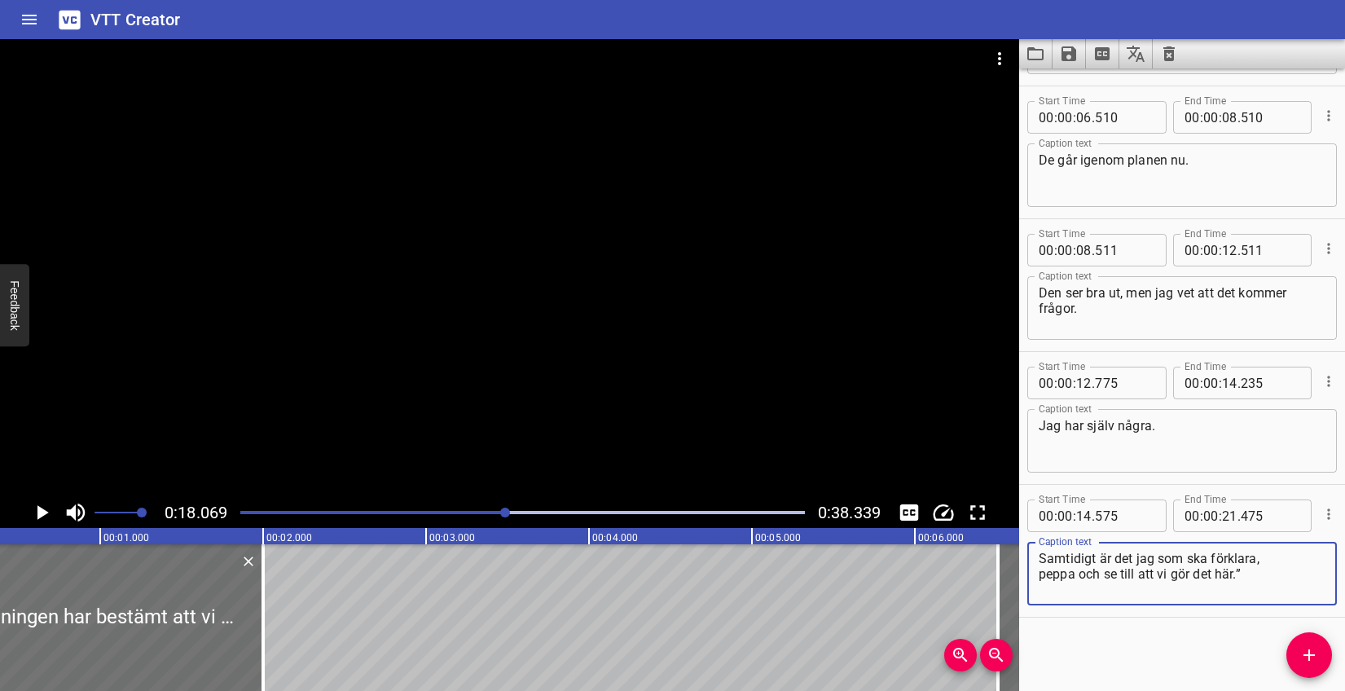
scroll to position [0, 0]
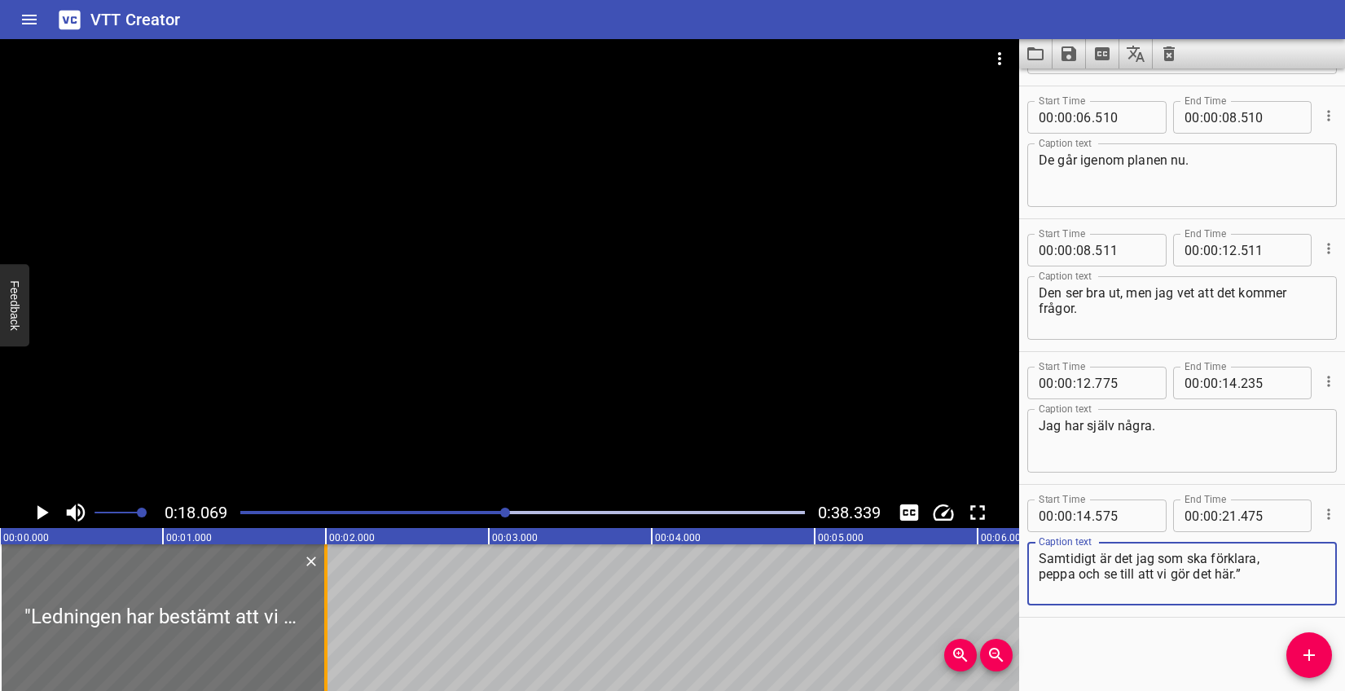
type textarea "Samtidigt är det jag som ska förklara, peppa och se till att vi gör det här.”"
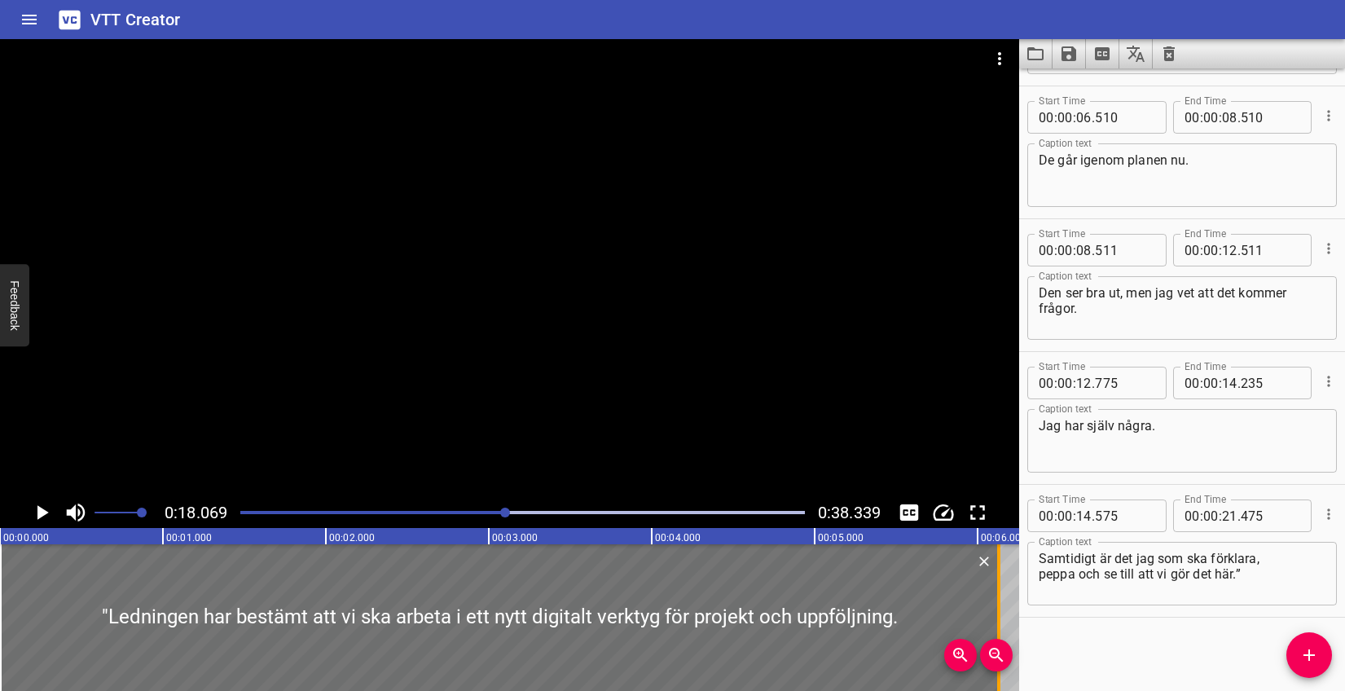
drag, startPoint x: 321, startPoint y: 588, endPoint x: 994, endPoint y: 588, distance: 672.9
click at [994, 588] on div at bounding box center [999, 617] width 16 height 147
type input "06"
type input "130"
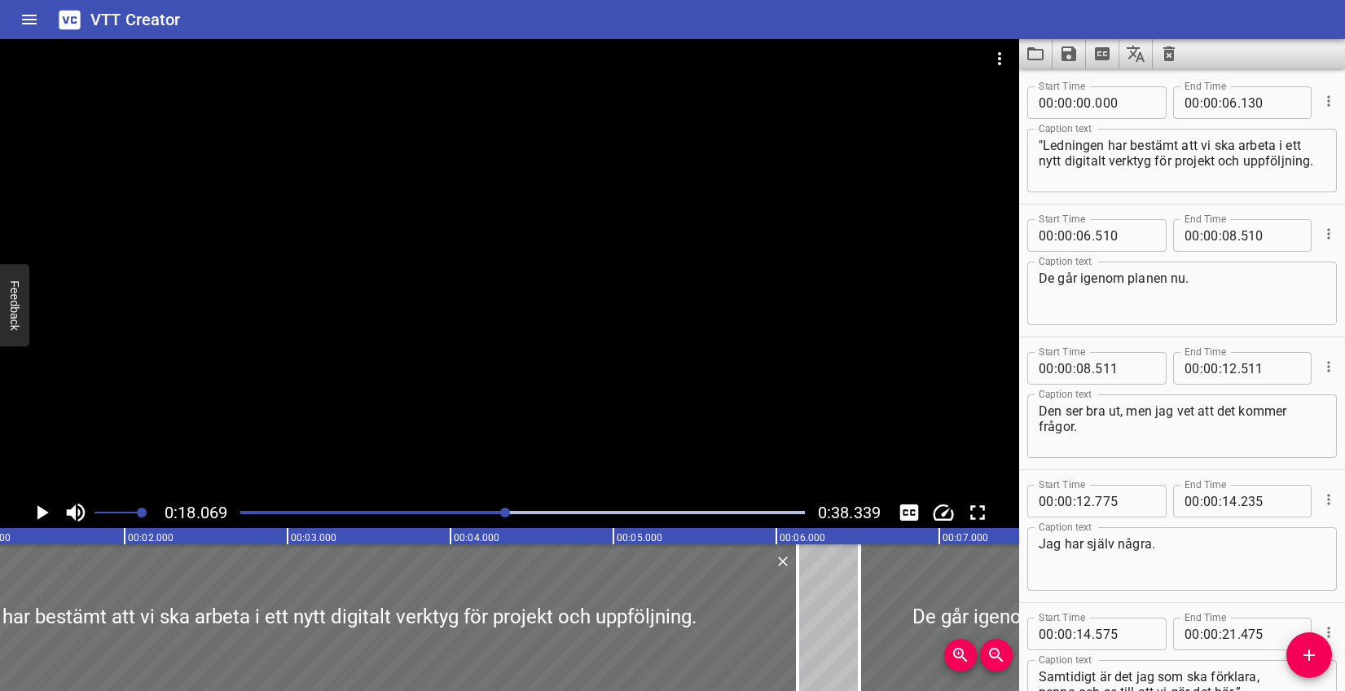
click at [1304, 145] on textarea ""Ledningen har bestämt att vi ska arbeta i ett nytt digitalt verktyg för projek…" at bounding box center [1182, 161] width 287 height 46
type textarea ""Ledningen har bestämt att vi ska arbeta i ett nytt digitalt verktyg för projek…"
click at [244, 509] on div at bounding box center [523, 512] width 584 height 23
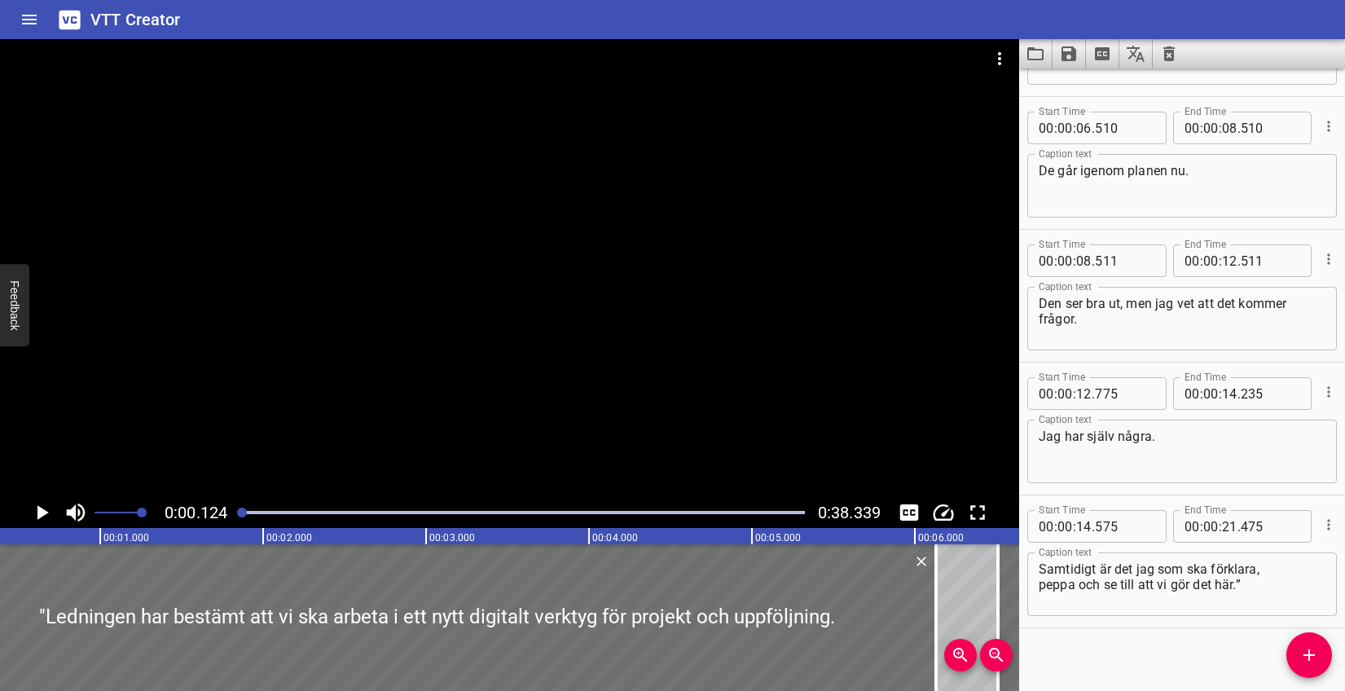
scroll to position [118, 0]
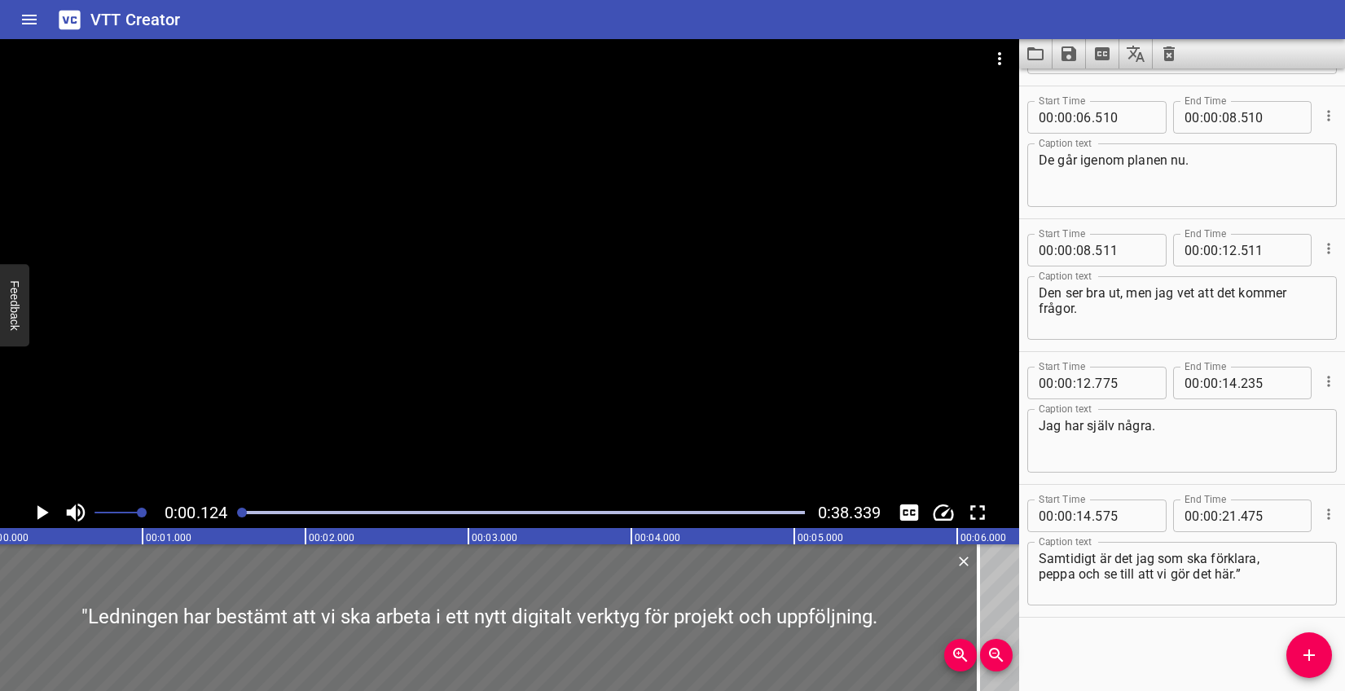
click at [46, 511] on icon "Play/Pause" at bounding box center [41, 512] width 24 height 24
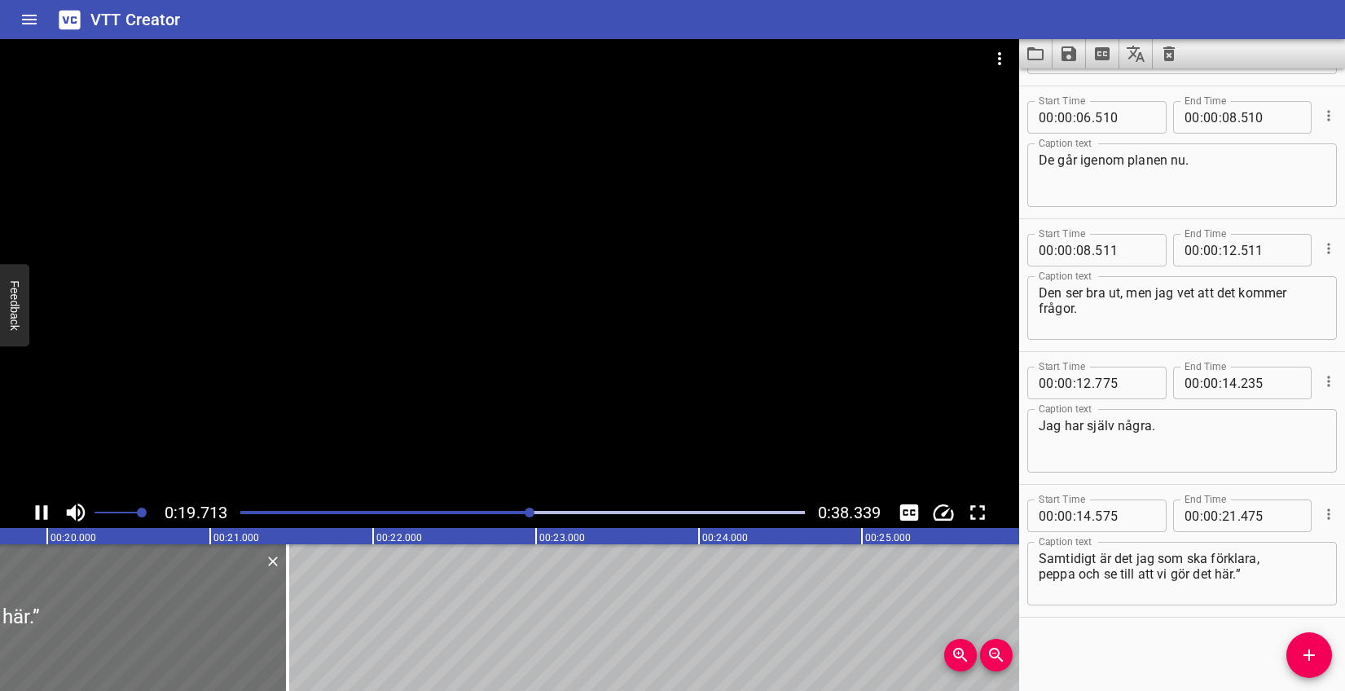
click at [45, 509] on icon "Play/Pause" at bounding box center [42, 512] width 12 height 15
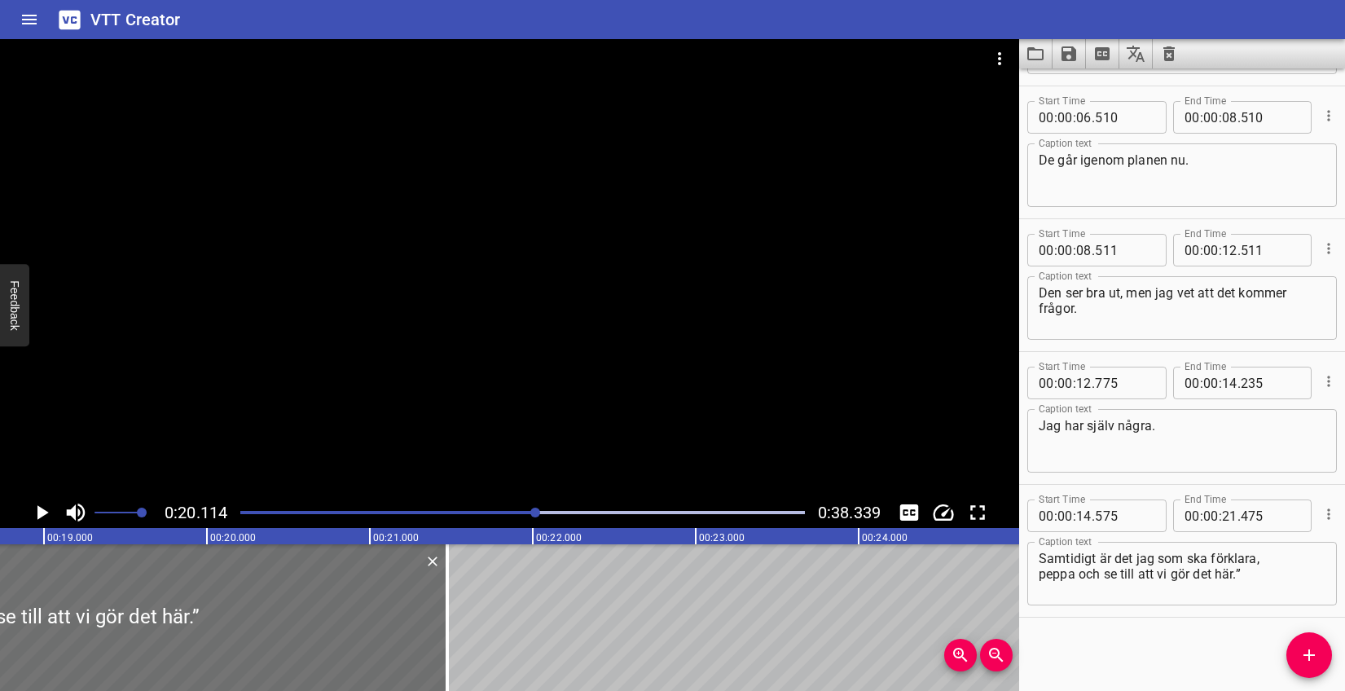
scroll to position [0, 2972]
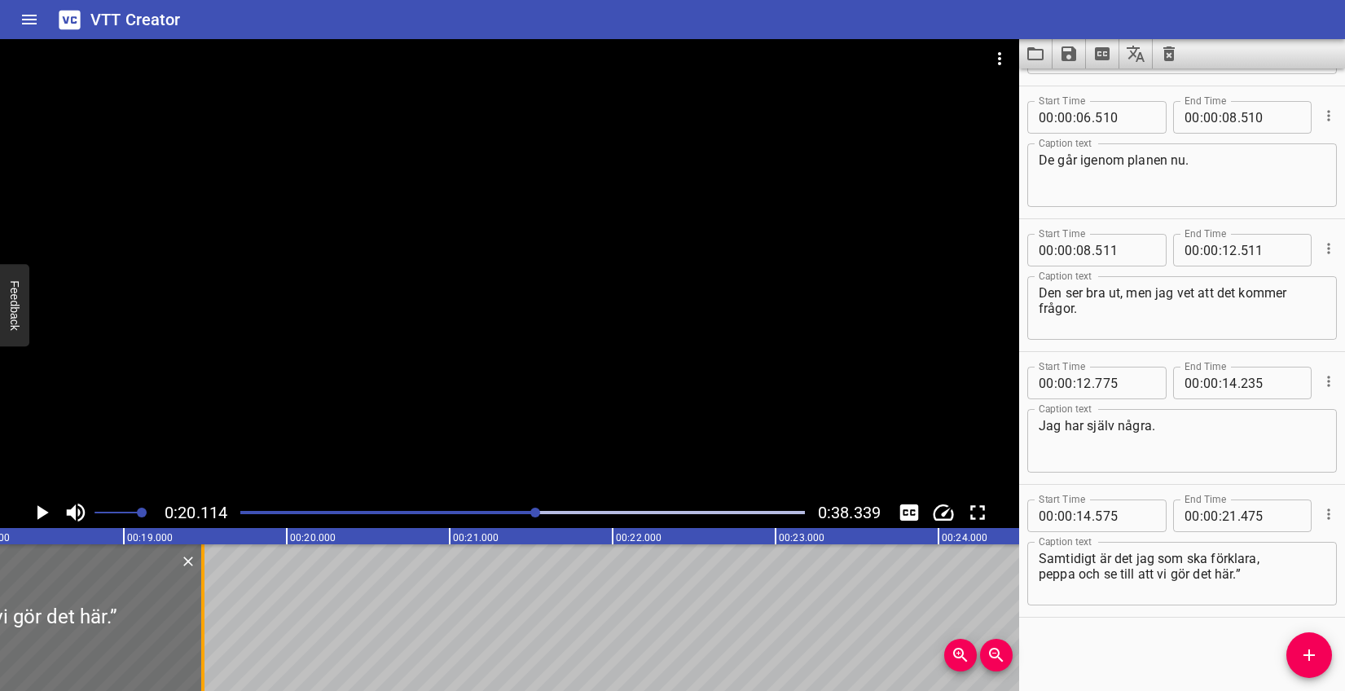
drag, startPoint x: 532, startPoint y: 599, endPoint x: 208, endPoint y: 611, distance: 324.5
click at [208, 611] on div at bounding box center [203, 617] width 16 height 147
type input "19"
type input "485"
click at [1317, 645] on icon "Add Cue" at bounding box center [1309, 655] width 20 height 20
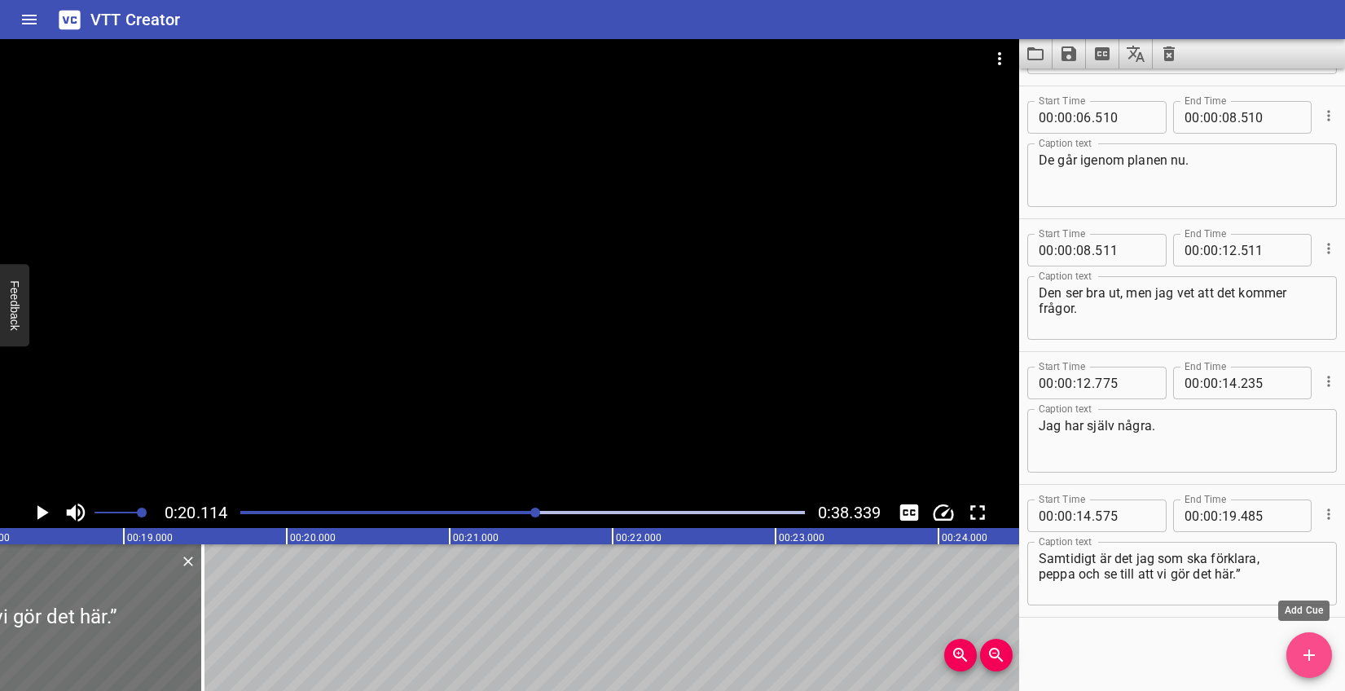
scroll to position [126, 0]
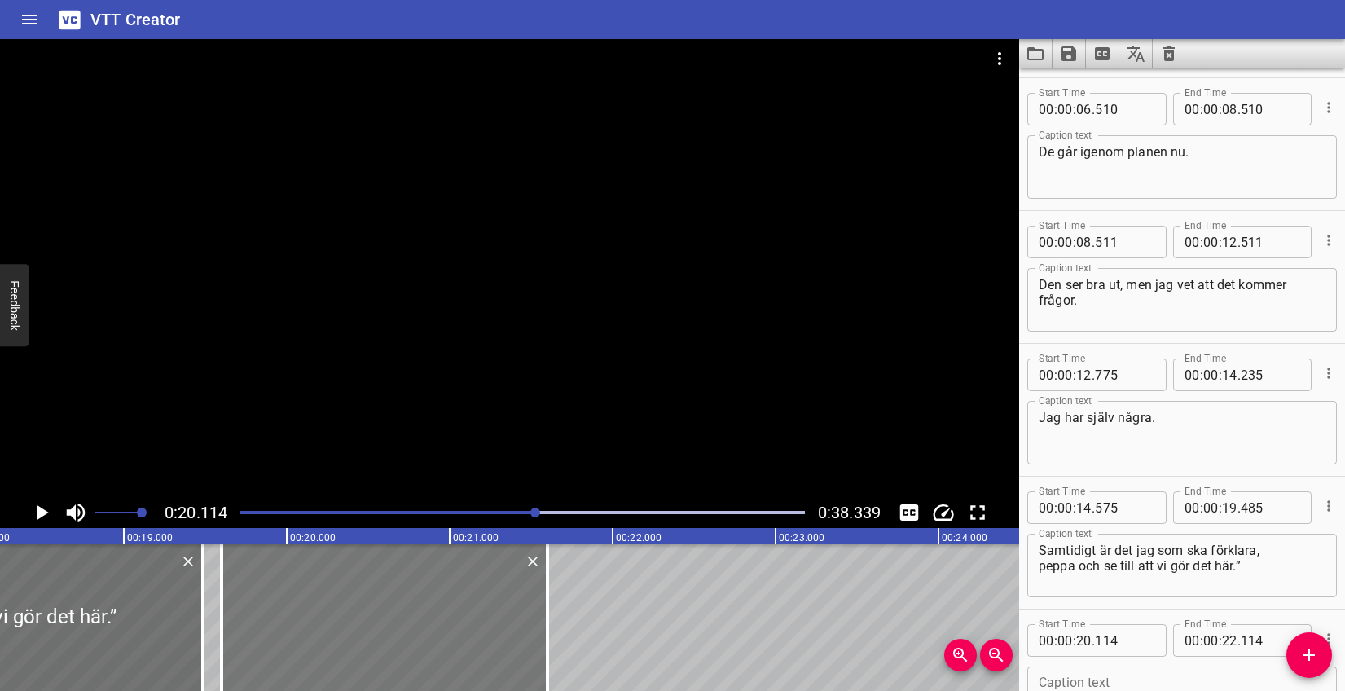
drag, startPoint x: 467, startPoint y: 614, endPoint x: 383, endPoint y: 613, distance: 83.9
click at [383, 613] on div at bounding box center [385, 617] width 326 height 147
type input "19"
type input "599"
type input "21"
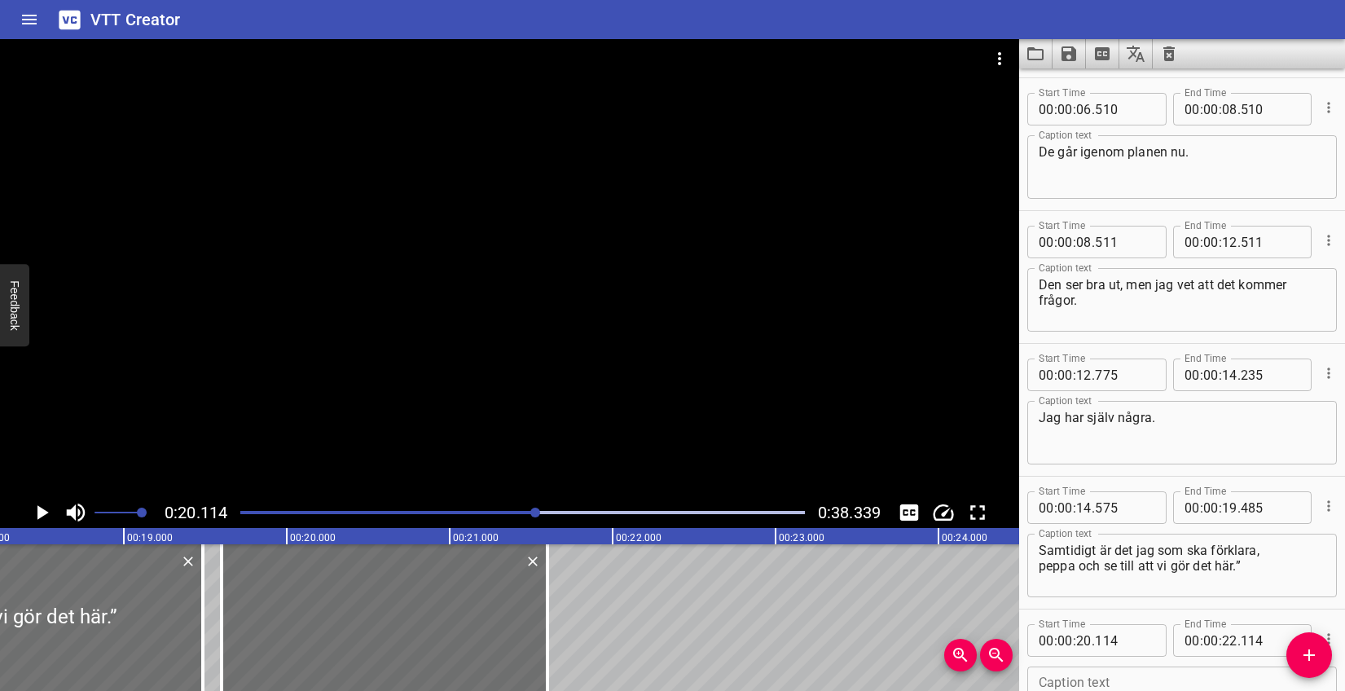
type input "599"
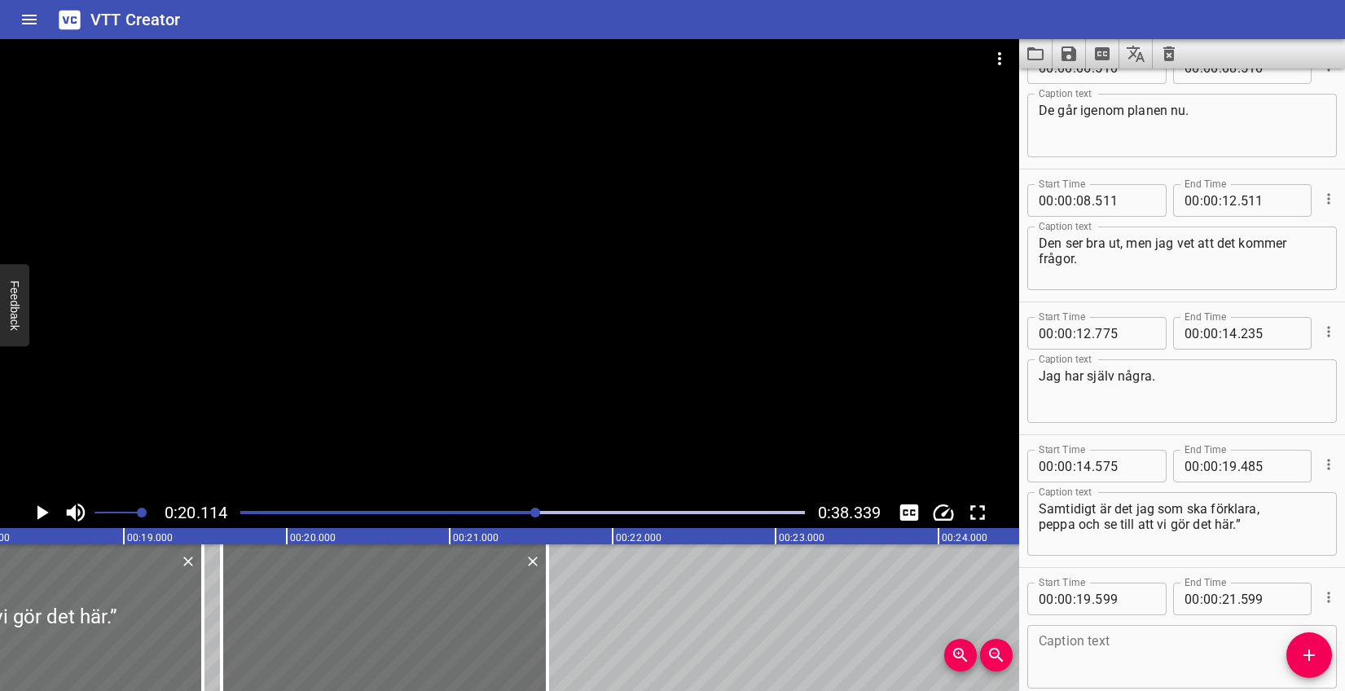
scroll to position [208, 0]
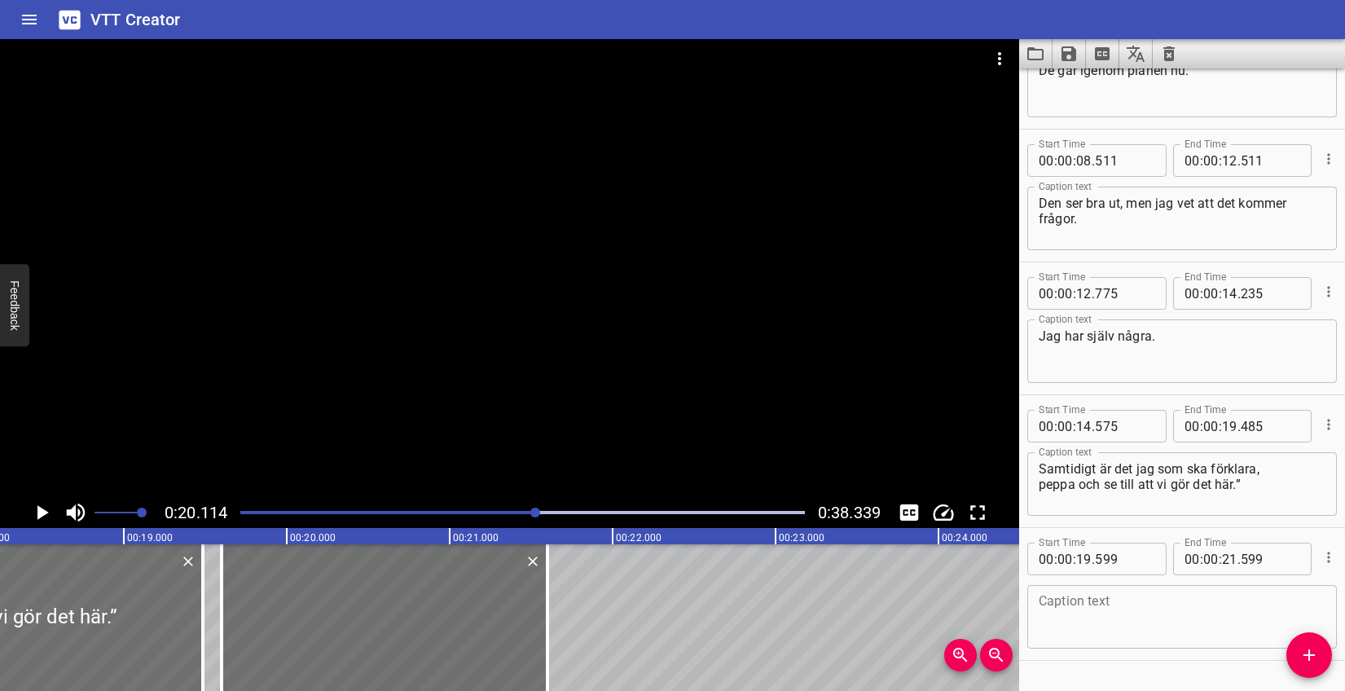
click at [1140, 613] on textarea at bounding box center [1182, 617] width 287 height 46
paste textarea "Ibland kommer förändringar uppifrån."
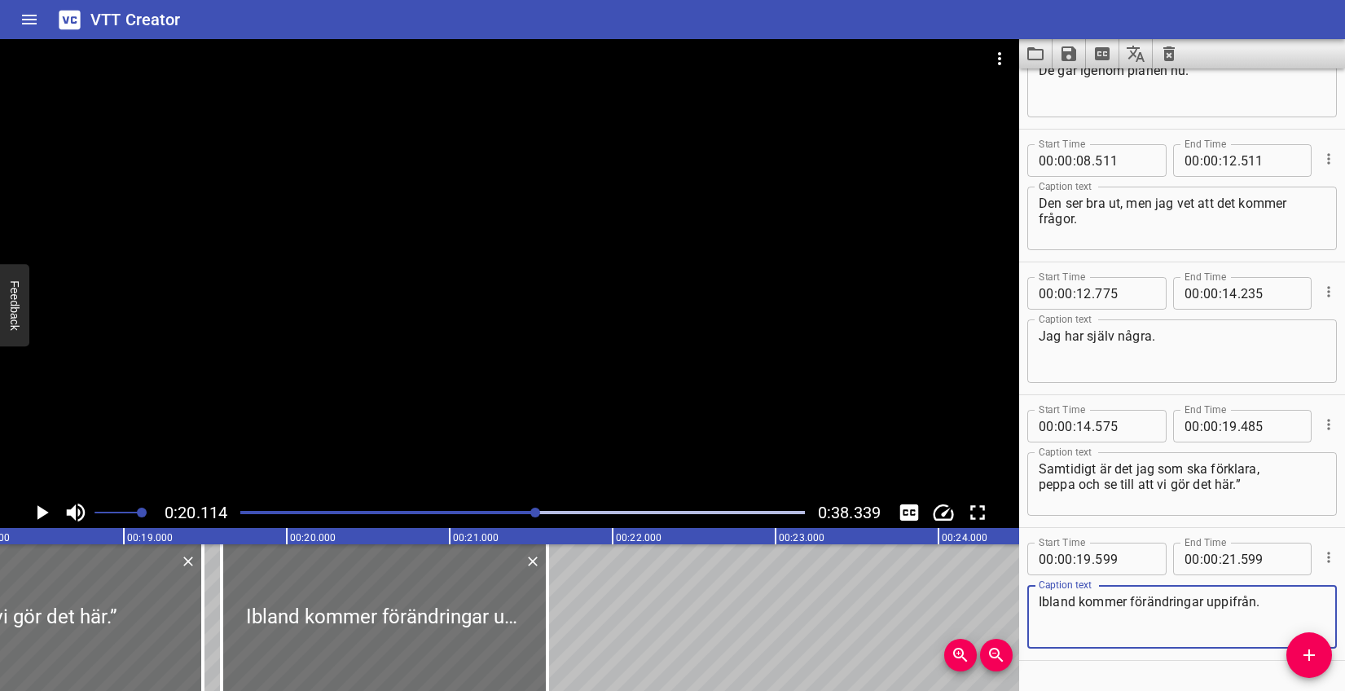
type textarea "Ibland kommer förändringar uppifrån."
click at [42, 509] on icon "Play/Pause" at bounding box center [42, 512] width 11 height 15
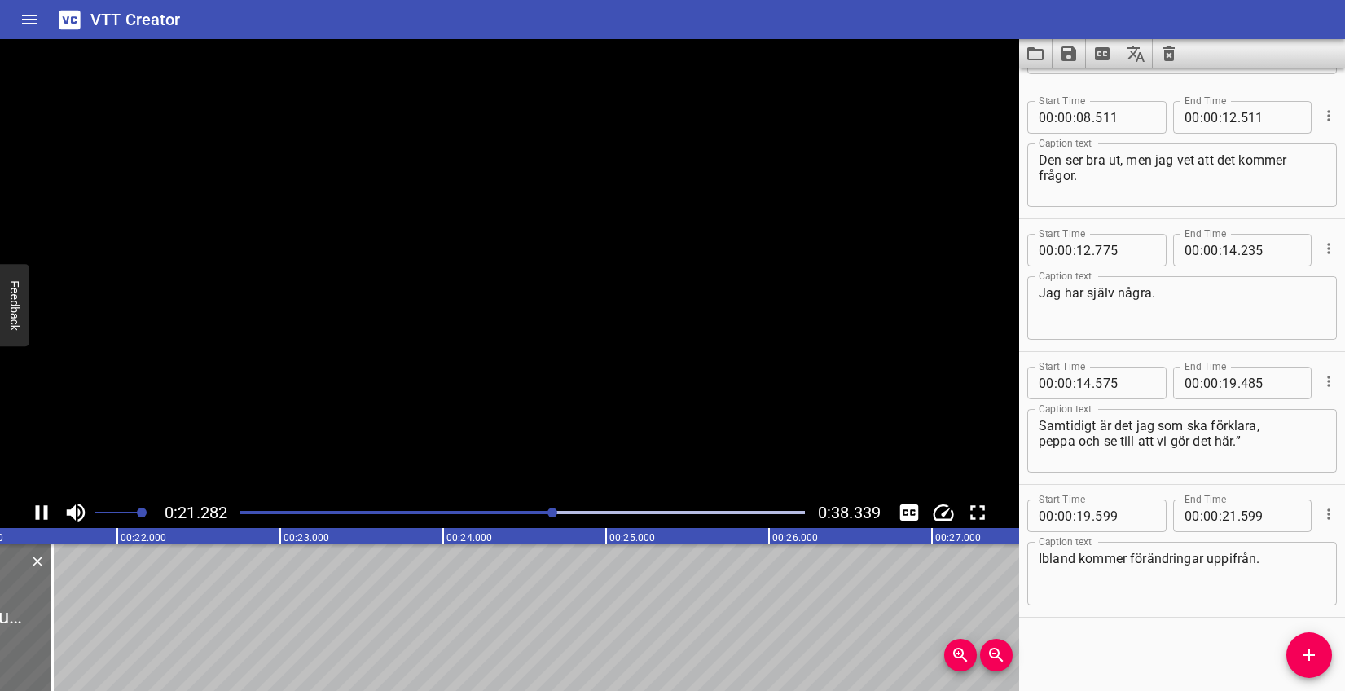
click at [42, 509] on icon "Play/Pause" at bounding box center [41, 512] width 24 height 24
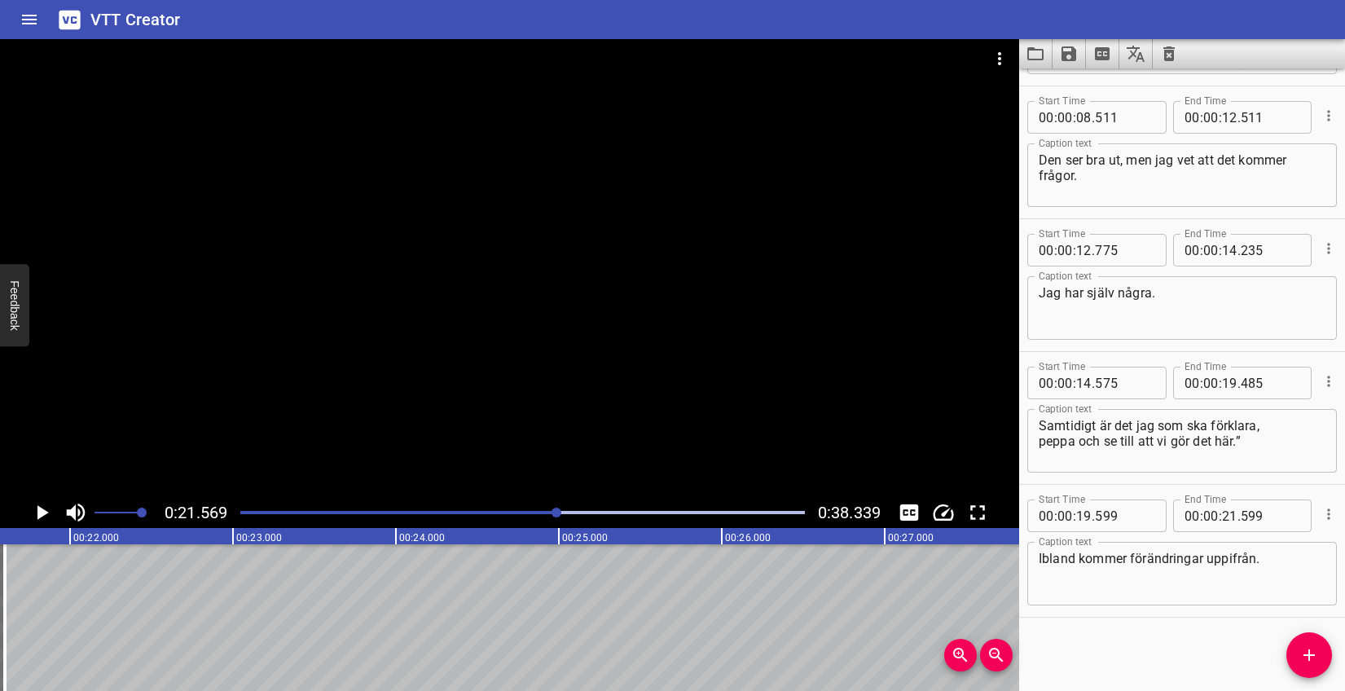
drag, startPoint x: 1302, startPoint y: 645, endPoint x: 1123, endPoint y: 652, distance: 179.4
click at [1302, 645] on icon "Add Cue" at bounding box center [1309, 655] width 20 height 20
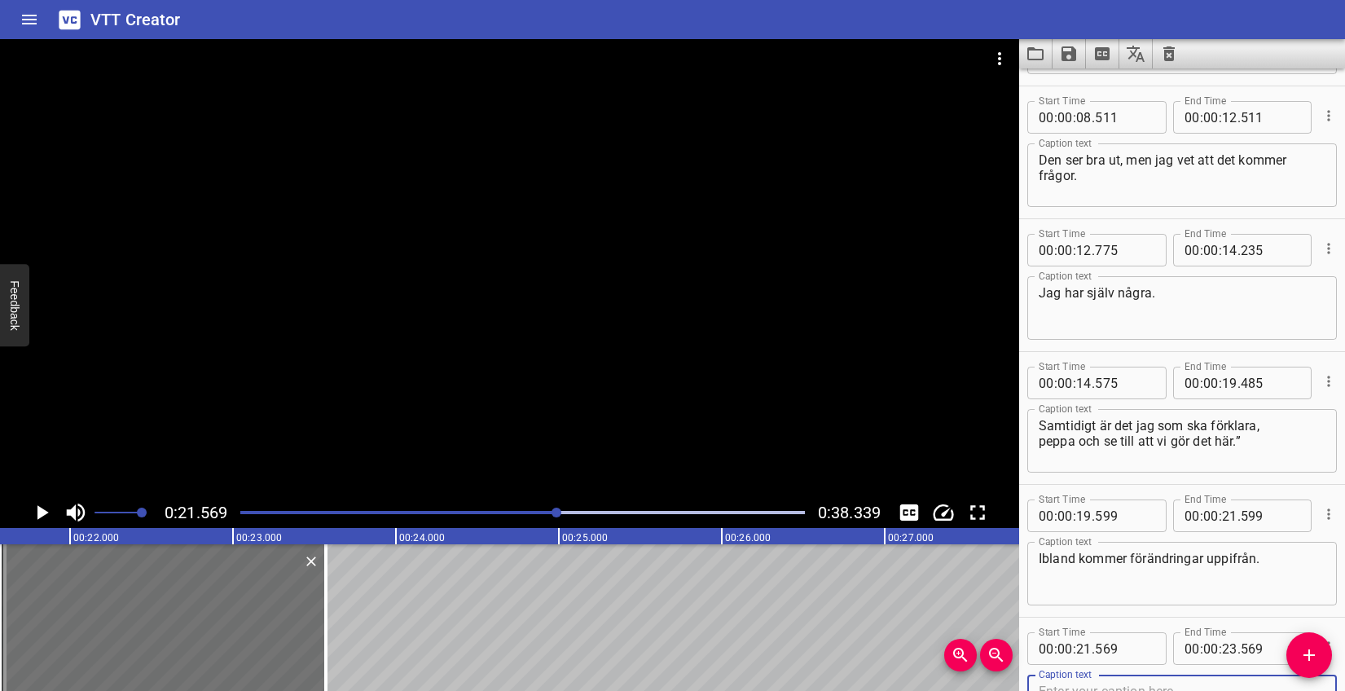
scroll to position [259, 0]
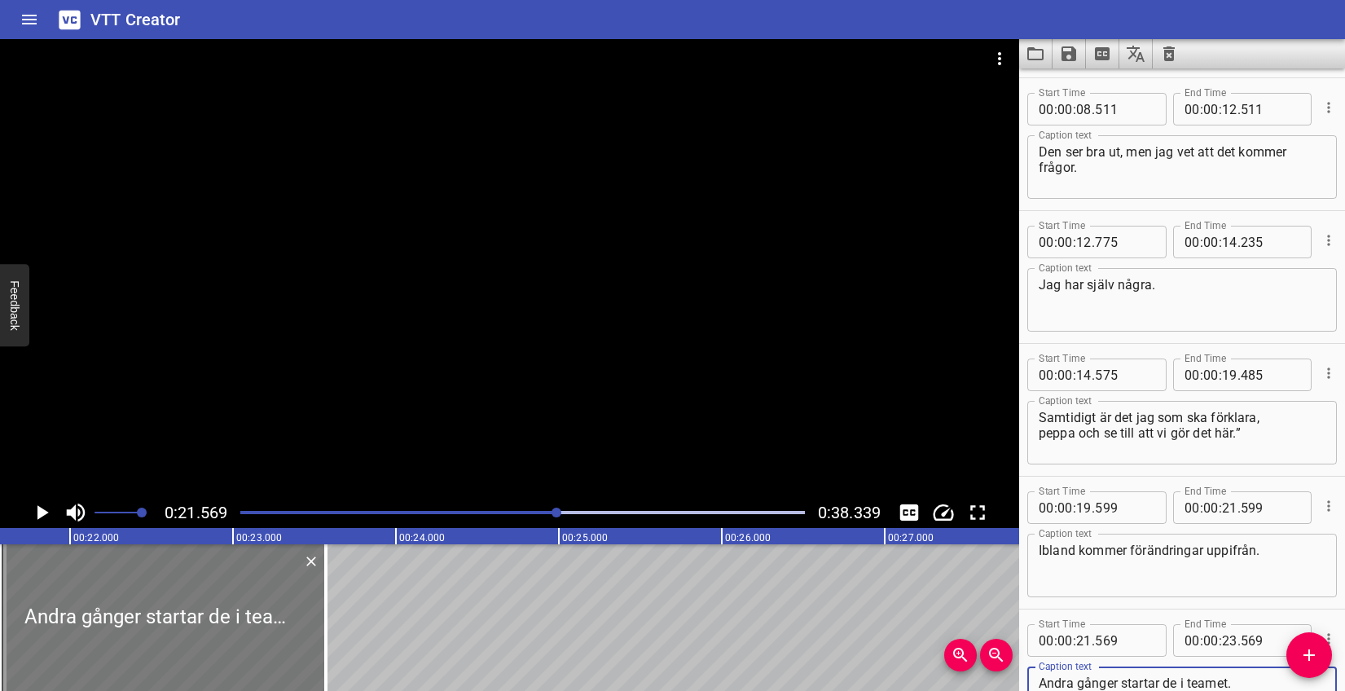
type textarea "Andra gånger startar de i teamet."
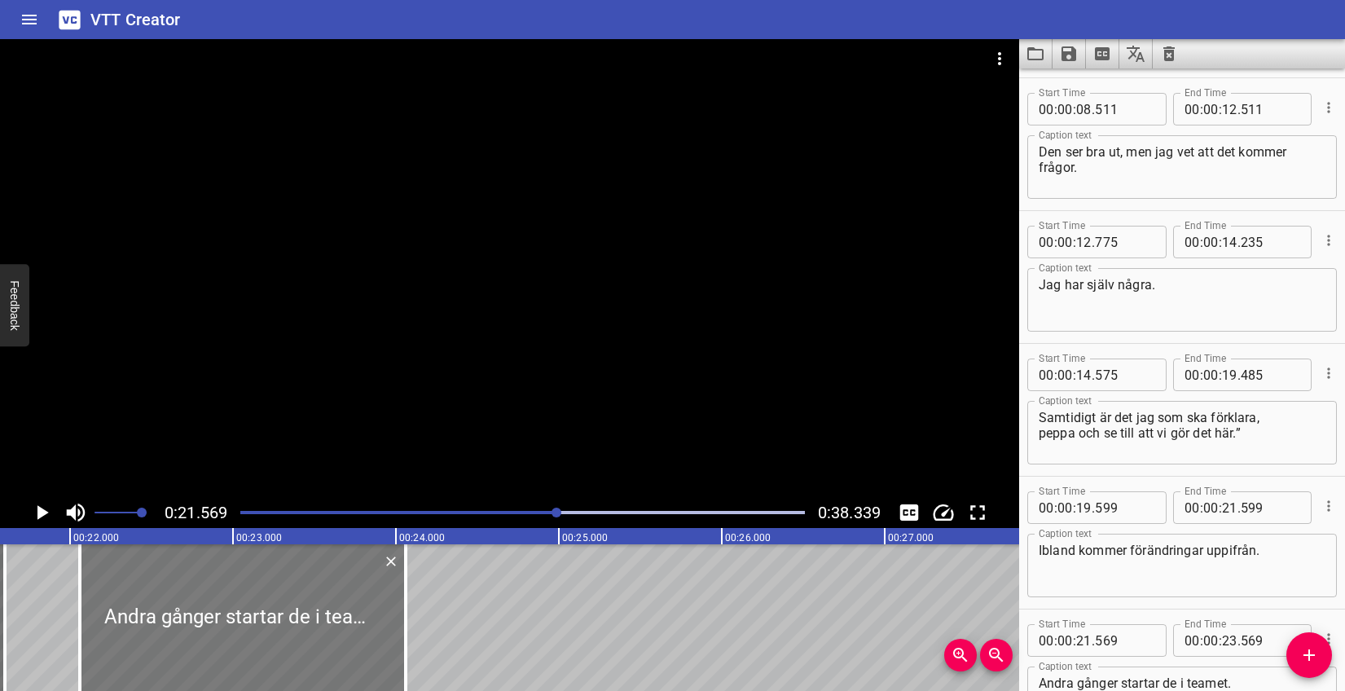
drag, startPoint x: 230, startPoint y: 623, endPoint x: 310, endPoint y: 622, distance: 79.9
click at [310, 622] on div at bounding box center [243, 617] width 326 height 147
type input "22"
type input "059"
type input "24"
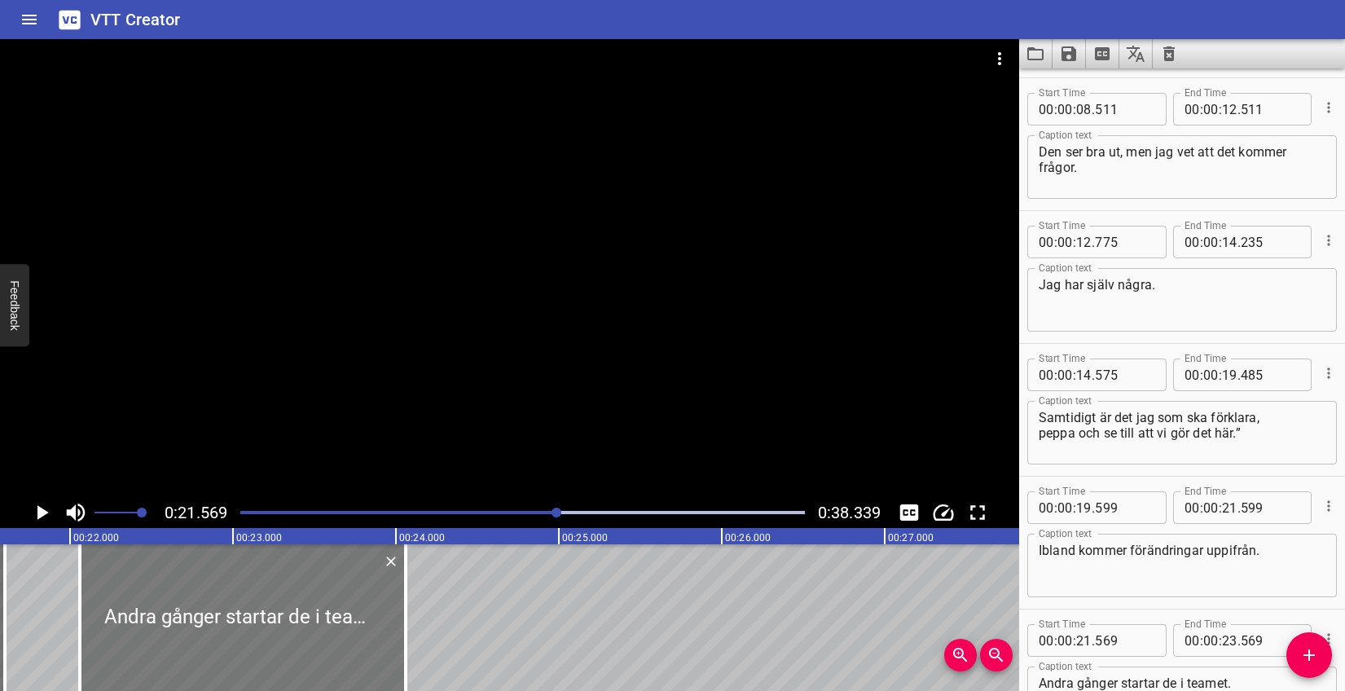
type input "059"
click at [41, 515] on icon "Play/Pause" at bounding box center [42, 512] width 11 height 15
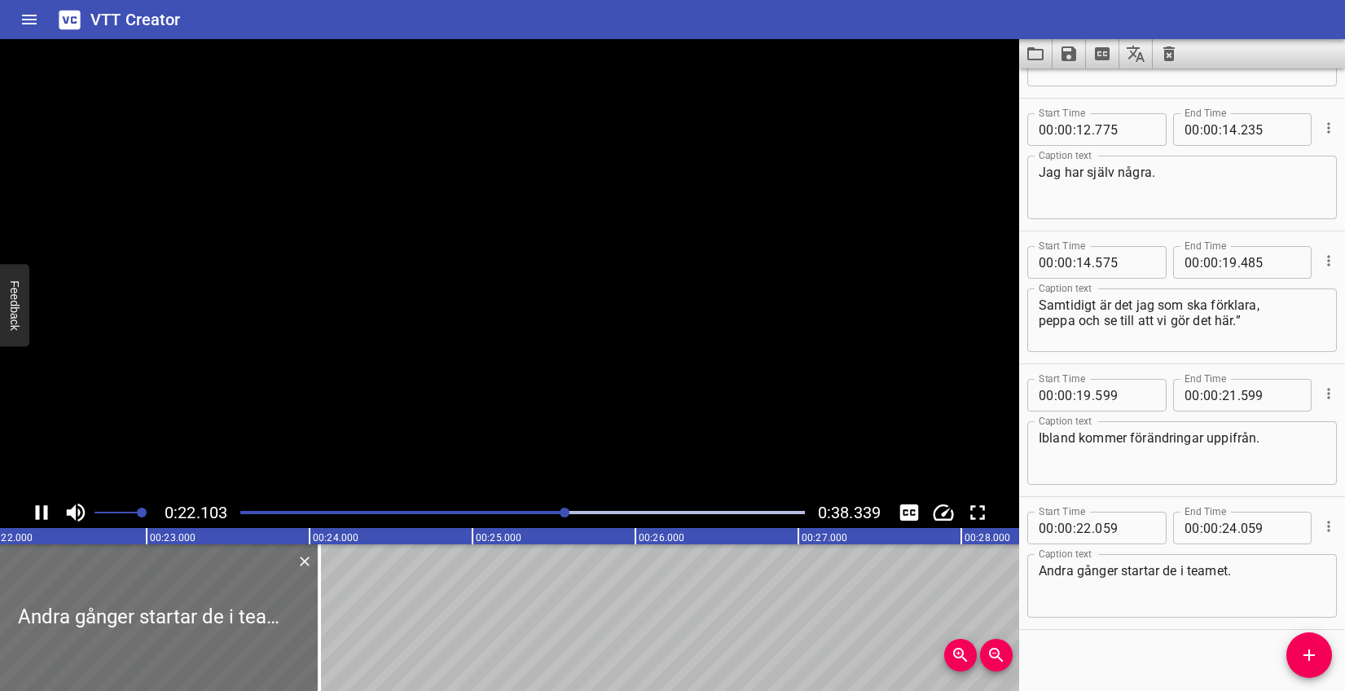
scroll to position [384, 0]
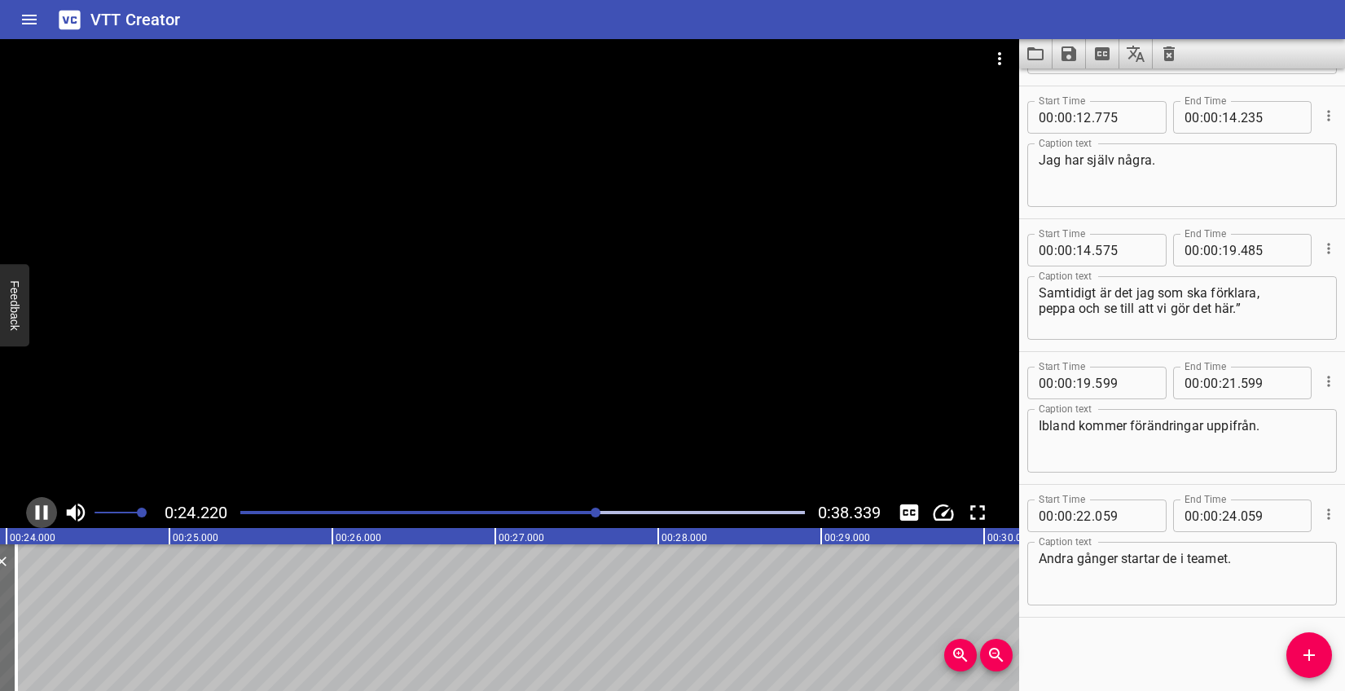
click at [38, 515] on icon "Play/Pause" at bounding box center [42, 512] width 12 height 15
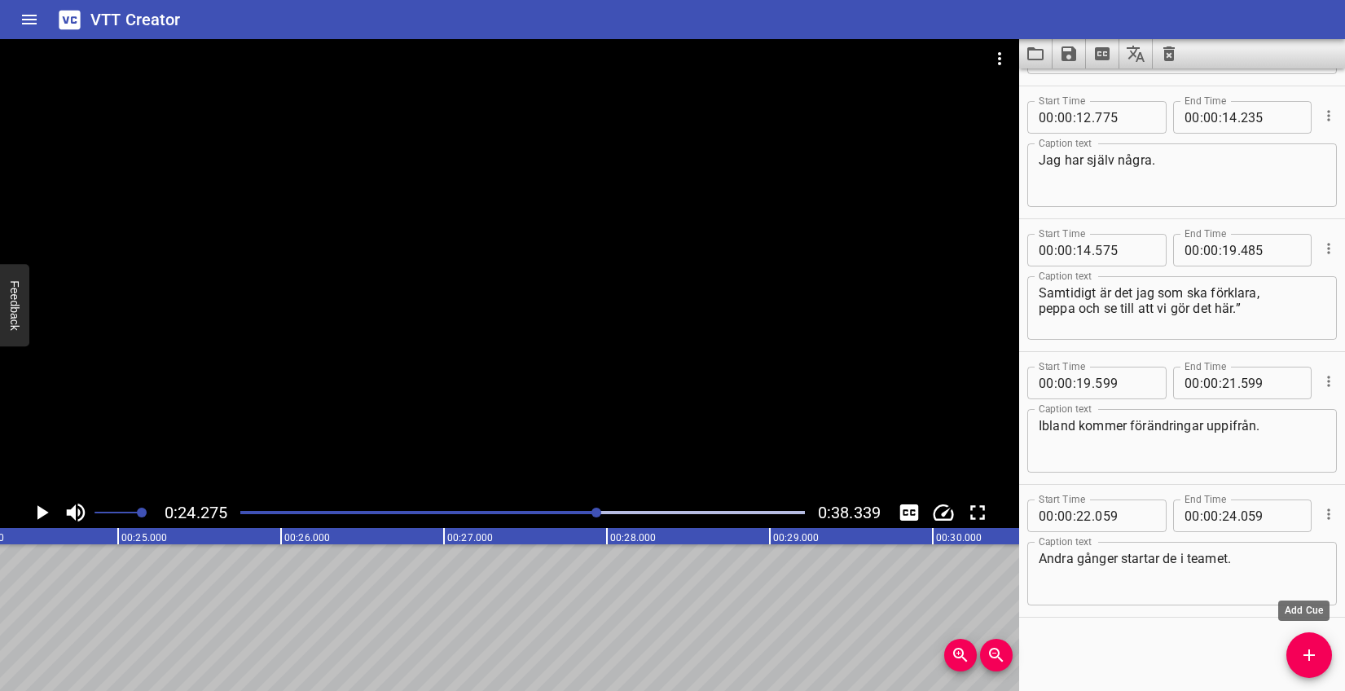
click at [1309, 653] on icon "Add Cue" at bounding box center [1309, 654] width 11 height 11
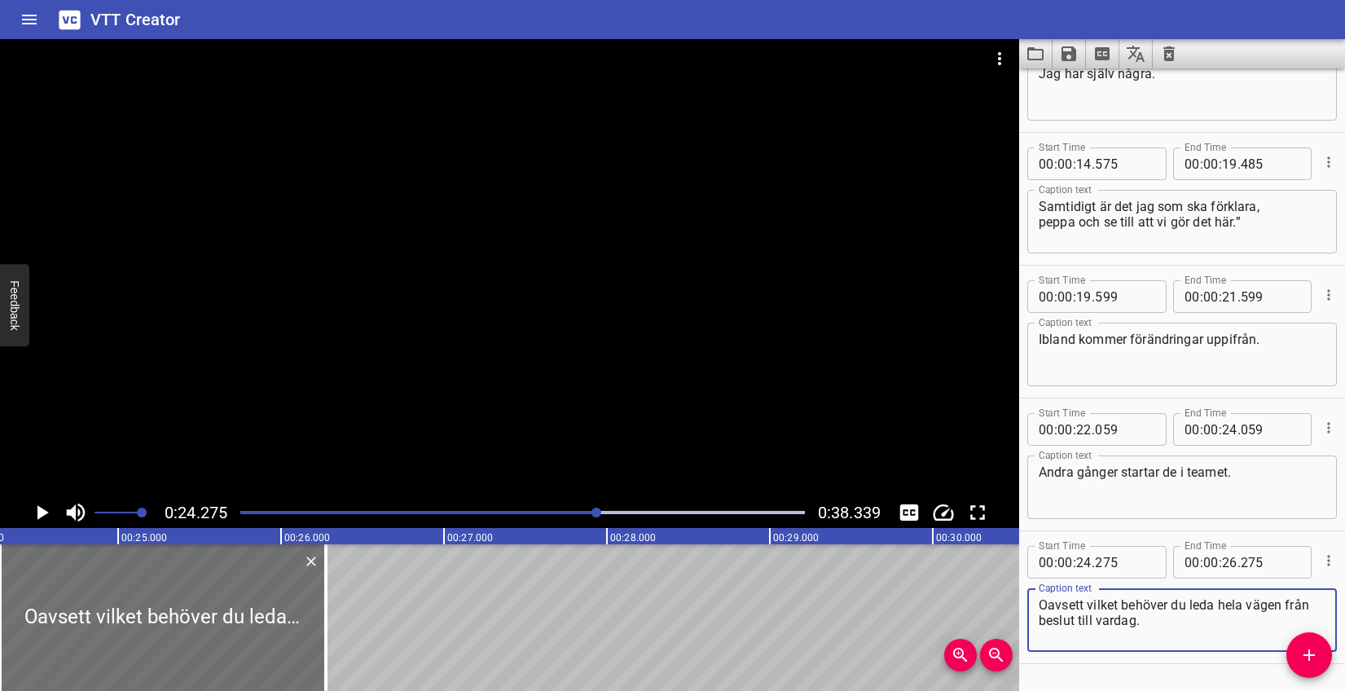
scroll to position [473, 0]
click at [1286, 600] on textarea "Oavsett vilket behöver du leda hela vägen från beslut till vardag." at bounding box center [1182, 617] width 287 height 46
type textarea "Oavsett vilket behöver du leda hela vägen från beslut till vardag."
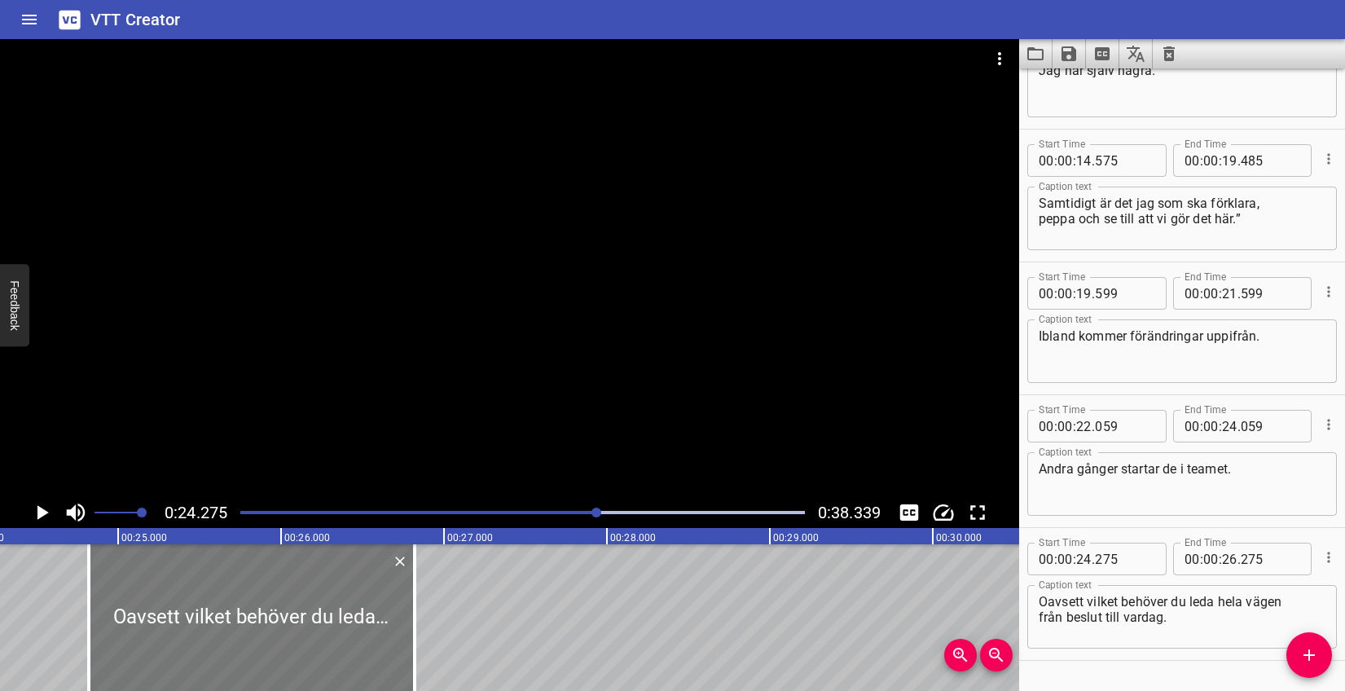
drag, startPoint x: 244, startPoint y: 605, endPoint x: 332, endPoint y: 605, distance: 88.8
click at [332, 605] on div at bounding box center [252, 617] width 326 height 147
type input "820"
click at [49, 517] on icon "Play/Pause" at bounding box center [41, 512] width 24 height 24
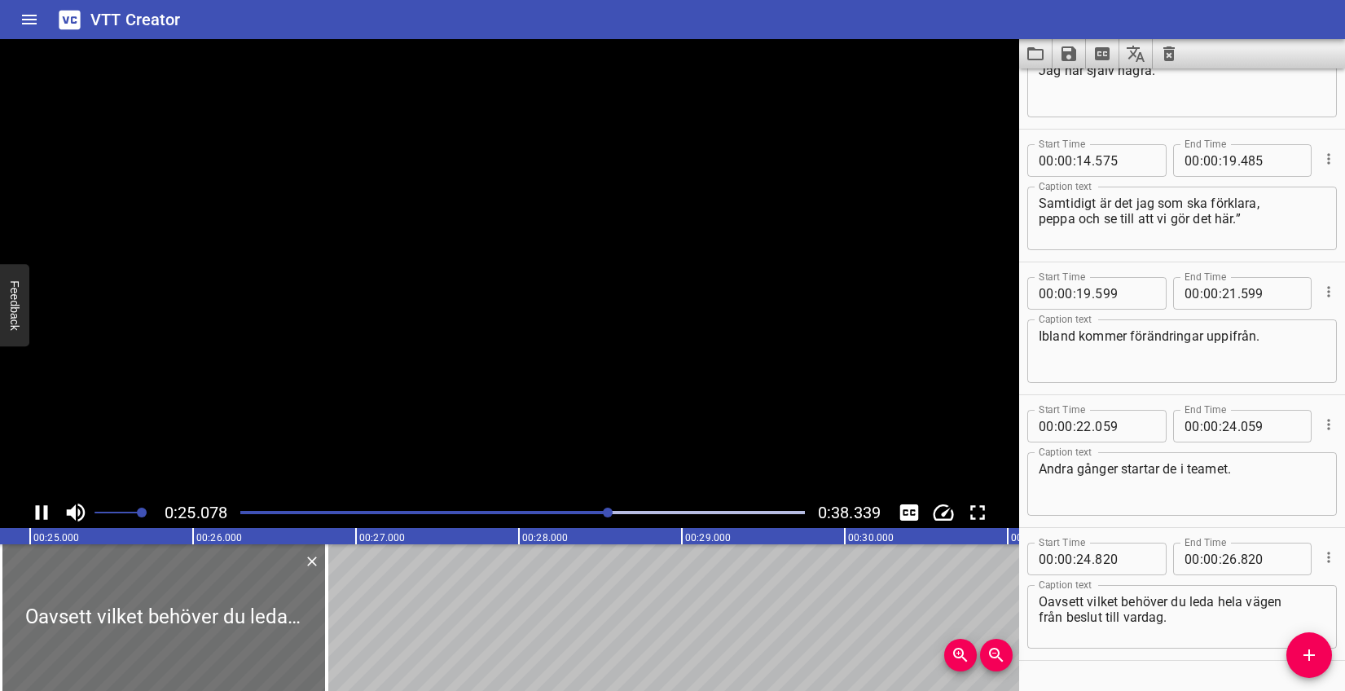
scroll to position [517, 0]
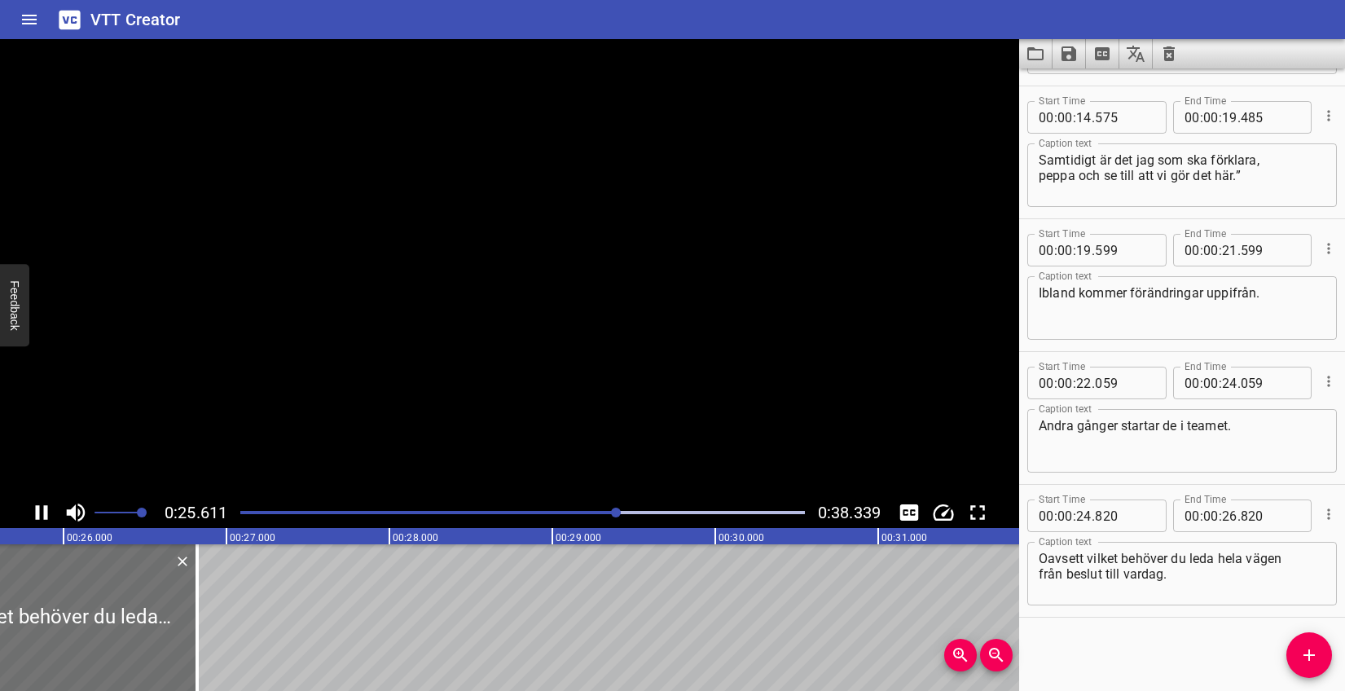
click at [49, 517] on icon "Play/Pause" at bounding box center [41, 512] width 24 height 24
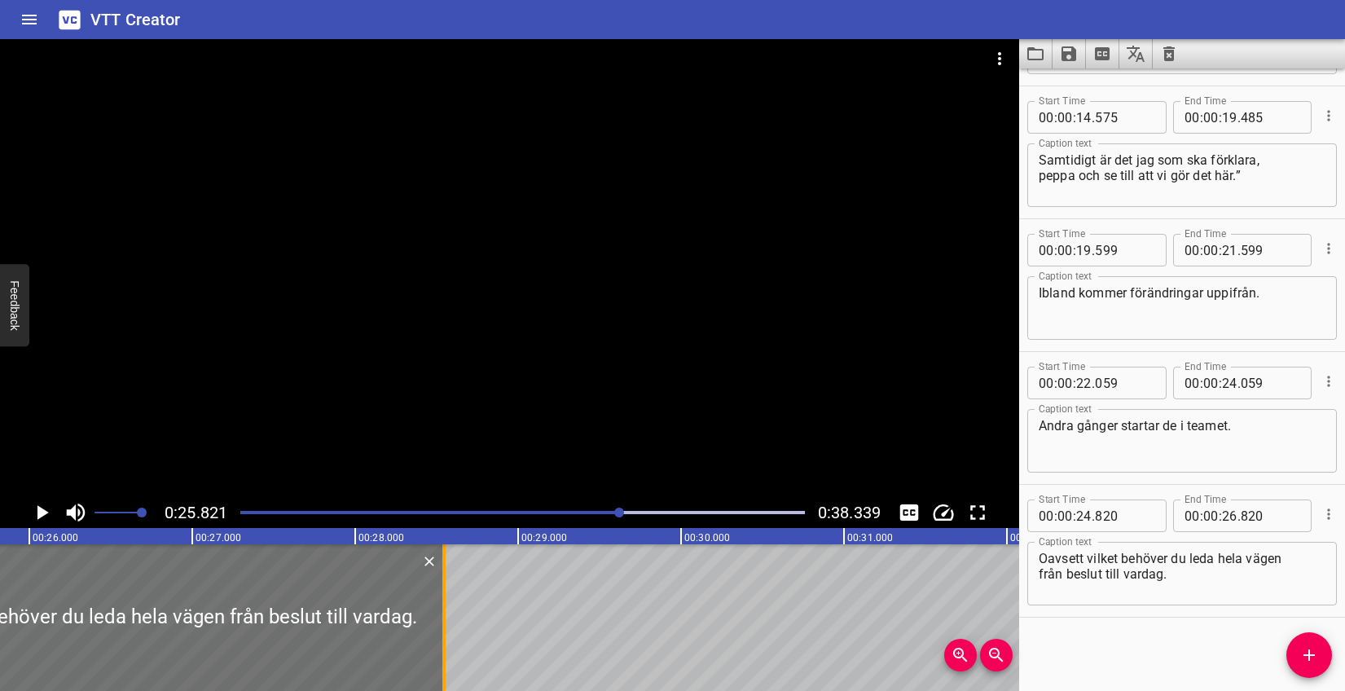
drag, startPoint x: 159, startPoint y: 601, endPoint x: 440, endPoint y: 586, distance: 281.5
click at [440, 586] on div at bounding box center [444, 617] width 16 height 147
type input "28"
type input "545"
click at [43, 517] on icon "Play/Pause" at bounding box center [41, 512] width 24 height 24
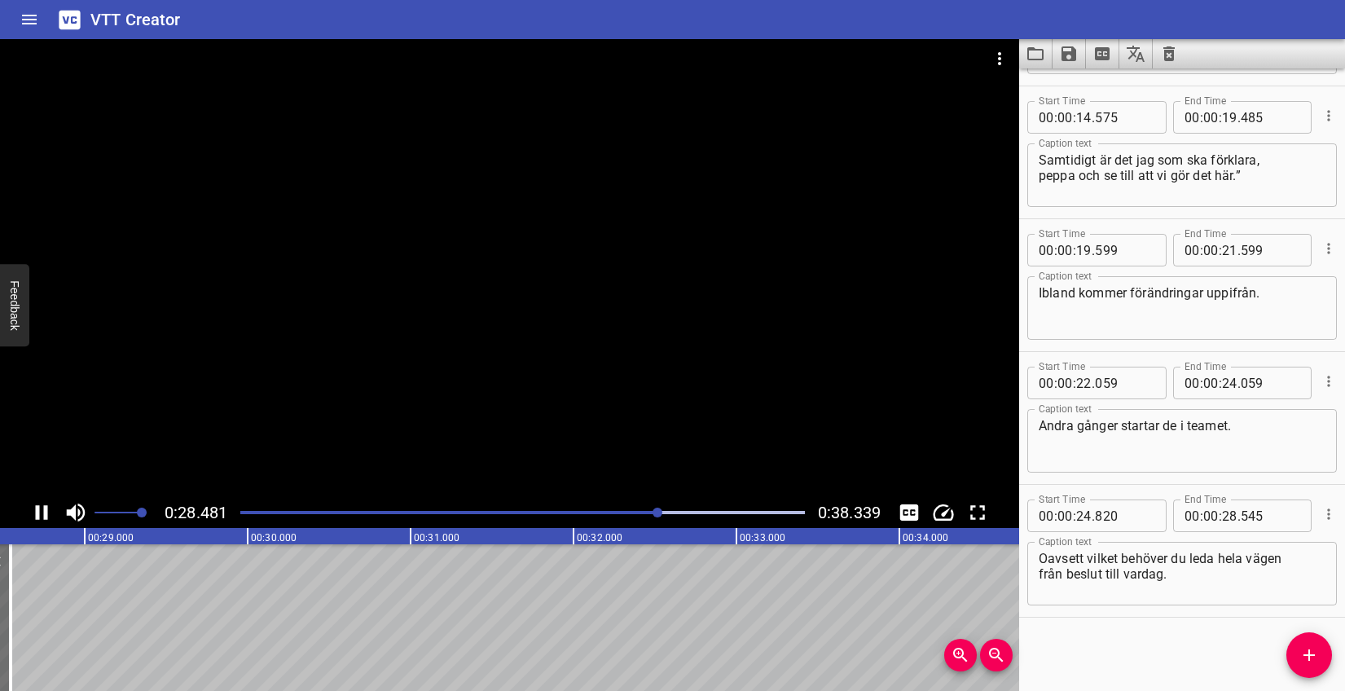
click at [42, 516] on icon "Play/Pause" at bounding box center [41, 512] width 24 height 24
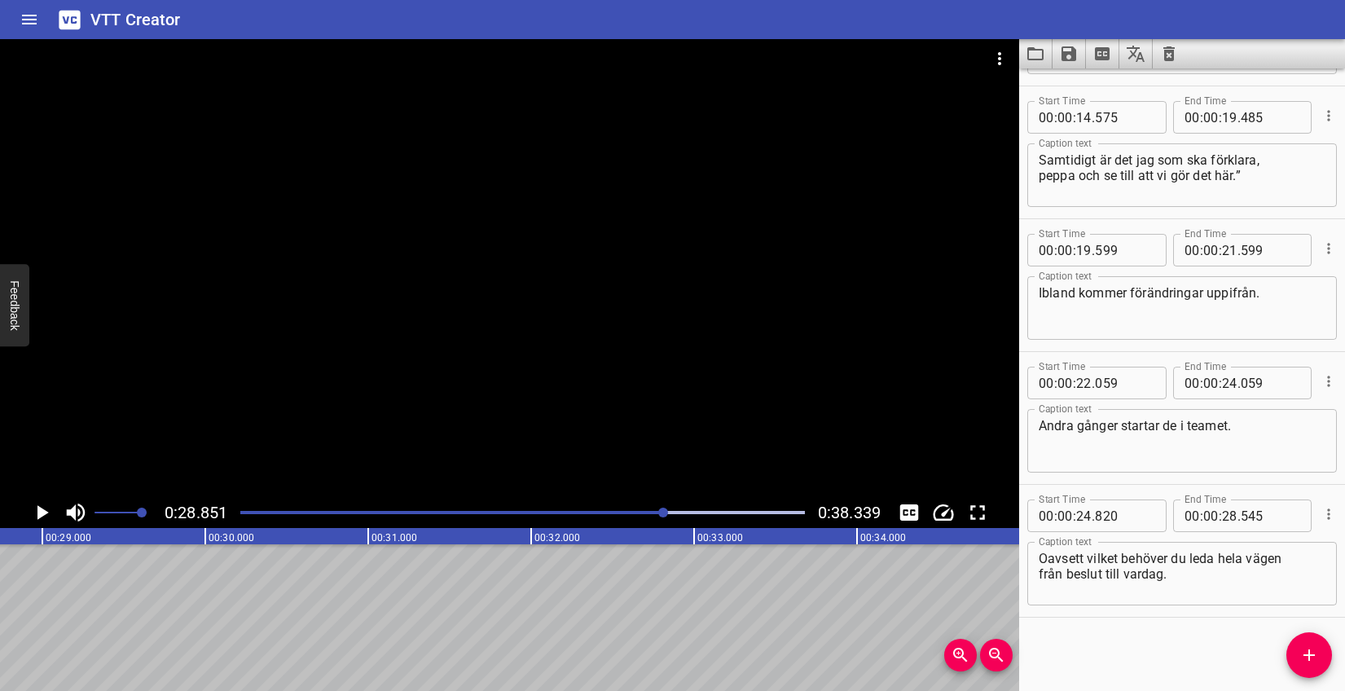
scroll to position [0, 4701]
drag, startPoint x: 1294, startPoint y: 649, endPoint x: 1271, endPoint y: 649, distance: 22.8
click at [1287, 649] on span "Add Cue" at bounding box center [1309, 655] width 46 height 20
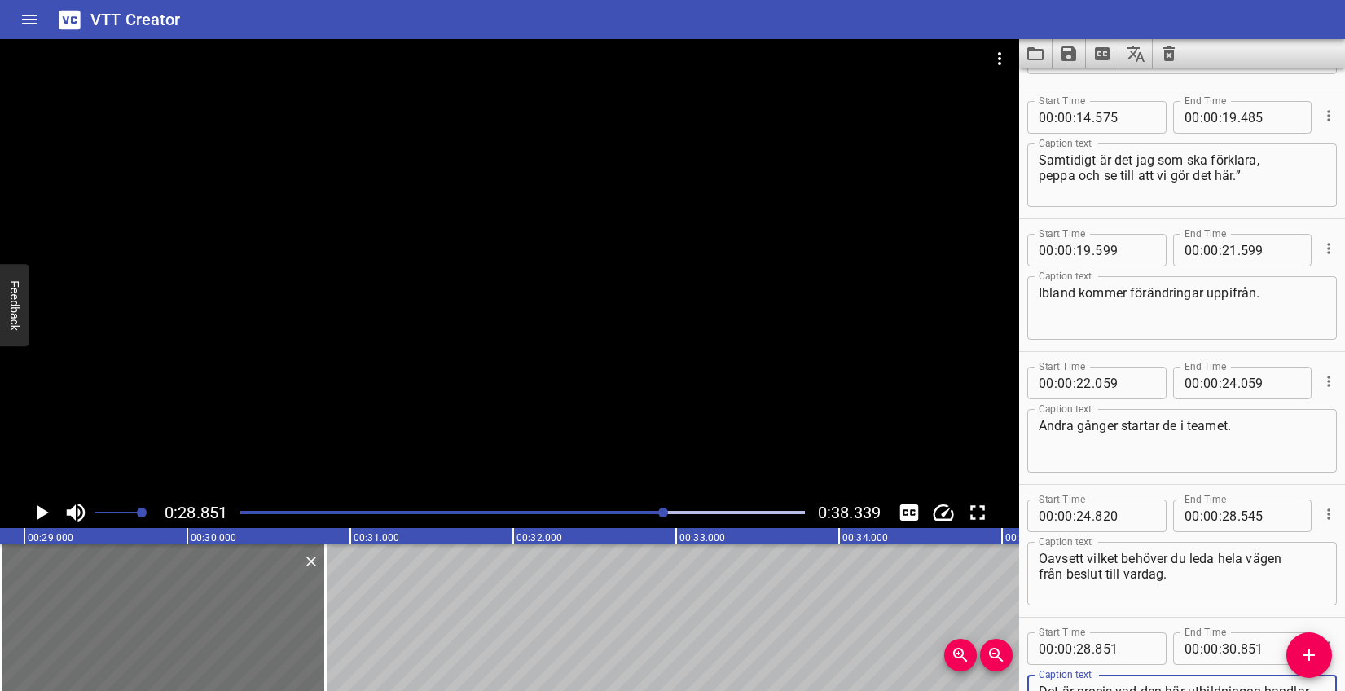
scroll to position [525, 0]
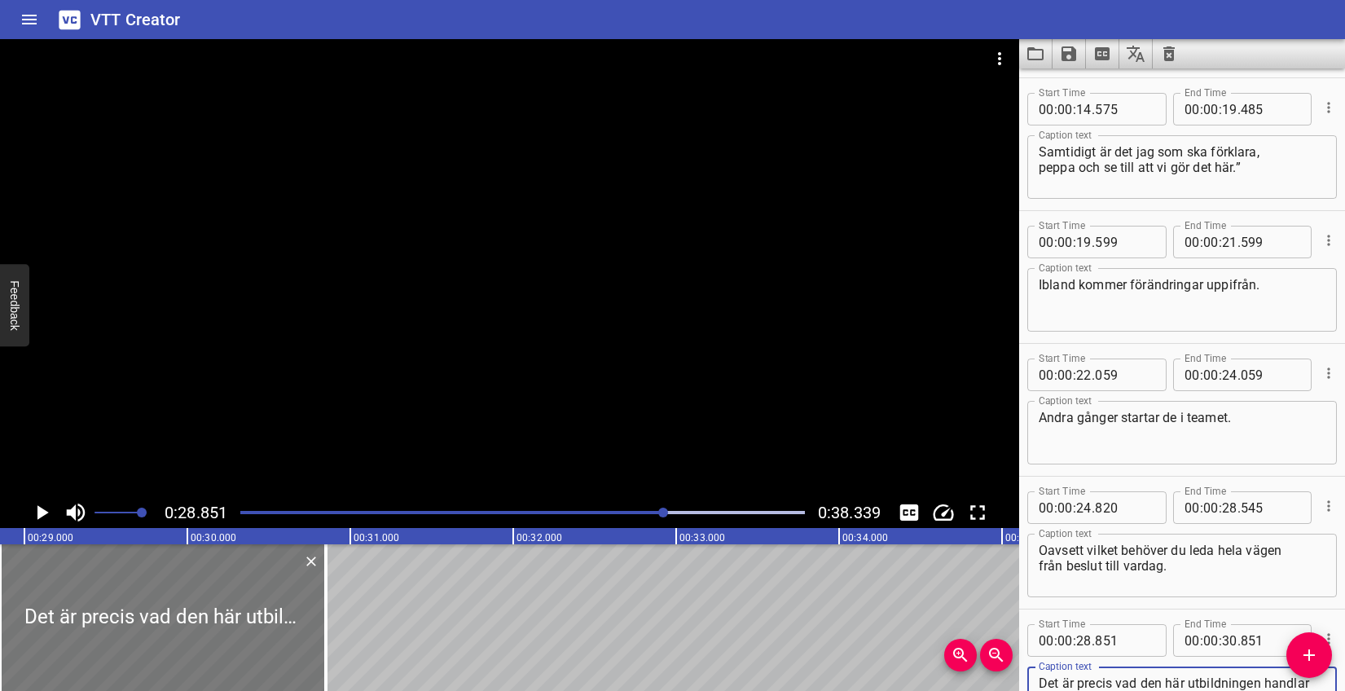
type textarea "Det är precis vad den här utbildningen handlar om."
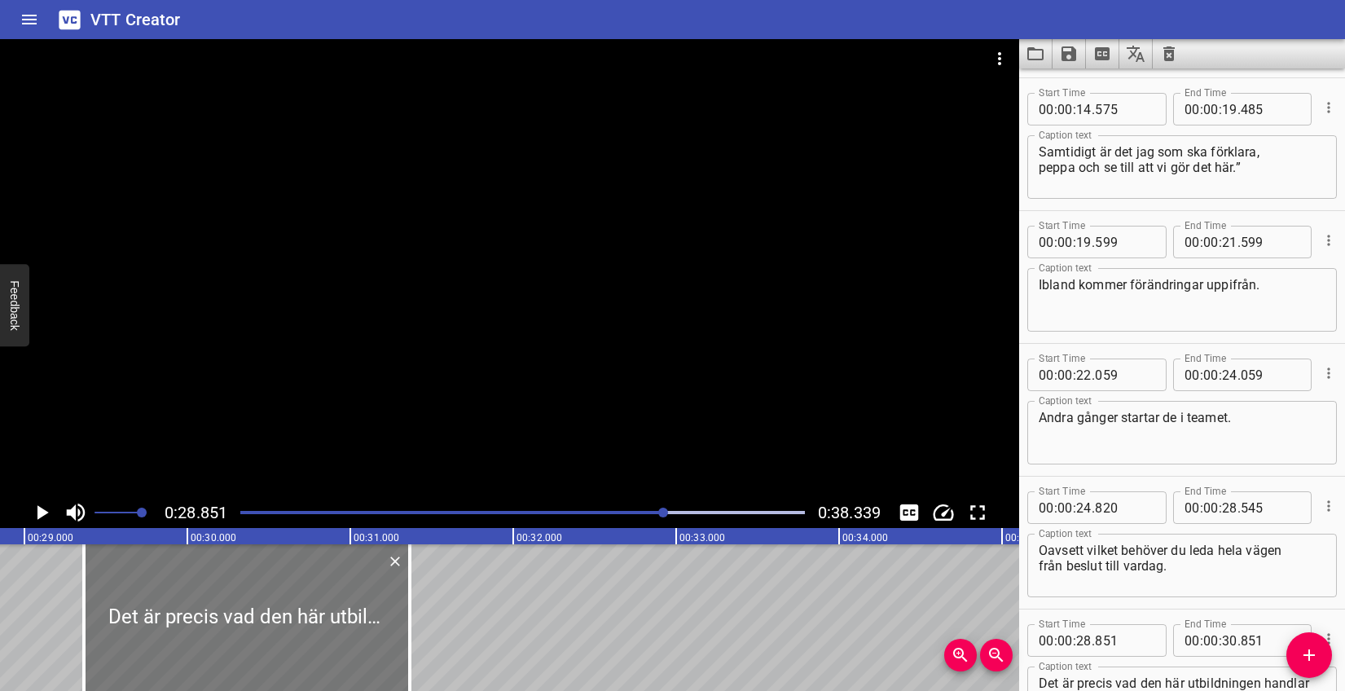
drag, startPoint x: 251, startPoint y: 620, endPoint x: 335, endPoint y: 606, distance: 85.0
click at [335, 606] on div at bounding box center [247, 617] width 326 height 147
type input "29"
type input "366"
type input "31"
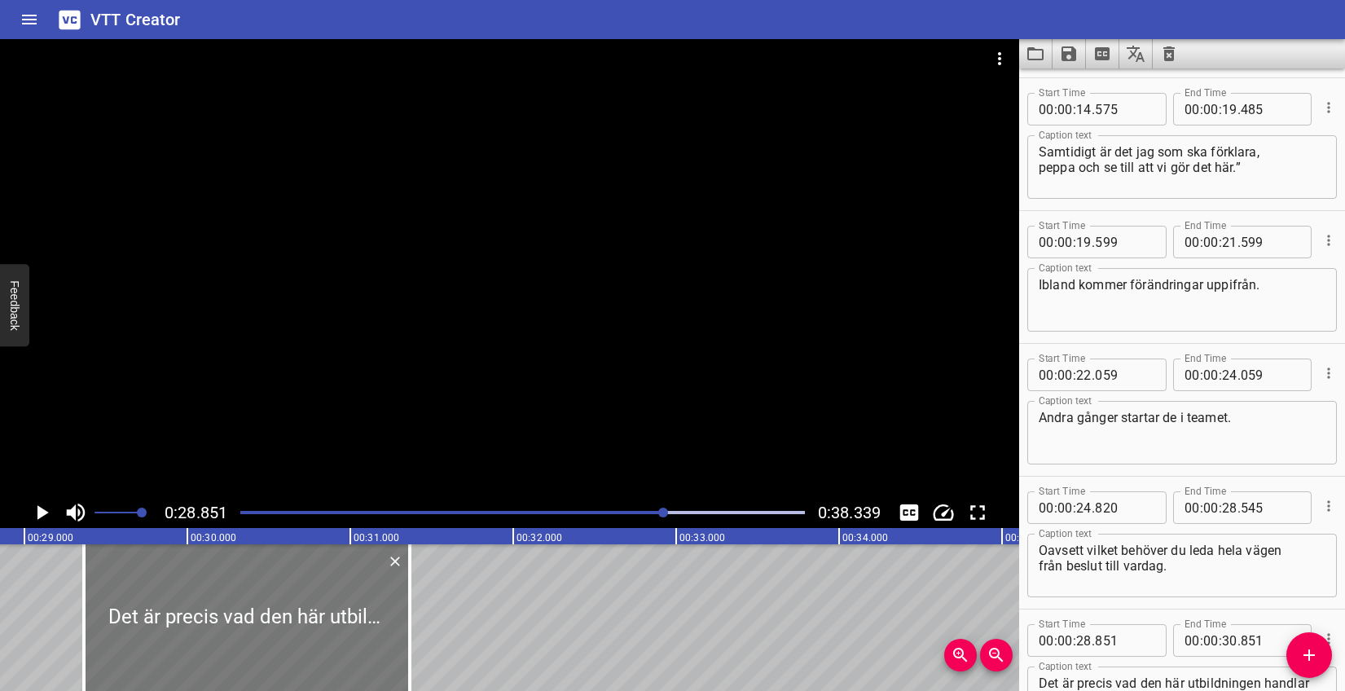
type input "366"
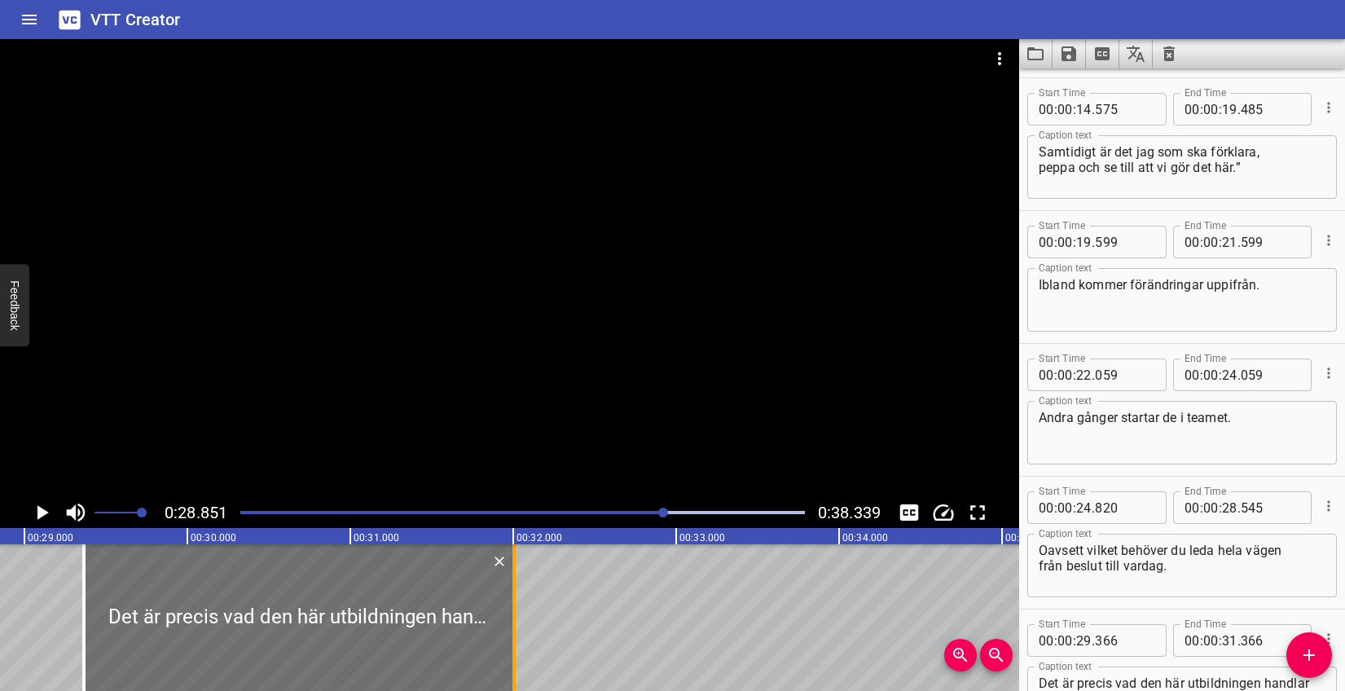
drag, startPoint x: 414, startPoint y: 589, endPoint x: 518, endPoint y: 578, distance: 104.9
click at [518, 578] on div at bounding box center [514, 617] width 16 height 147
type input "32"
type input "006"
click at [37, 507] on icon "Play/Pause" at bounding box center [42, 512] width 11 height 15
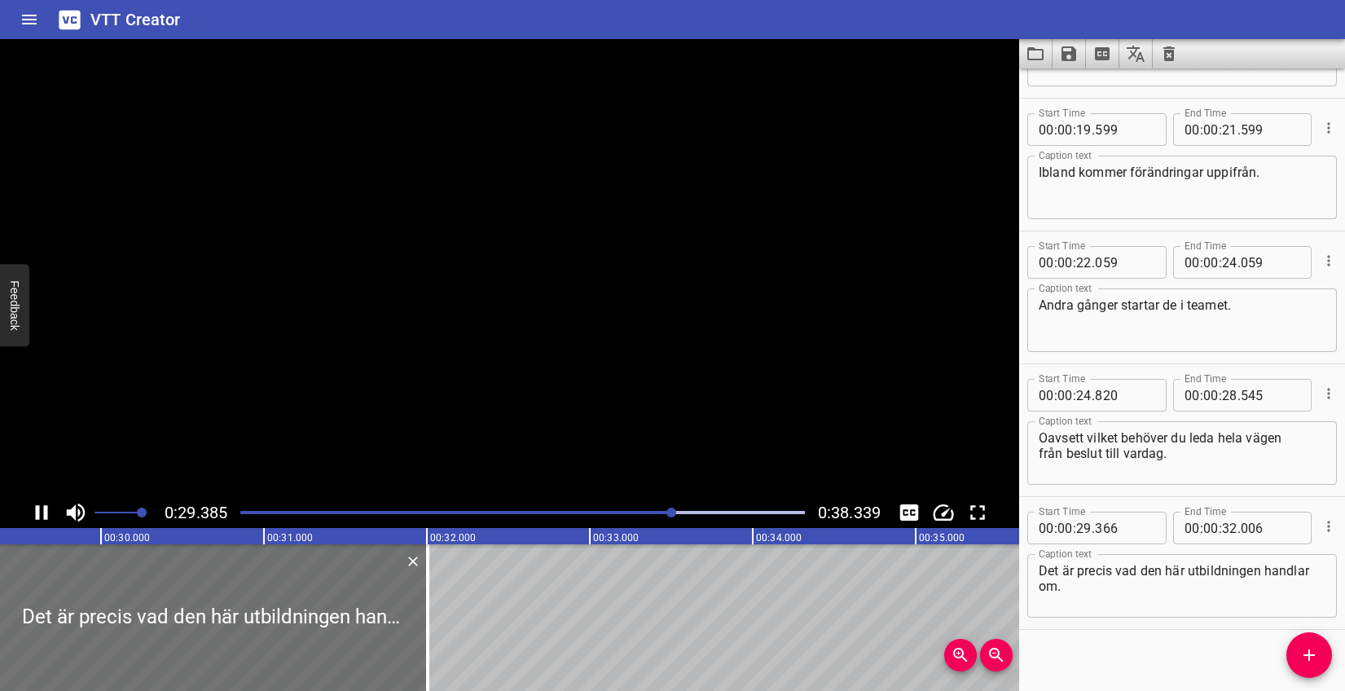
scroll to position [649, 0]
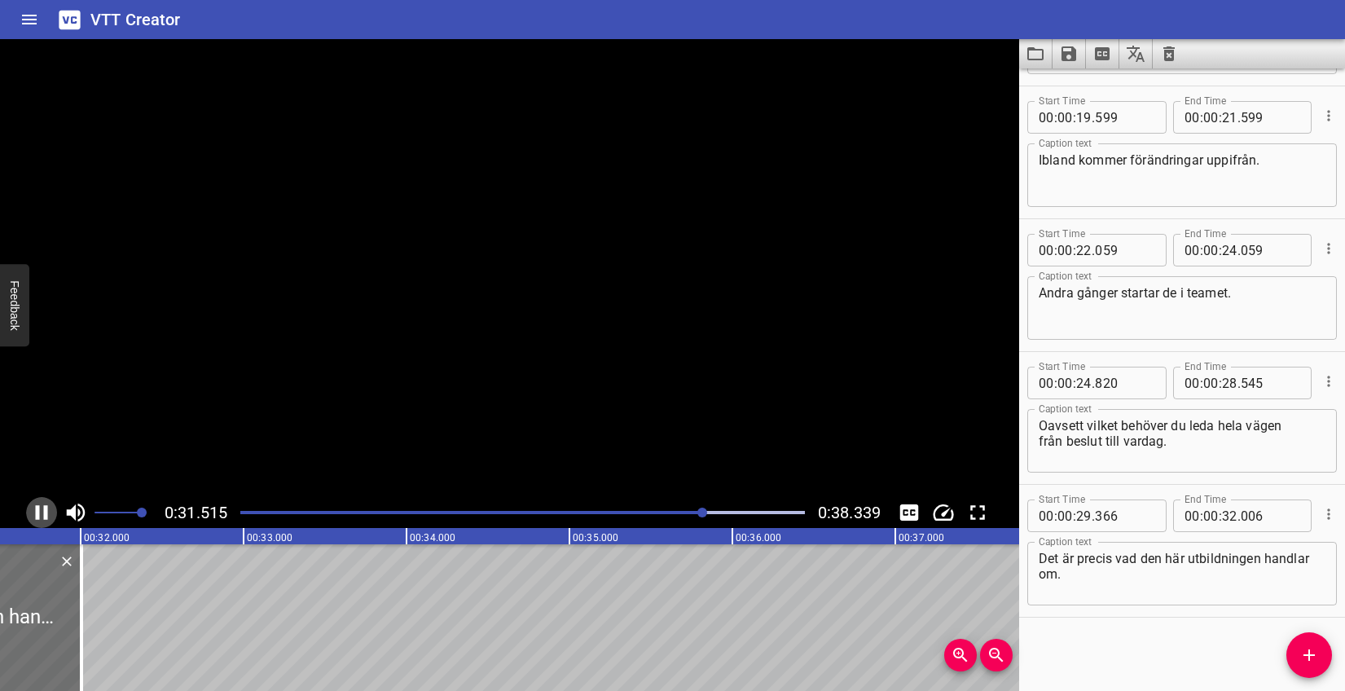
click at [37, 507] on icon "Play/Pause" at bounding box center [42, 512] width 12 height 15
drag, startPoint x: 1320, startPoint y: 651, endPoint x: 1280, endPoint y: 653, distance: 40.0
click at [1320, 651] on span "Add Cue" at bounding box center [1309, 655] width 46 height 20
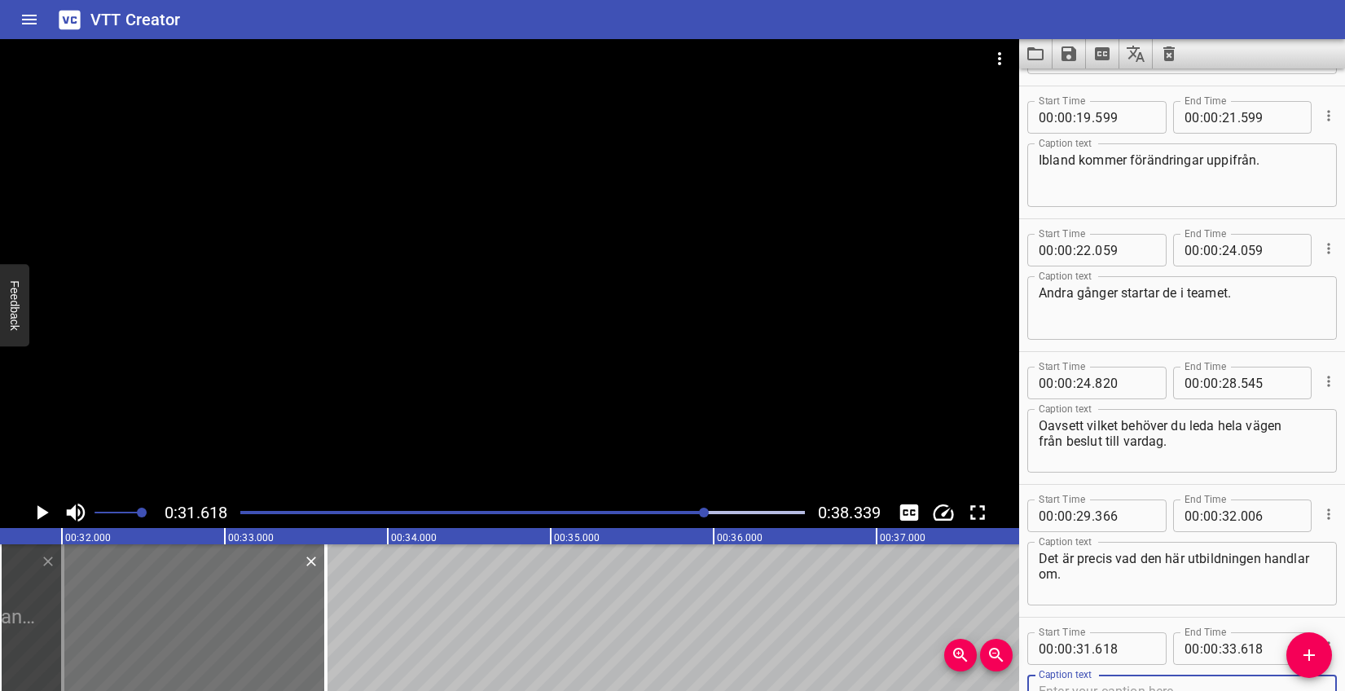
scroll to position [657, 0]
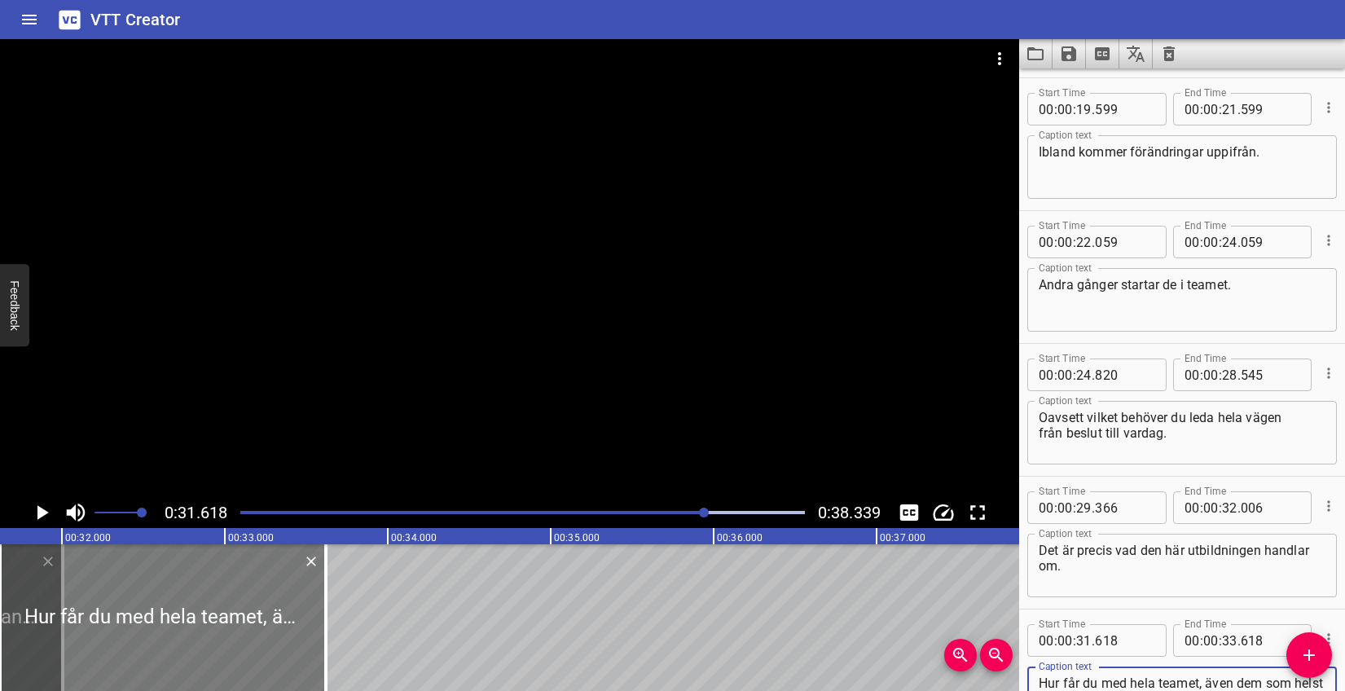
type textarea "Hur får du med hela teamet, även dem som helst vill ha allt som vanligt?"
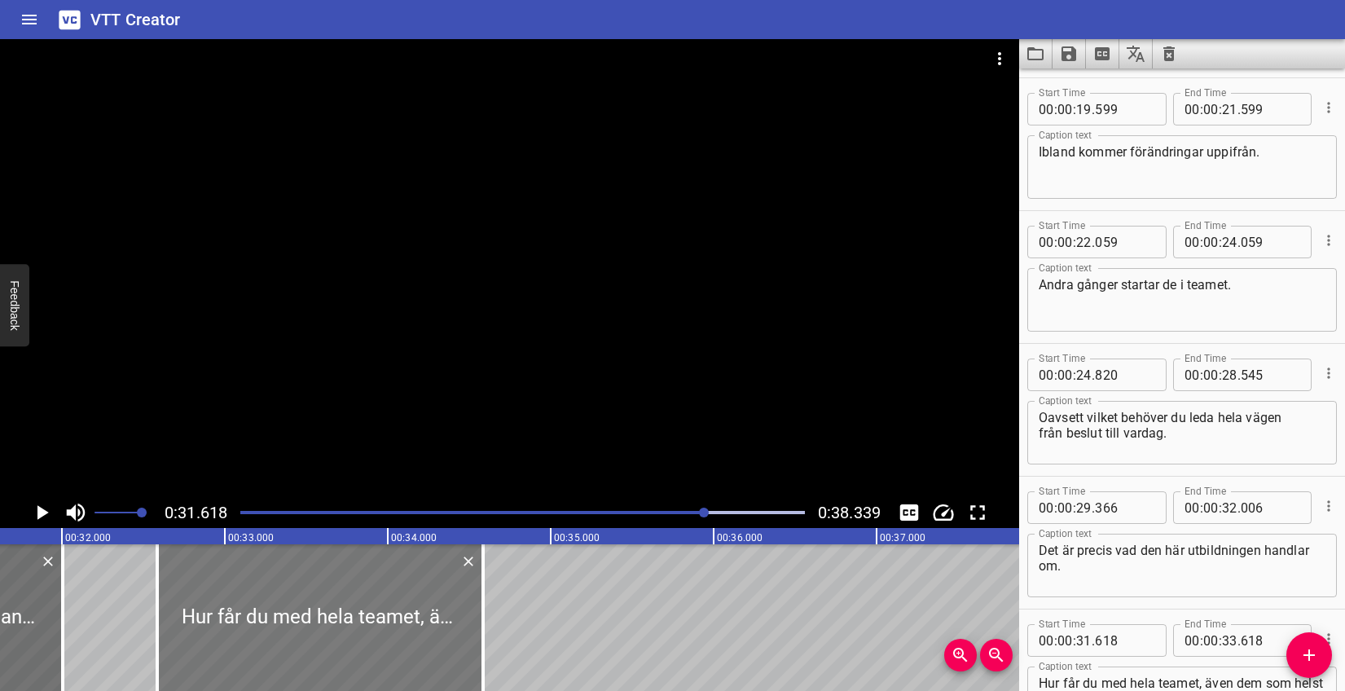
drag, startPoint x: 274, startPoint y: 633, endPoint x: 442, endPoint y: 608, distance: 170.5
click at [419, 621] on div at bounding box center [320, 617] width 326 height 147
type input "32"
type input "583"
type input "34"
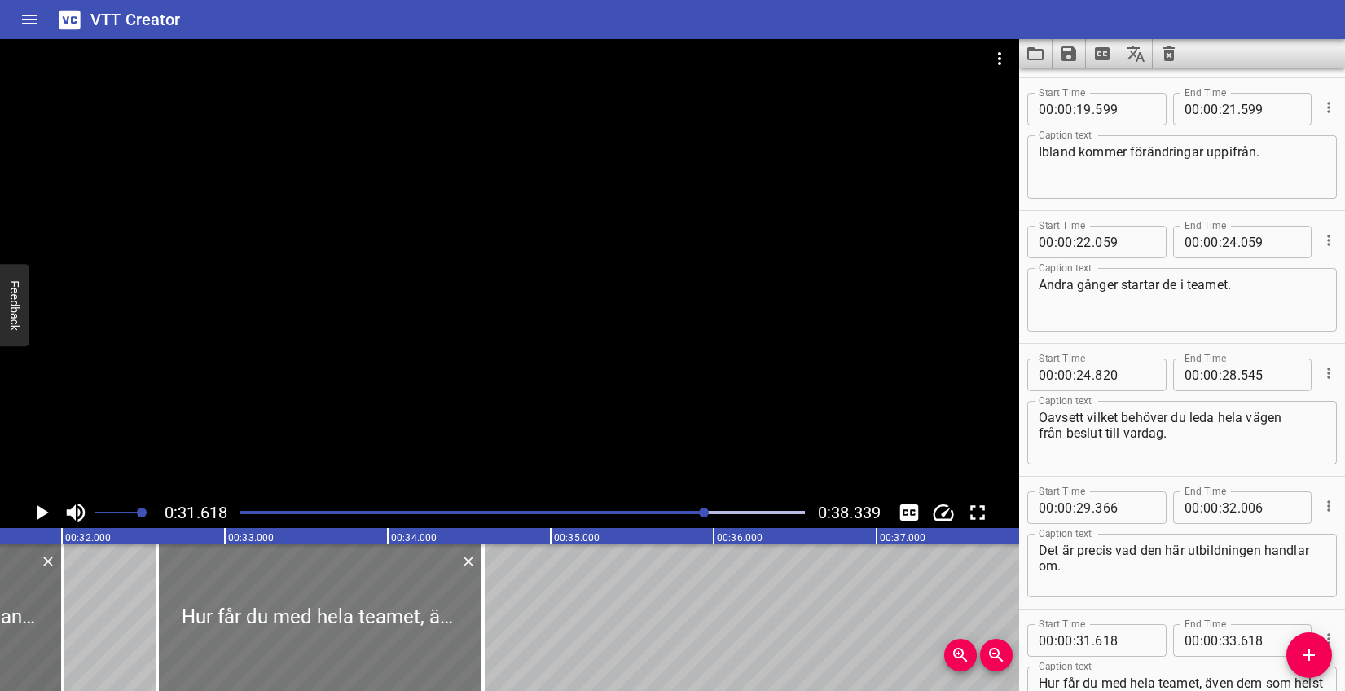
type input "583"
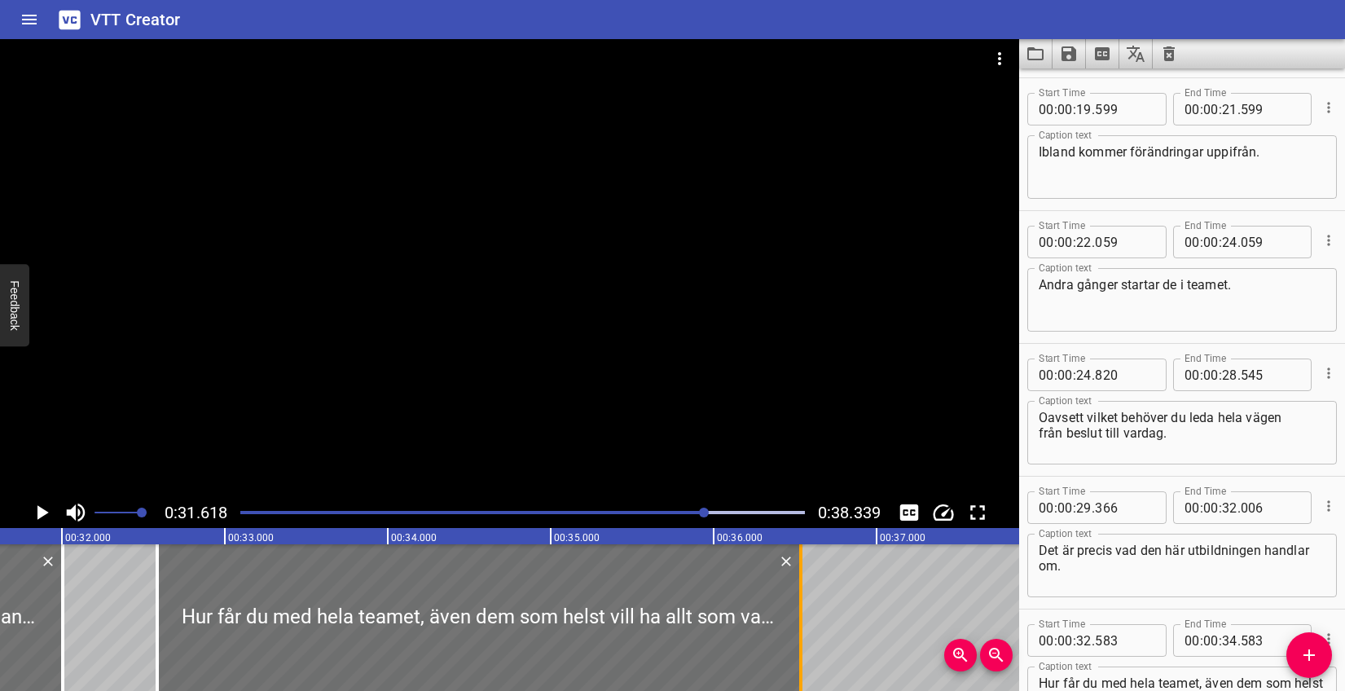
drag, startPoint x: 482, startPoint y: 591, endPoint x: 801, endPoint y: 581, distance: 318.7
click at [801, 581] on div at bounding box center [800, 617] width 3 height 147
type input "36"
type input "538"
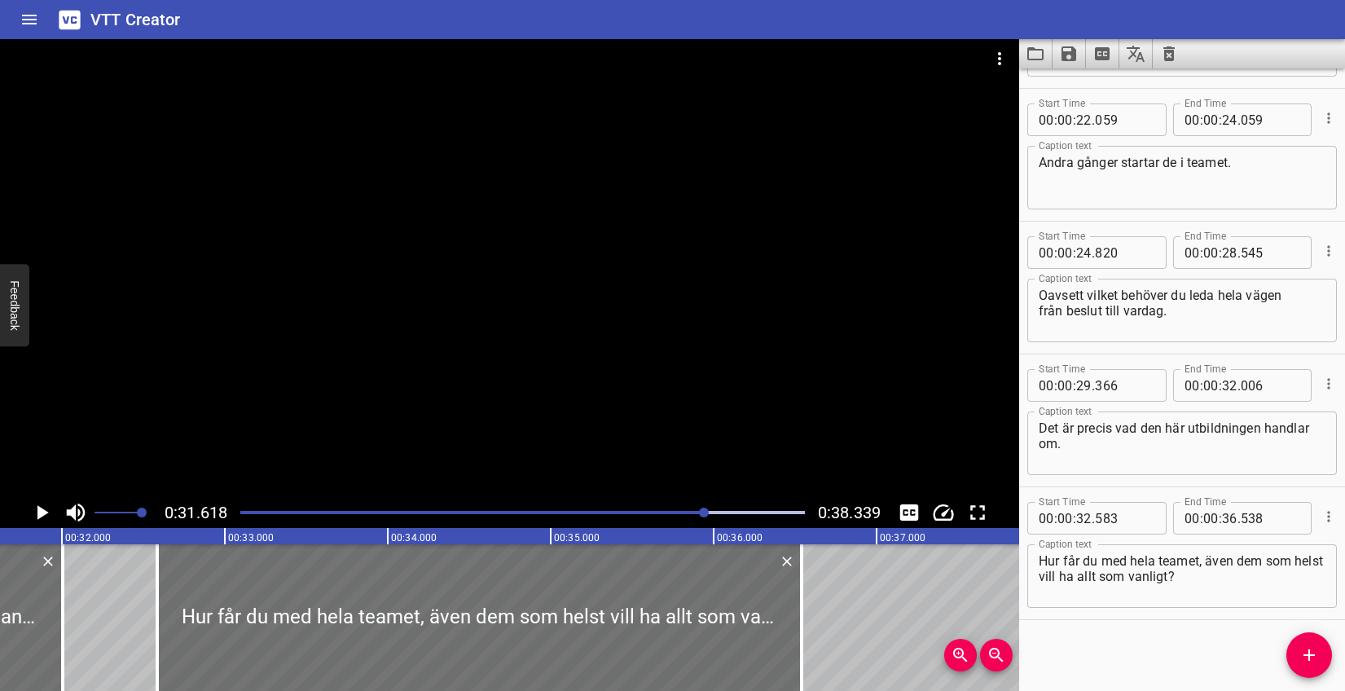
scroll to position [782, 0]
click at [1206, 557] on textarea "Hur får du med hela teamet, även dem som helst vill ha allt som vanligt?" at bounding box center [1182, 574] width 287 height 46
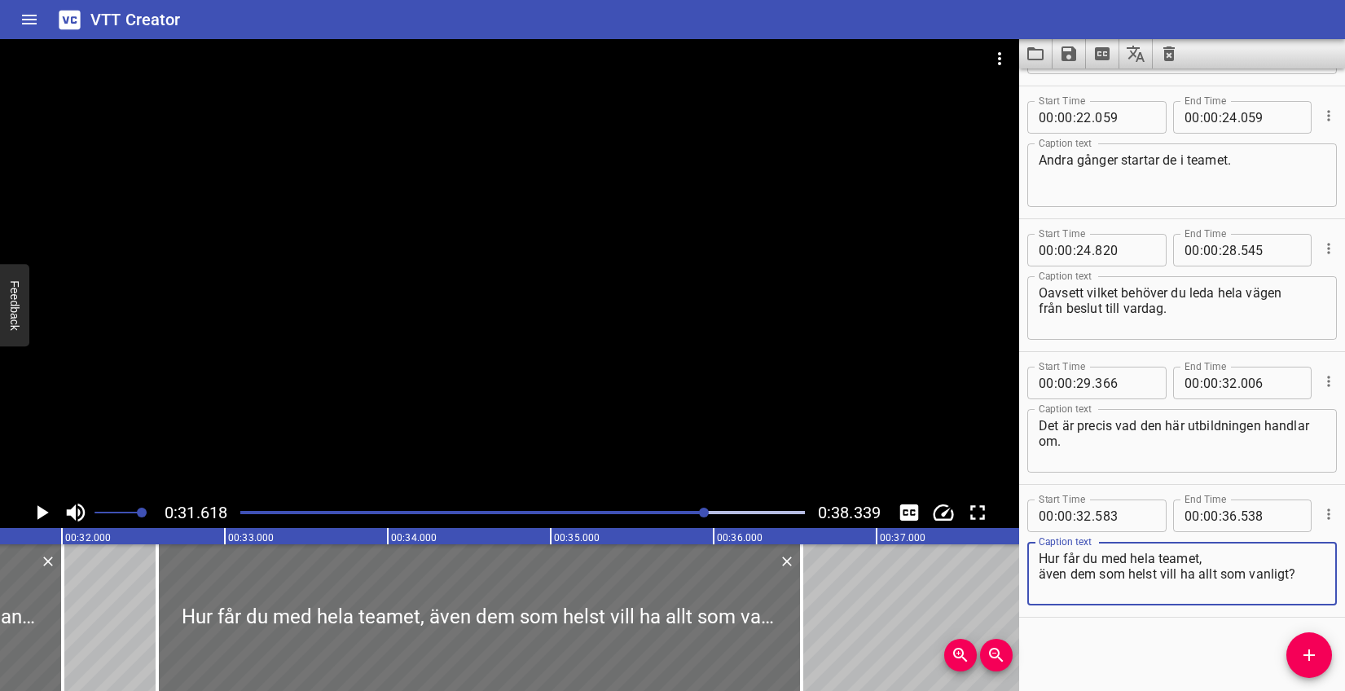
type textarea "Hur får du med hela teamet, även dem som helst vill ha allt som vanligt?"
click at [38, 510] on icon "Play/Pause" at bounding box center [42, 512] width 11 height 15
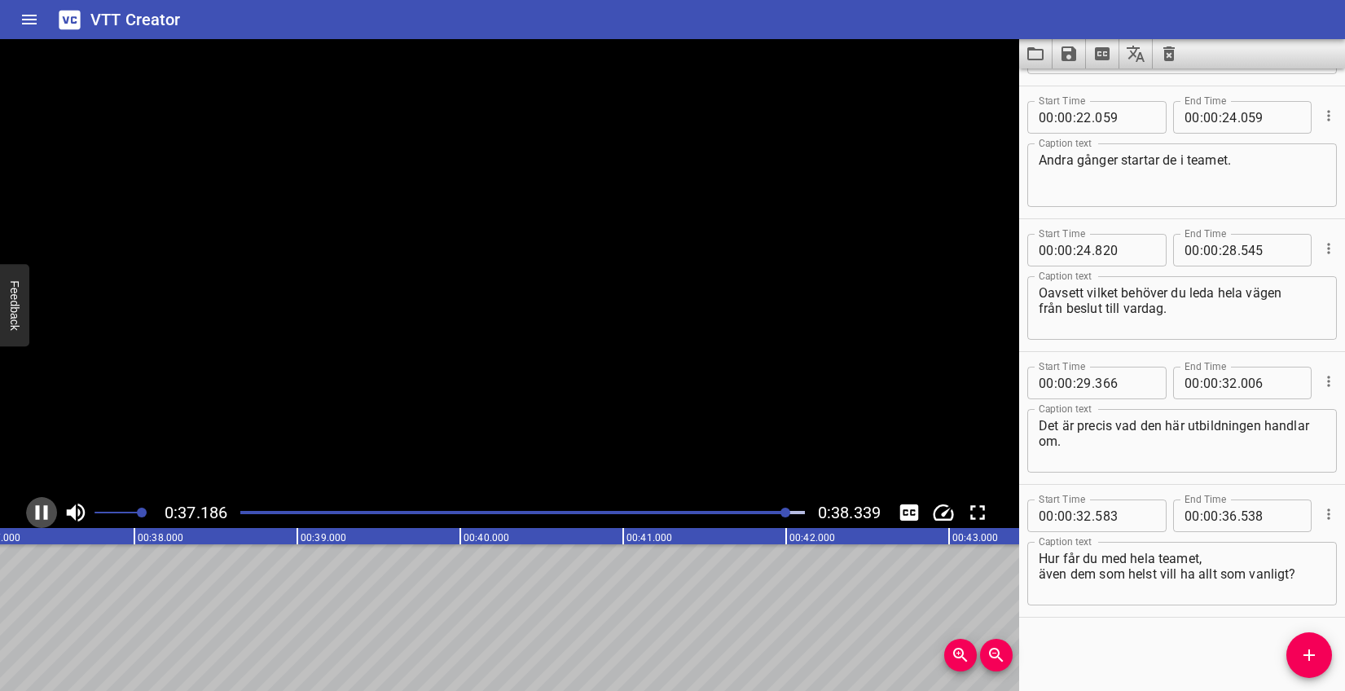
click at [39, 510] on icon "Play/Pause" at bounding box center [42, 512] width 12 height 15
click at [1070, 57] on icon "Save captions to file" at bounding box center [1069, 54] width 20 height 20
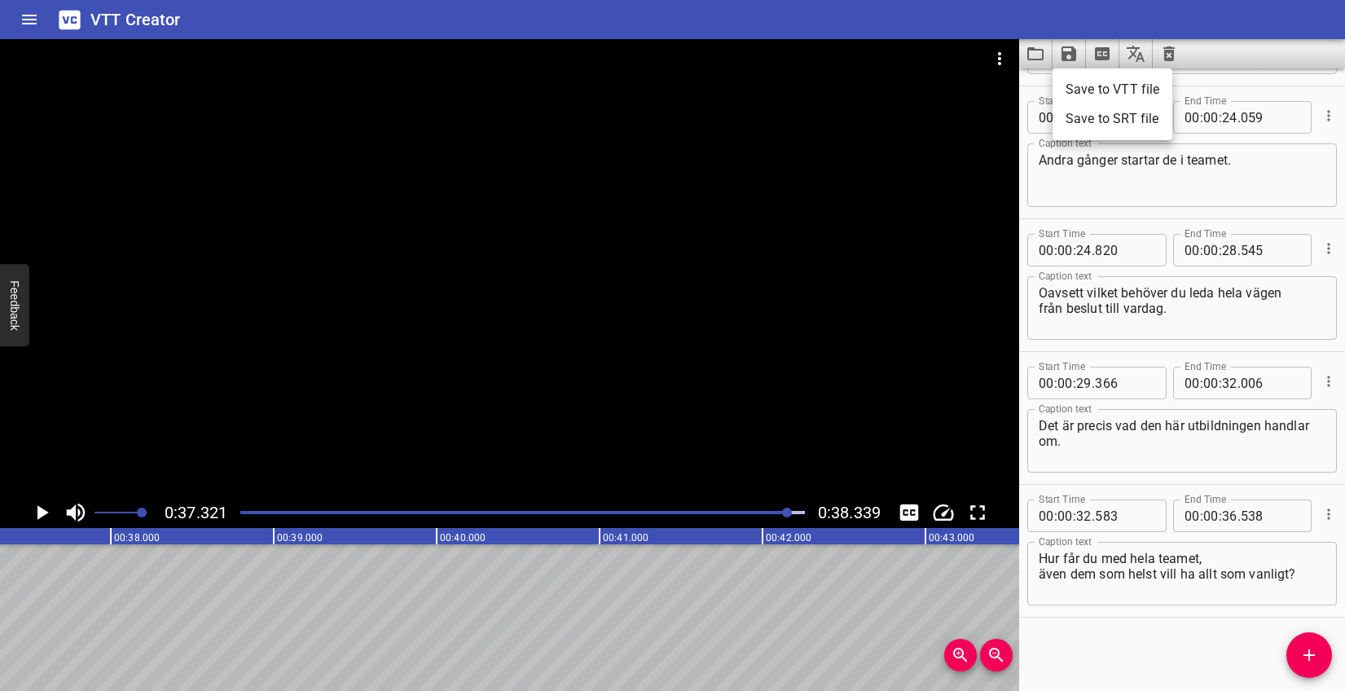
click at [1079, 81] on li "Save to VTT file" at bounding box center [1113, 89] width 120 height 29
